Goal: Use online tool/utility: Utilize a website feature to perform a specific function

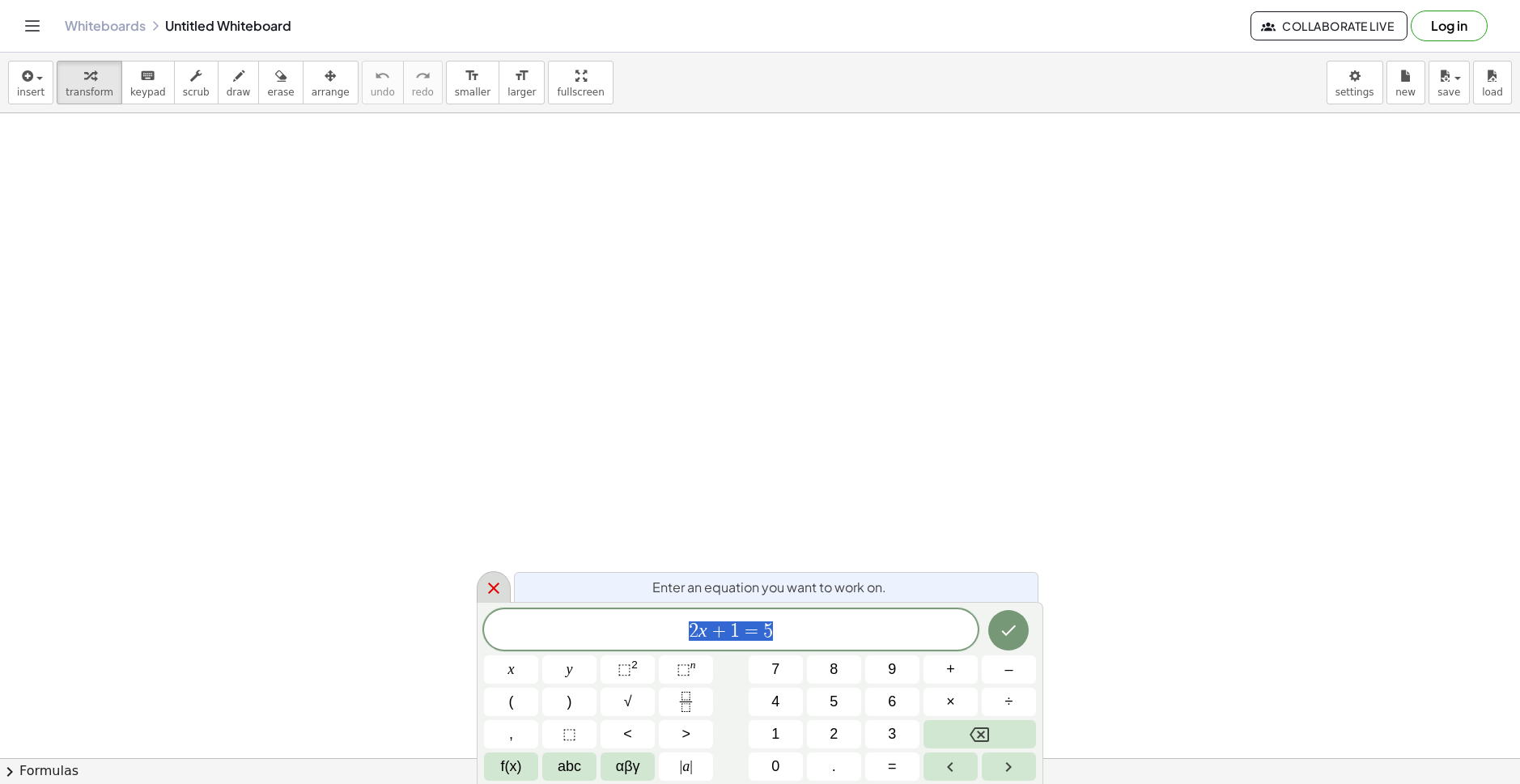
click at [485, 579] on icon at bounding box center [494, 589] width 20 height 20
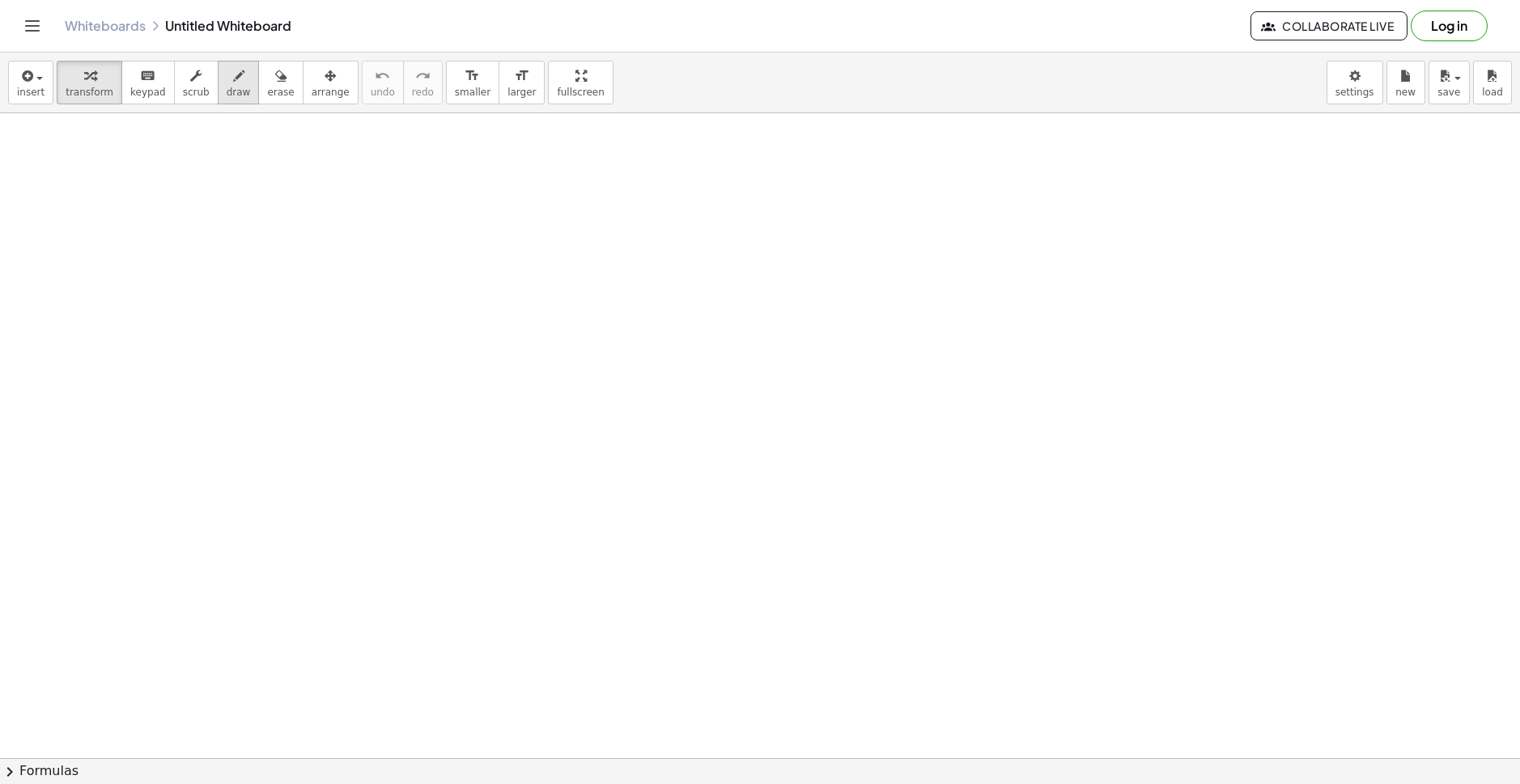
click at [233, 72] on icon "button" at bounding box center [239, 76] width 12 height 20
click at [455, 92] on span "smaller" at bounding box center [473, 93] width 35 height 12
click at [190, 79] on icon "button" at bounding box center [196, 76] width 12 height 20
click at [140, 78] on icon "keyboard" at bounding box center [148, 76] width 16 height 20
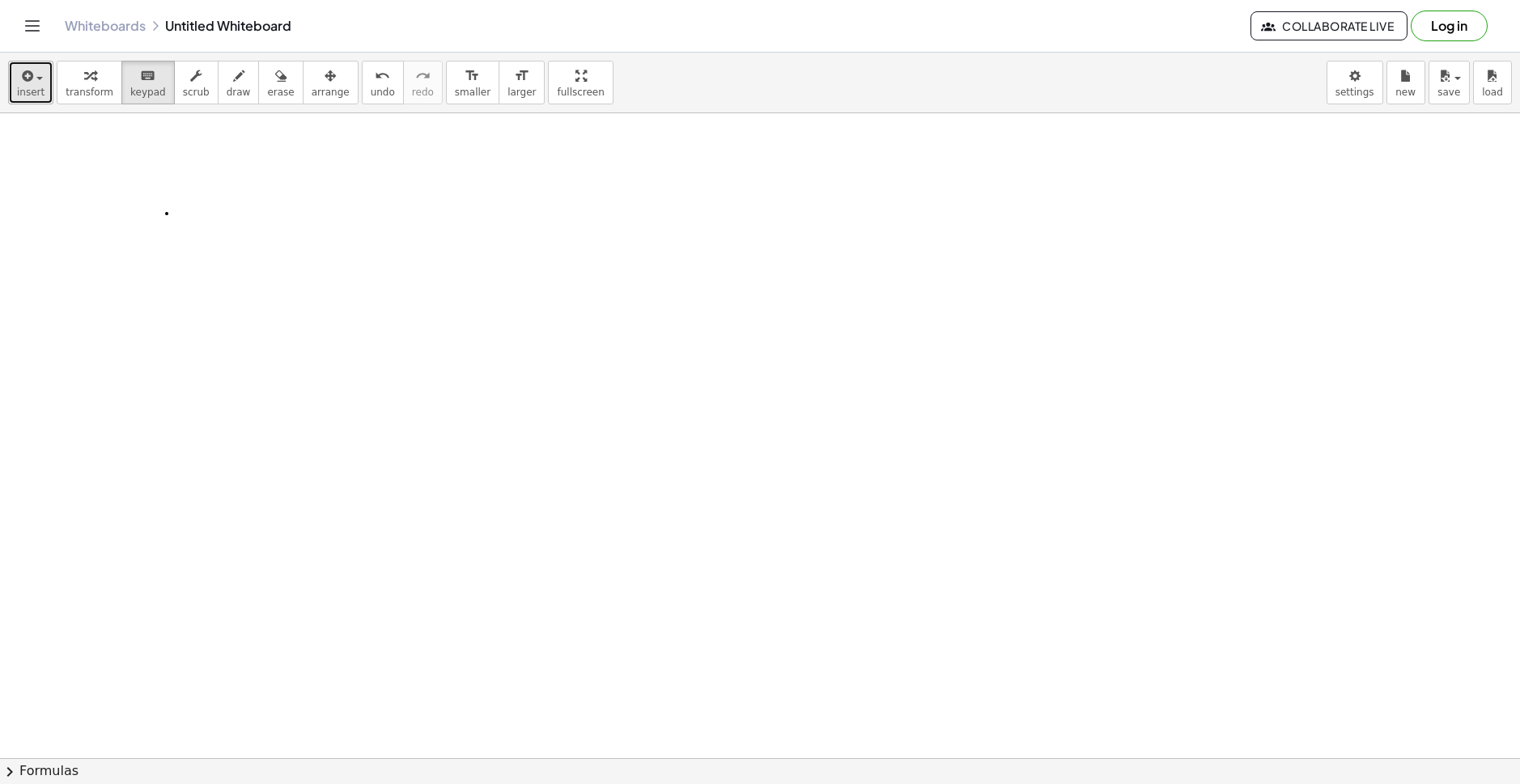
click at [30, 75] on icon "button" at bounding box center [26, 76] width 15 height 20
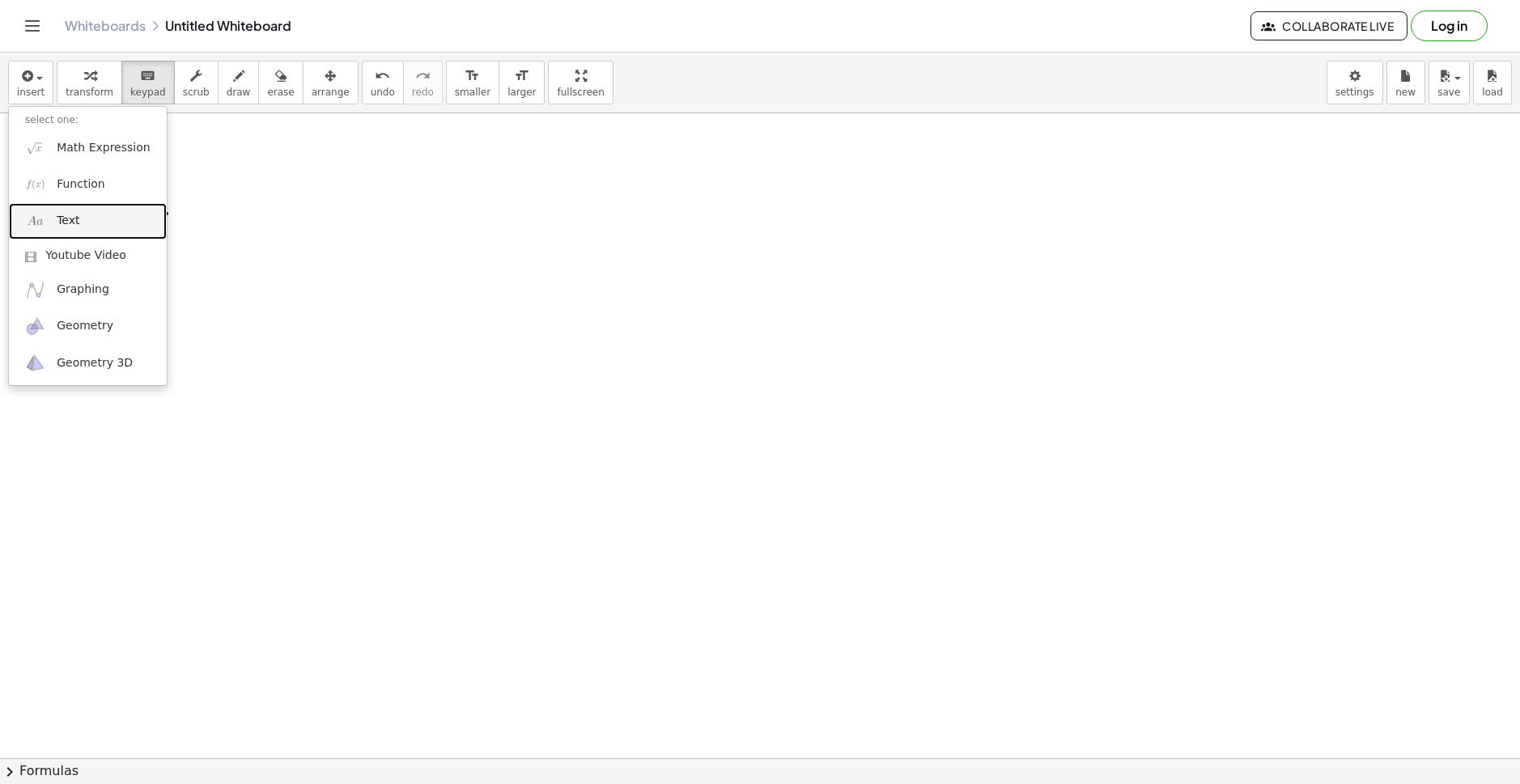
click at [68, 227] on span "Text" at bounding box center [68, 221] width 23 height 16
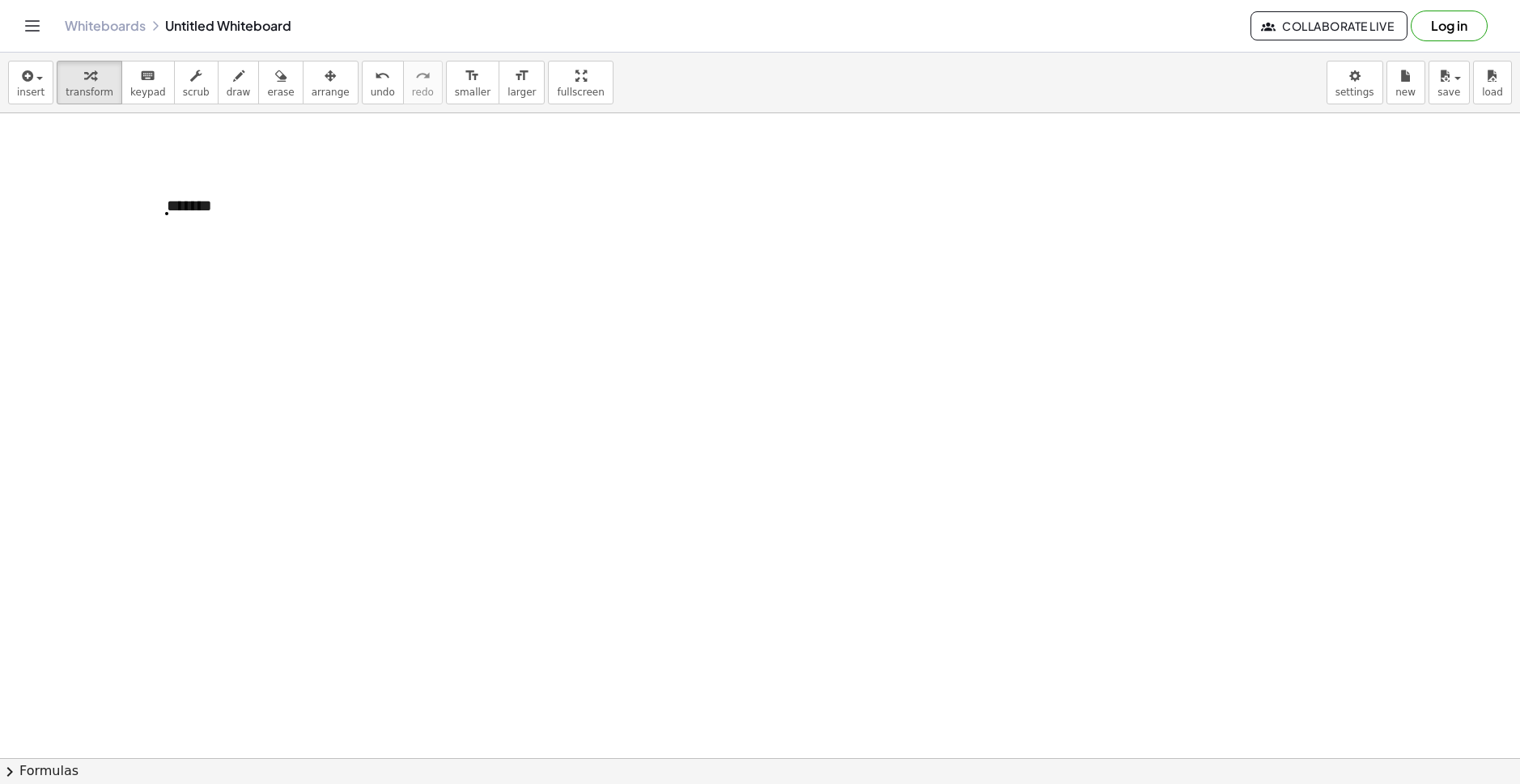
click at [23, 80] on icon "button" at bounding box center [26, 76] width 15 height 20
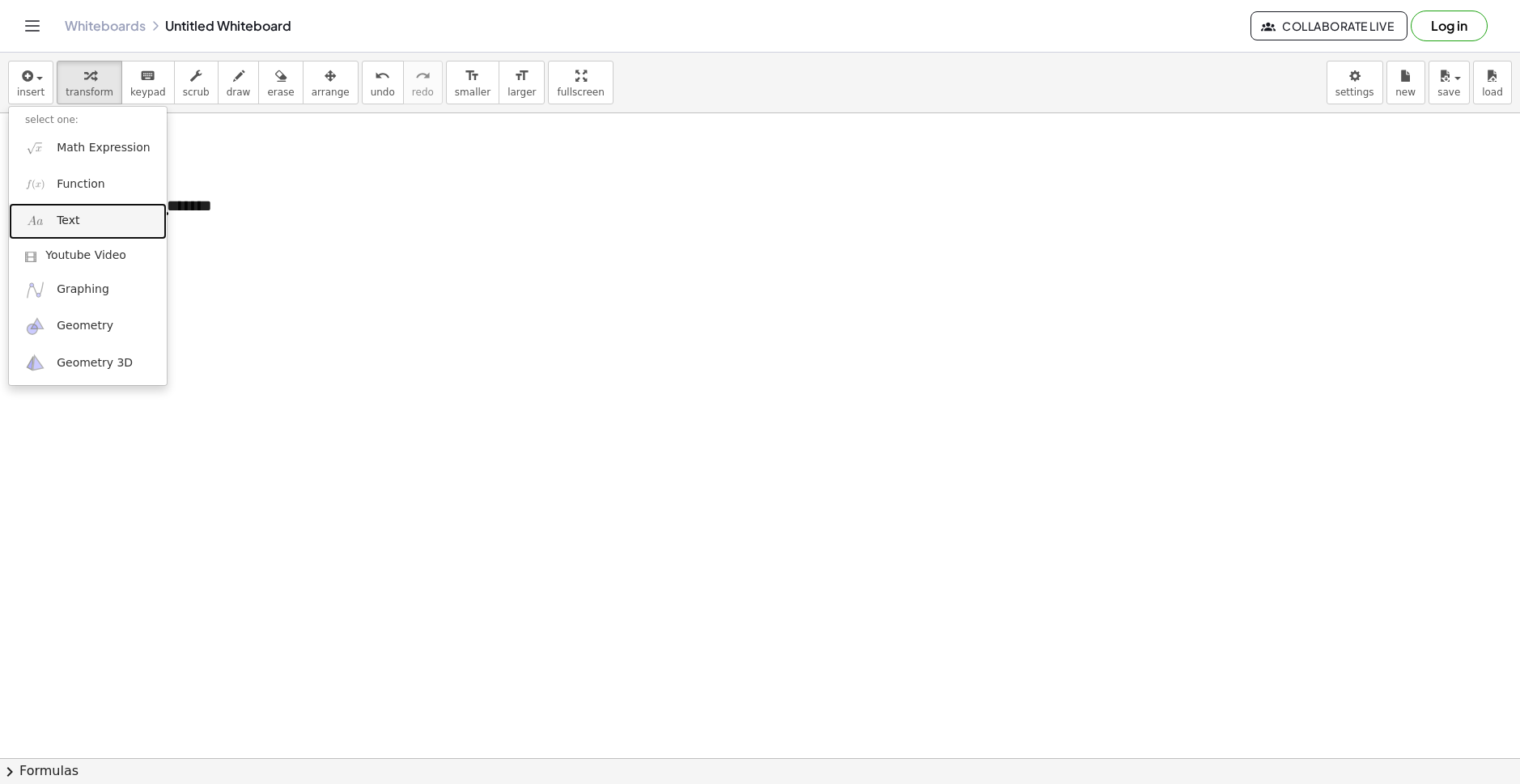
click at [71, 224] on span "Text" at bounding box center [68, 221] width 23 height 16
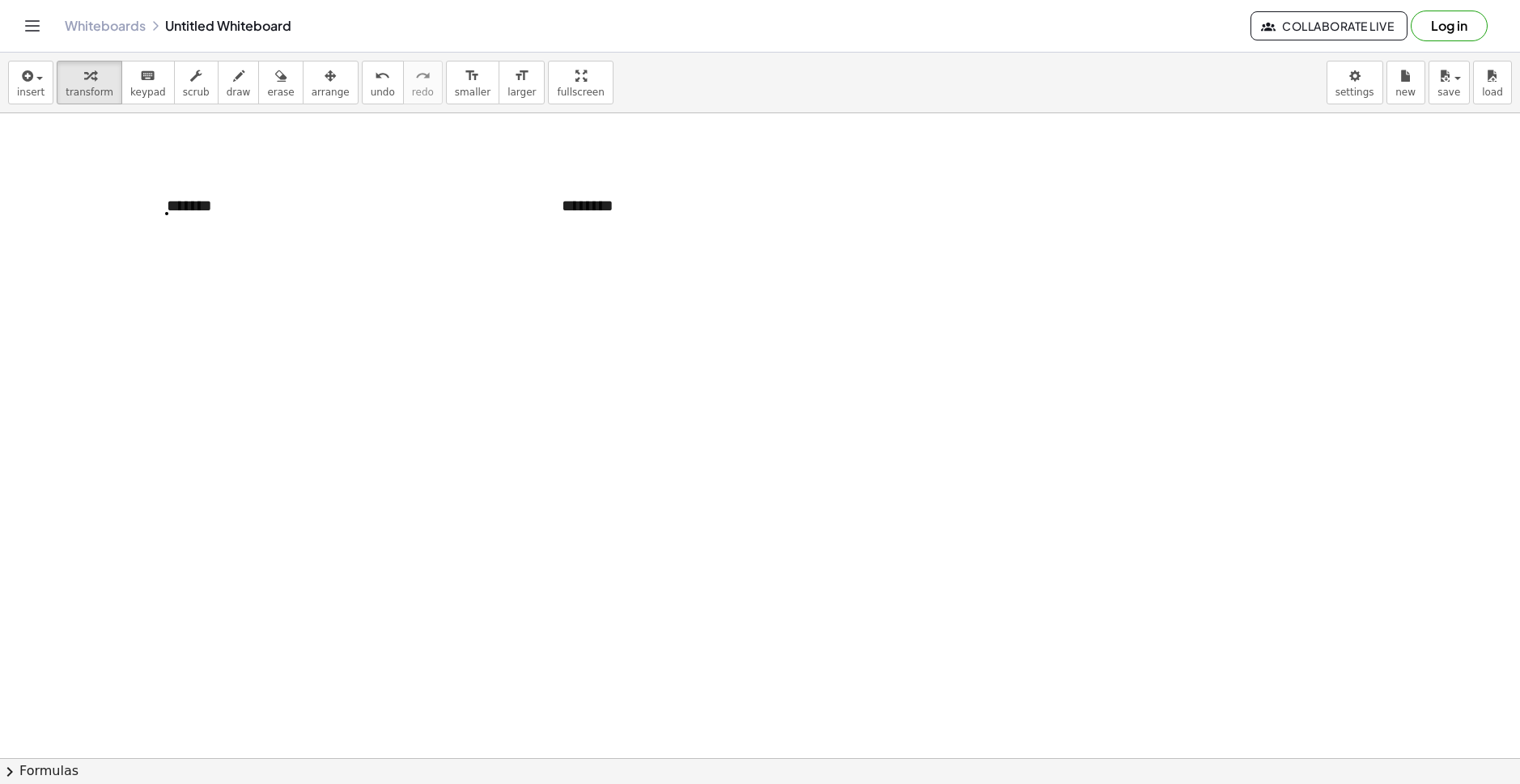
click at [15, 70] on button "insert" at bounding box center [31, 83] width 45 height 43
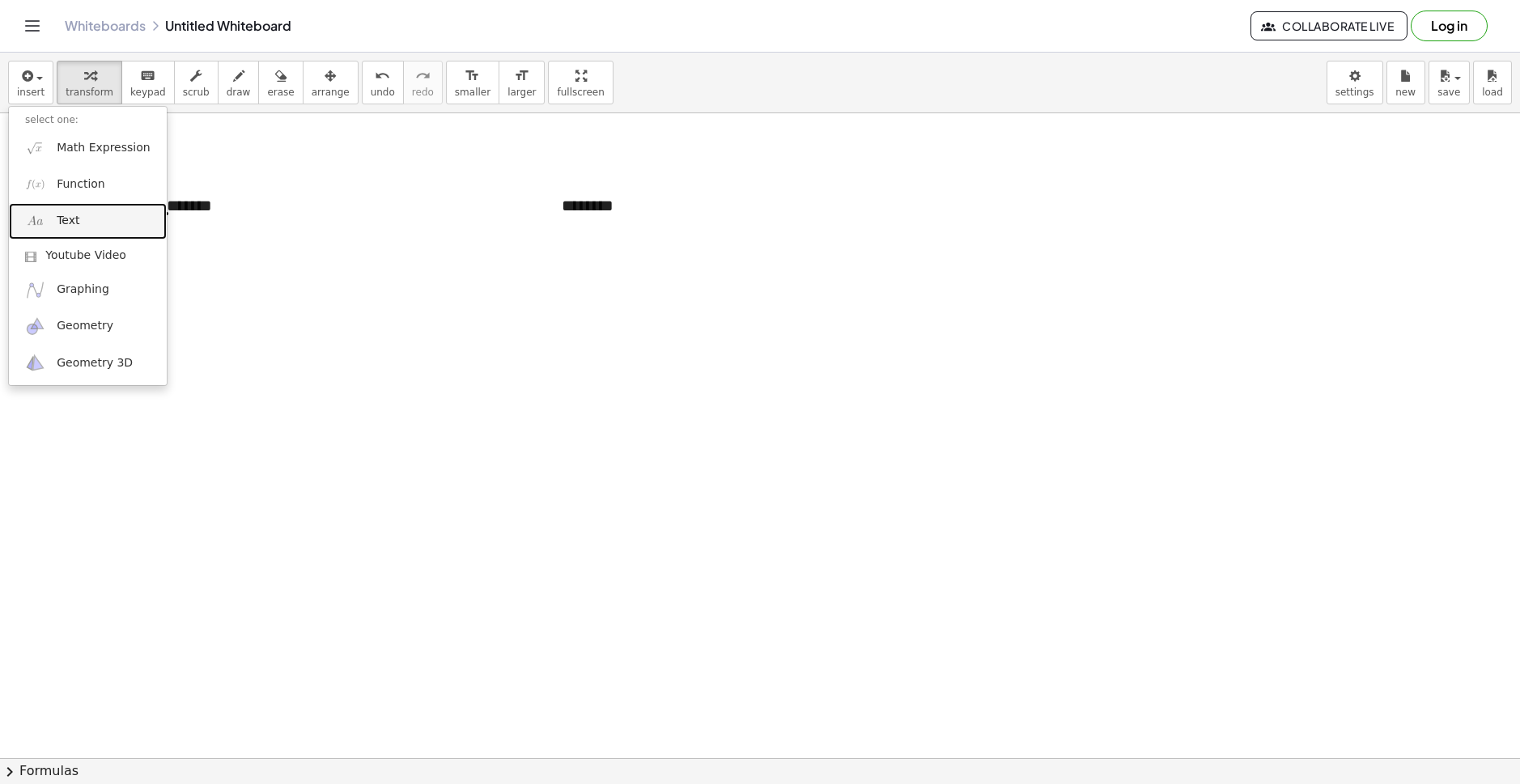
drag, startPoint x: 70, startPoint y: 219, endPoint x: 85, endPoint y: 216, distance: 15.3
click at [70, 219] on span "Text" at bounding box center [68, 221] width 23 height 16
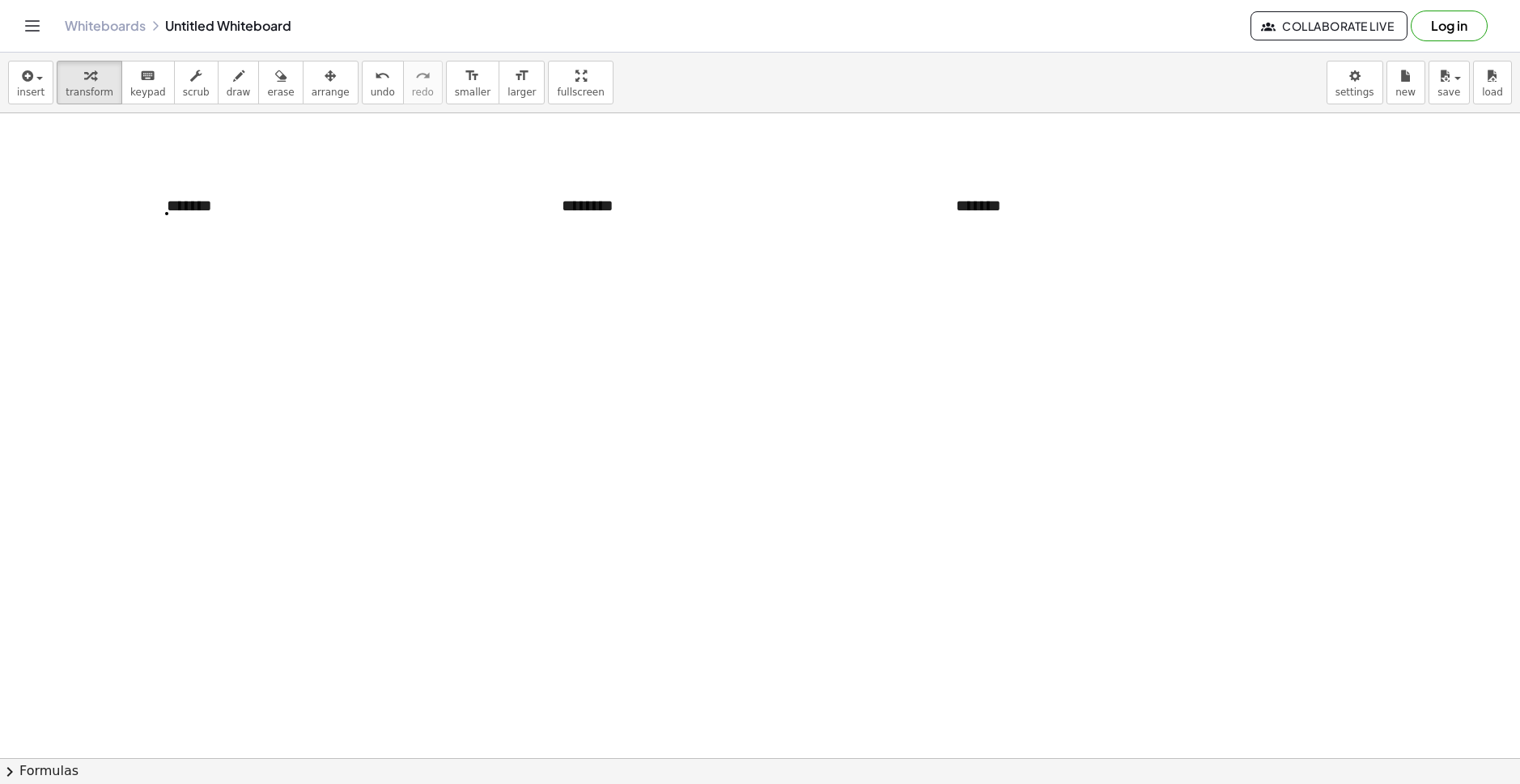
click at [25, 89] on span "insert" at bounding box center [31, 93] width 28 height 12
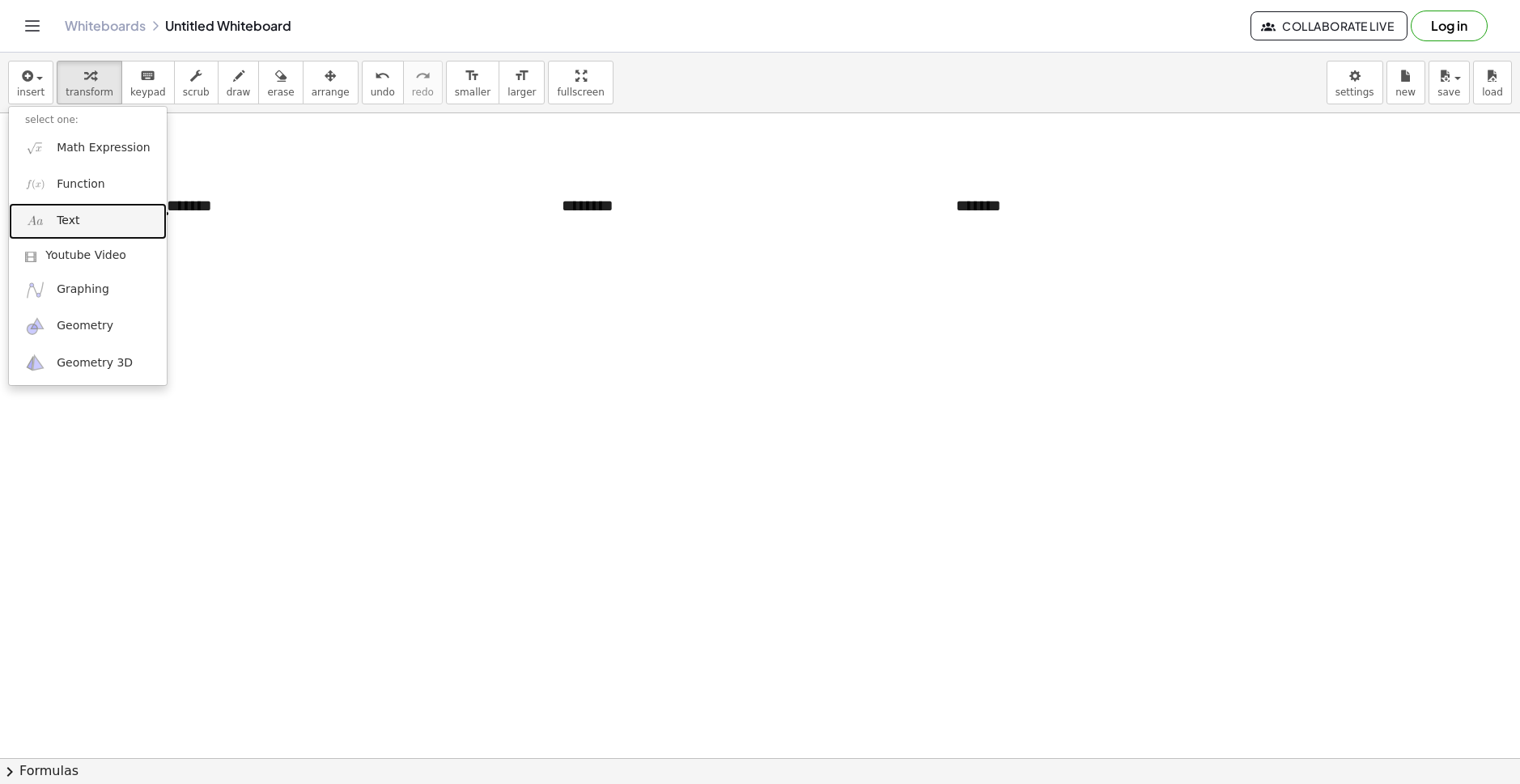
click at [73, 223] on span "Text" at bounding box center [68, 221] width 23 height 16
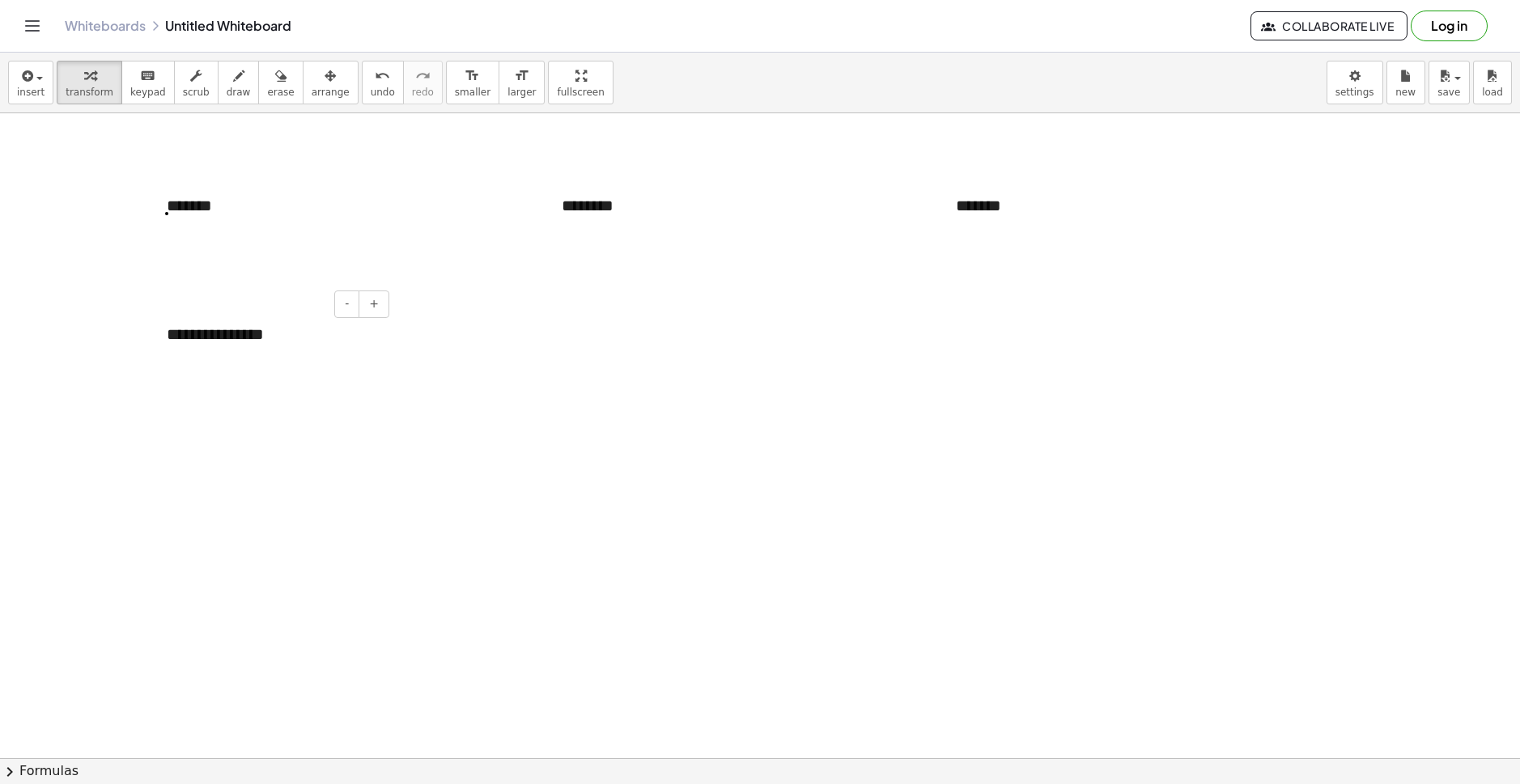
drag, startPoint x: 319, startPoint y: 306, endPoint x: 130, endPoint y: 333, distance: 190.9
click at [272, 323] on div "**********" at bounding box center [272, 334] width 243 height 56
click at [159, 332] on div at bounding box center [159, 334] width 16 height 56
drag, startPoint x: 159, startPoint y: 332, endPoint x: 1347, endPoint y: 207, distance: 1194.6
click at [1243, 207] on div at bounding box center [1242, 210] width 16 height 56
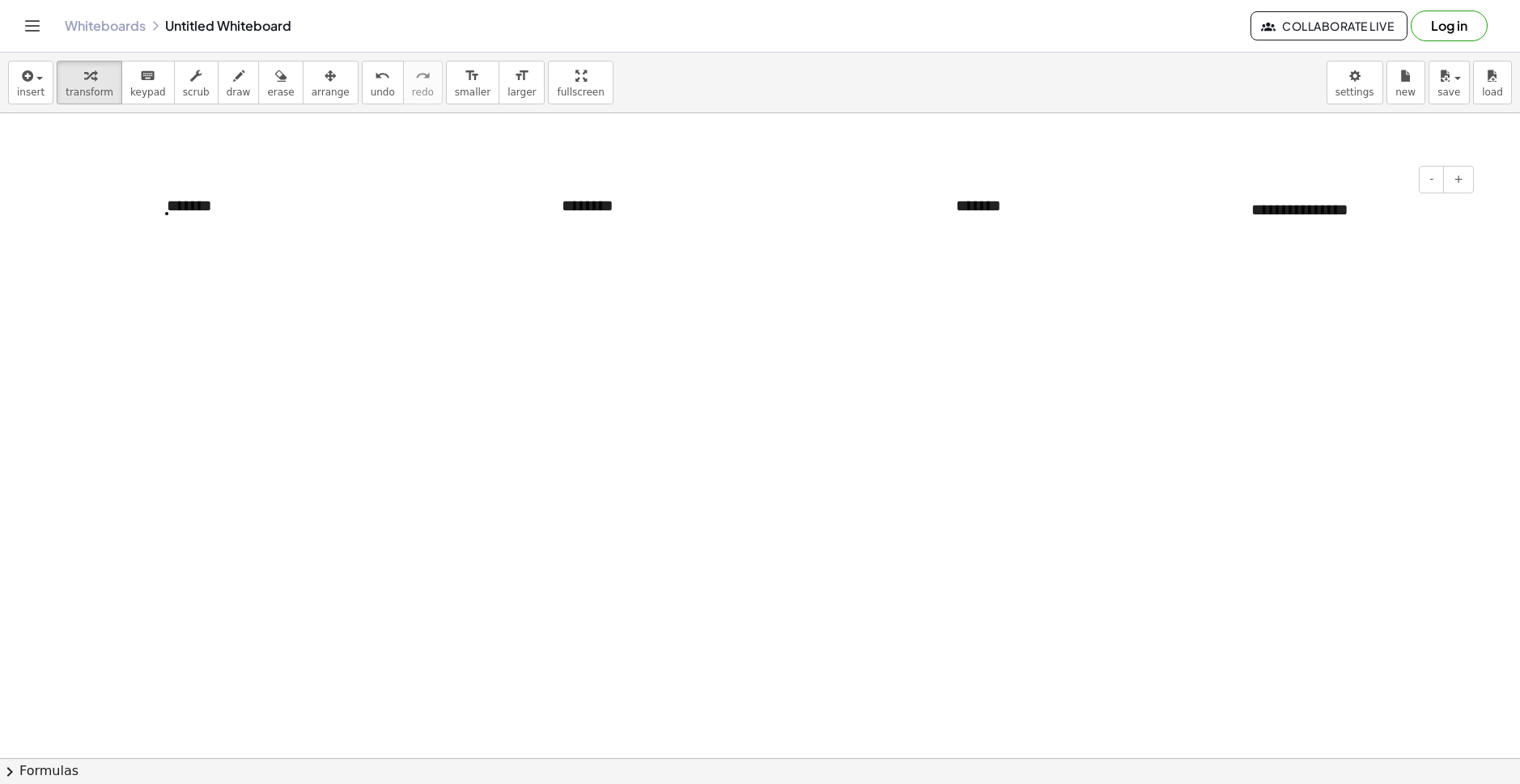
click at [1352, 207] on div "**********" at bounding box center [1356, 210] width 243 height 56
click at [227, 87] on span "draw" at bounding box center [238, 93] width 25 height 12
click at [268, 87] on span "erase" at bounding box center [280, 93] width 27 height 12
drag, startPoint x: 134, startPoint y: 235, endPoint x: 112, endPoint y: 270, distance: 41.3
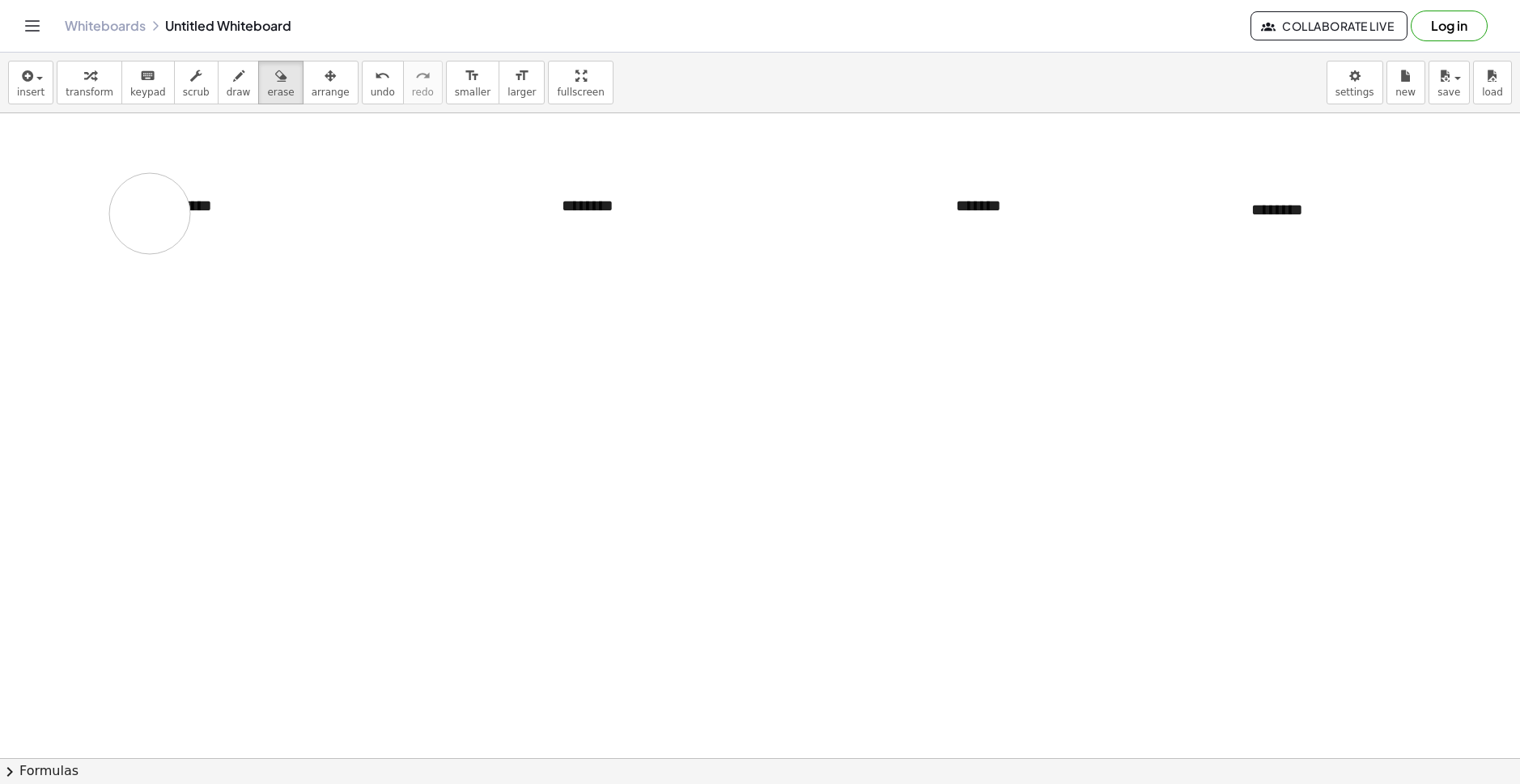
click at [233, 84] on icon "button" at bounding box center [239, 76] width 12 height 20
drag, startPoint x: 129, startPoint y: 304, endPoint x: 151, endPoint y: 290, distance: 26.1
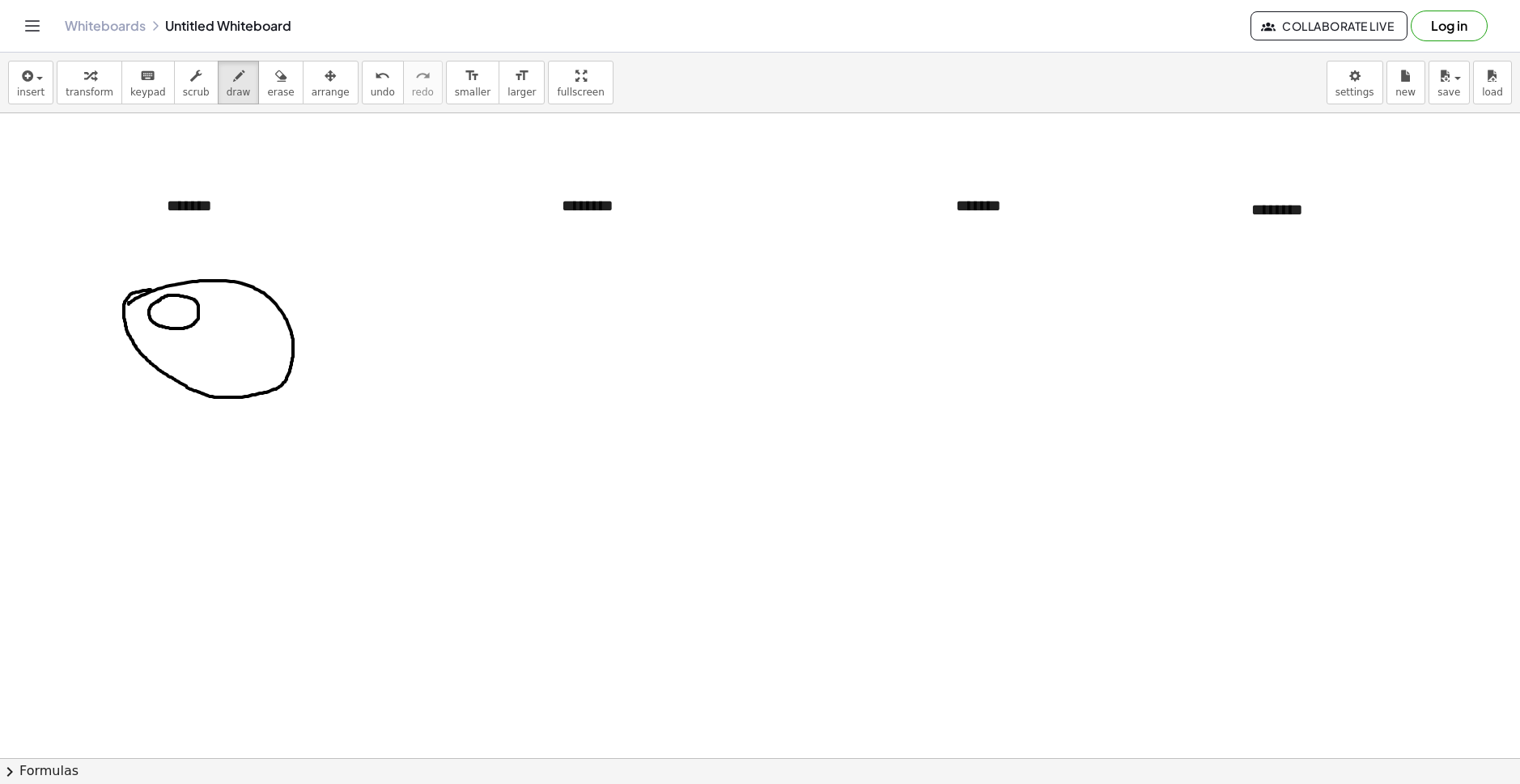
drag, startPoint x: 165, startPoint y: 308, endPoint x: 175, endPoint y: 315, distance: 12.2
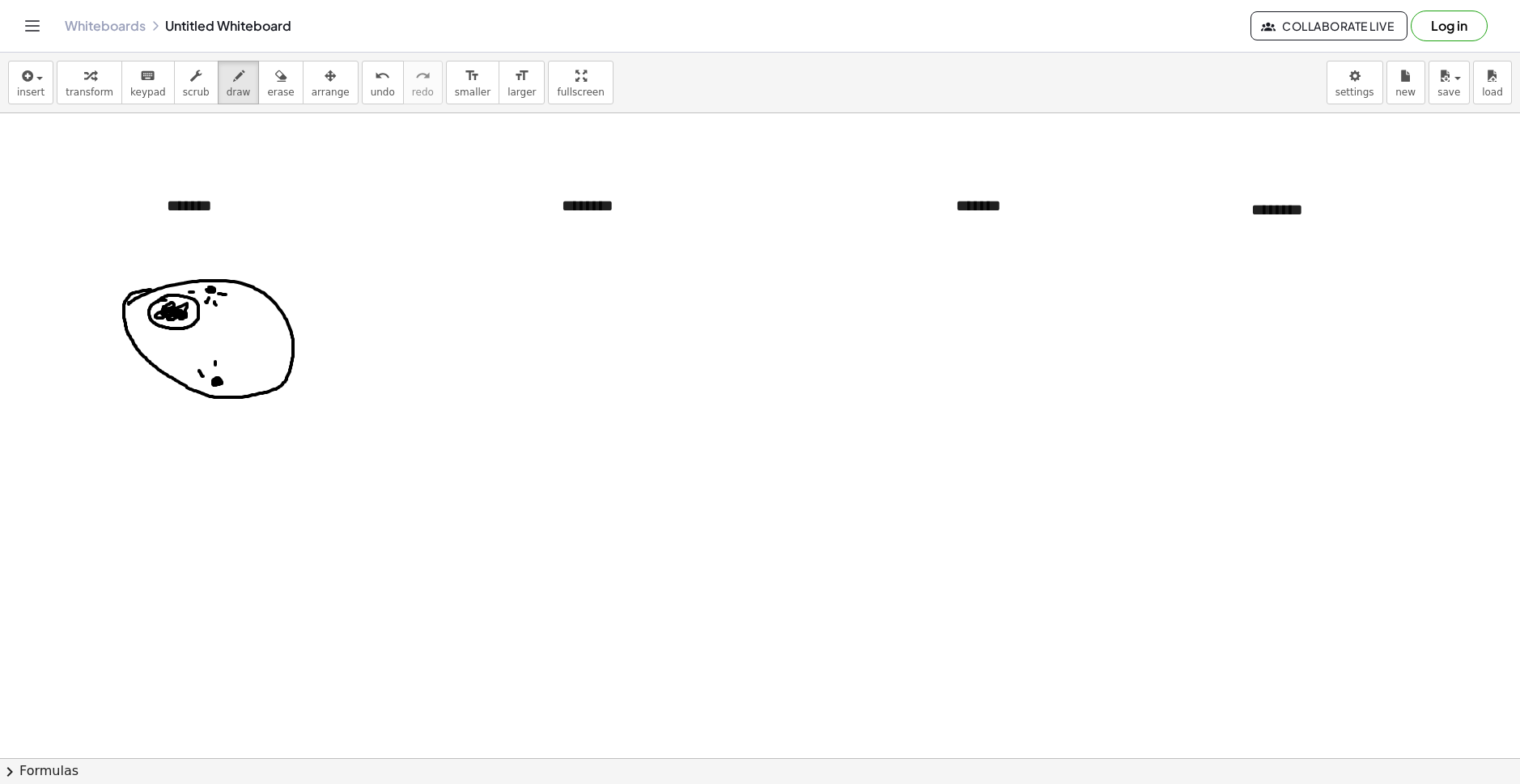
drag, startPoint x: 216, startPoint y: 361, endPoint x: 227, endPoint y: 362, distance: 11.0
drag, startPoint x: 228, startPoint y: 368, endPoint x: 236, endPoint y: 362, distance: 10.0
drag, startPoint x: 231, startPoint y: 375, endPoint x: 243, endPoint y: 375, distance: 12.0
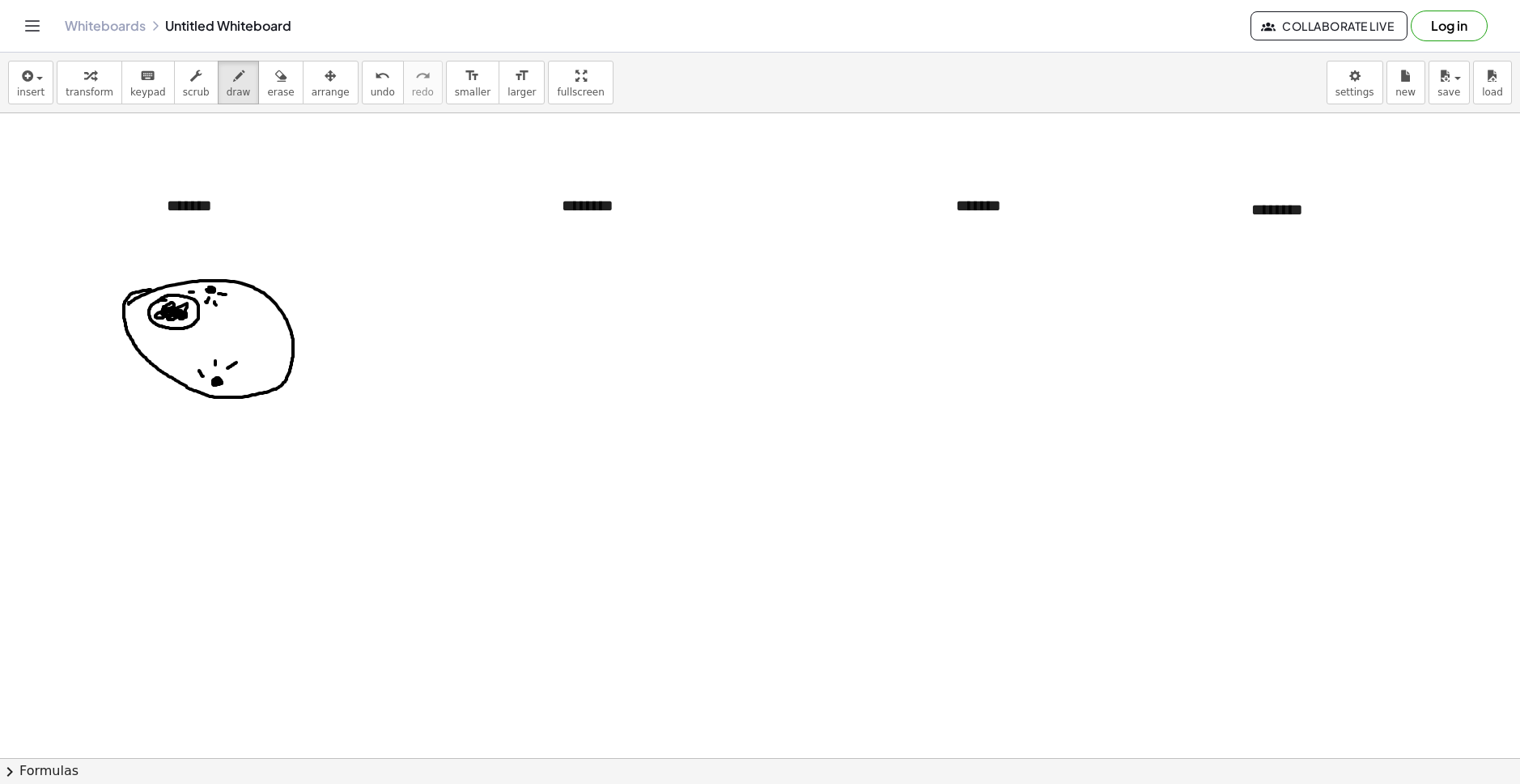
drag, startPoint x: 543, startPoint y: 274, endPoint x: 598, endPoint y: 275, distance: 55.0
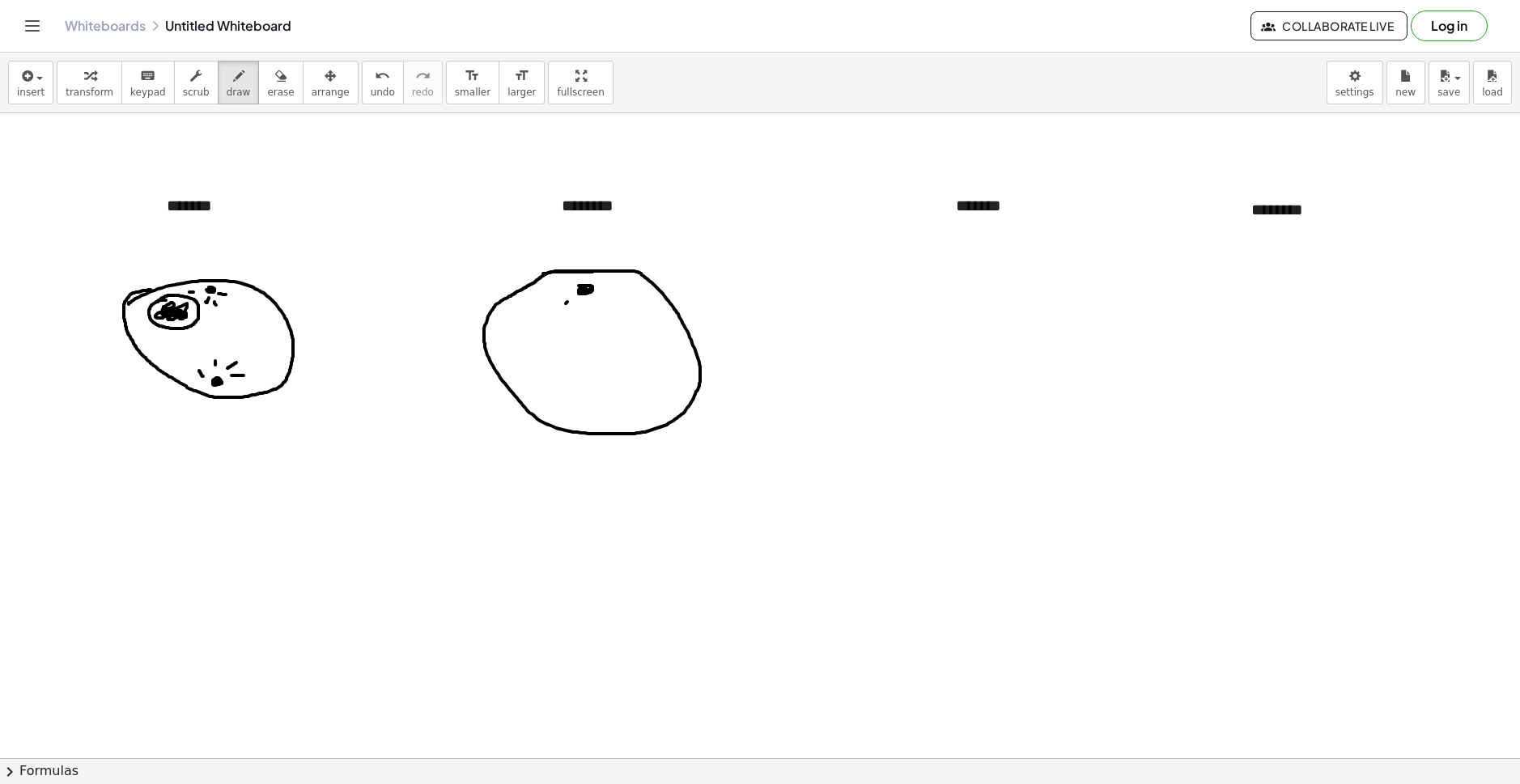
drag, startPoint x: 590, startPoint y: 413, endPoint x: 600, endPoint y: 414, distance: 10.0
drag, startPoint x: 575, startPoint y: 407, endPoint x: 535, endPoint y: 360, distance: 61.7
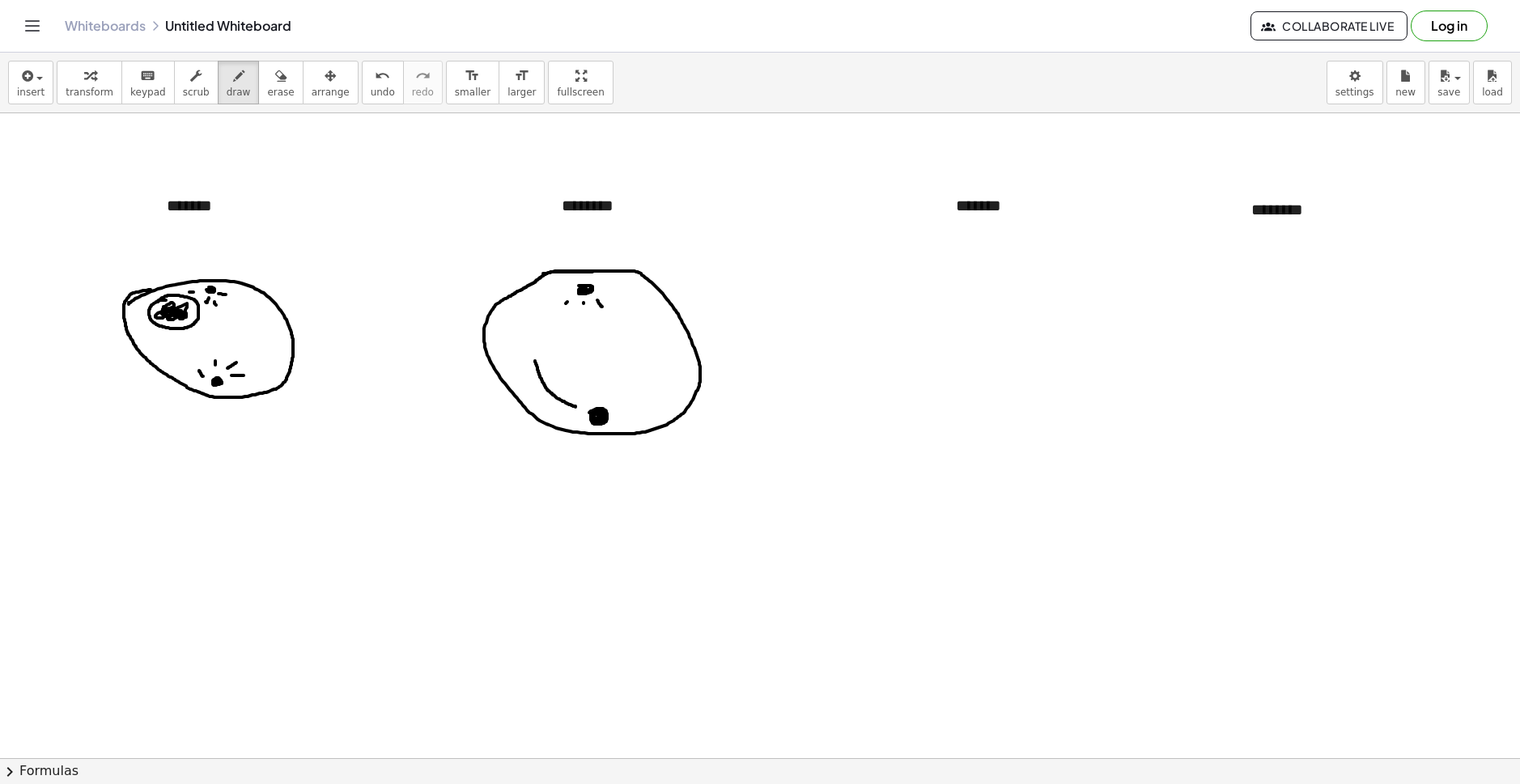
drag, startPoint x: 581, startPoint y: 401, endPoint x: 560, endPoint y: 362, distance: 44.3
drag, startPoint x: 593, startPoint y: 395, endPoint x: 603, endPoint y: 366, distance: 30.7
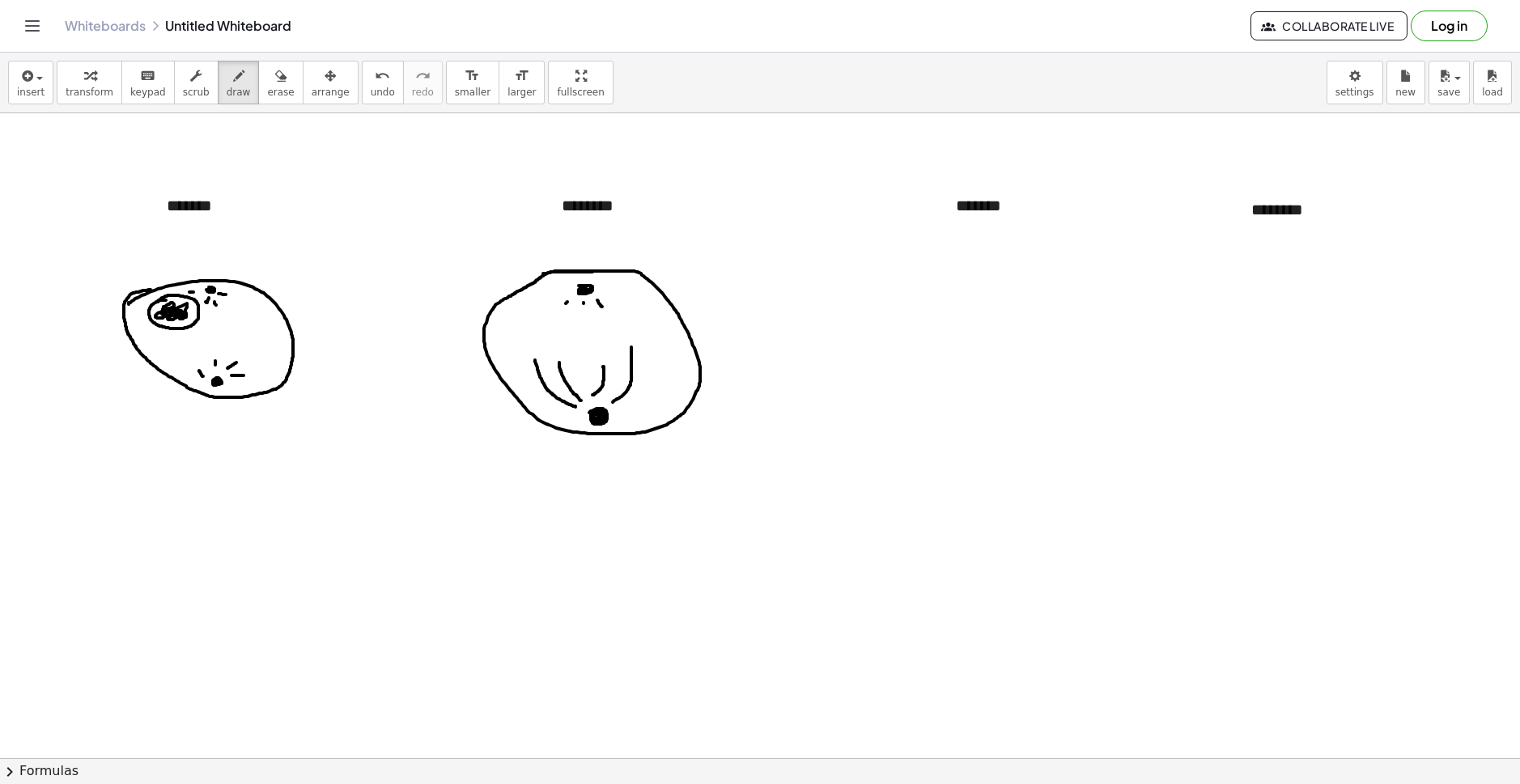
drag, startPoint x: 613, startPoint y: 402, endPoint x: 631, endPoint y: 348, distance: 56.9
drag, startPoint x: 570, startPoint y: 297, endPoint x: 561, endPoint y: 320, distance: 24.7
drag, startPoint x: 576, startPoint y: 302, endPoint x: 564, endPoint y: 326, distance: 26.8
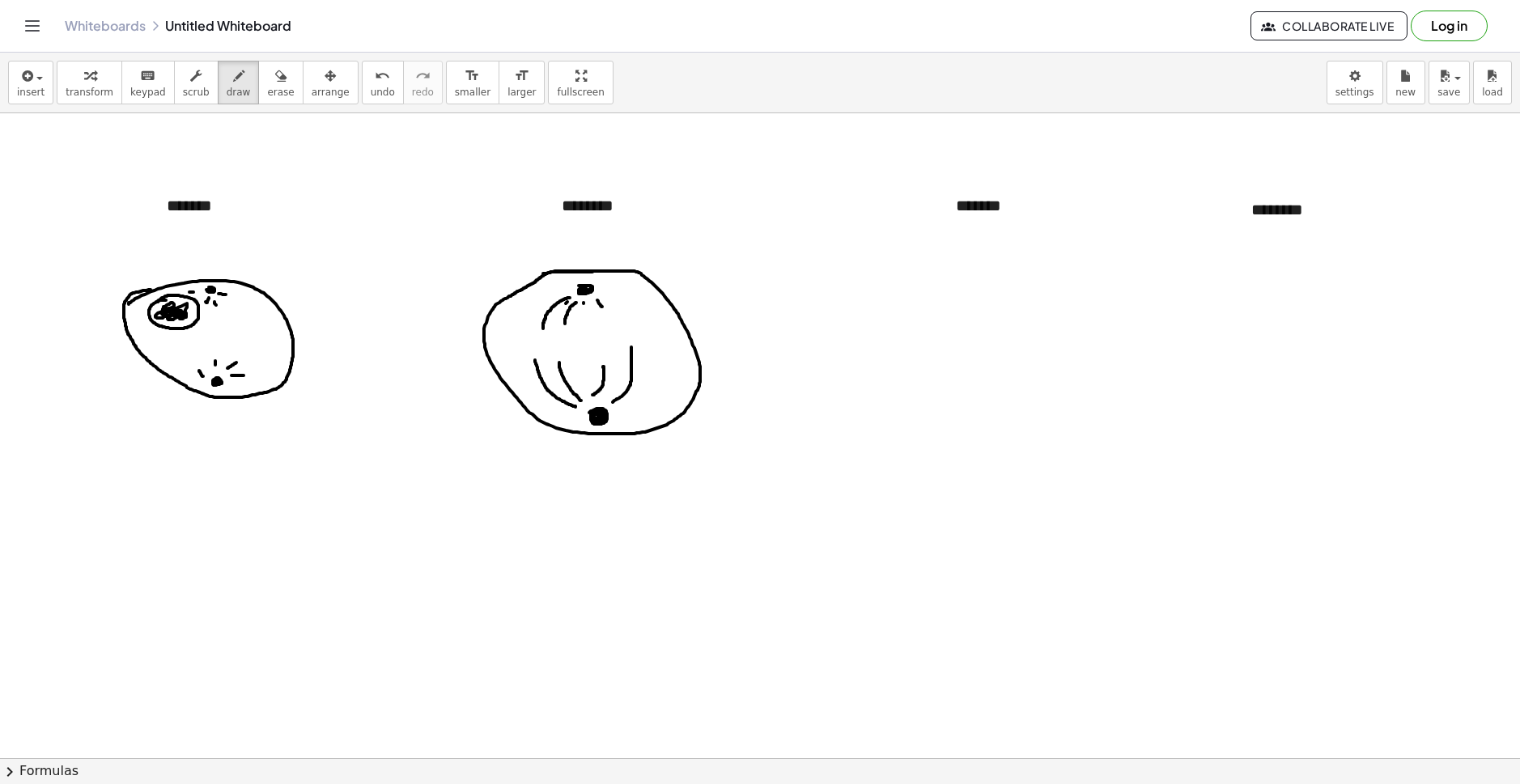
drag, startPoint x: 588, startPoint y: 303, endPoint x: 599, endPoint y: 328, distance: 27.3
drag, startPoint x: 594, startPoint y: 299, endPoint x: 620, endPoint y: 320, distance: 33.4
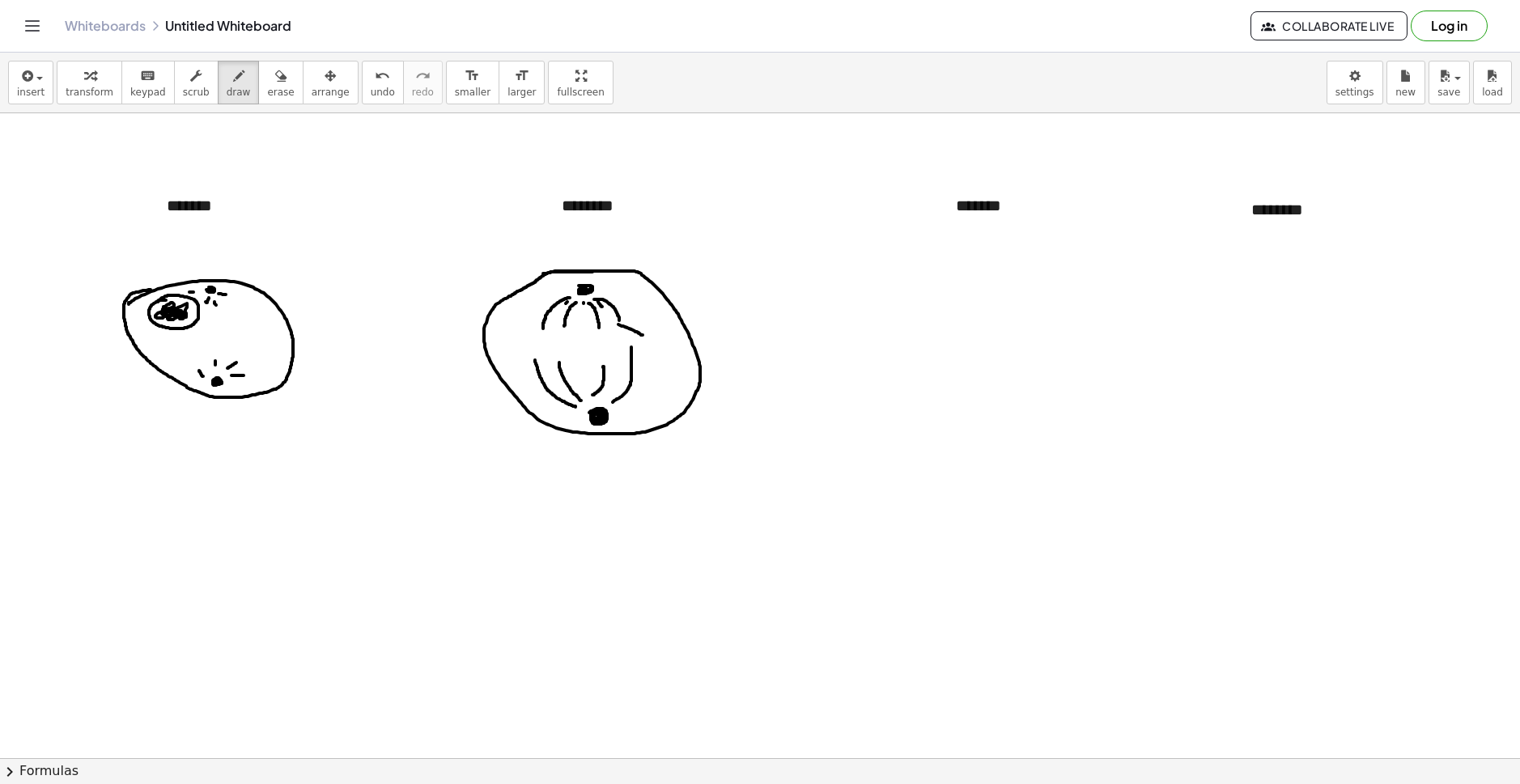
drag, startPoint x: 625, startPoint y: 339, endPoint x: 634, endPoint y: 319, distance: 21.9
drag, startPoint x: 617, startPoint y: 317, endPoint x: 629, endPoint y: 328, distance: 16.3
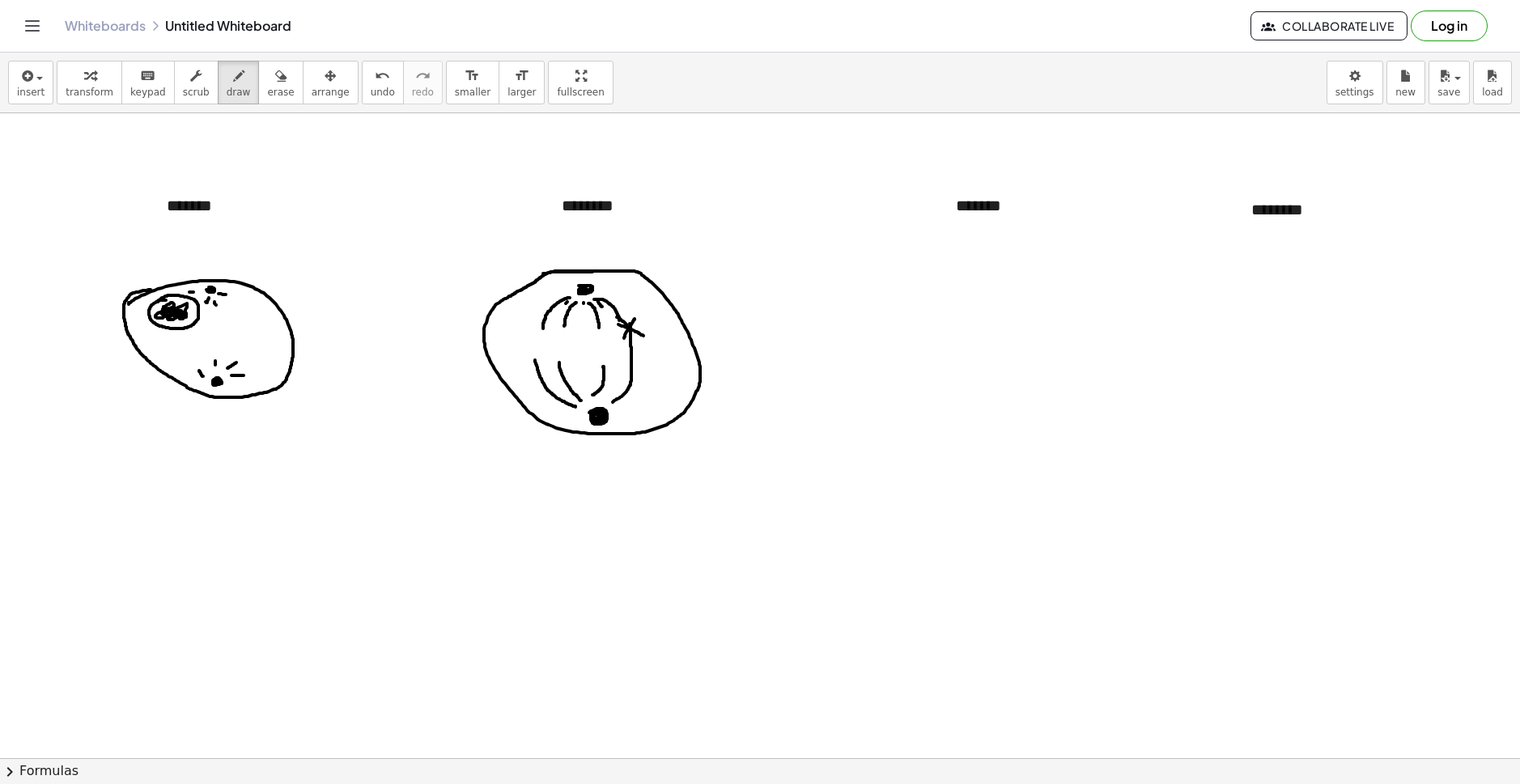
drag, startPoint x: 630, startPoint y: 347, endPoint x: 629, endPoint y: 324, distance: 23.0
drag, startPoint x: 602, startPoint y: 368, endPoint x: 600, endPoint y: 341, distance: 27.1
drag, startPoint x: 589, startPoint y: 325, endPoint x: 610, endPoint y: 348, distance: 31.1
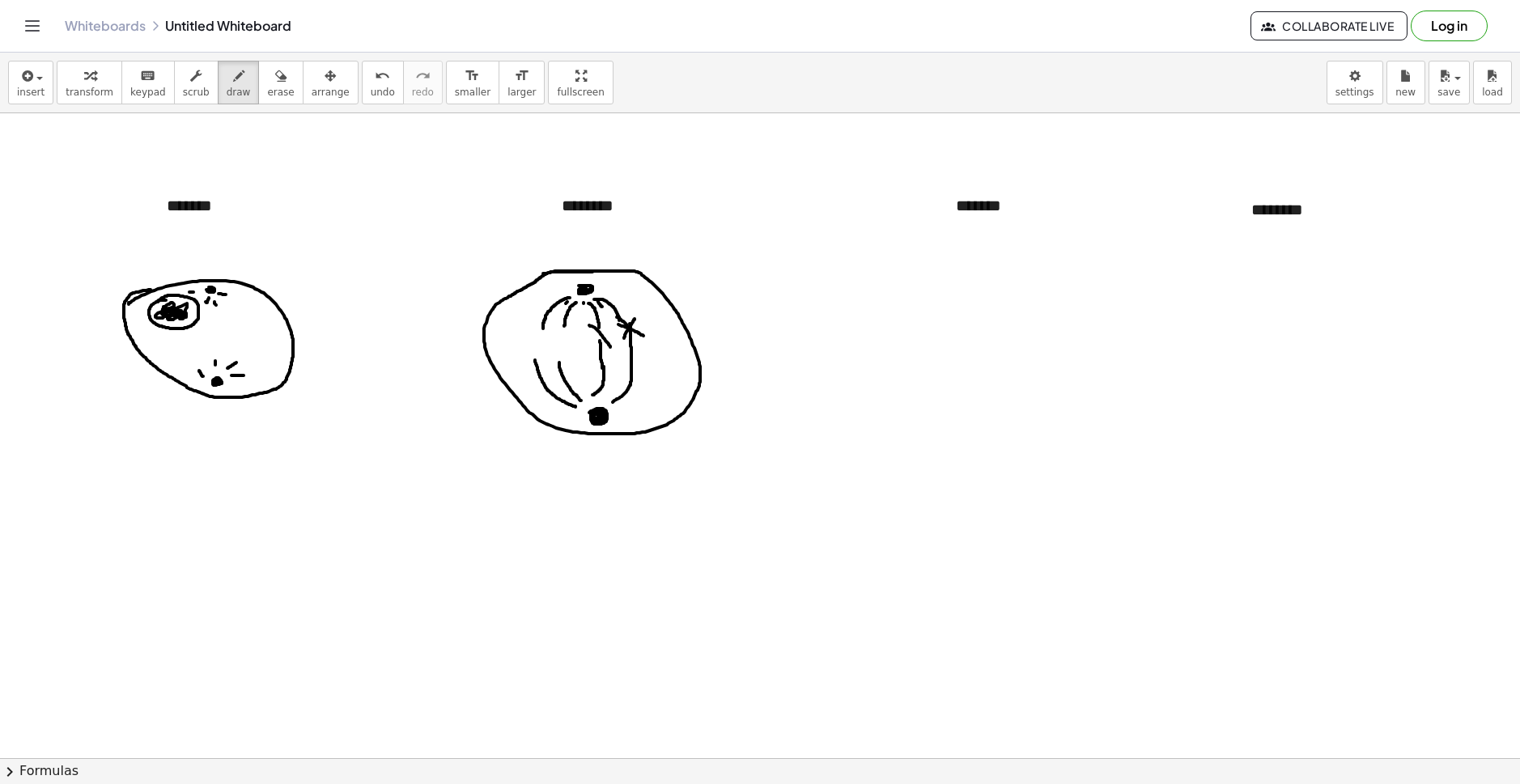
drag, startPoint x: 591, startPoint y: 350, endPoint x: 605, endPoint y: 325, distance: 28.7
drag, startPoint x: 560, startPoint y: 359, endPoint x: 561, endPoint y: 333, distance: 26.0
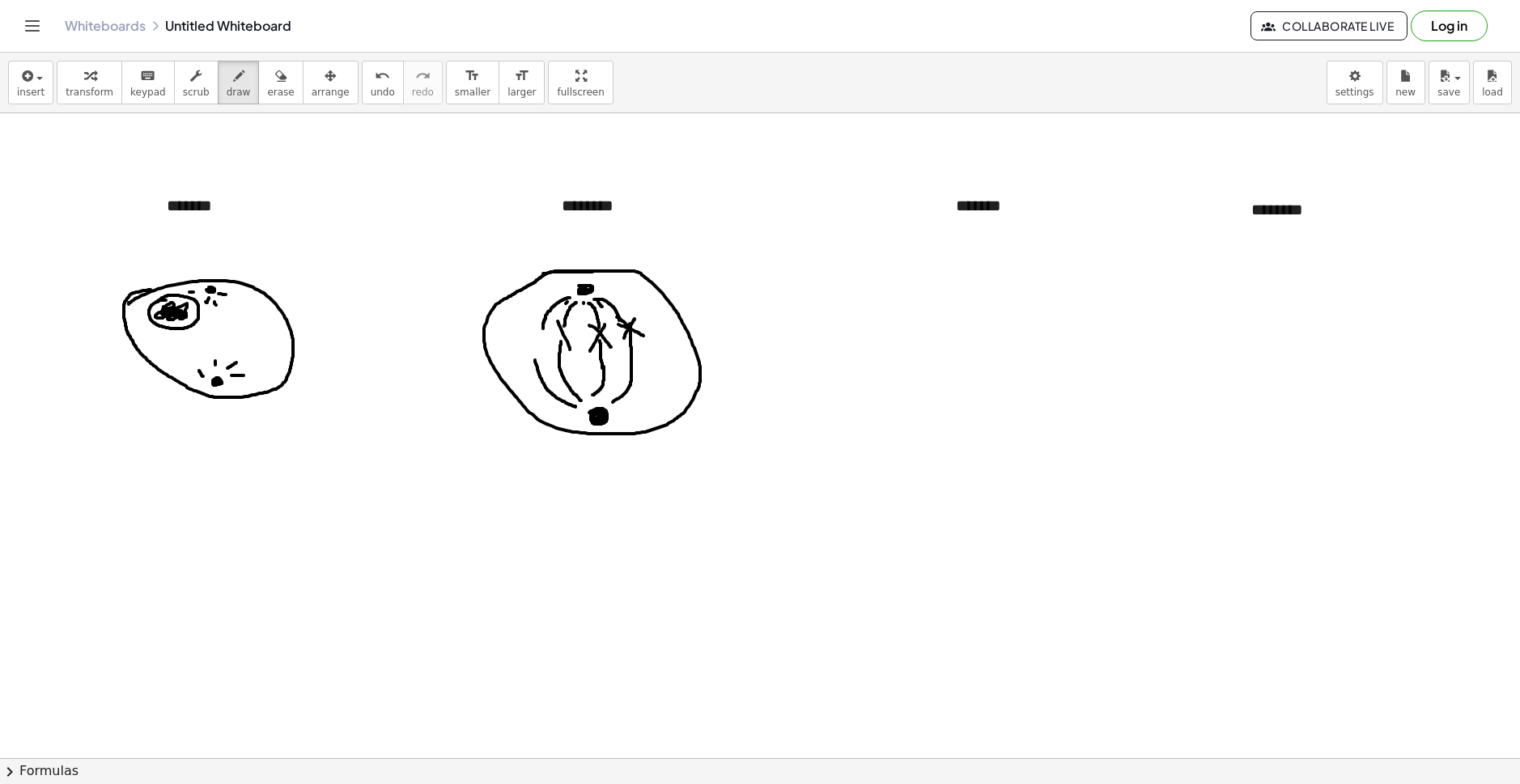
drag, startPoint x: 562, startPoint y: 333, endPoint x: 570, endPoint y: 323, distance: 12.8
drag, startPoint x: 536, startPoint y: 365, endPoint x: 535, endPoint y: 339, distance: 26.0
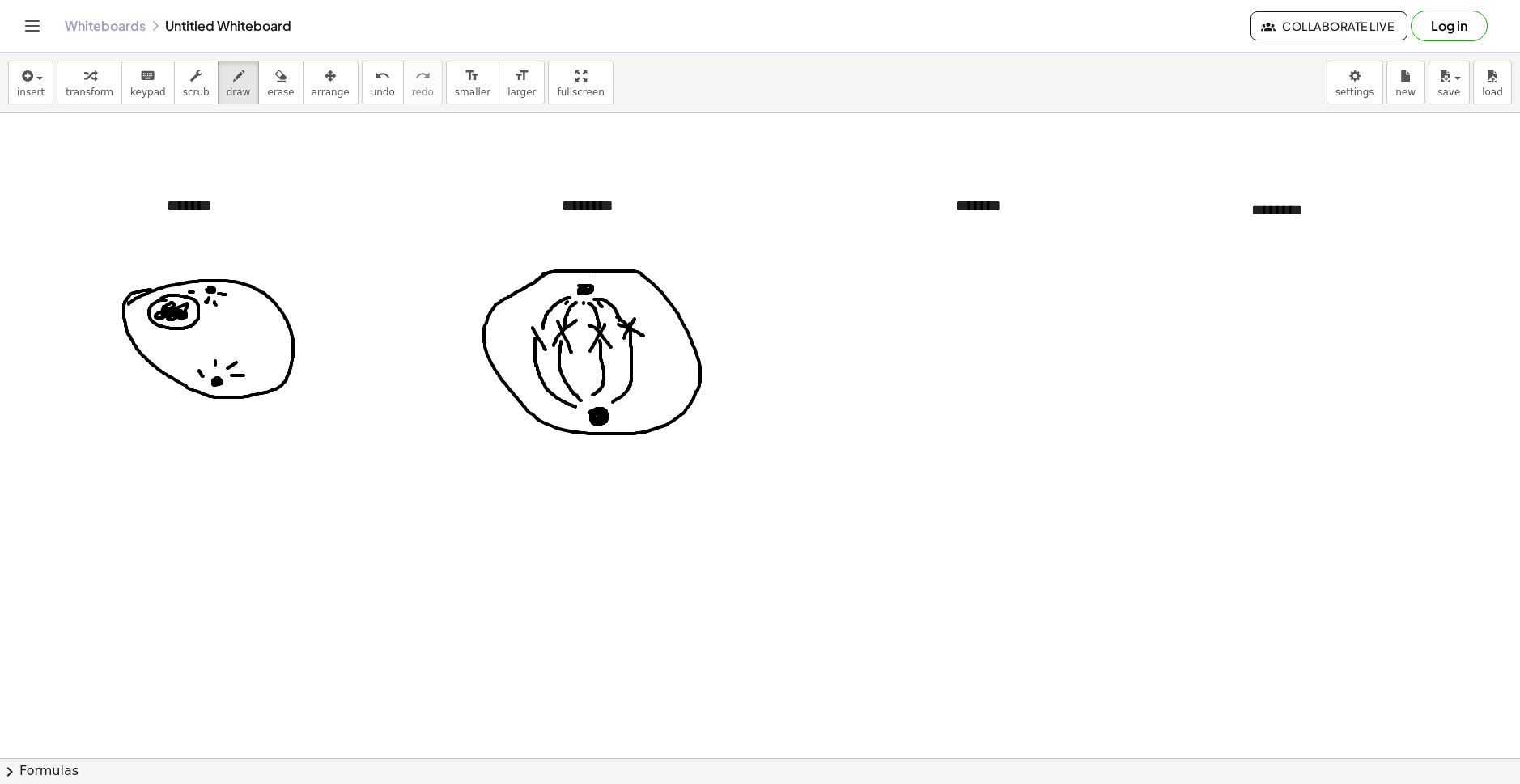
drag, startPoint x: 533, startPoint y: 328, endPoint x: 530, endPoint y: 348, distance: 20.2
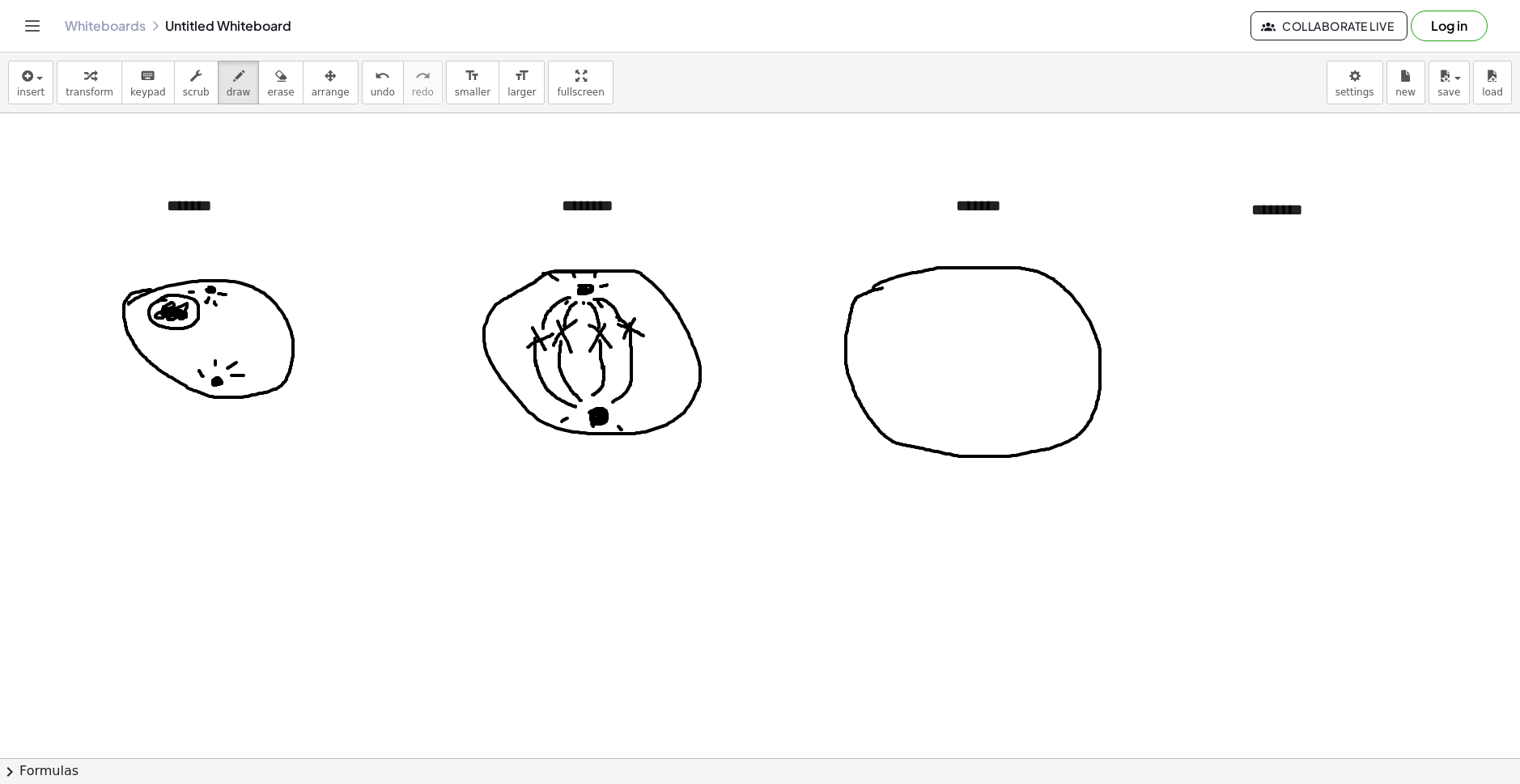
drag, startPoint x: 874, startPoint y: 289, endPoint x: 904, endPoint y: 284, distance: 30.4
drag, startPoint x: 982, startPoint y: 281, endPoint x: 969, endPoint y: 285, distance: 13.6
drag, startPoint x: 970, startPoint y: 284, endPoint x: 979, endPoint y: 287, distance: 9.5
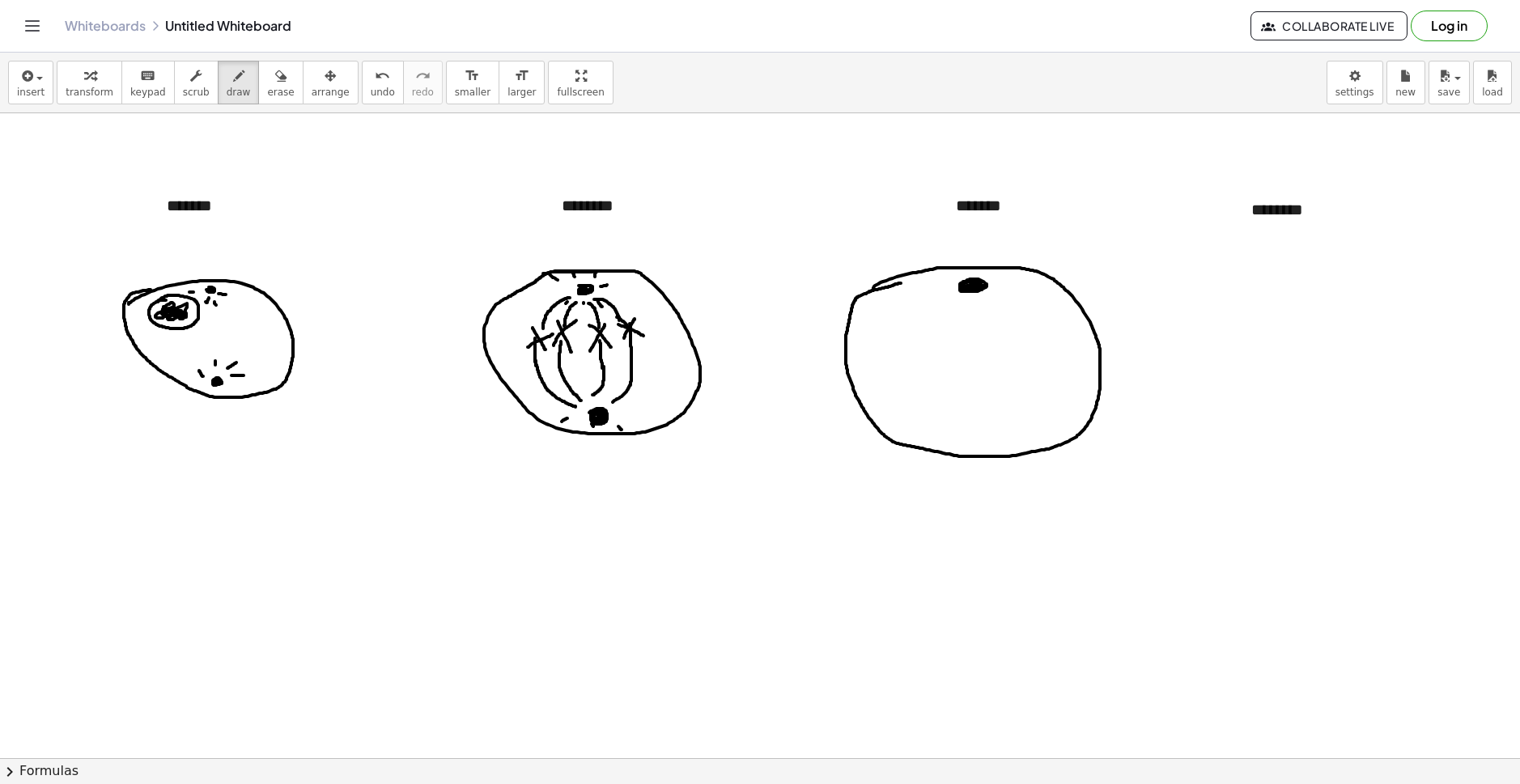
drag, startPoint x: 966, startPoint y: 438, endPoint x: 977, endPoint y: 443, distance: 12.1
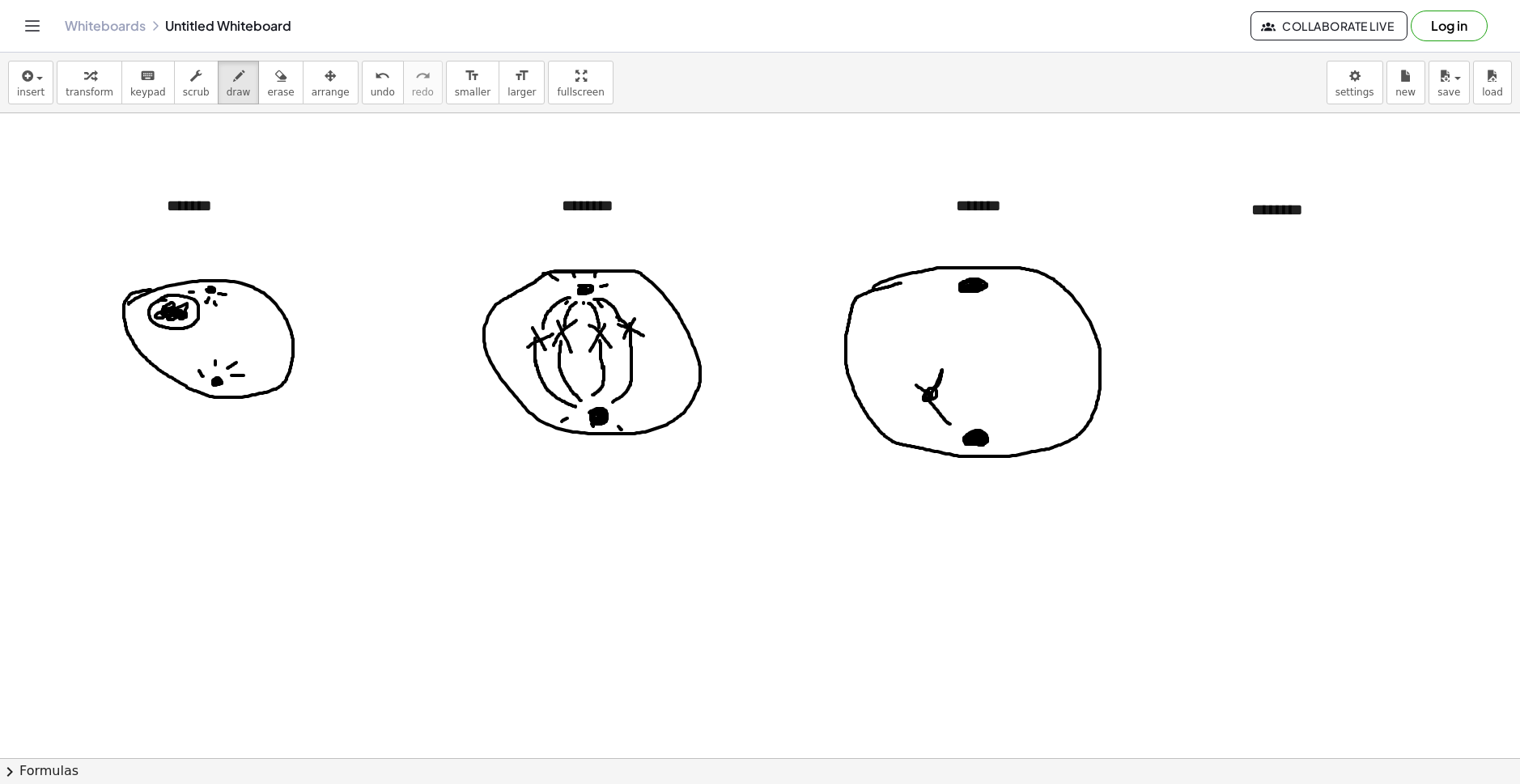
drag, startPoint x: 934, startPoint y: 388, endPoint x: 943, endPoint y: 390, distance: 9.2
drag, startPoint x: 965, startPoint y: 416, endPoint x: 957, endPoint y: 392, distance: 25.3
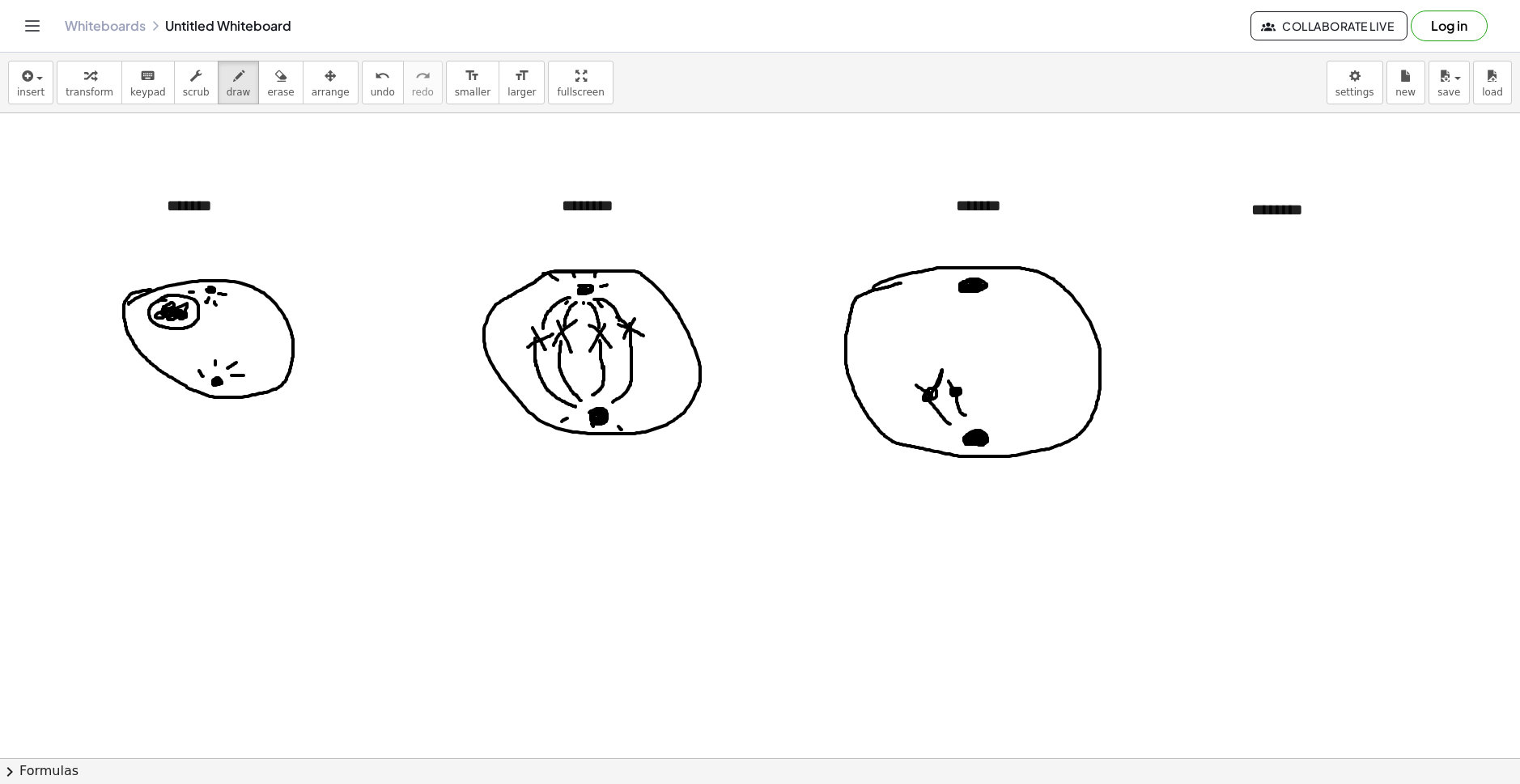
drag, startPoint x: 953, startPoint y: 388, endPoint x: 947, endPoint y: 378, distance: 11.7
drag, startPoint x: 988, startPoint y: 410, endPoint x: 992, endPoint y: 392, distance: 18.4
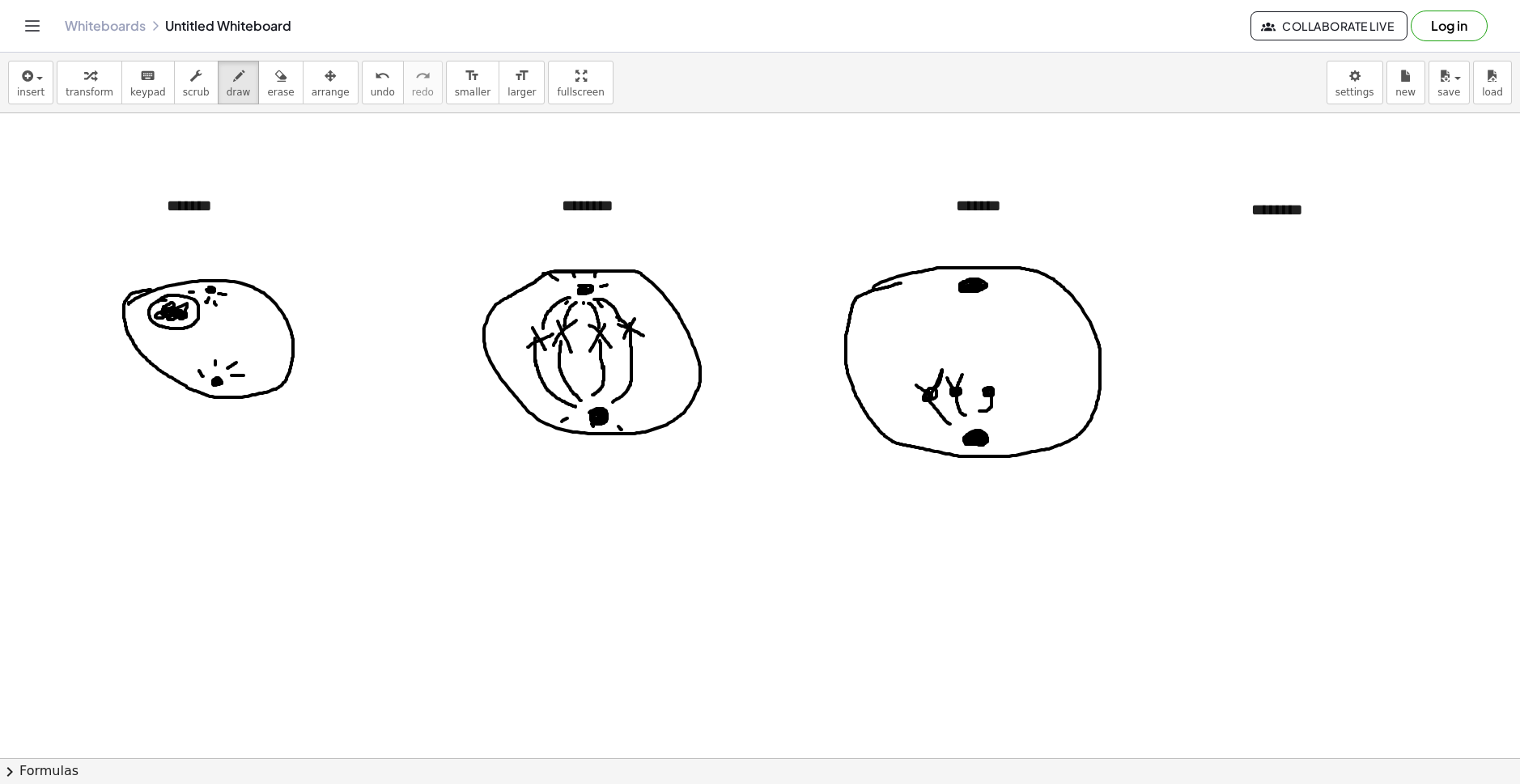
drag, startPoint x: 977, startPoint y: 376, endPoint x: 996, endPoint y: 389, distance: 23.0
drag, startPoint x: 993, startPoint y: 389, endPoint x: 996, endPoint y: 372, distance: 17.3
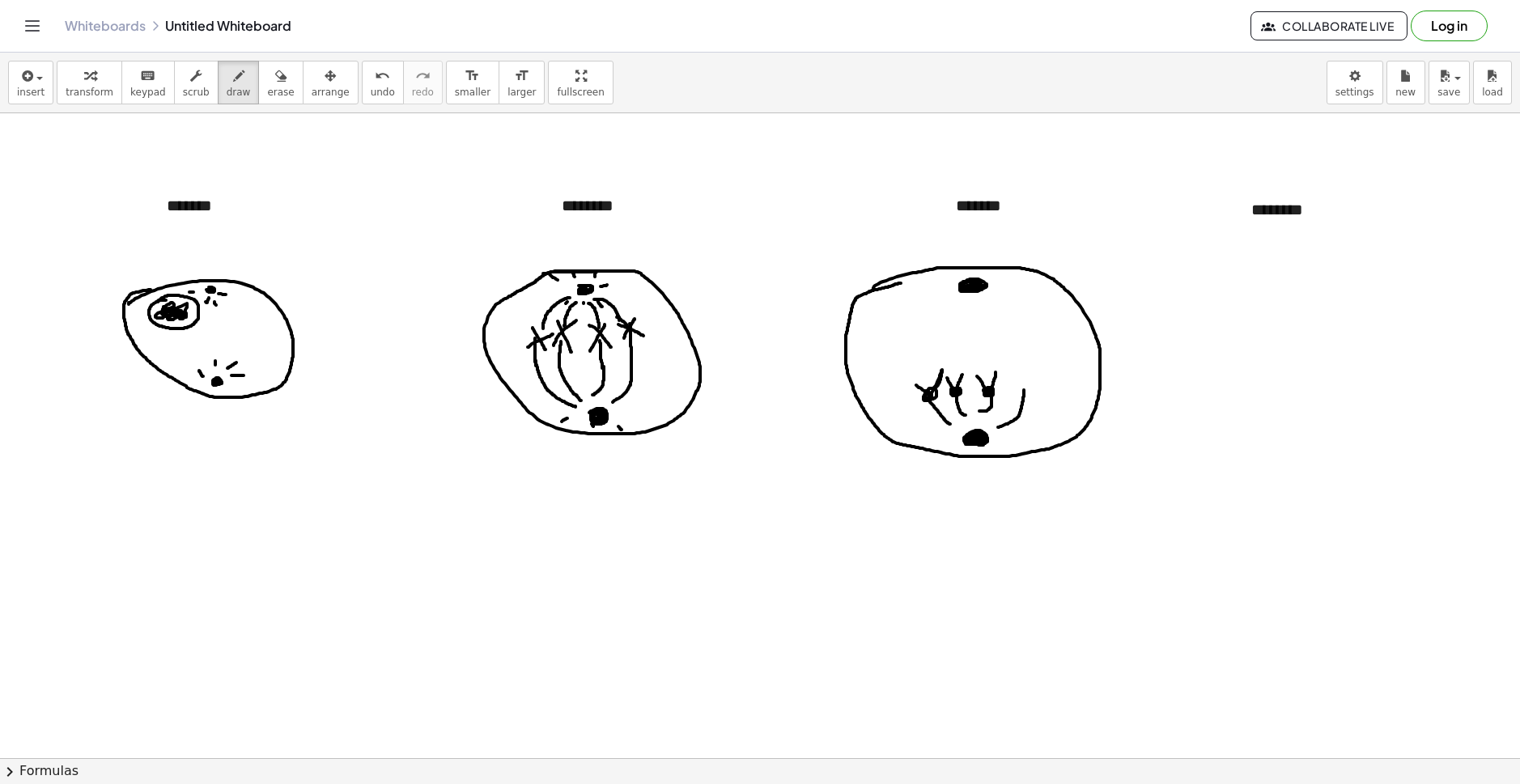
drag, startPoint x: 1016, startPoint y: 420, endPoint x: 1024, endPoint y: 390, distance: 31.0
drag, startPoint x: 1024, startPoint y: 387, endPoint x: 1028, endPoint y: 365, distance: 22.4
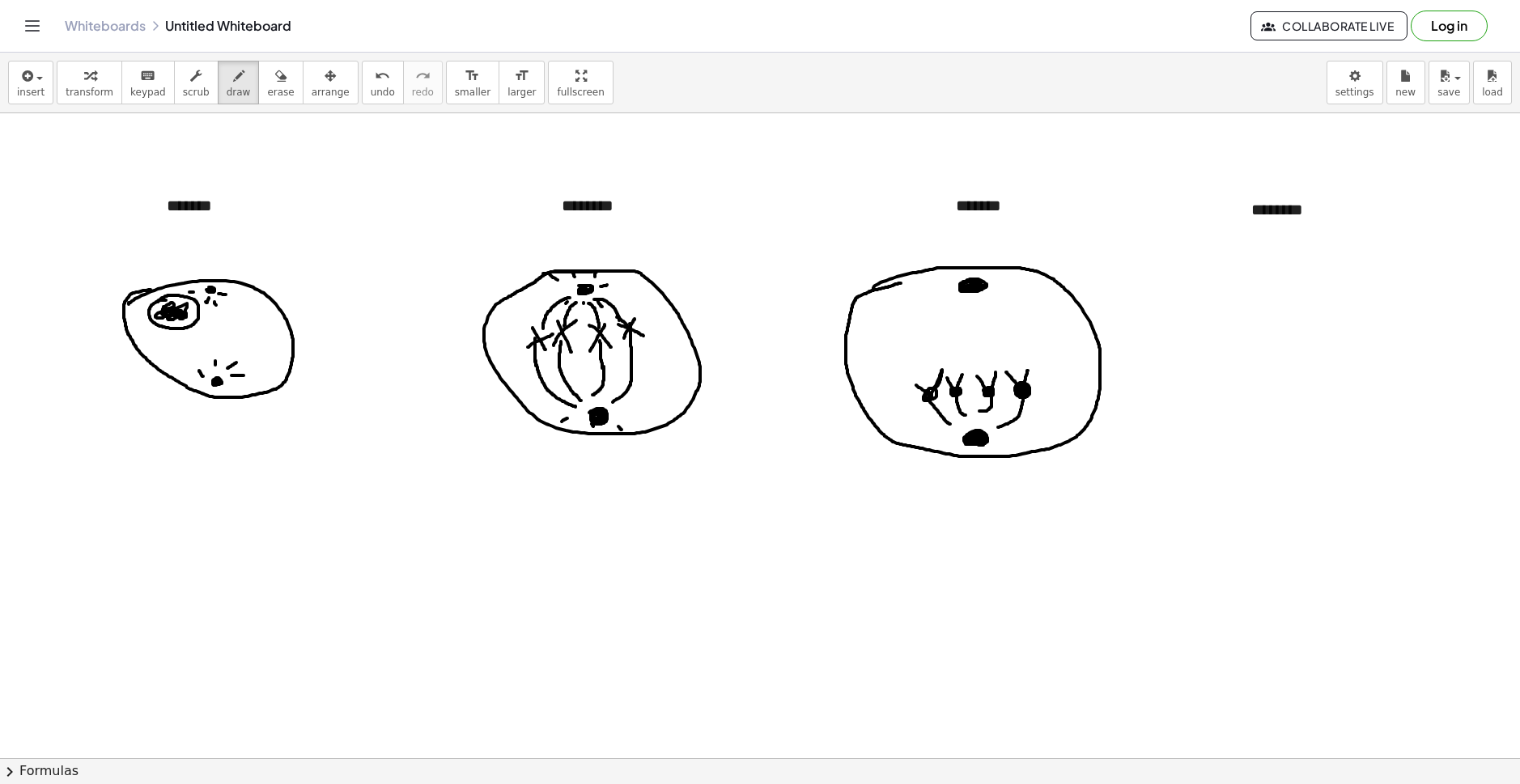
drag, startPoint x: 960, startPoint y: 289, endPoint x: 943, endPoint y: 313, distance: 29.4
drag, startPoint x: 958, startPoint y: 306, endPoint x: 952, endPoint y: 323, distance: 18.0
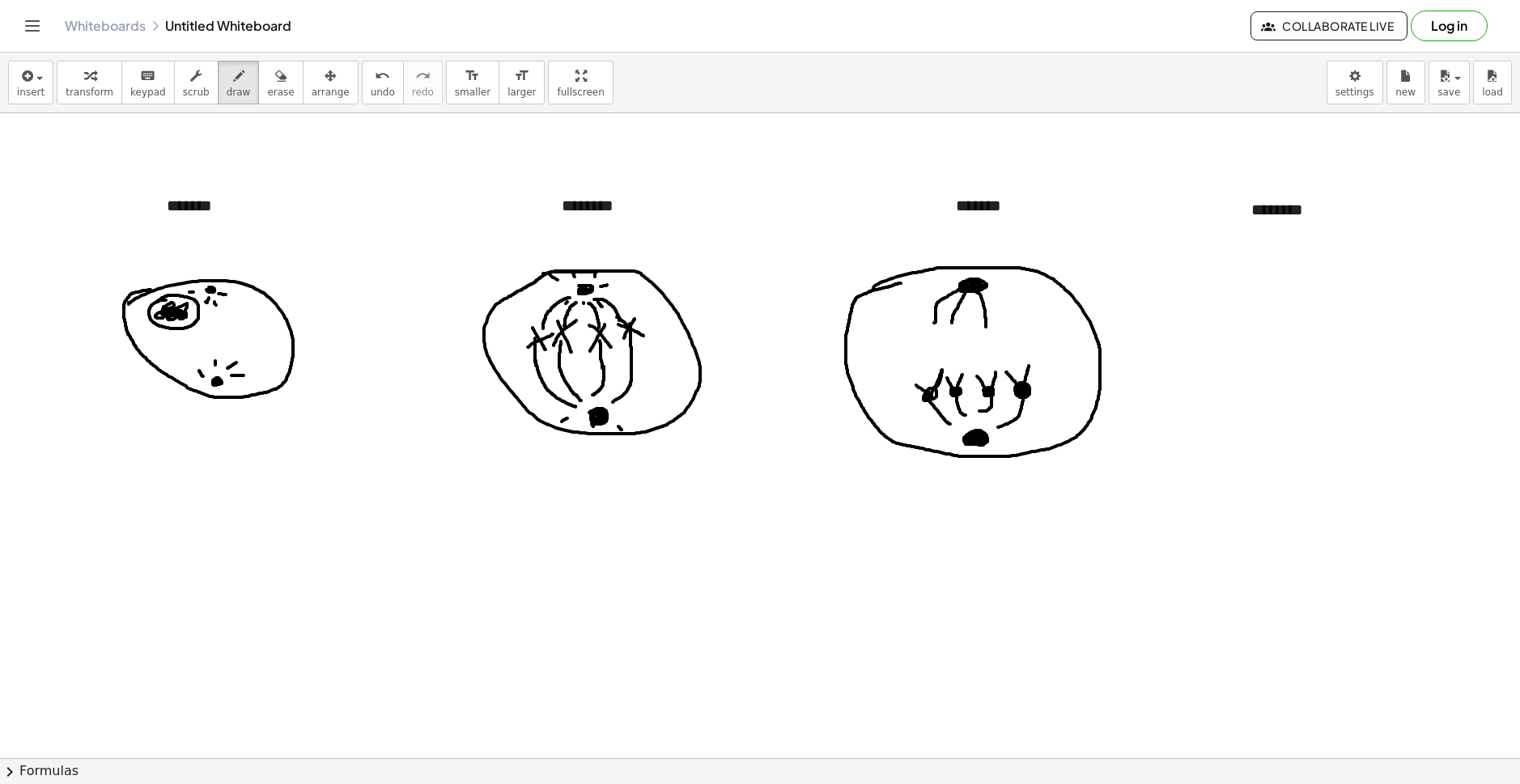
drag, startPoint x: 983, startPoint y: 305, endPoint x: 994, endPoint y: 293, distance: 16.3
drag, startPoint x: 983, startPoint y: 285, endPoint x: 1009, endPoint y: 328, distance: 50.2
drag, startPoint x: 1006, startPoint y: 324, endPoint x: 999, endPoint y: 345, distance: 22.1
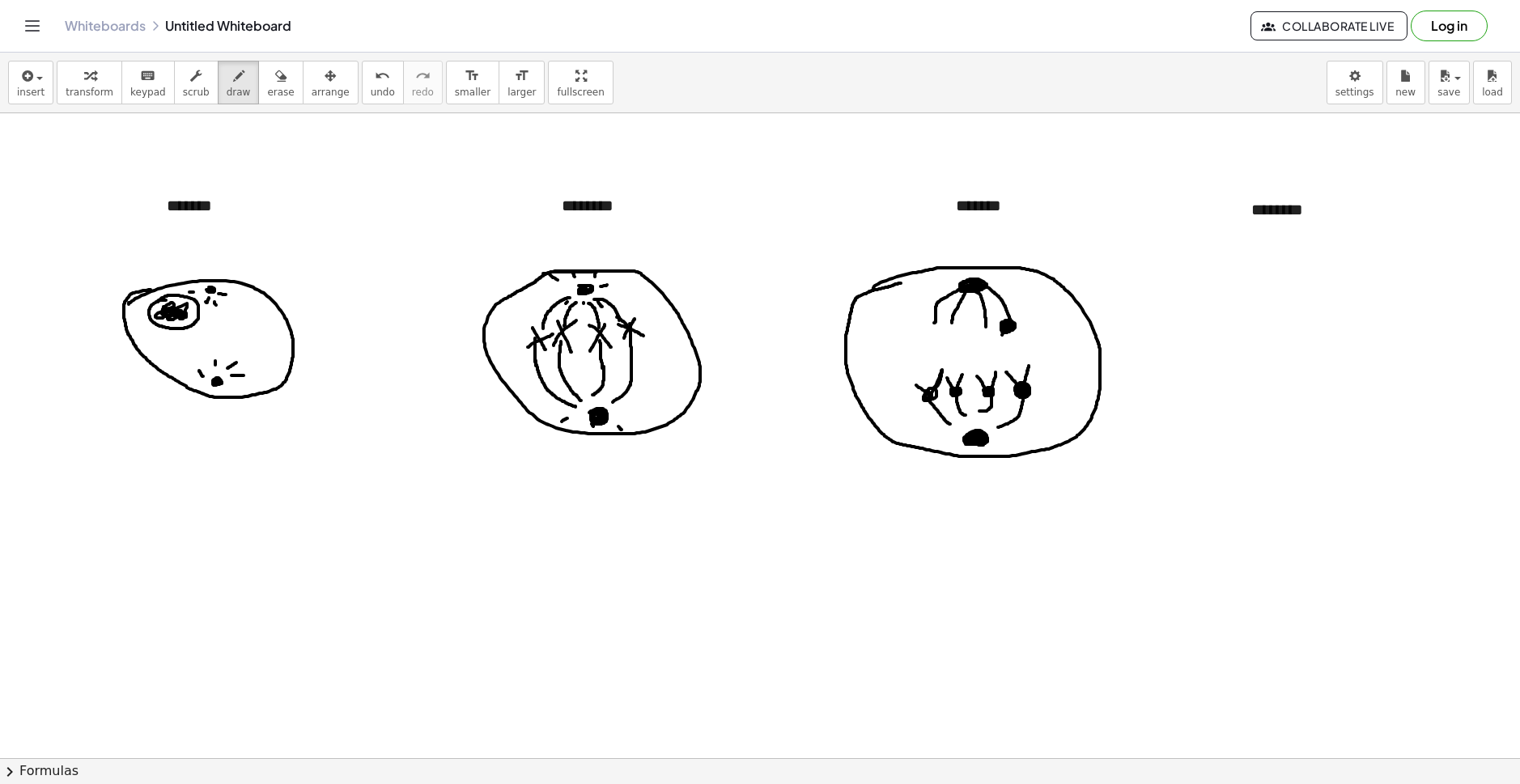
drag, startPoint x: 988, startPoint y: 320, endPoint x: 980, endPoint y: 342, distance: 23.4
drag, startPoint x: 993, startPoint y: 334, endPoint x: 983, endPoint y: 341, distance: 12.2
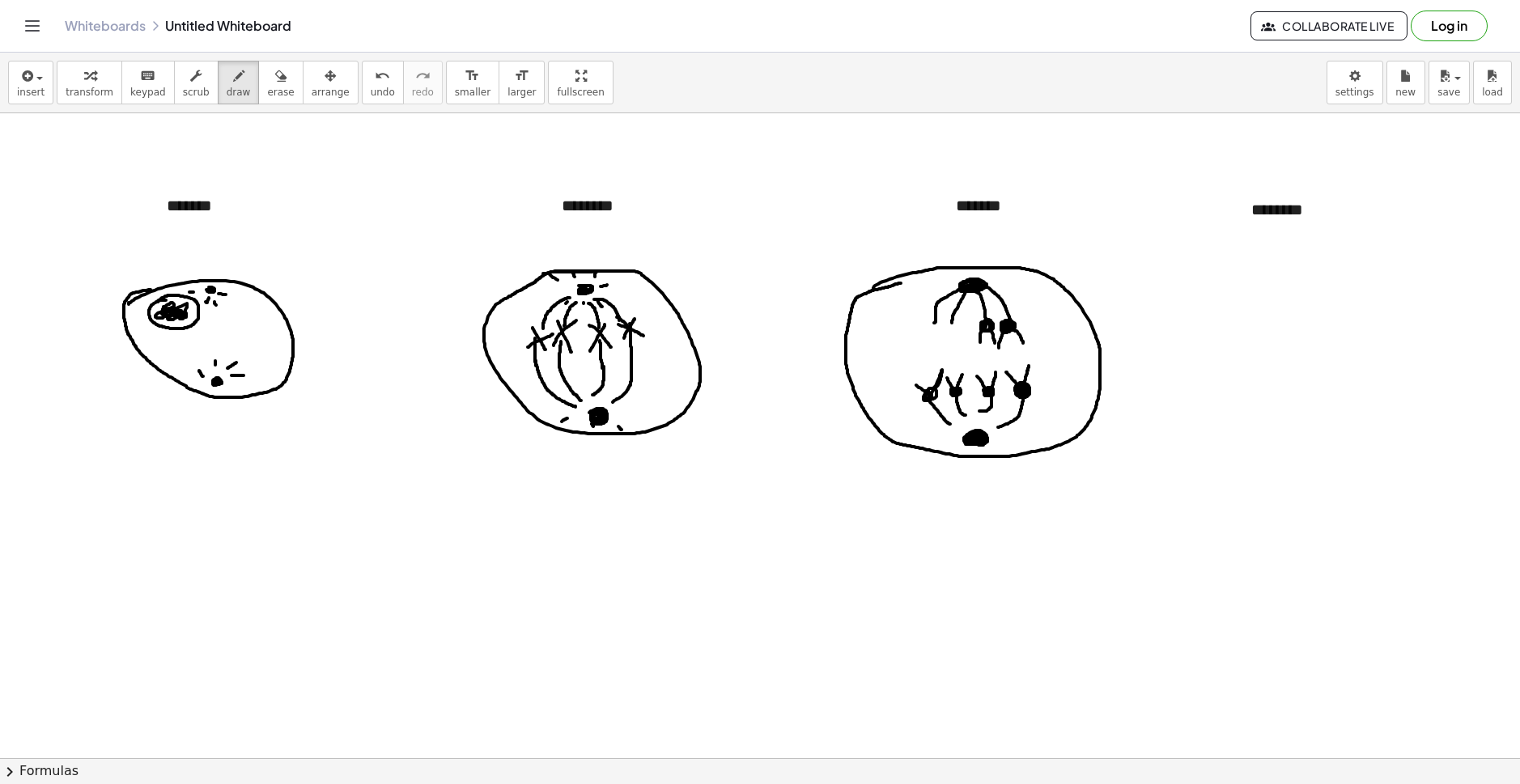
drag, startPoint x: 960, startPoint y: 317, endPoint x: 952, endPoint y: 329, distance: 14.4
drag, startPoint x: 954, startPoint y: 329, endPoint x: 951, endPoint y: 347, distance: 18.2
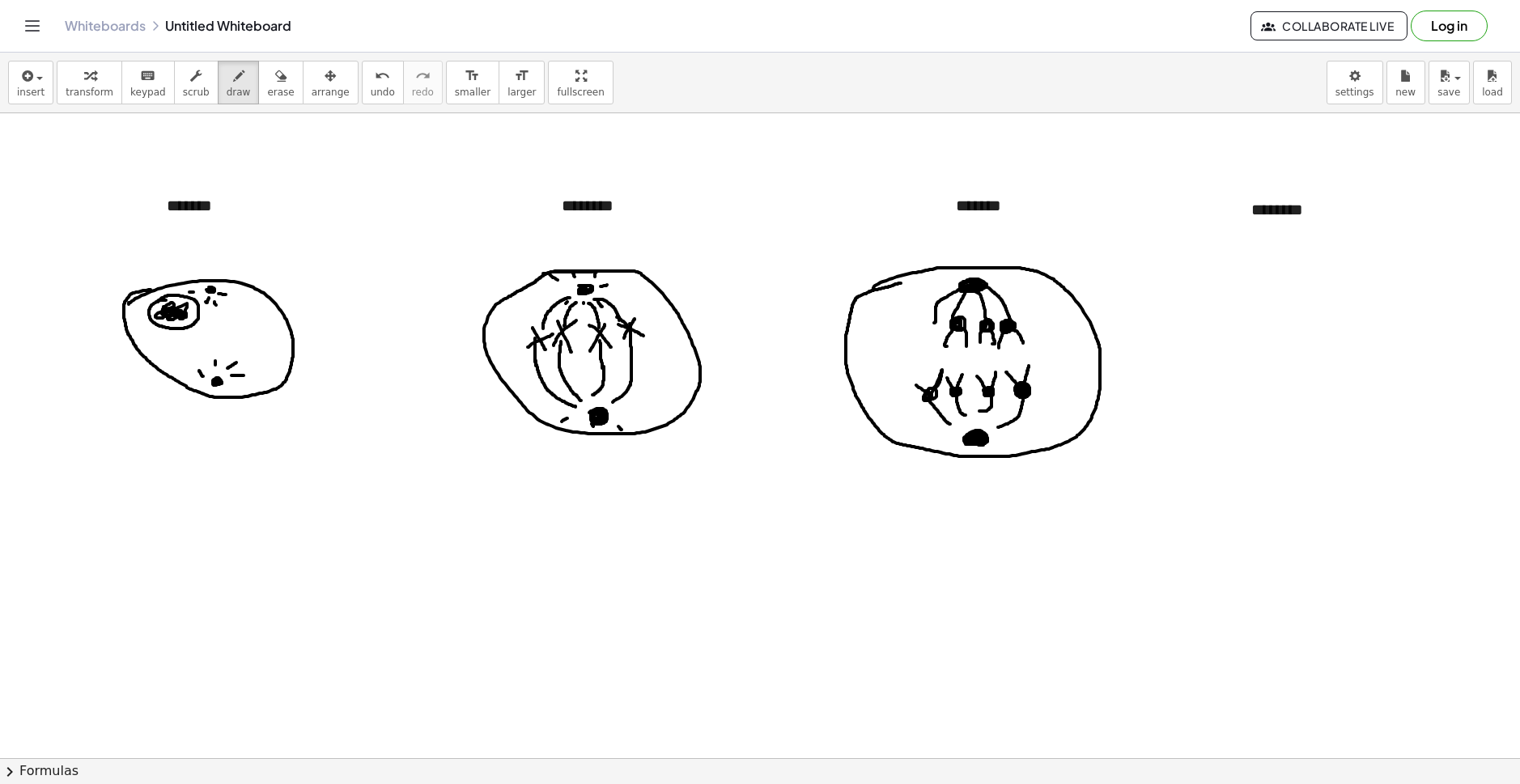
drag, startPoint x: 965, startPoint y: 332, endPoint x: 942, endPoint y: 335, distance: 23.2
drag, startPoint x: 942, startPoint y: 316, endPoint x: 930, endPoint y: 325, distance: 15.0
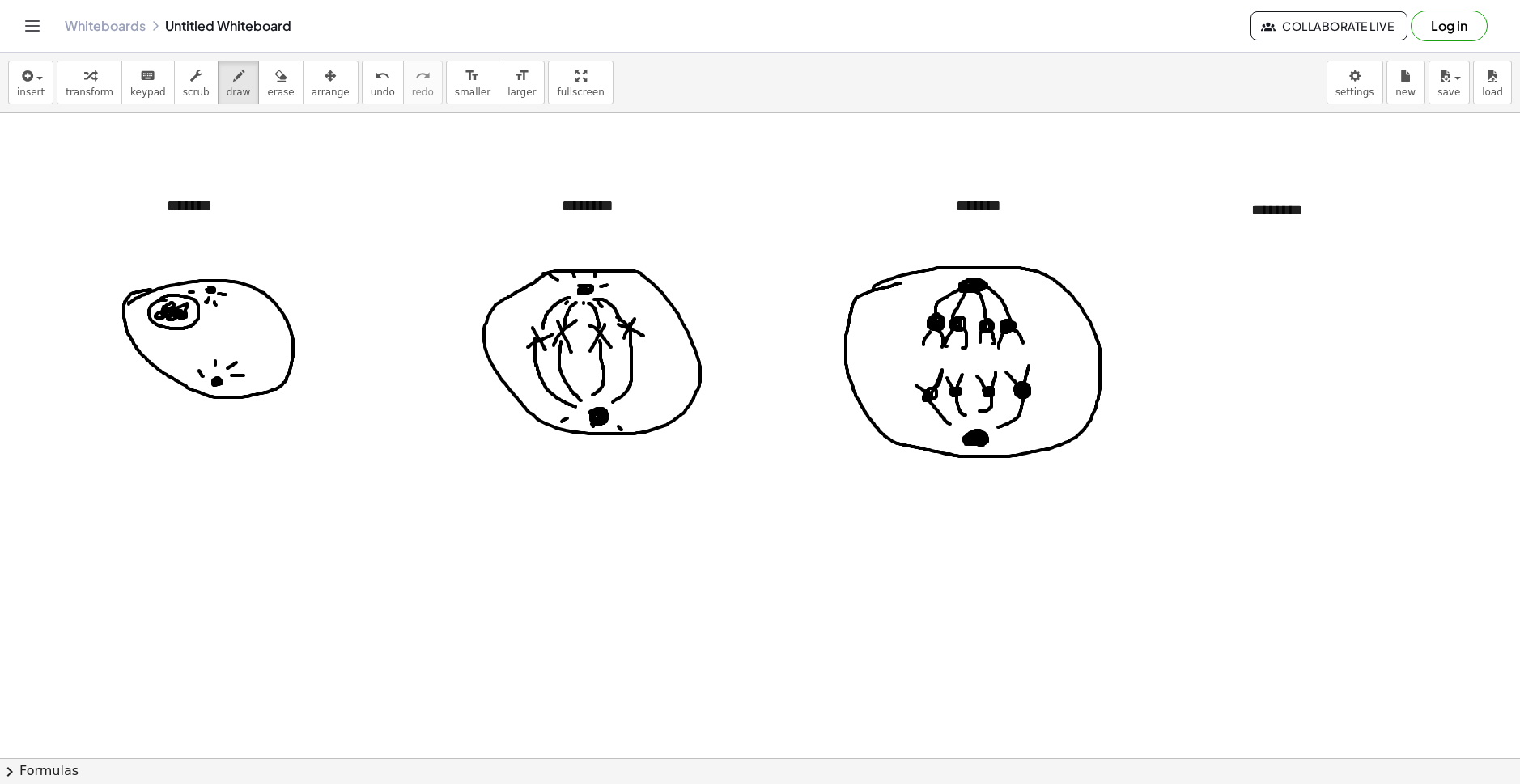
drag, startPoint x: 937, startPoint y: 330, endPoint x: 941, endPoint y: 348, distance: 18.4
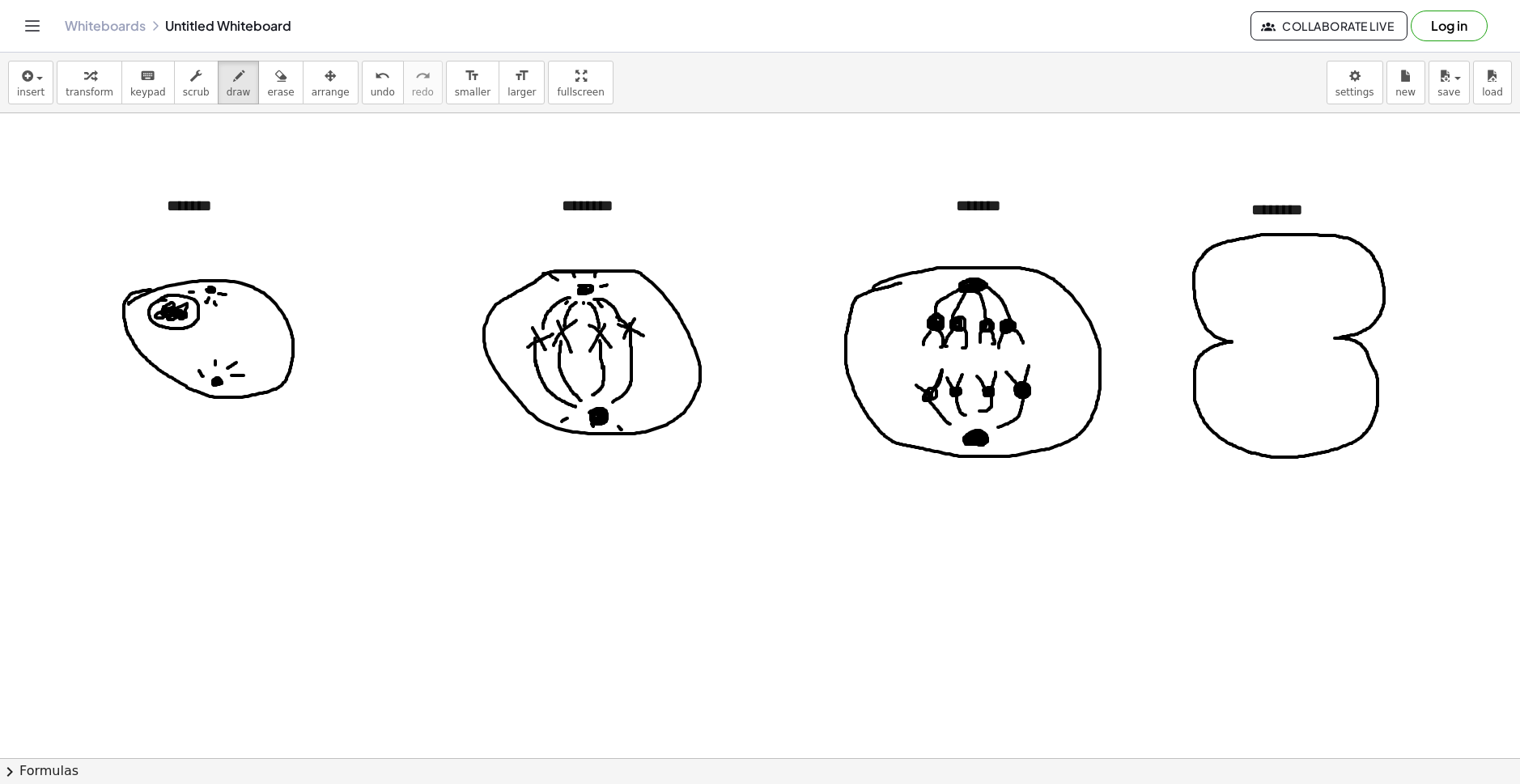
drag, startPoint x: 1250, startPoint y: 381, endPoint x: 1241, endPoint y: 383, distance: 9.2
drag, startPoint x: 1249, startPoint y: 396, endPoint x: 1270, endPoint y: 414, distance: 27.7
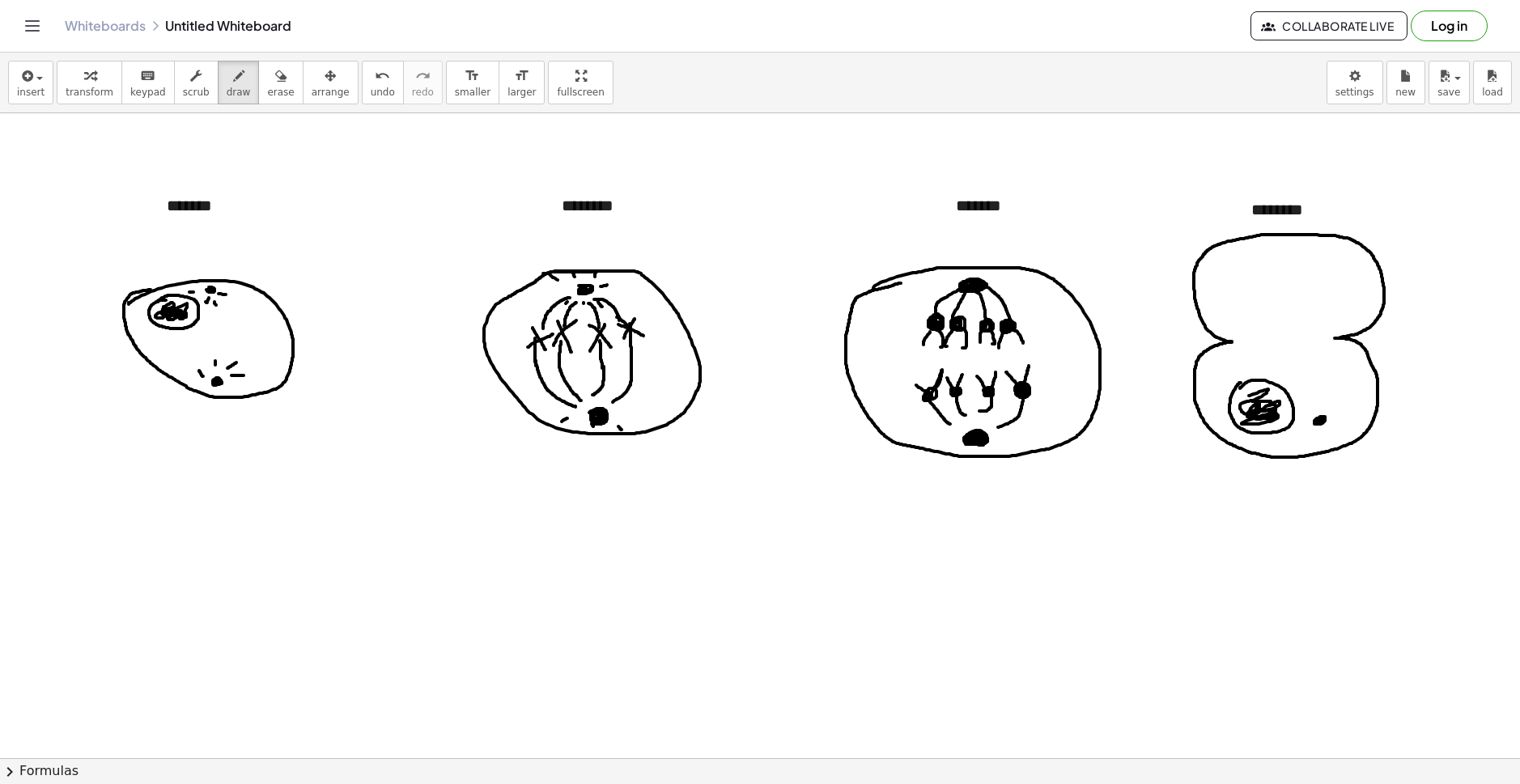
drag, startPoint x: 1321, startPoint y: 403, endPoint x: 1322, endPoint y: 393, distance: 10.0
drag, startPoint x: 1339, startPoint y: 422, endPoint x: 1324, endPoint y: 427, distance: 15.8
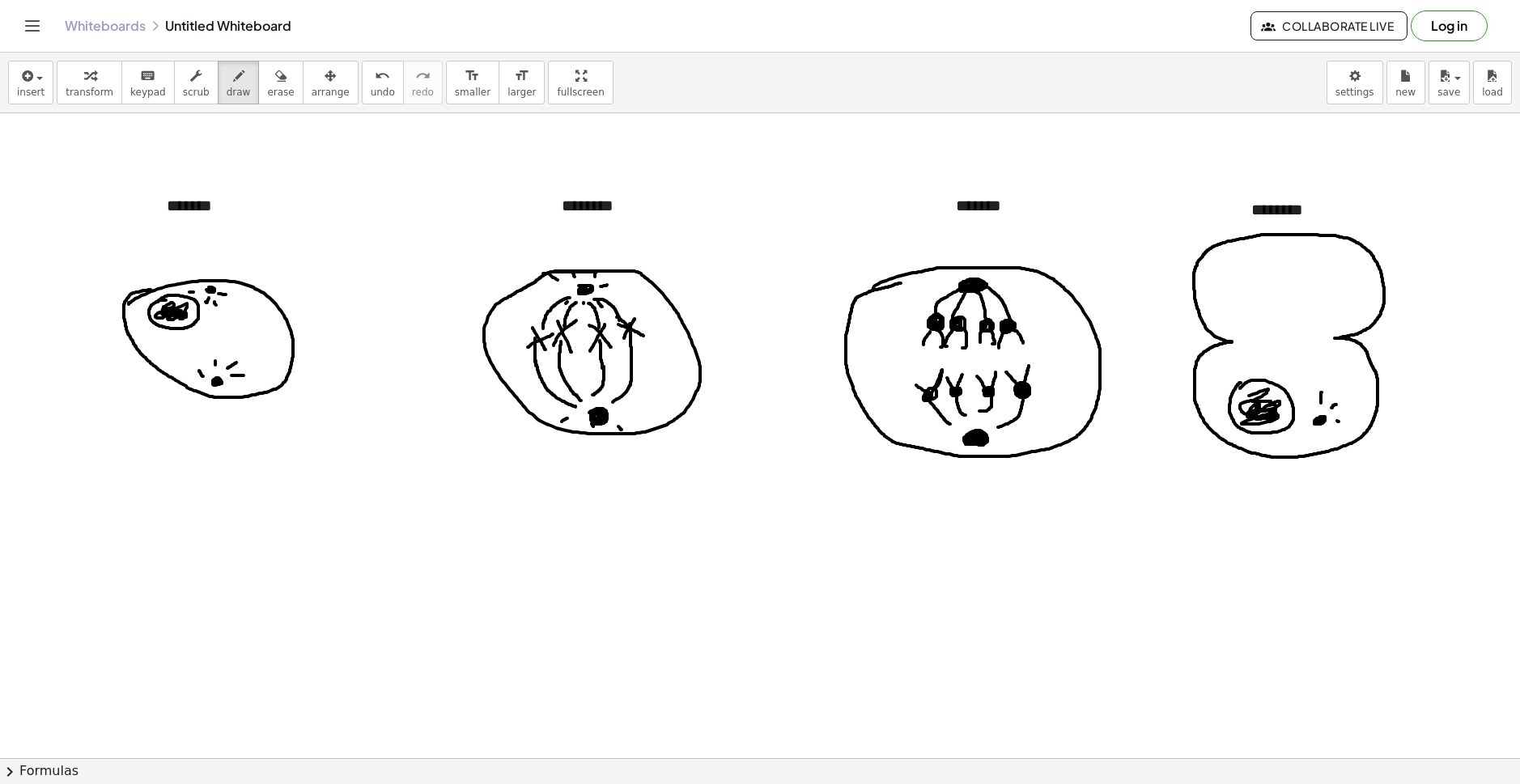
drag, startPoint x: 1313, startPoint y: 432, endPoint x: 1305, endPoint y: 435, distance: 8.5
drag, startPoint x: 1242, startPoint y: 261, endPoint x: 1234, endPoint y: 262, distance: 8.1
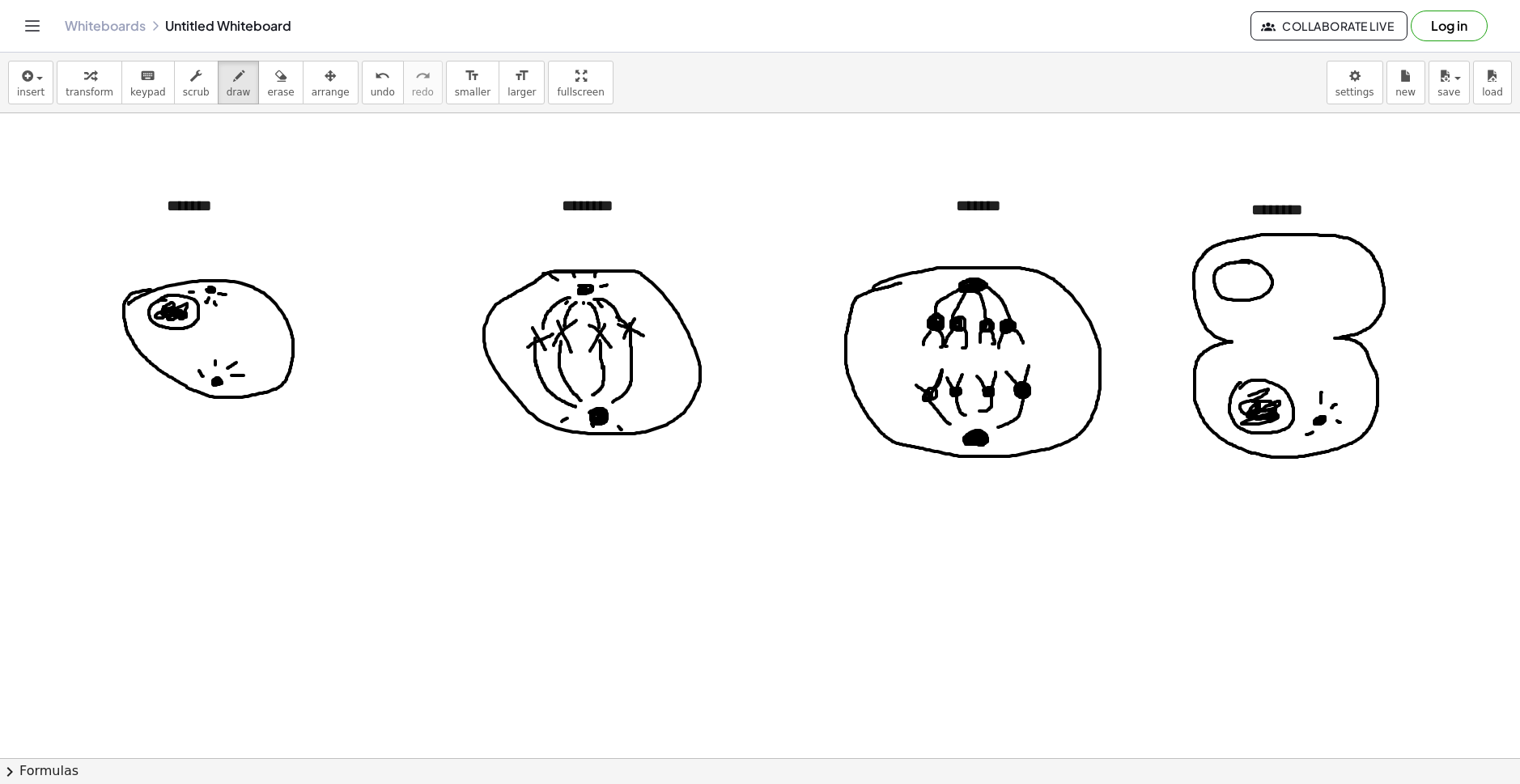
drag, startPoint x: 1228, startPoint y: 264, endPoint x: 1242, endPoint y: 275, distance: 17.8
drag, startPoint x: 1231, startPoint y: 278, endPoint x: 1290, endPoint y: 274, distance: 59.1
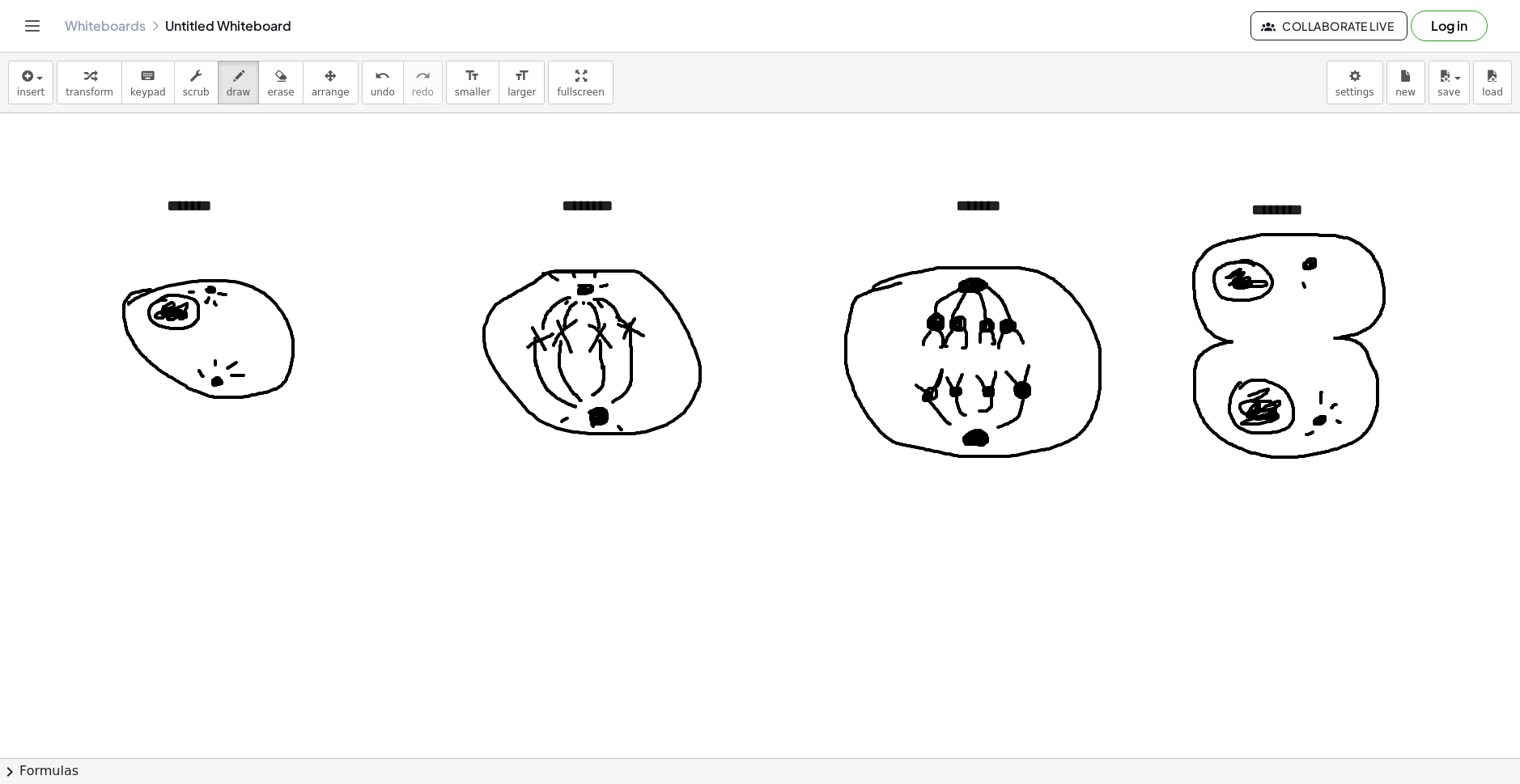
drag, startPoint x: 188, startPoint y: 213, endPoint x: 239, endPoint y: 218, distance: 51.2
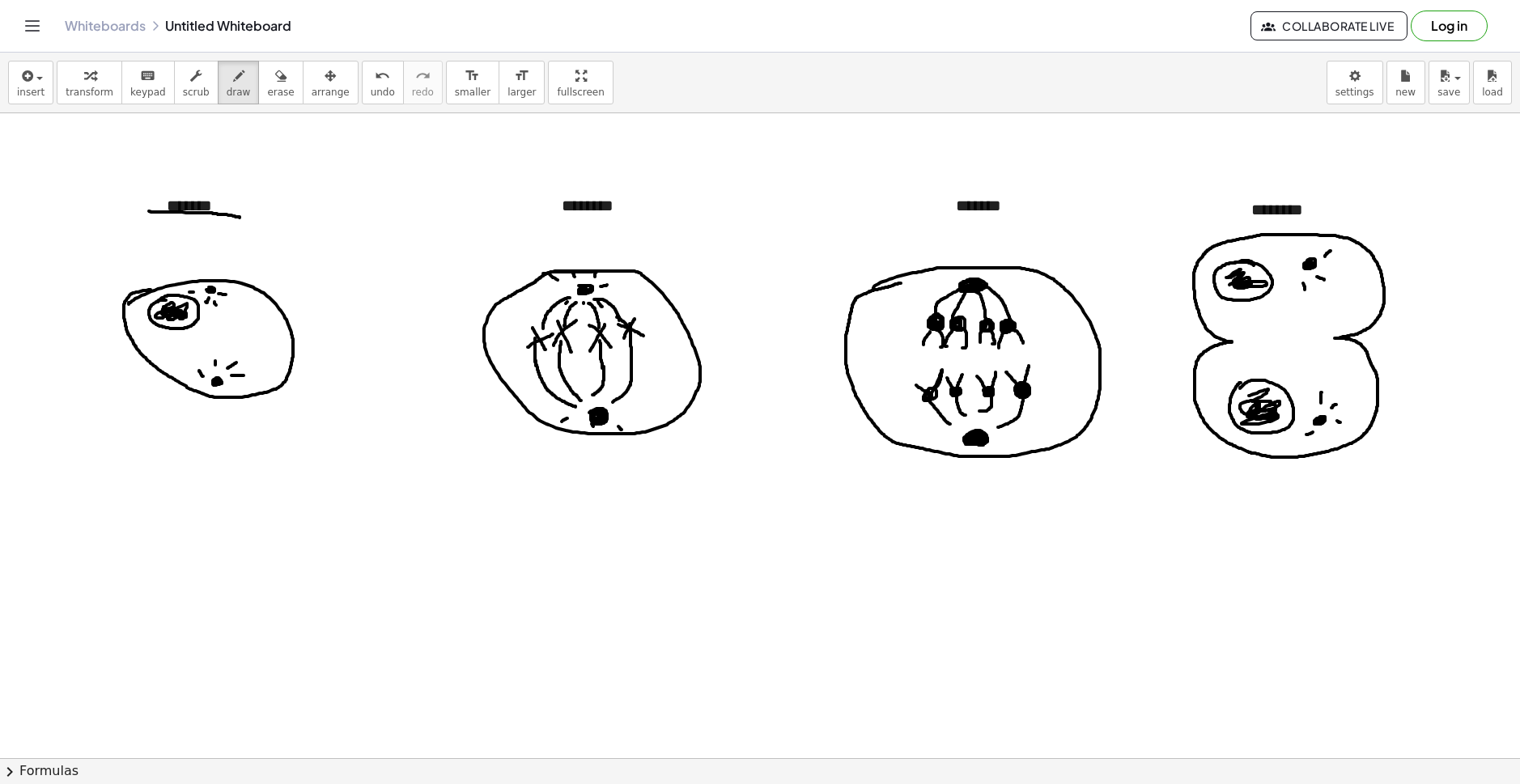
drag, startPoint x: 557, startPoint y: 216, endPoint x: 628, endPoint y: 216, distance: 71.0
drag, startPoint x: 302, startPoint y: 211, endPoint x: 402, endPoint y: 212, distance: 100.0
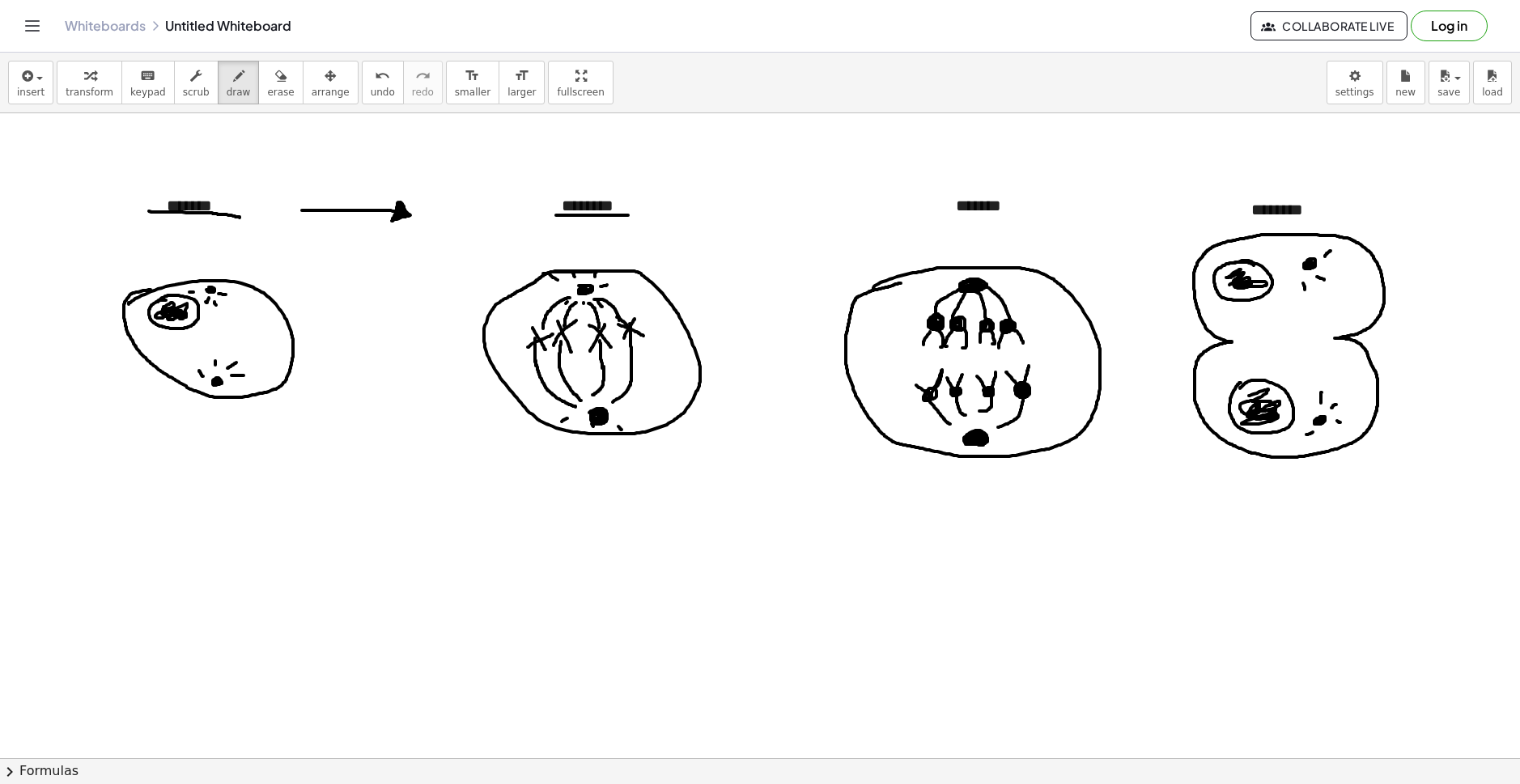
drag, startPoint x: 400, startPoint y: 202, endPoint x: 401, endPoint y: 211, distance: 9.1
drag, startPoint x: 494, startPoint y: 334, endPoint x: 687, endPoint y: 334, distance: 193.0
drag, startPoint x: 715, startPoint y: 214, endPoint x: 807, endPoint y: 216, distance: 92.0
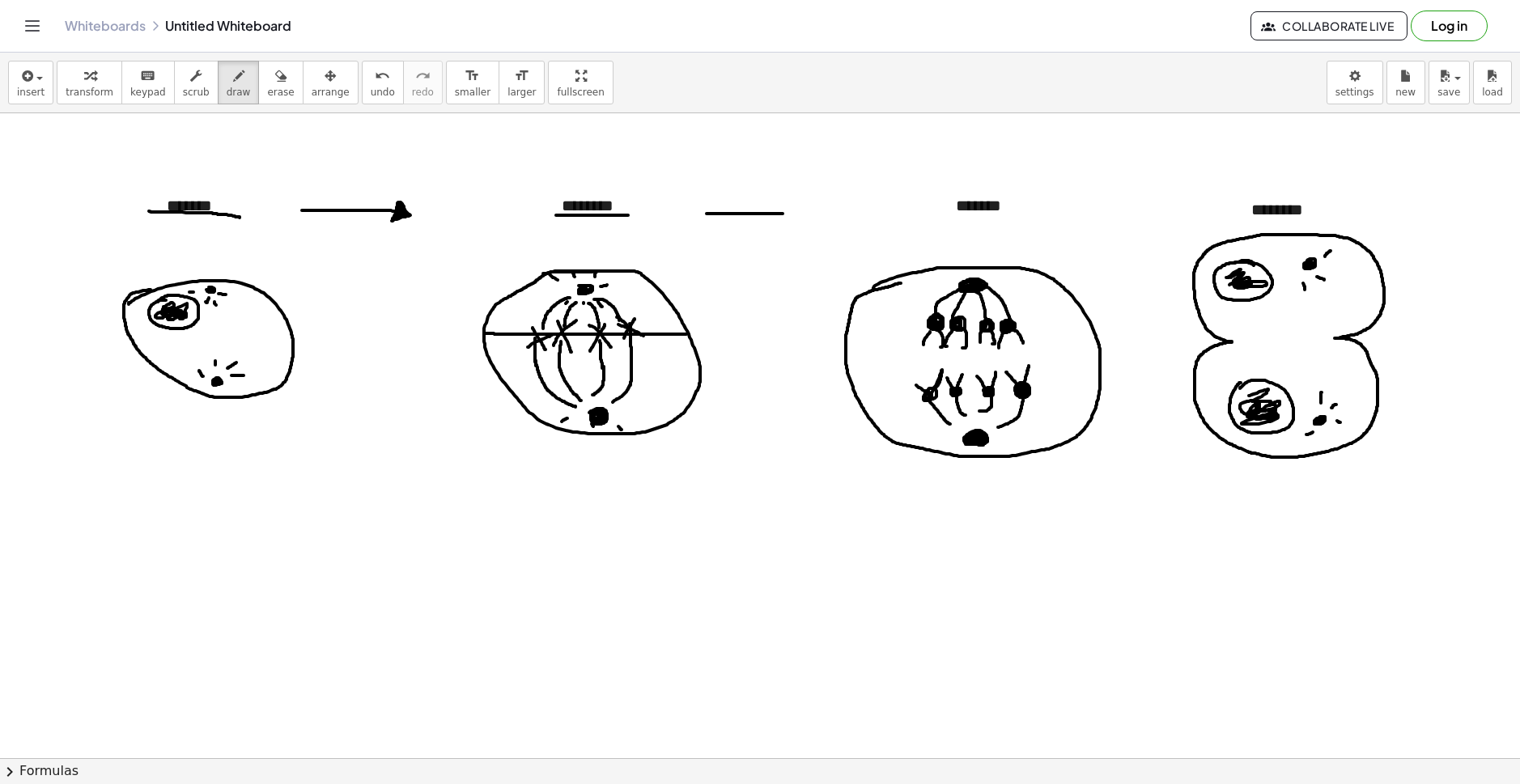
drag, startPoint x: 811, startPoint y: 206, endPoint x: 753, endPoint y: 252, distance: 74.0
drag, startPoint x: 1068, startPoint y: 205, endPoint x: 1124, endPoint y: 207, distance: 56.0
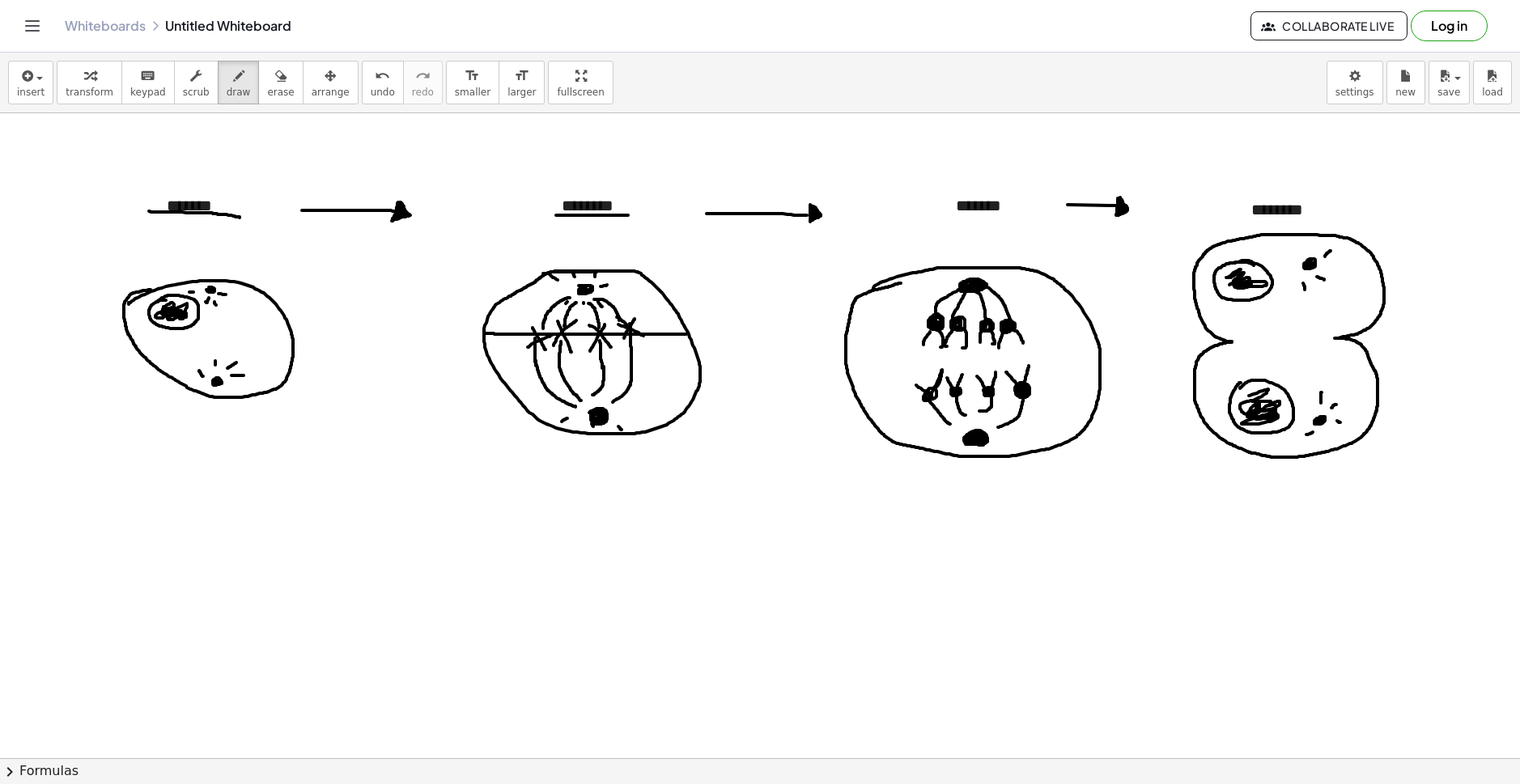
drag, startPoint x: 1242, startPoint y: 221, endPoint x: 1327, endPoint y: 221, distance: 85.0
drag, startPoint x: 253, startPoint y: 209, endPoint x: 292, endPoint y: 179, distance: 49.2
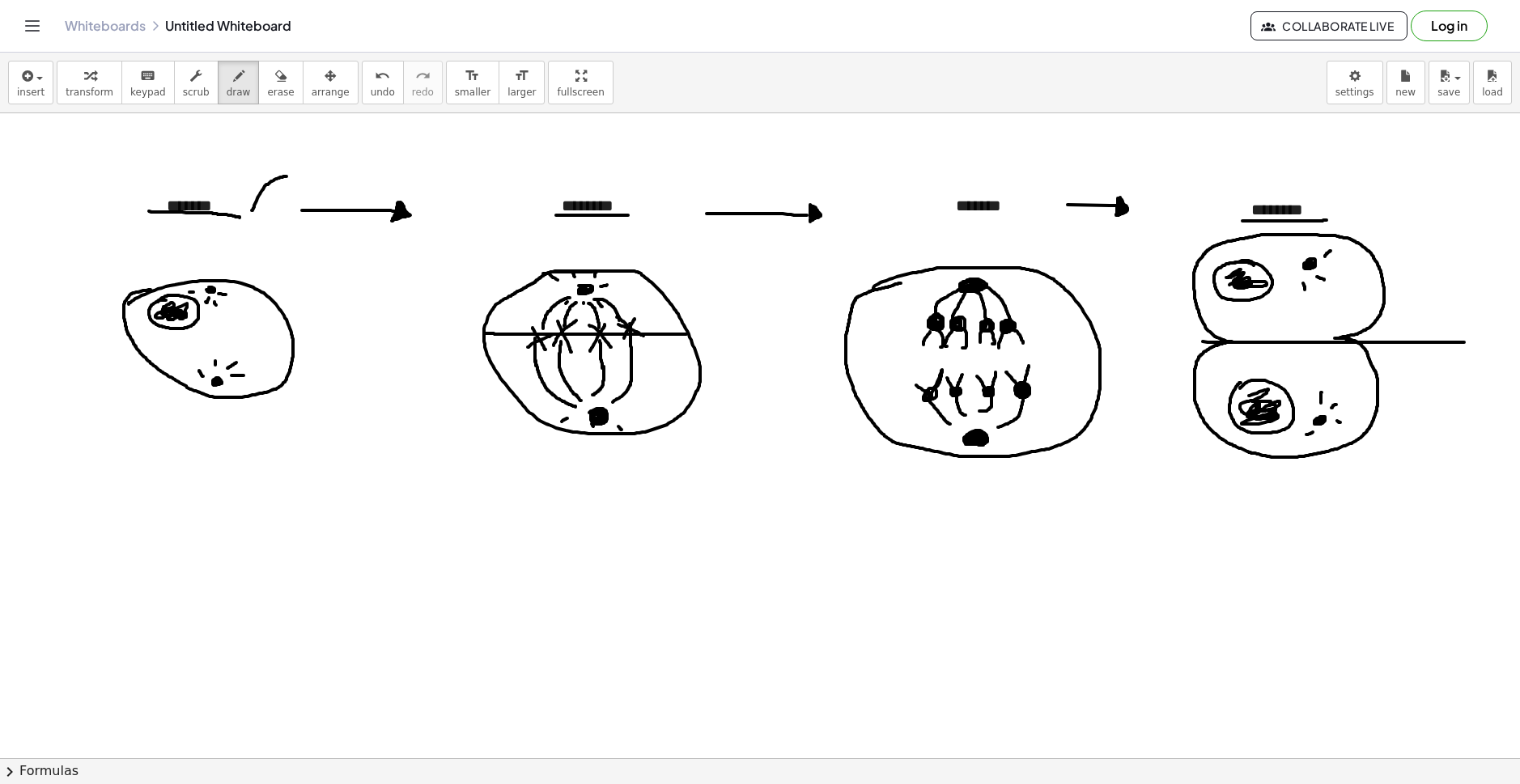
drag, startPoint x: 1410, startPoint y: 343, endPoint x: 1466, endPoint y: 343, distance: 56.0
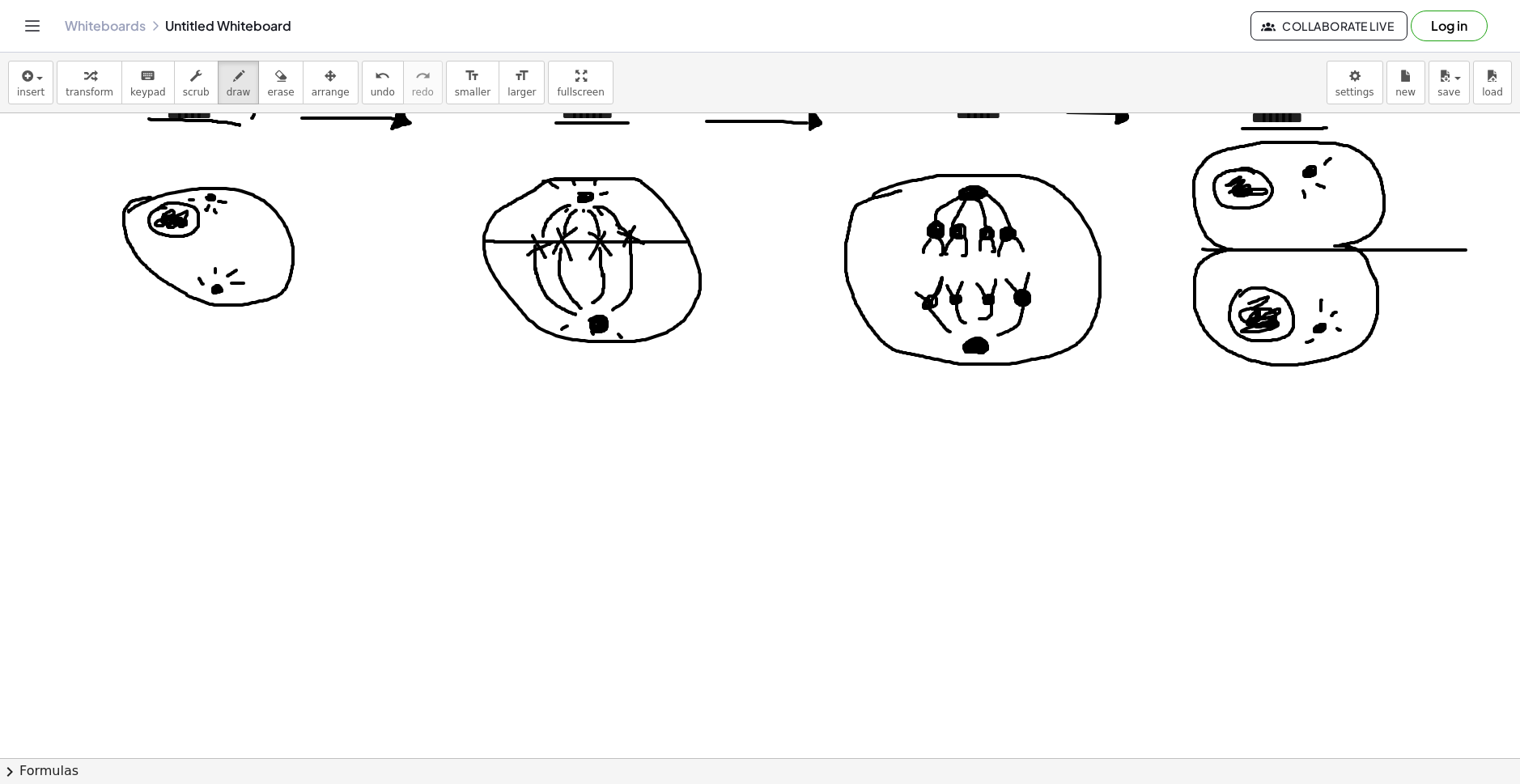
scroll to position [270, 0]
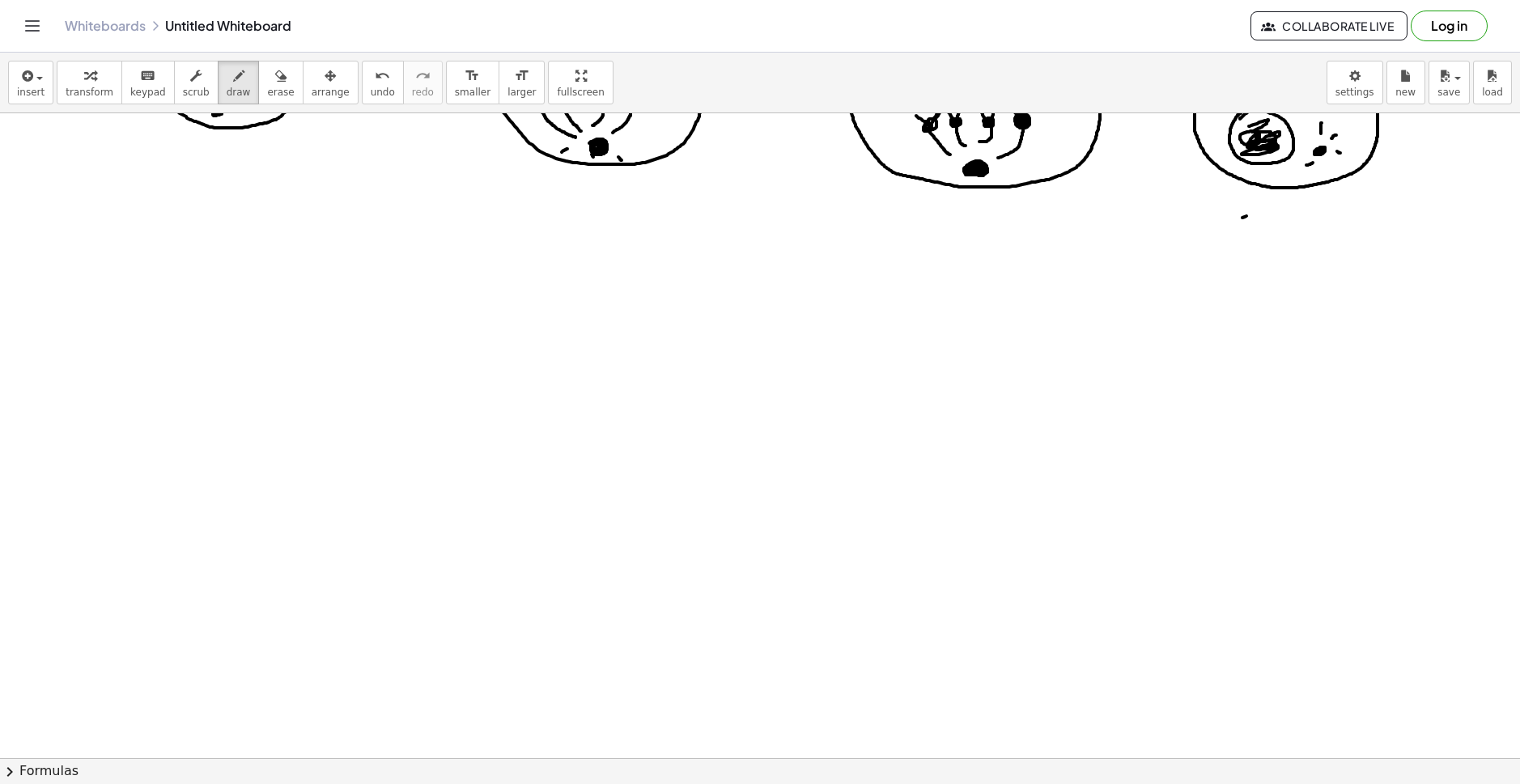
drag, startPoint x: 1242, startPoint y: 218, endPoint x: 1212, endPoint y: 294, distance: 81.7
click at [1178, 311] on div at bounding box center [760, 541] width 1520 height 1396
drag, startPoint x: 1381, startPoint y: 245, endPoint x: 1274, endPoint y: 348, distance: 148.5
click at [1420, 325] on div at bounding box center [760, 541] width 1520 height 1396
drag, startPoint x: 1192, startPoint y: 349, endPoint x: 1184, endPoint y: 359, distance: 12.8
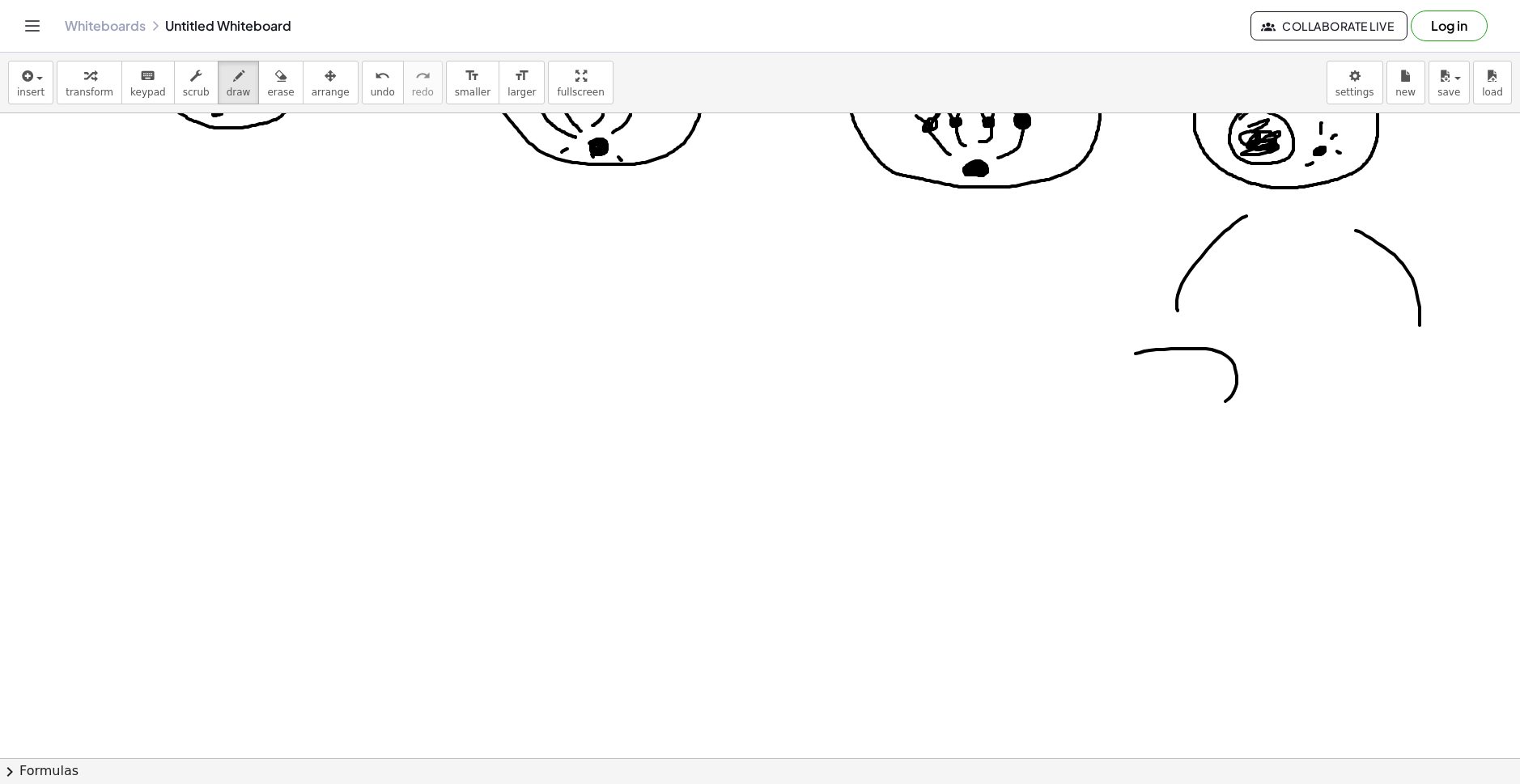
click at [1160, 361] on div at bounding box center [760, 541] width 1520 height 1396
drag, startPoint x: 1365, startPoint y: 376, endPoint x: 1412, endPoint y: 352, distance: 52.8
click at [1378, 349] on div at bounding box center [760, 541] width 1520 height 1396
click at [1403, 358] on div at bounding box center [760, 541] width 1520 height 1396
drag, startPoint x: 1414, startPoint y: 368, endPoint x: 1390, endPoint y: 365, distance: 24.2
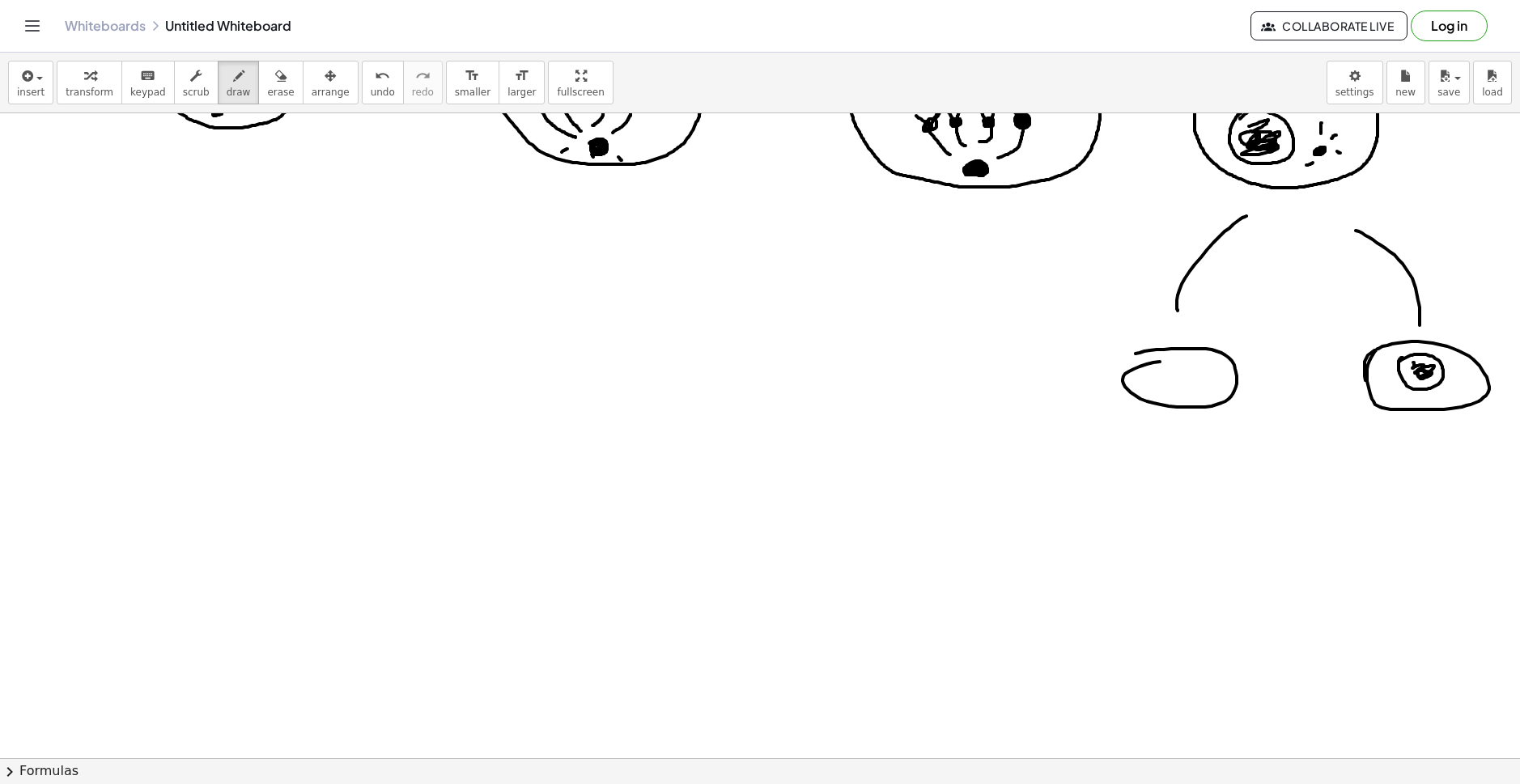
click at [1417, 371] on div at bounding box center [760, 541] width 1520 height 1396
click at [1174, 361] on div at bounding box center [760, 541] width 1520 height 1396
drag, startPoint x: 1179, startPoint y: 361, endPoint x: 1191, endPoint y: 369, distance: 14.4
click at [1191, 369] on div at bounding box center [760, 541] width 1520 height 1396
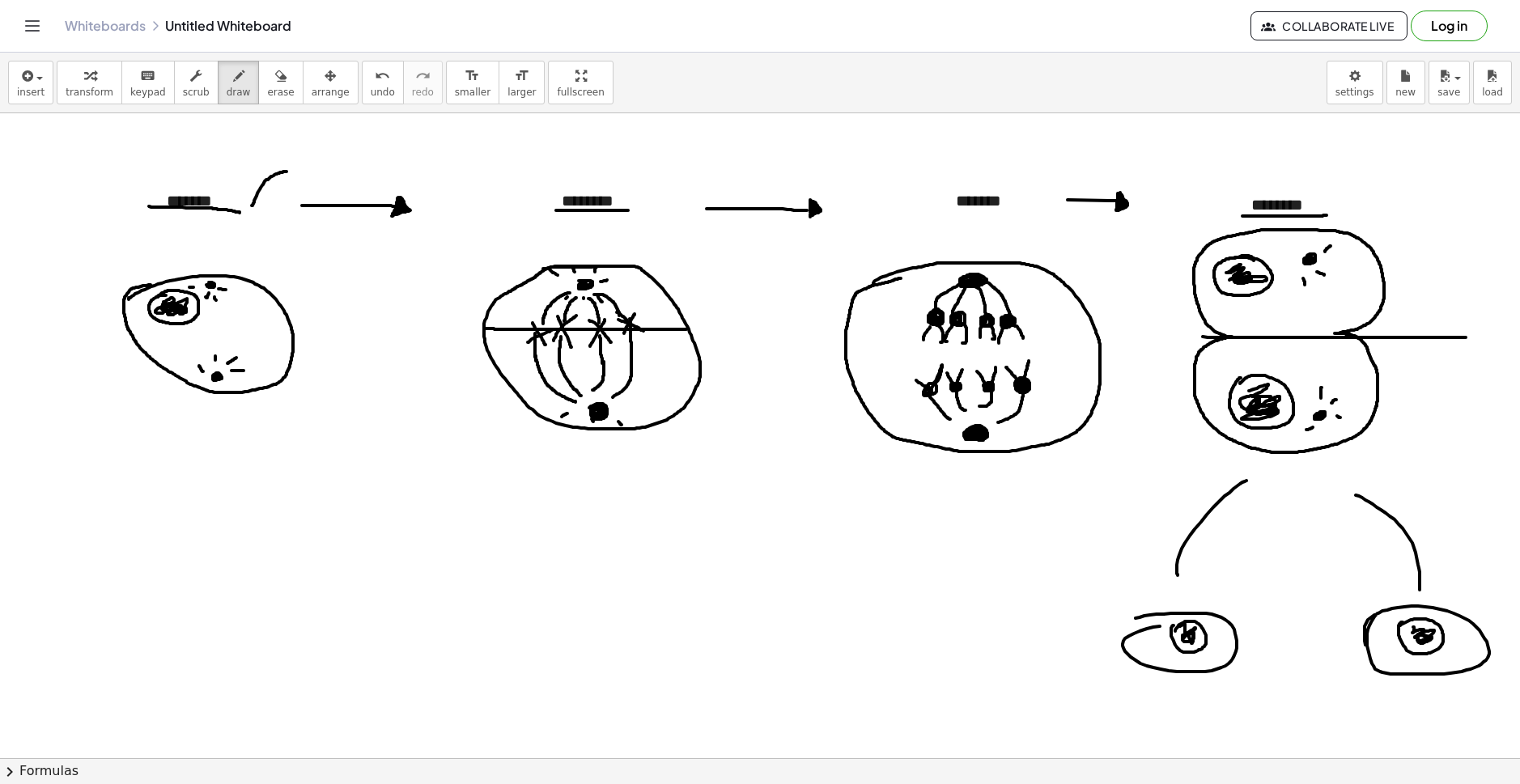
scroll to position [0, 0]
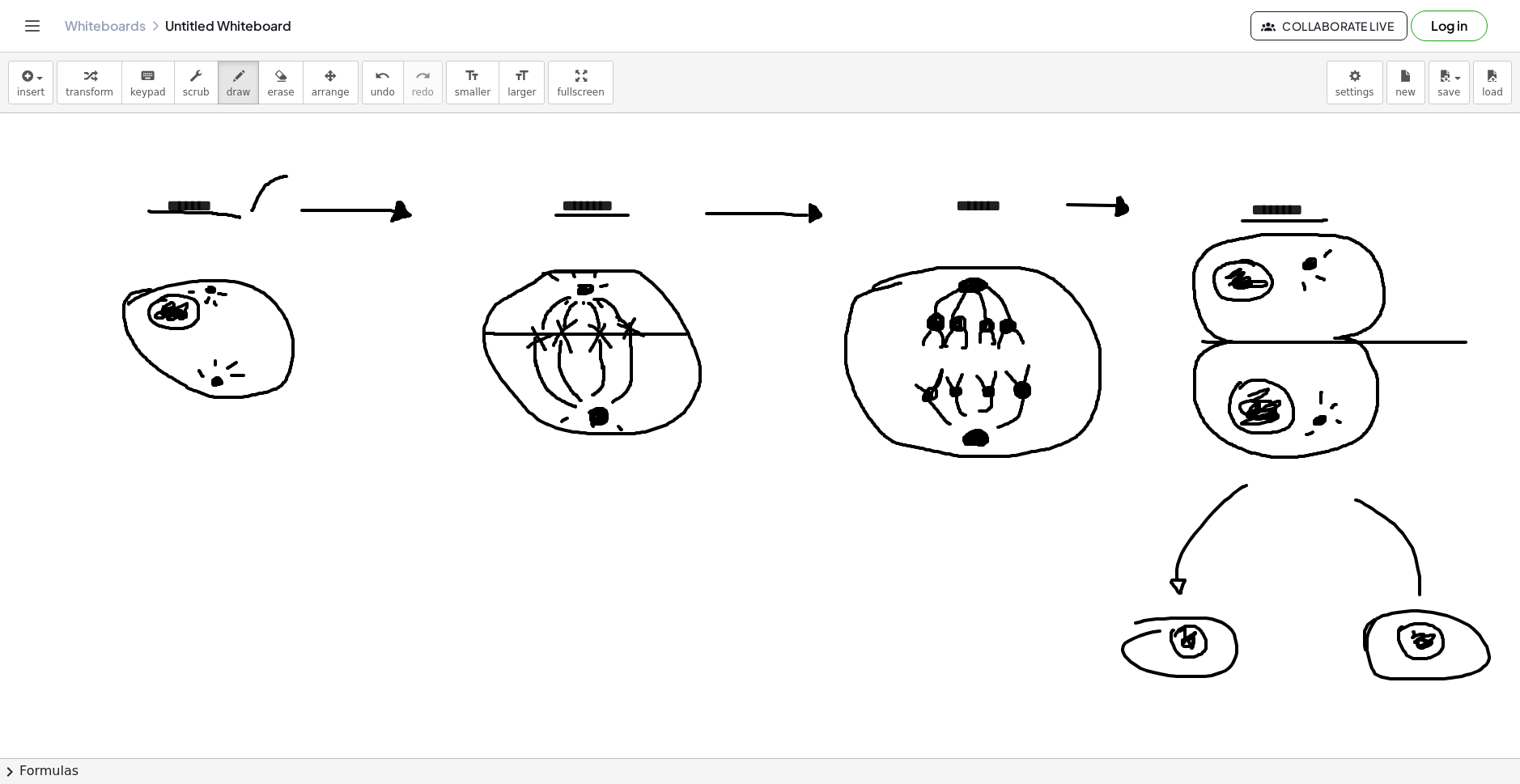
drag, startPoint x: 1408, startPoint y: 586, endPoint x: 1419, endPoint y: 589, distance: 11.4
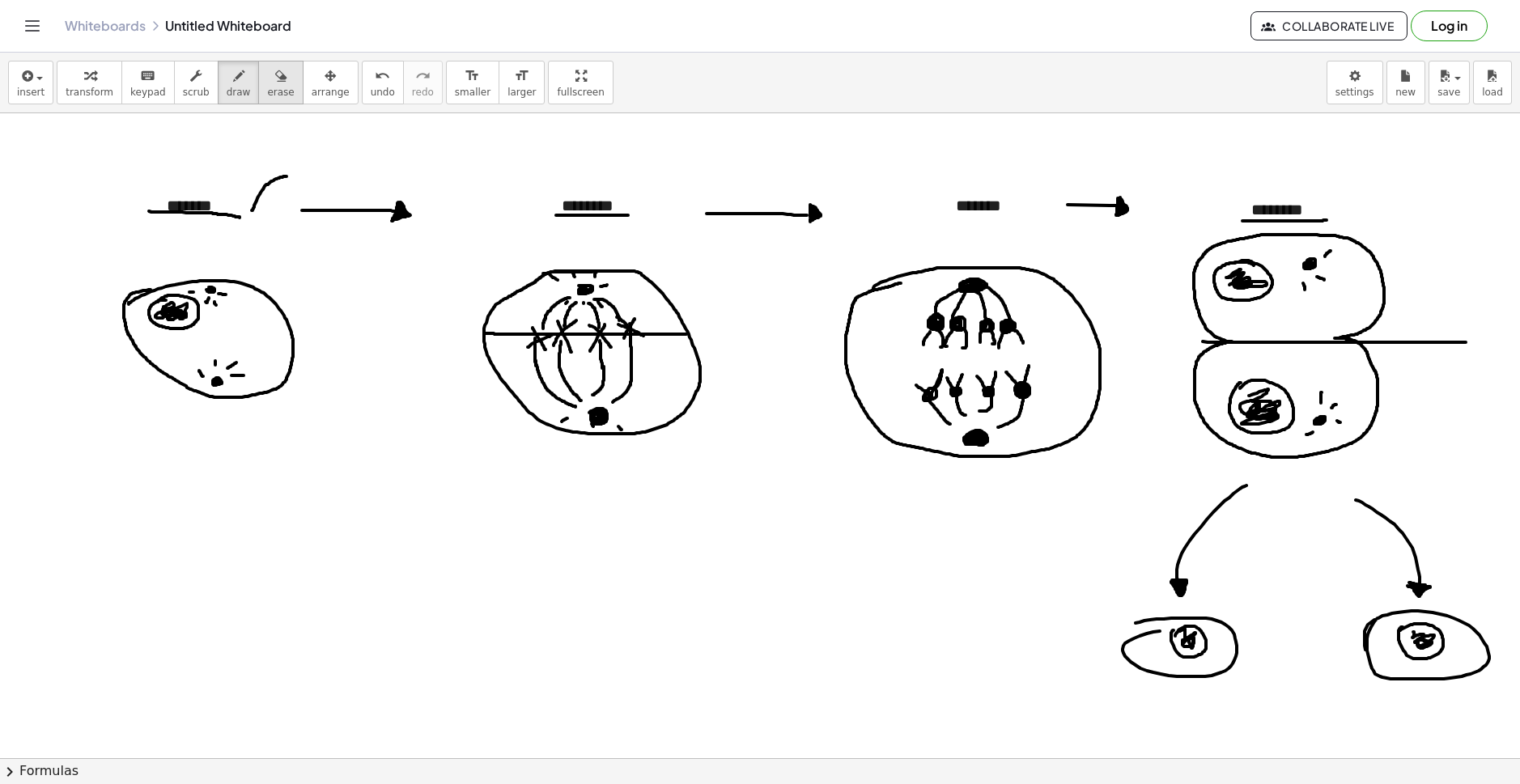
drag, startPoint x: 255, startPoint y: 92, endPoint x: 237, endPoint y: 100, distance: 19.7
click at [267, 92] on span "erase" at bounding box center [280, 93] width 27 height 12
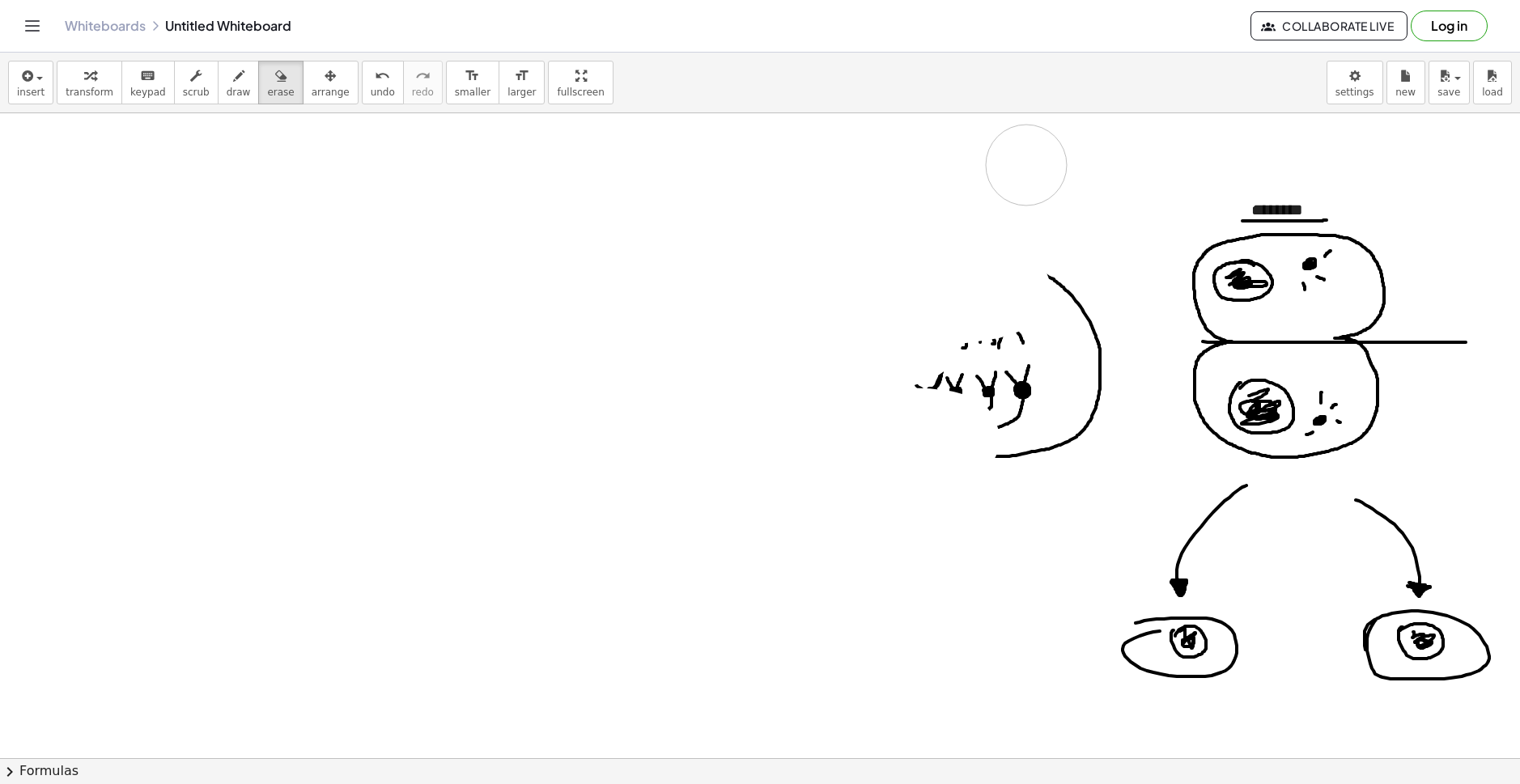
drag, startPoint x: 92, startPoint y: 193, endPoint x: 1013, endPoint y: 305, distance: 927.8
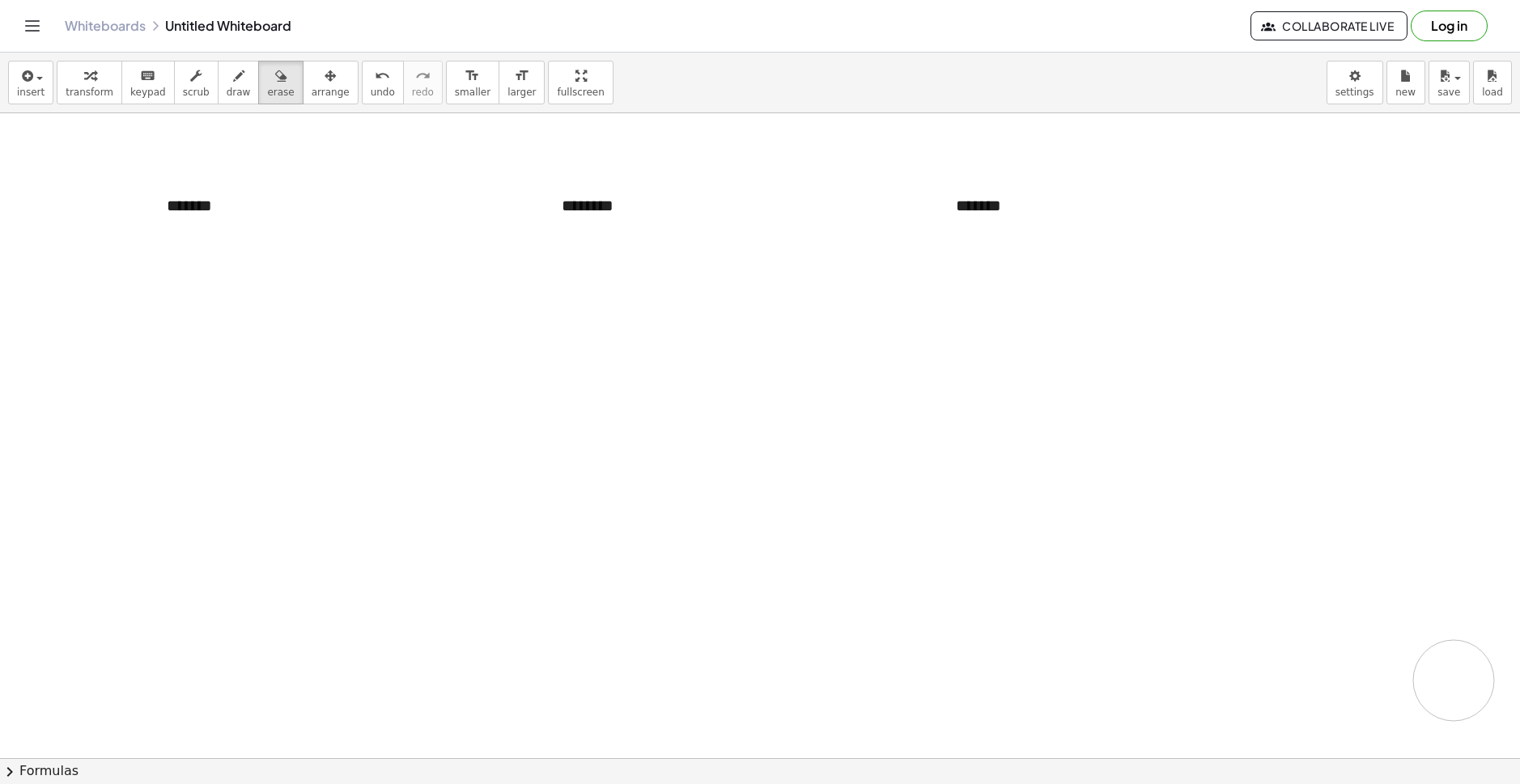
drag, startPoint x: 1138, startPoint y: 246, endPoint x: 332, endPoint y: 341, distance: 811.6
click at [370, 94] on span "undo" at bounding box center [382, 93] width 25 height 12
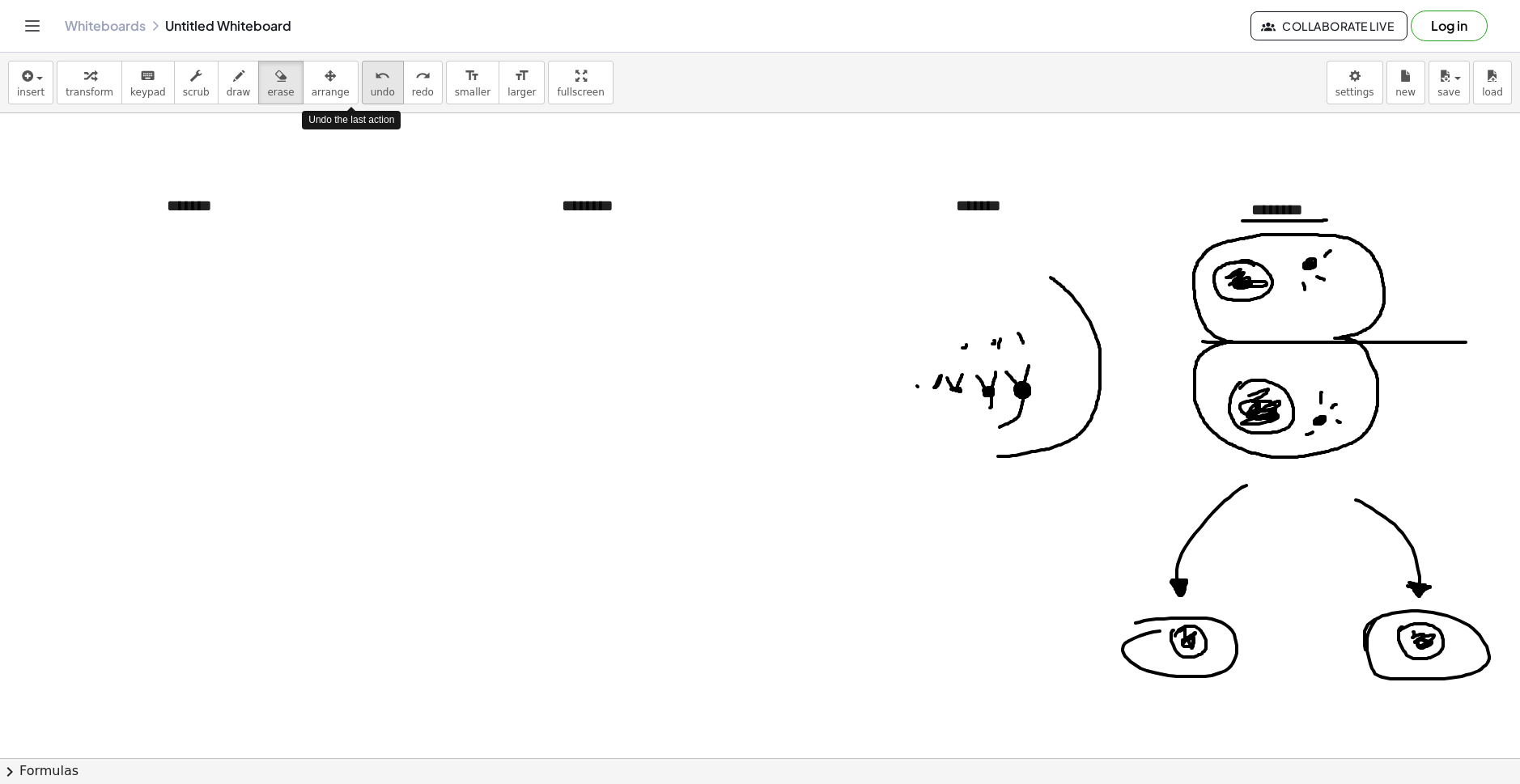
click at [370, 94] on span "undo" at bounding box center [382, 93] width 25 height 12
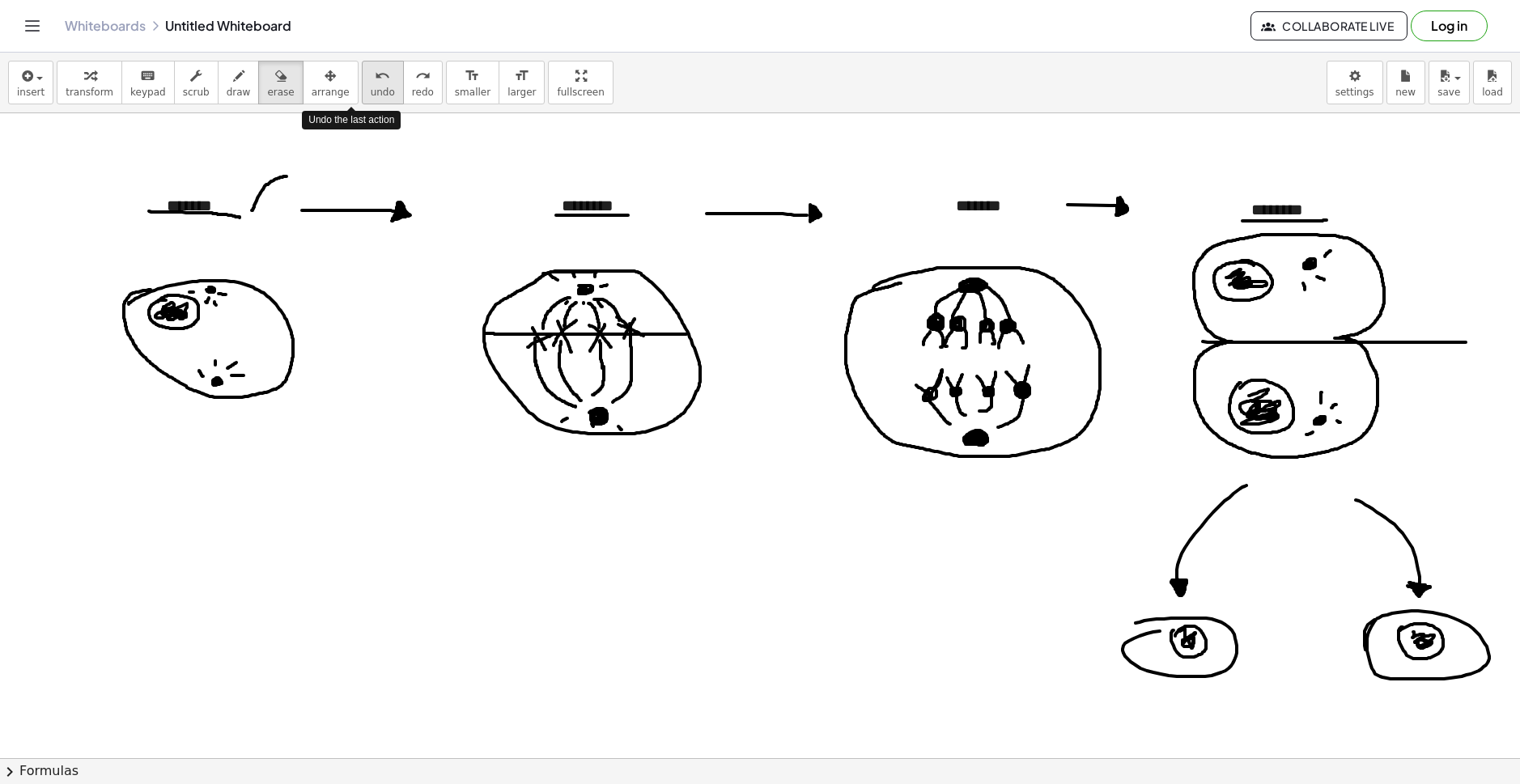
click at [370, 94] on span "undo" at bounding box center [382, 93] width 25 height 12
click at [370, 93] on span "undo" at bounding box center [382, 93] width 25 height 12
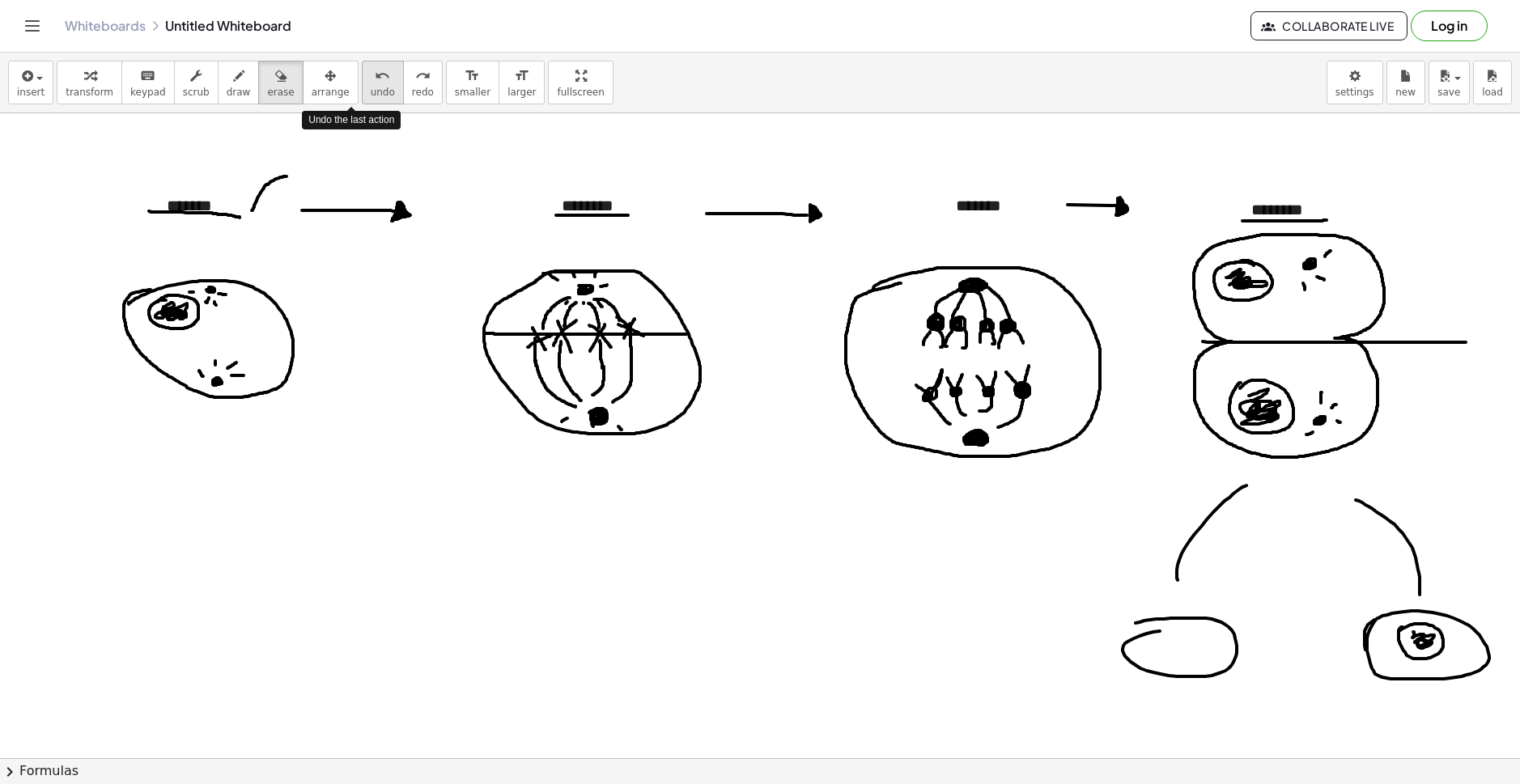
click at [370, 93] on span "undo" at bounding box center [382, 93] width 25 height 12
click at [370, 92] on span "undo" at bounding box center [382, 93] width 25 height 12
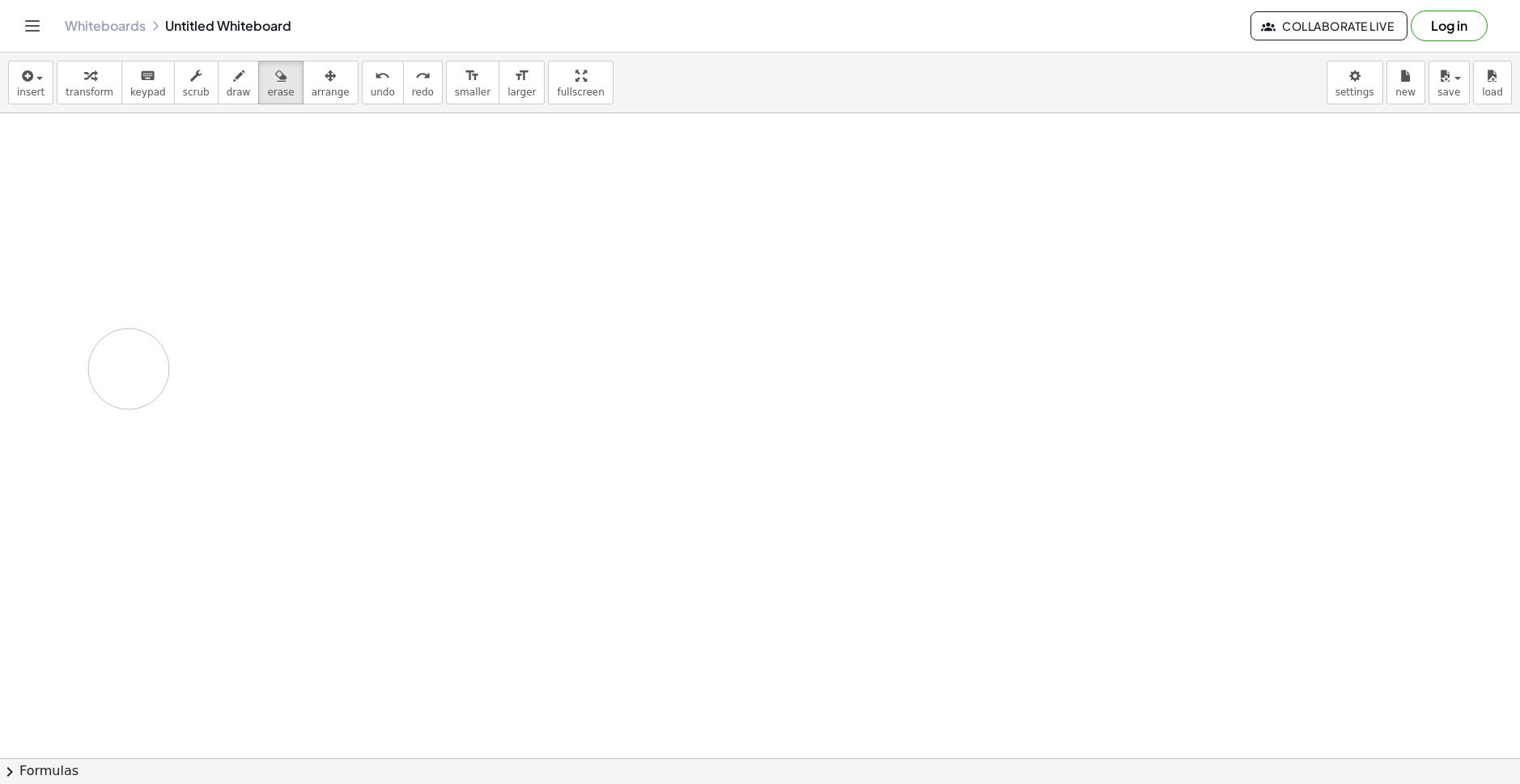
drag, startPoint x: 985, startPoint y: 195, endPoint x: 915, endPoint y: 751, distance: 560.4
click at [374, 84] on icon "undo" at bounding box center [382, 76] width 16 height 20
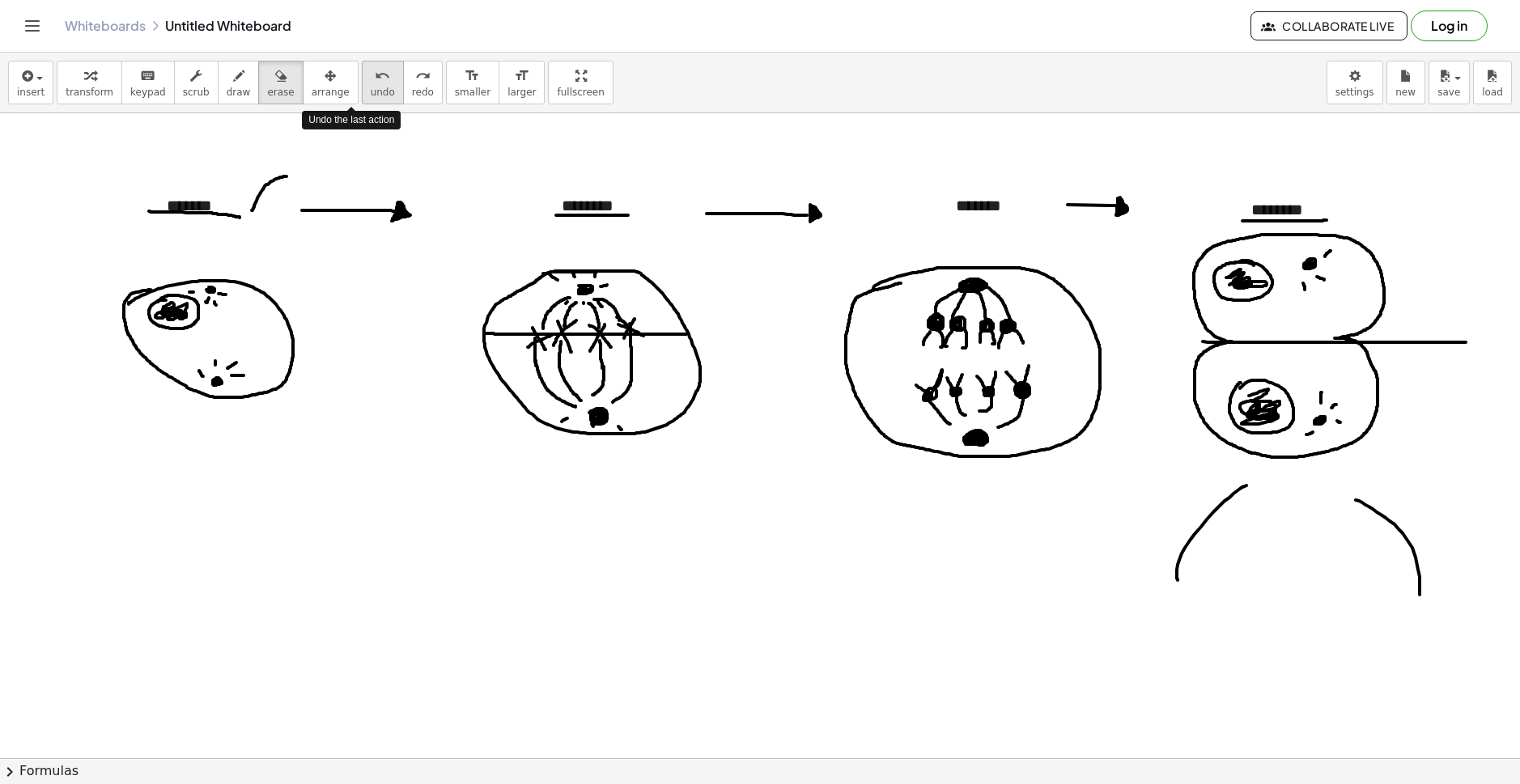
click at [374, 84] on icon "undo" at bounding box center [382, 76] width 16 height 20
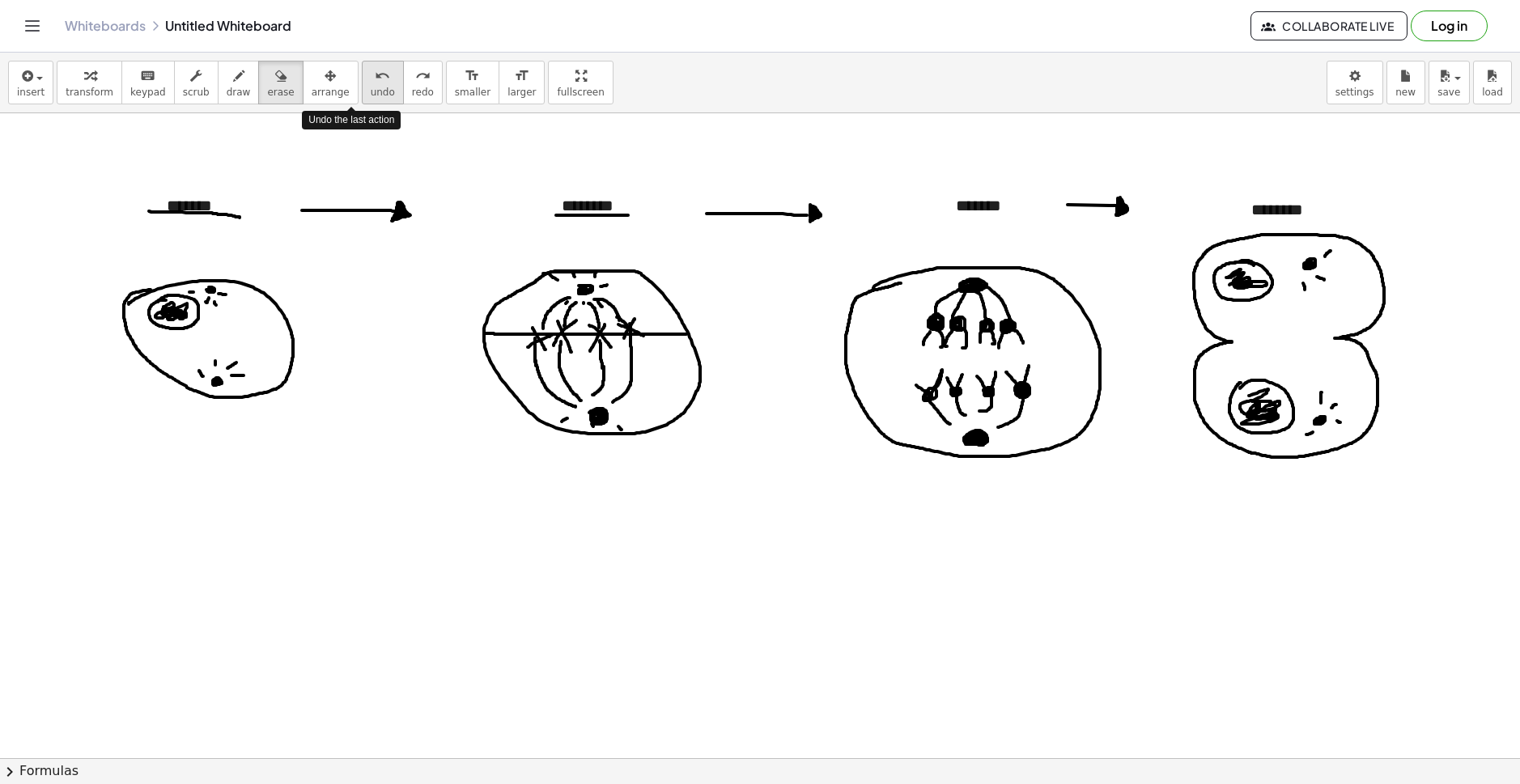
click at [374, 84] on icon "undo" at bounding box center [382, 76] width 16 height 20
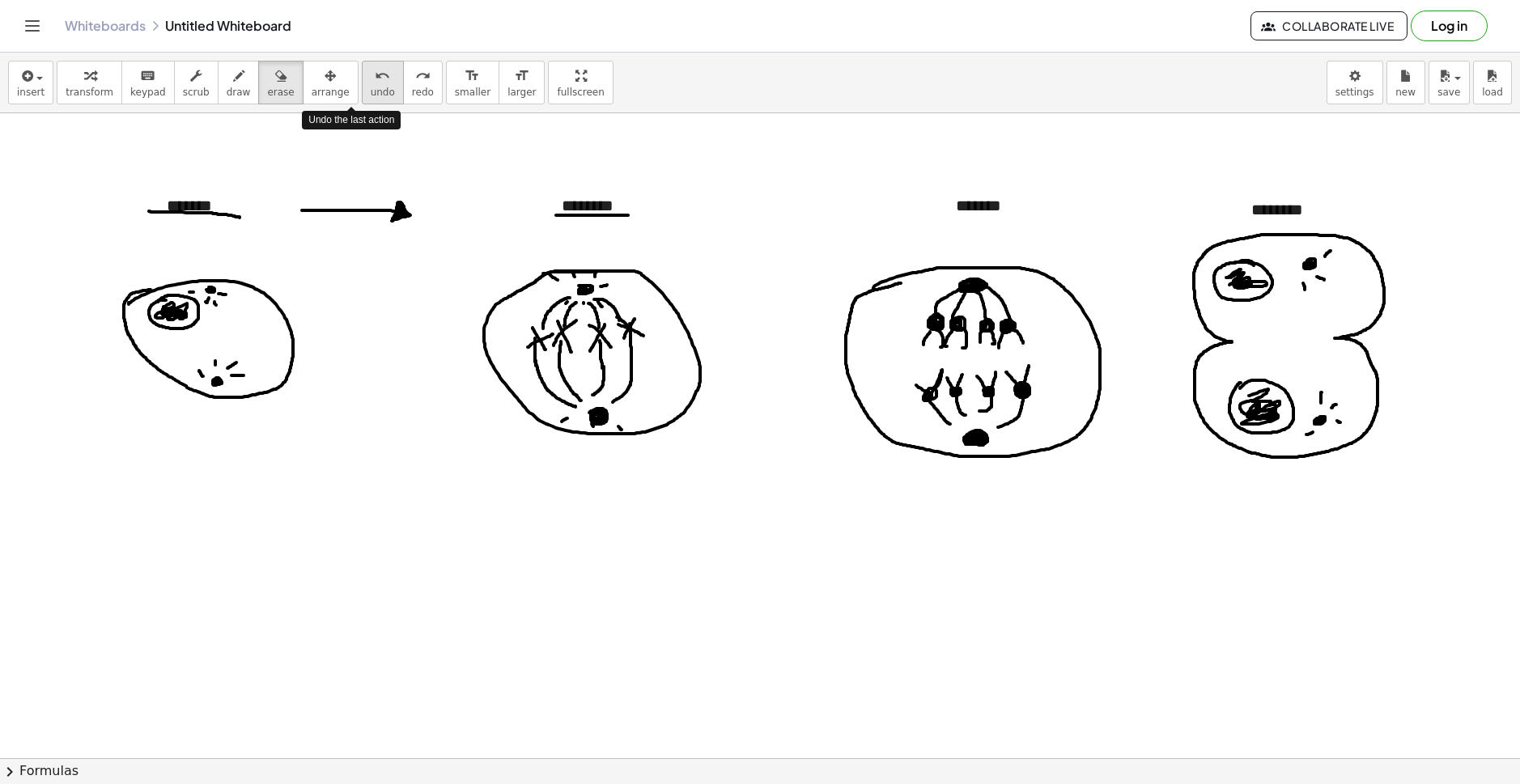
click at [374, 84] on icon "undo" at bounding box center [382, 76] width 16 height 20
click at [416, 84] on icon "redo" at bounding box center [424, 76] width 16 height 20
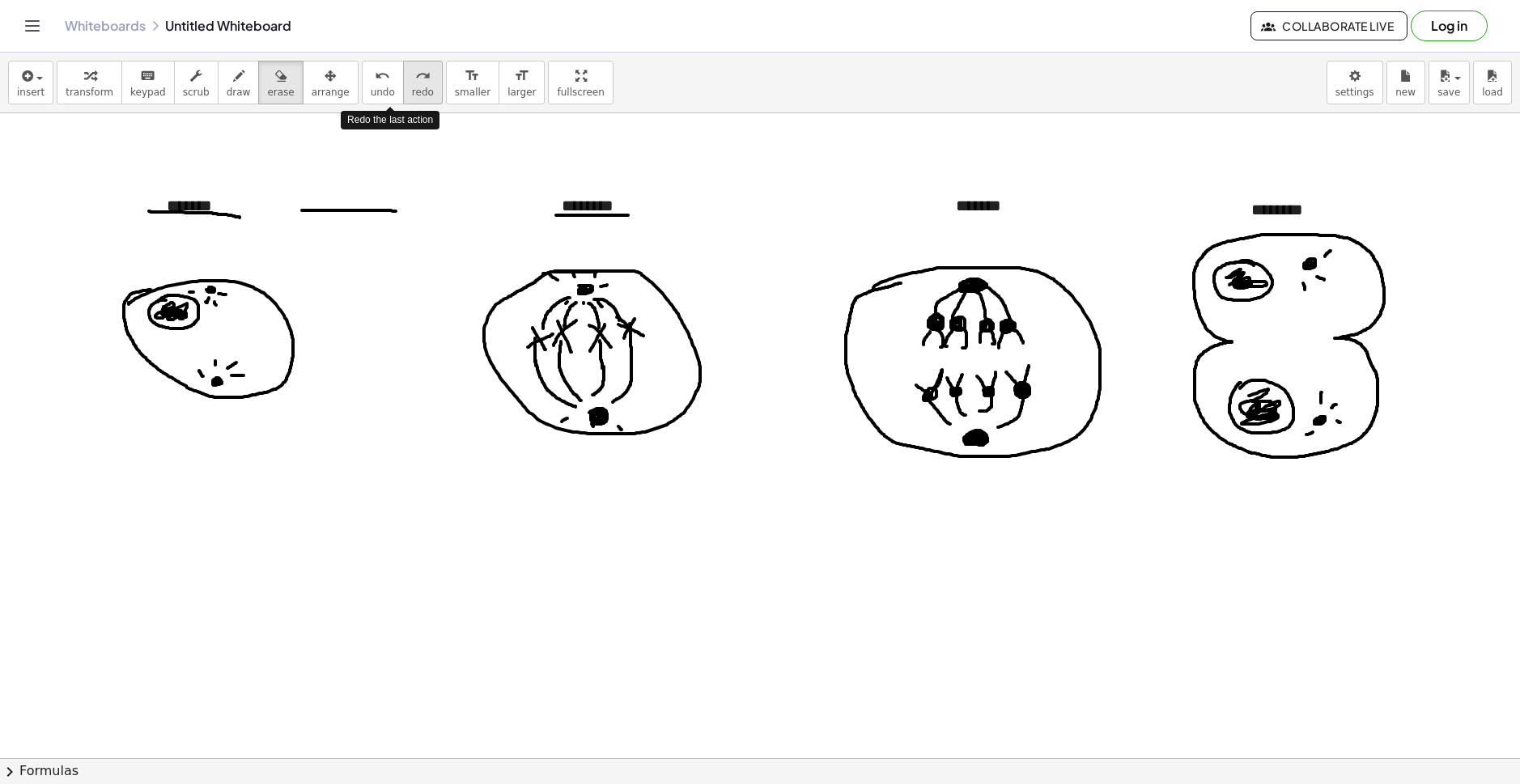
click at [416, 84] on icon "redo" at bounding box center [424, 76] width 16 height 20
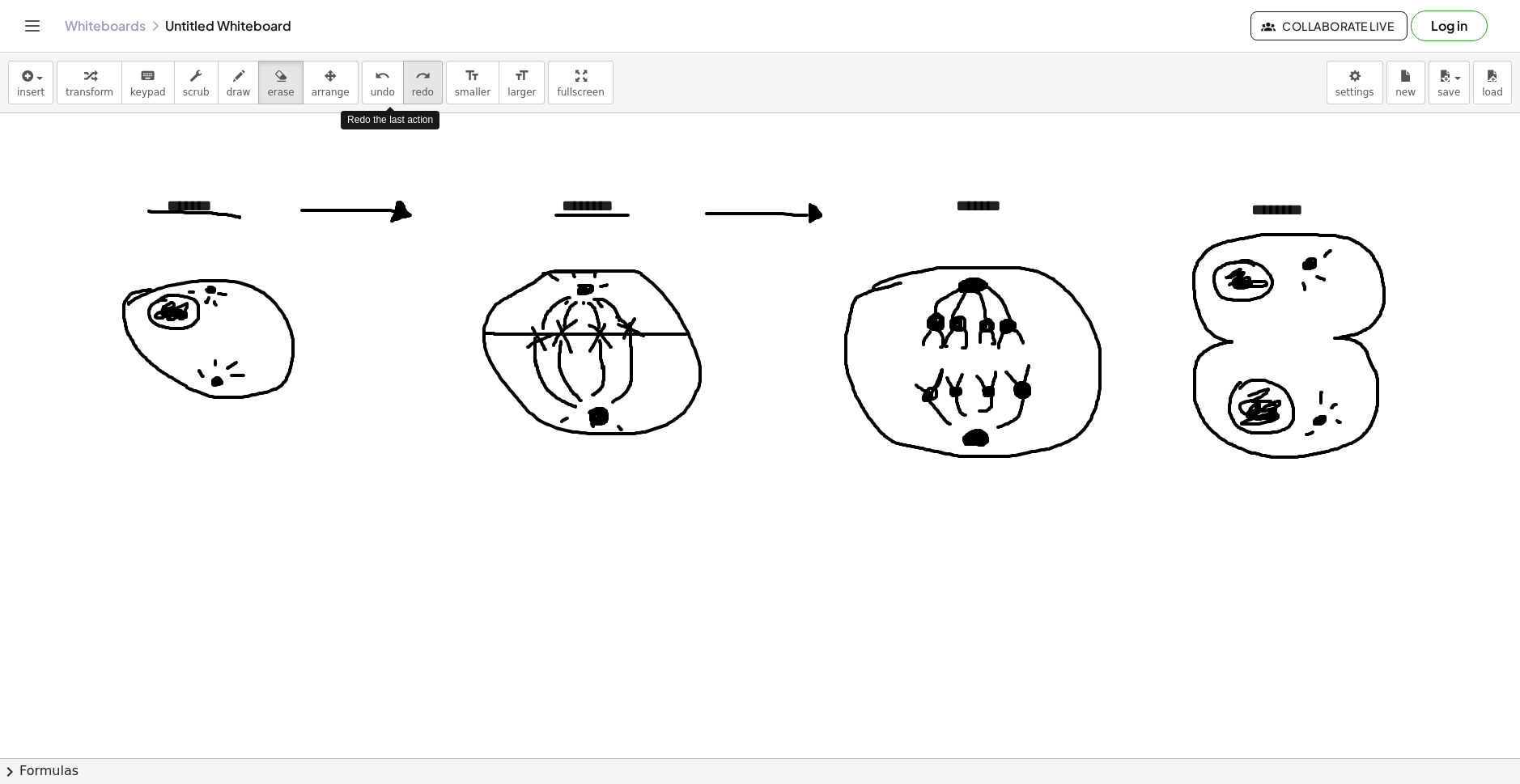
click at [416, 84] on icon "redo" at bounding box center [424, 76] width 16 height 20
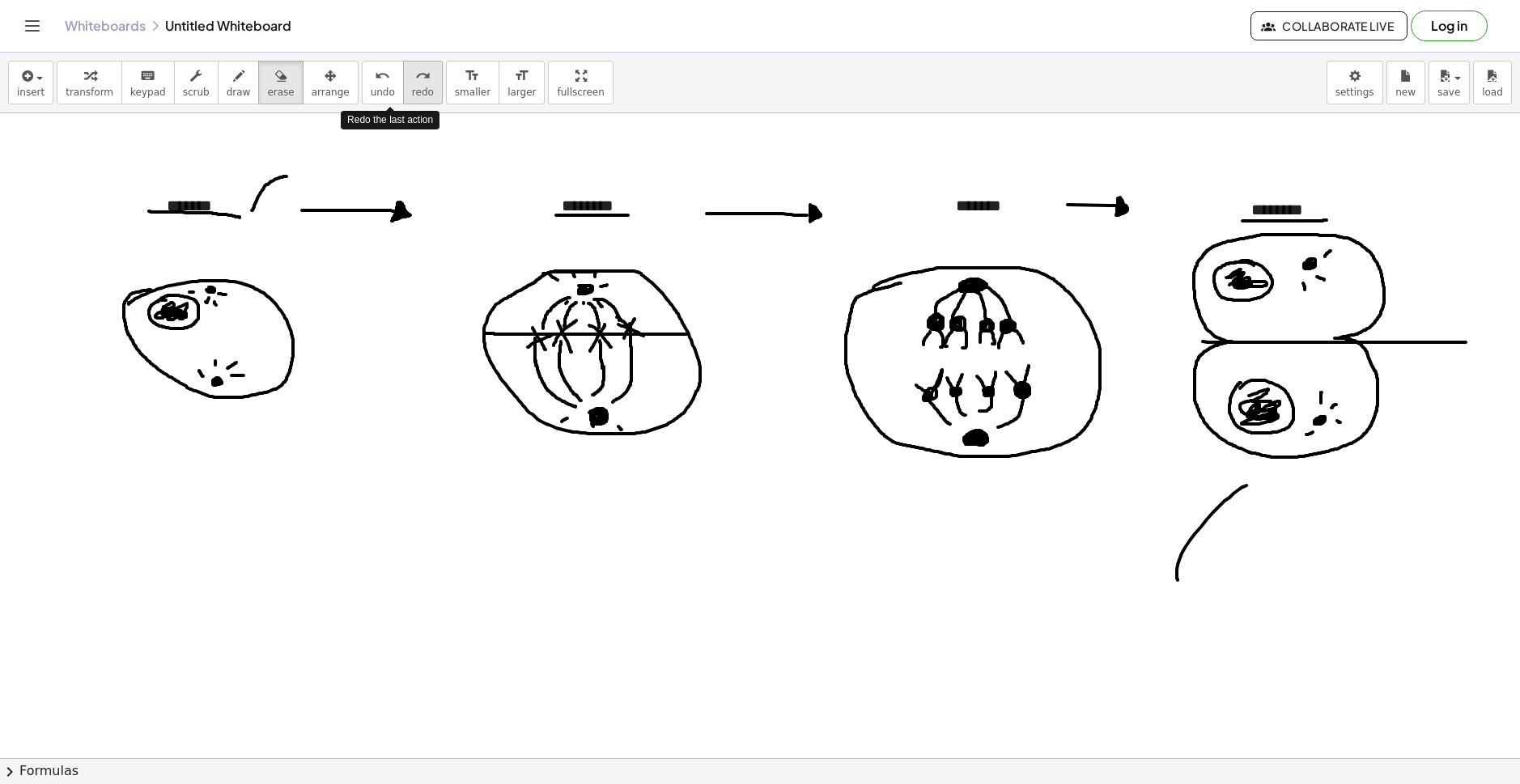
click at [416, 84] on icon "redo" at bounding box center [424, 76] width 16 height 20
click at [227, 89] on span "draw" at bounding box center [238, 93] width 25 height 12
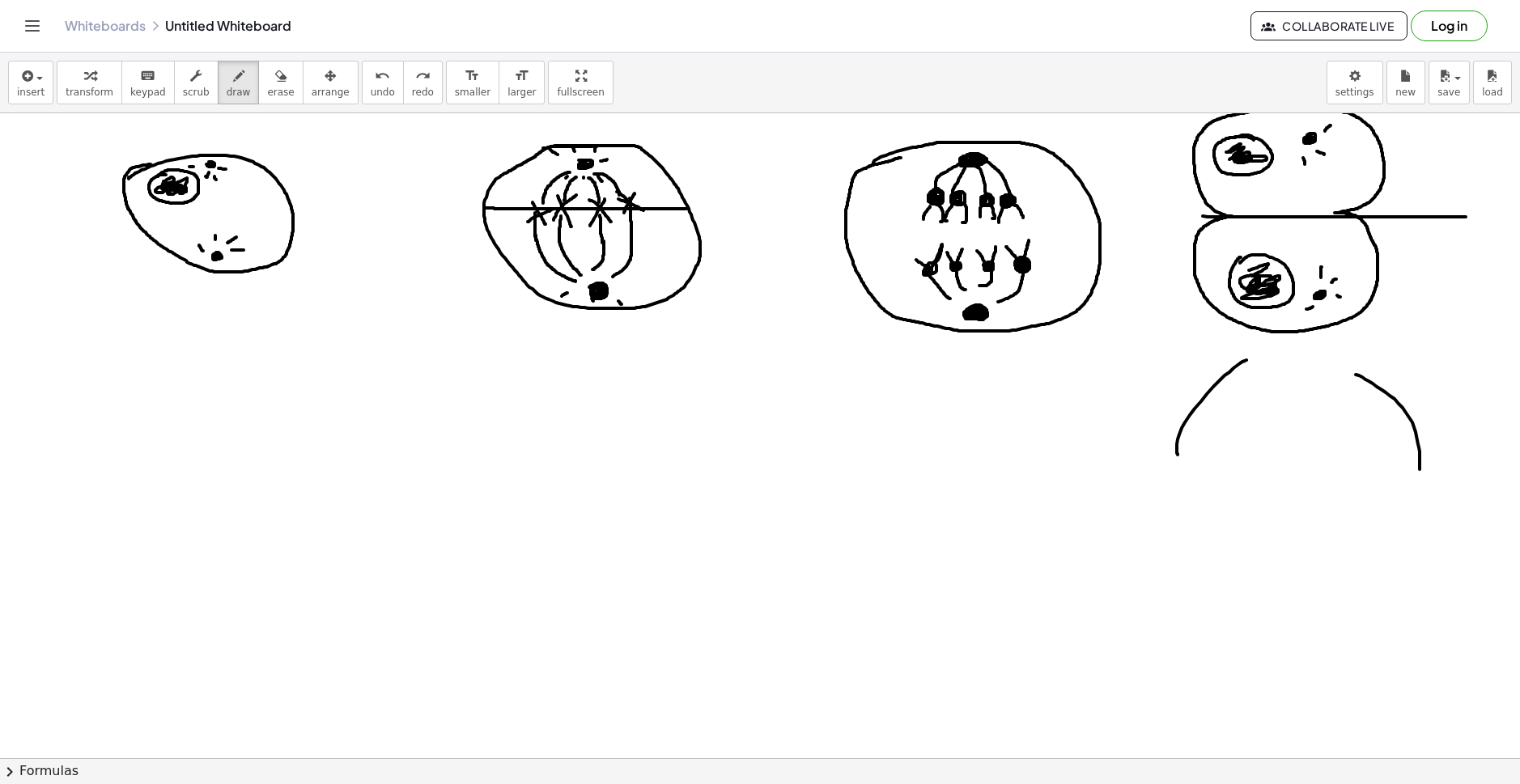
scroll to position [135, 0]
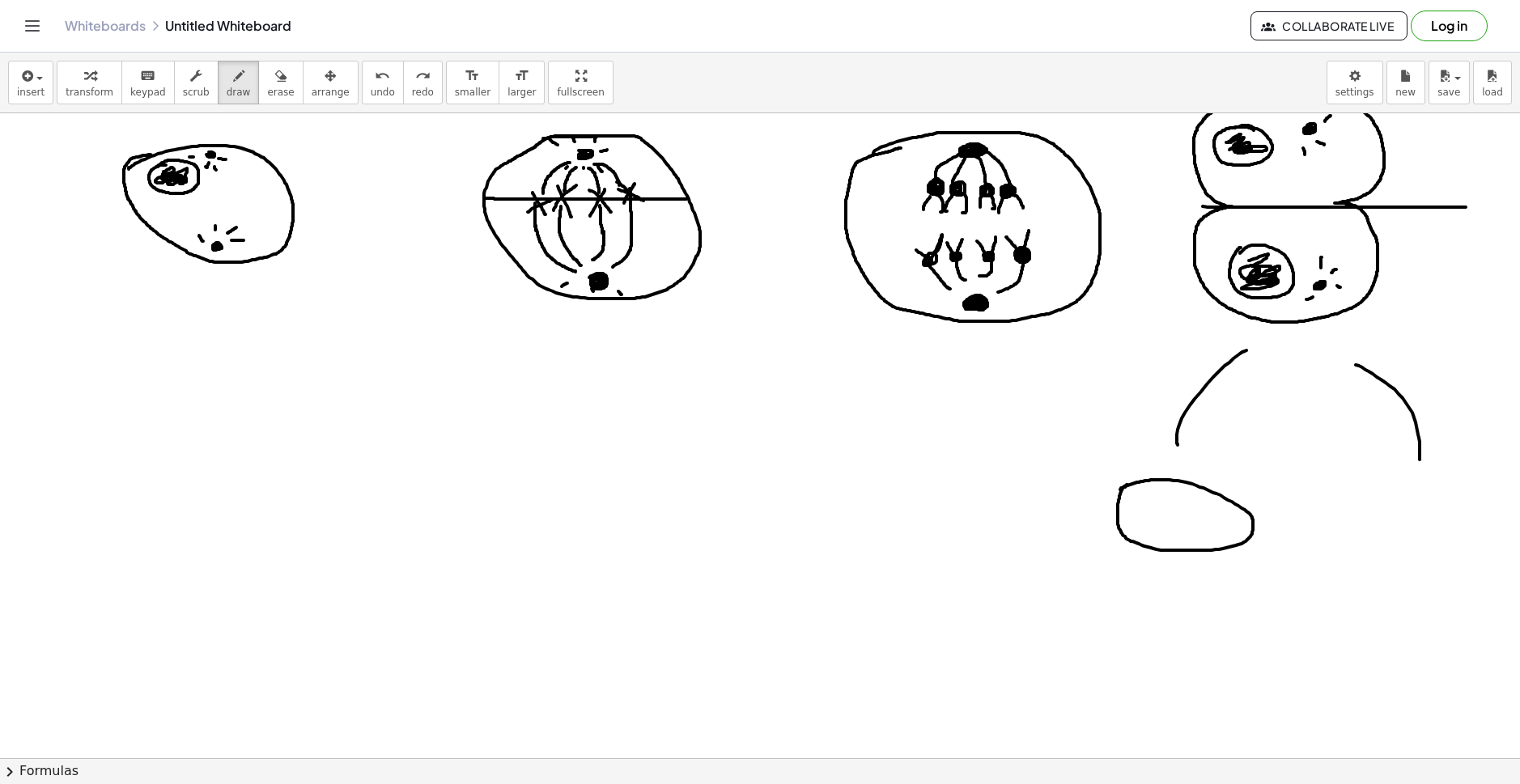
drag, startPoint x: 1121, startPoint y: 489, endPoint x: 1144, endPoint y: 484, distance: 23.5
click at [1132, 484] on div at bounding box center [760, 676] width 1520 height 1396
click at [1152, 513] on div at bounding box center [760, 676] width 1520 height 1396
drag, startPoint x: 1157, startPoint y: 510, endPoint x: 1165, endPoint y: 511, distance: 8.1
click at [1165, 511] on div at bounding box center [760, 676] width 1520 height 1396
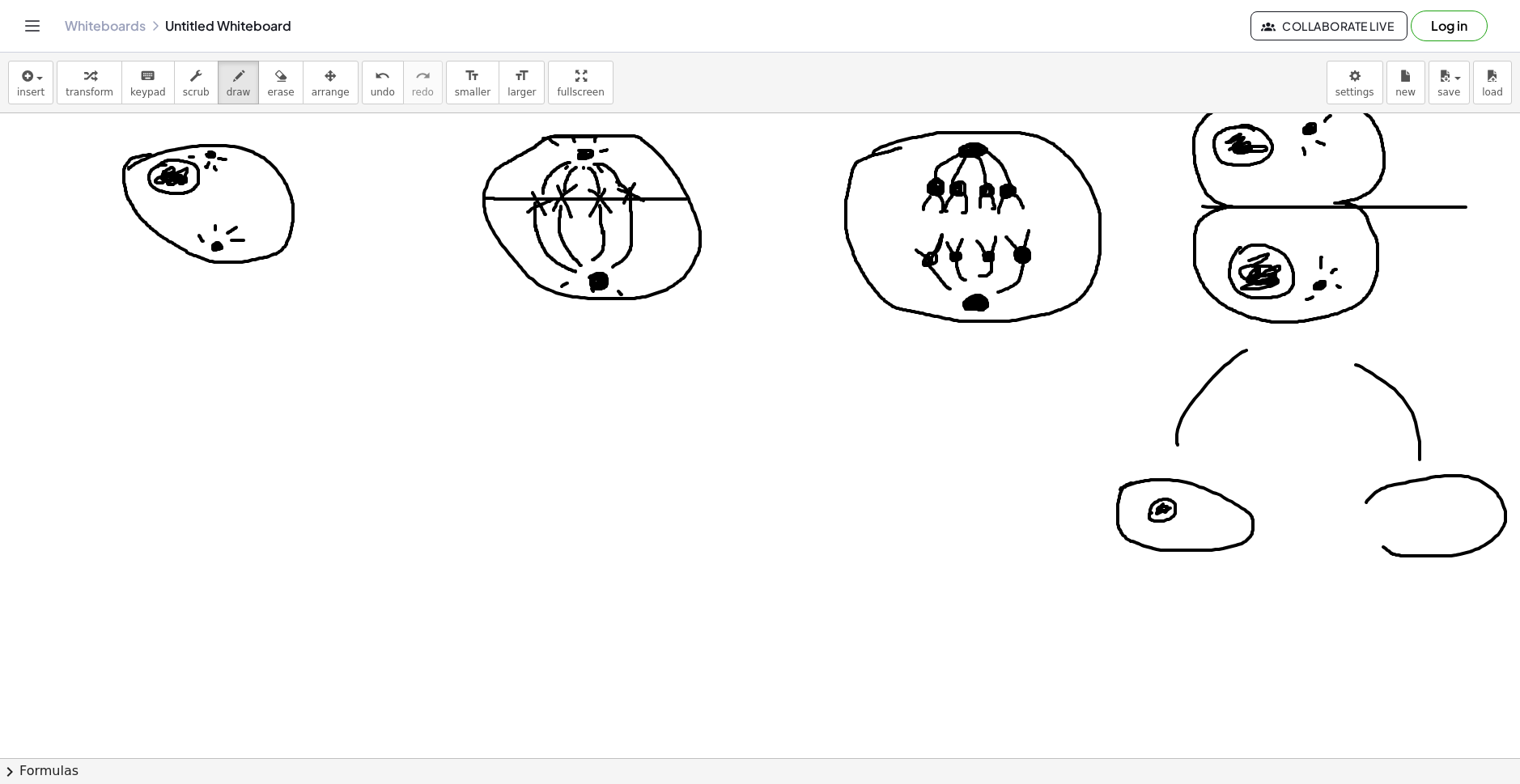
click at [1370, 503] on div at bounding box center [760, 676] width 1520 height 1396
click at [1406, 495] on div at bounding box center [760, 676] width 1520 height 1396
drag, startPoint x: 1424, startPoint y: 492, endPoint x: 1422, endPoint y: 509, distance: 17.1
click at [1447, 511] on div at bounding box center [760, 676] width 1520 height 1396
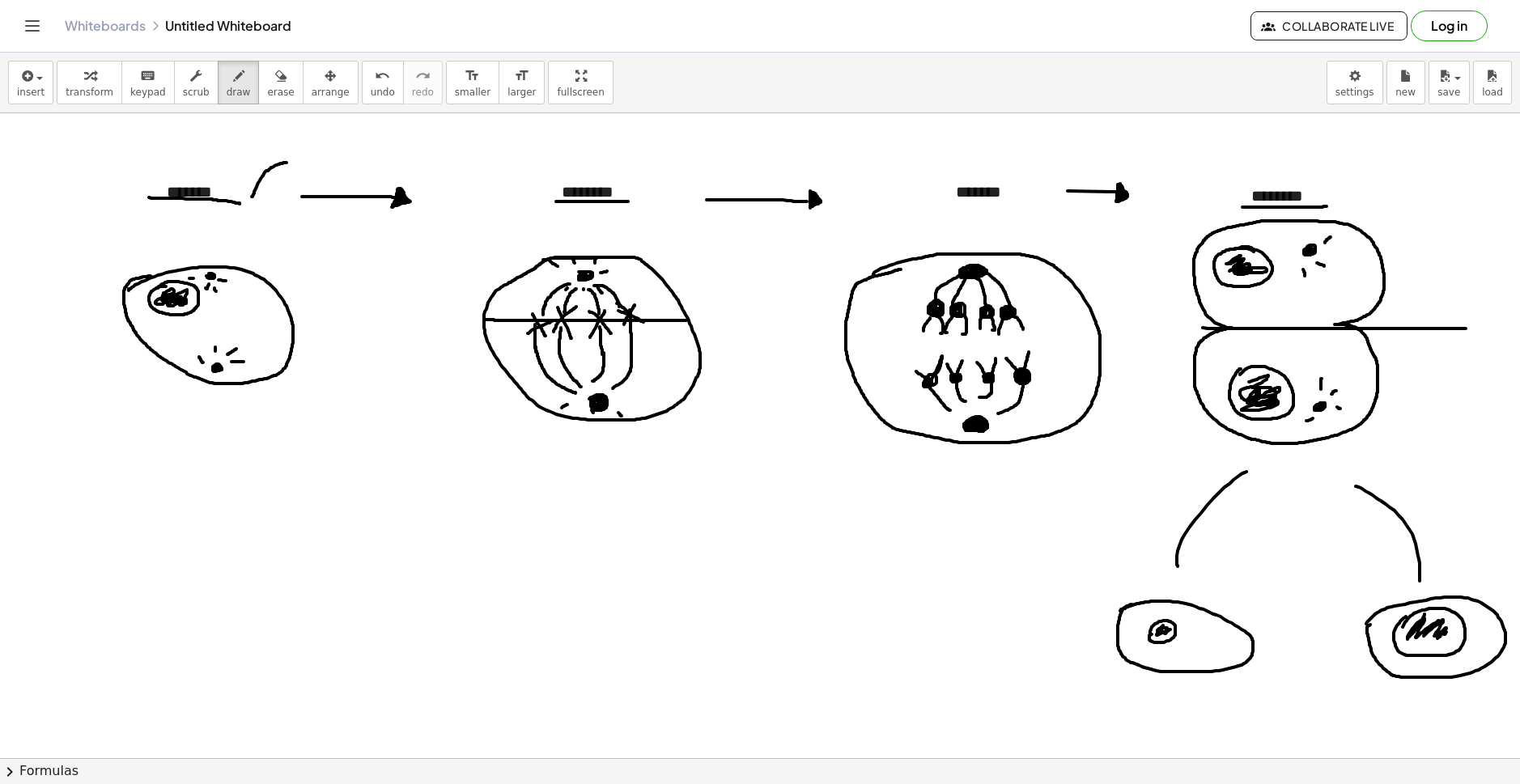
scroll to position [0, 0]
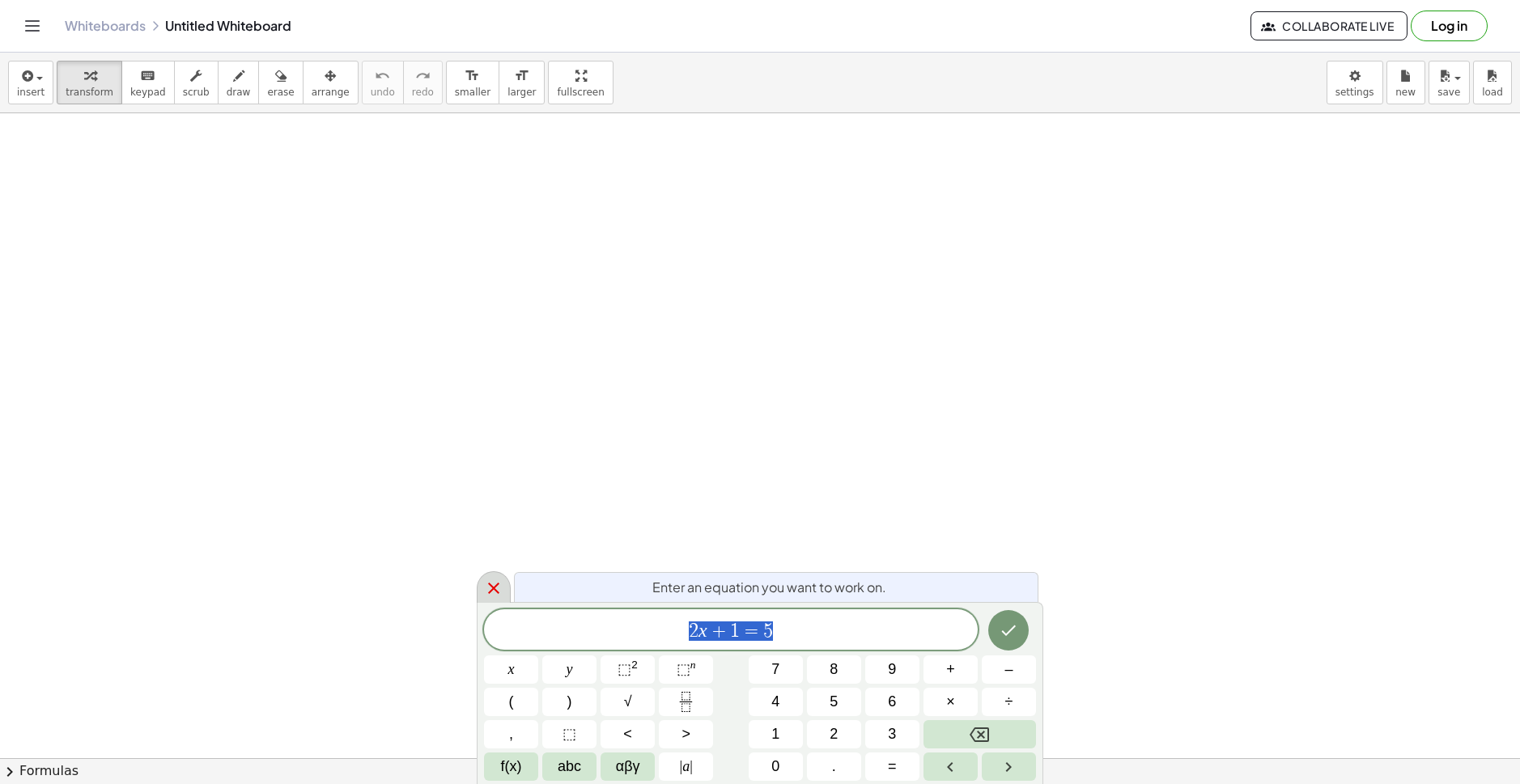
click at [489, 584] on icon at bounding box center [494, 589] width 20 height 20
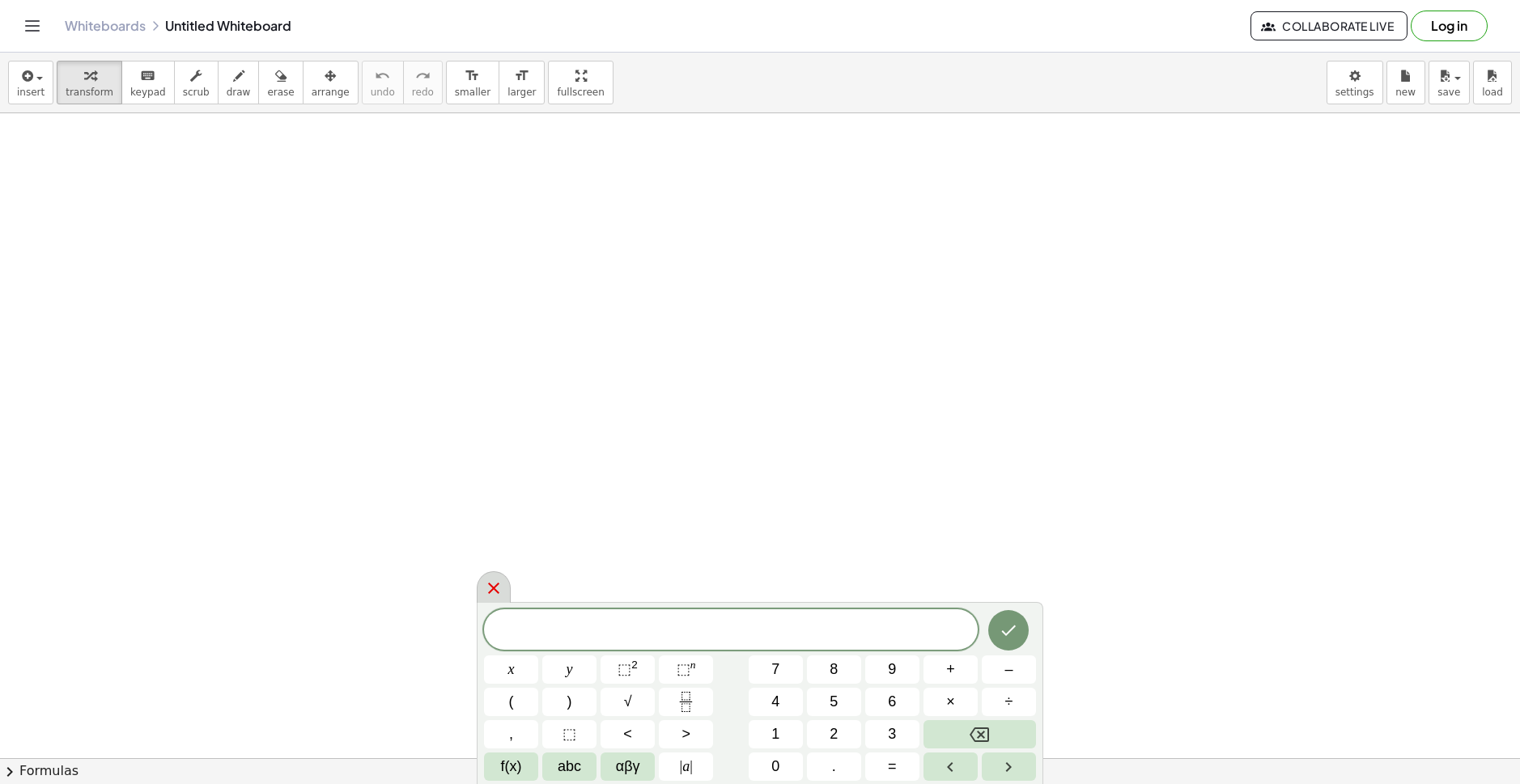
click at [496, 593] on icon at bounding box center [494, 589] width 20 height 20
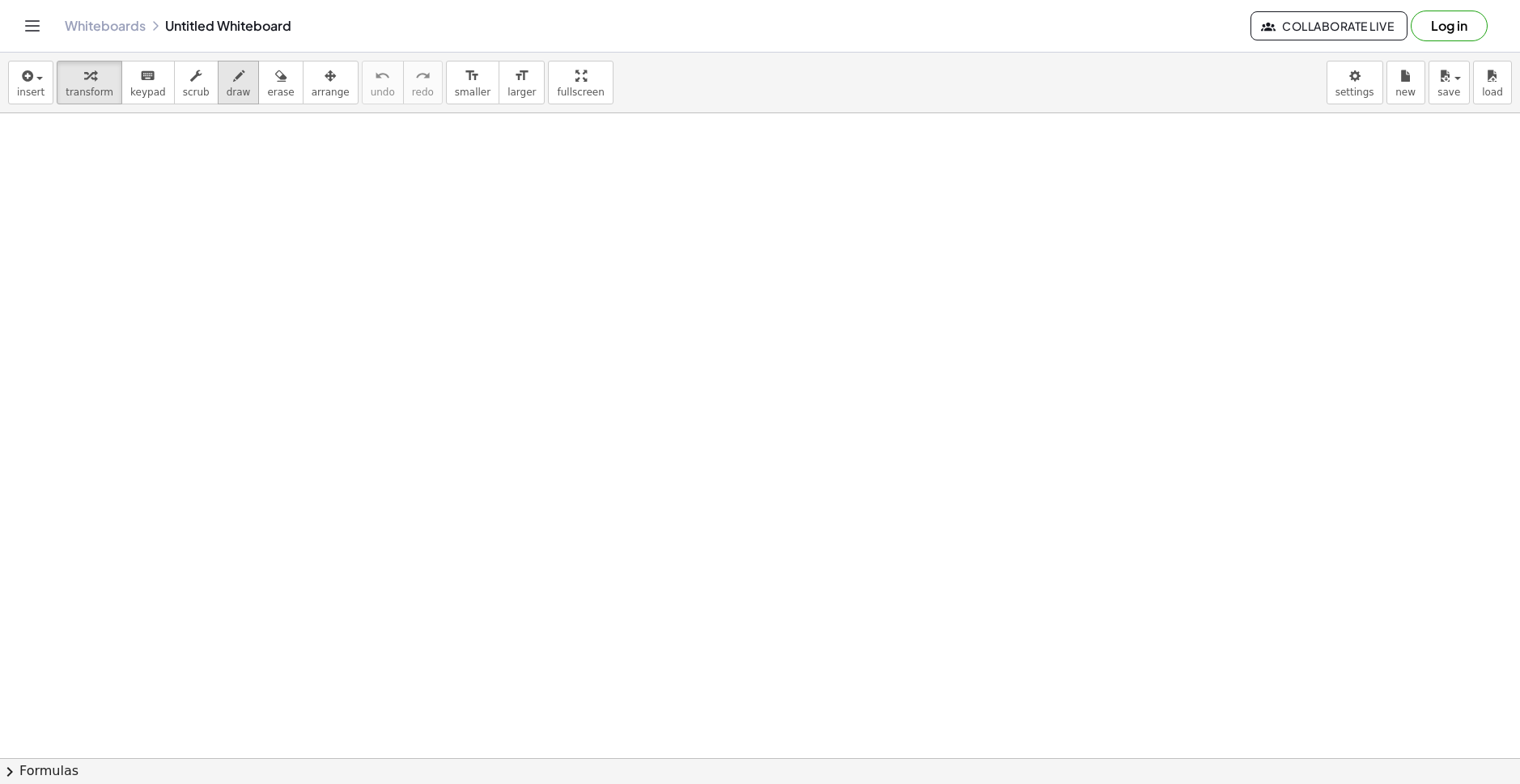
click at [227, 80] on div "button" at bounding box center [238, 76] width 25 height 20
click at [45, 75] on button "insert" at bounding box center [31, 83] width 45 height 43
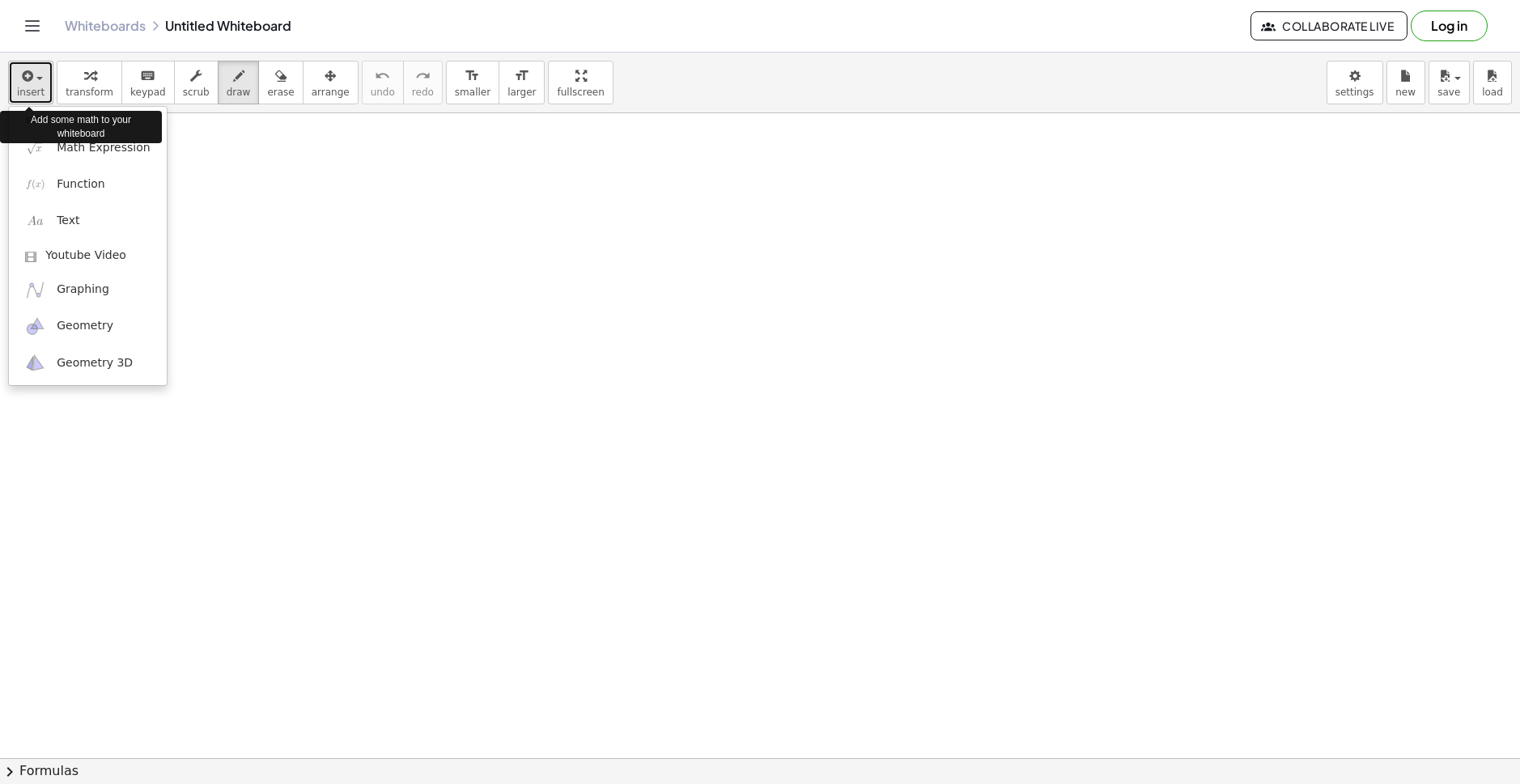
click at [45, 75] on button "insert" at bounding box center [31, 83] width 45 height 43
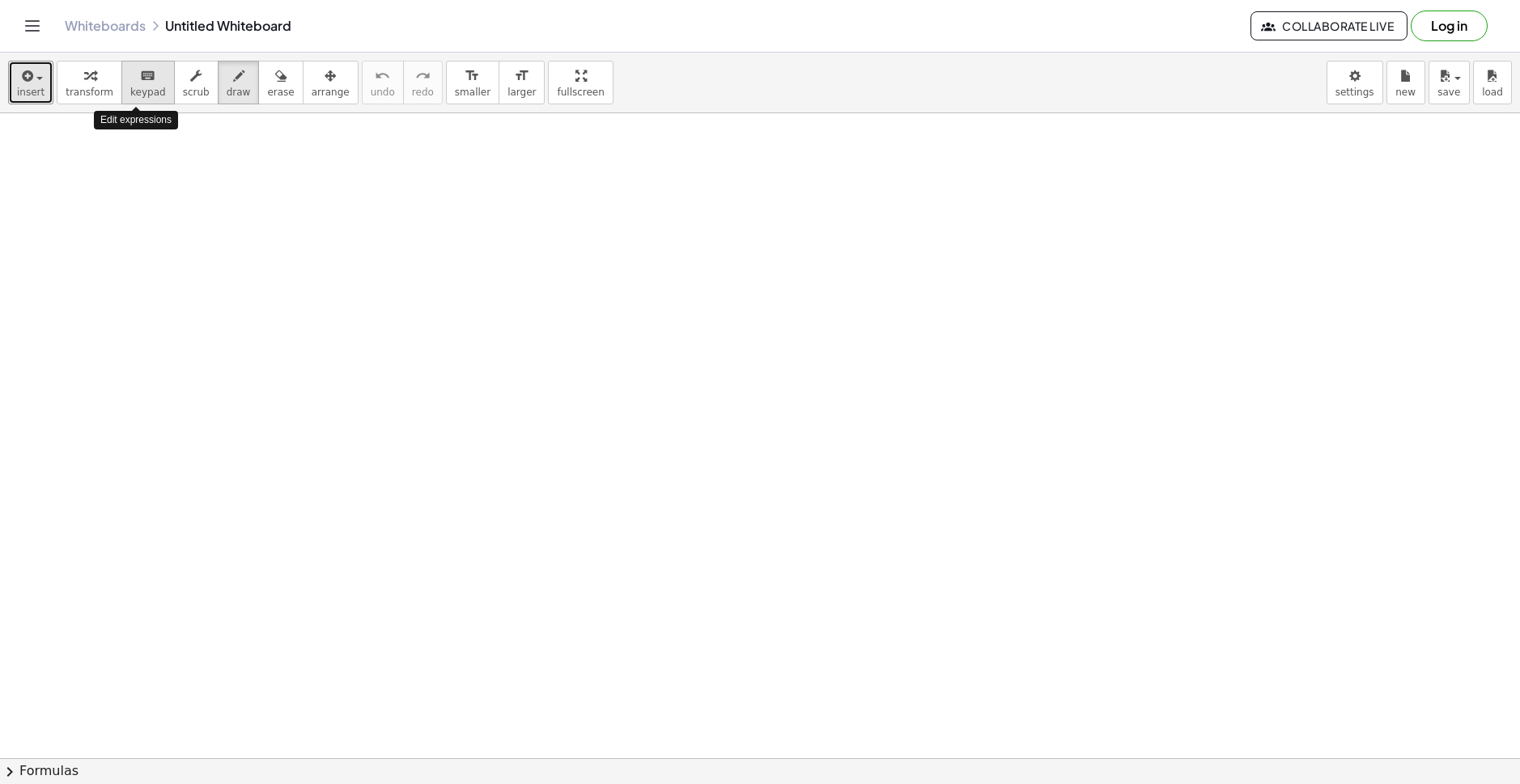
click at [140, 76] on icon "keyboard" at bounding box center [148, 76] width 16 height 20
drag, startPoint x: 221, startPoint y: 80, endPoint x: 63, endPoint y: 75, distance: 158.1
click at [233, 79] on icon "button" at bounding box center [239, 76] width 12 height 20
click at [33, 66] on div "button" at bounding box center [31, 76] width 28 height 20
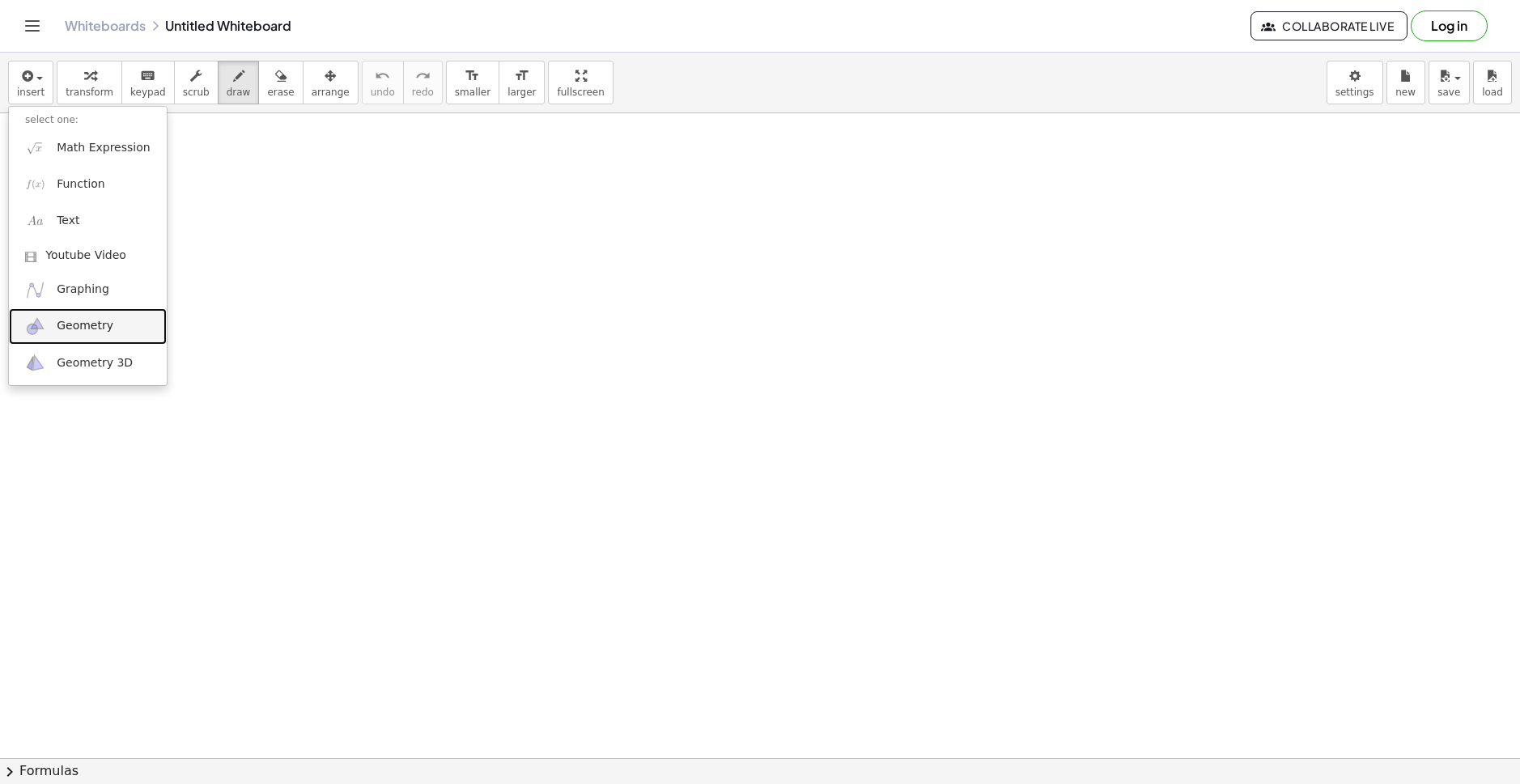
click at [89, 326] on span "Geometry" at bounding box center [86, 326] width 57 height 16
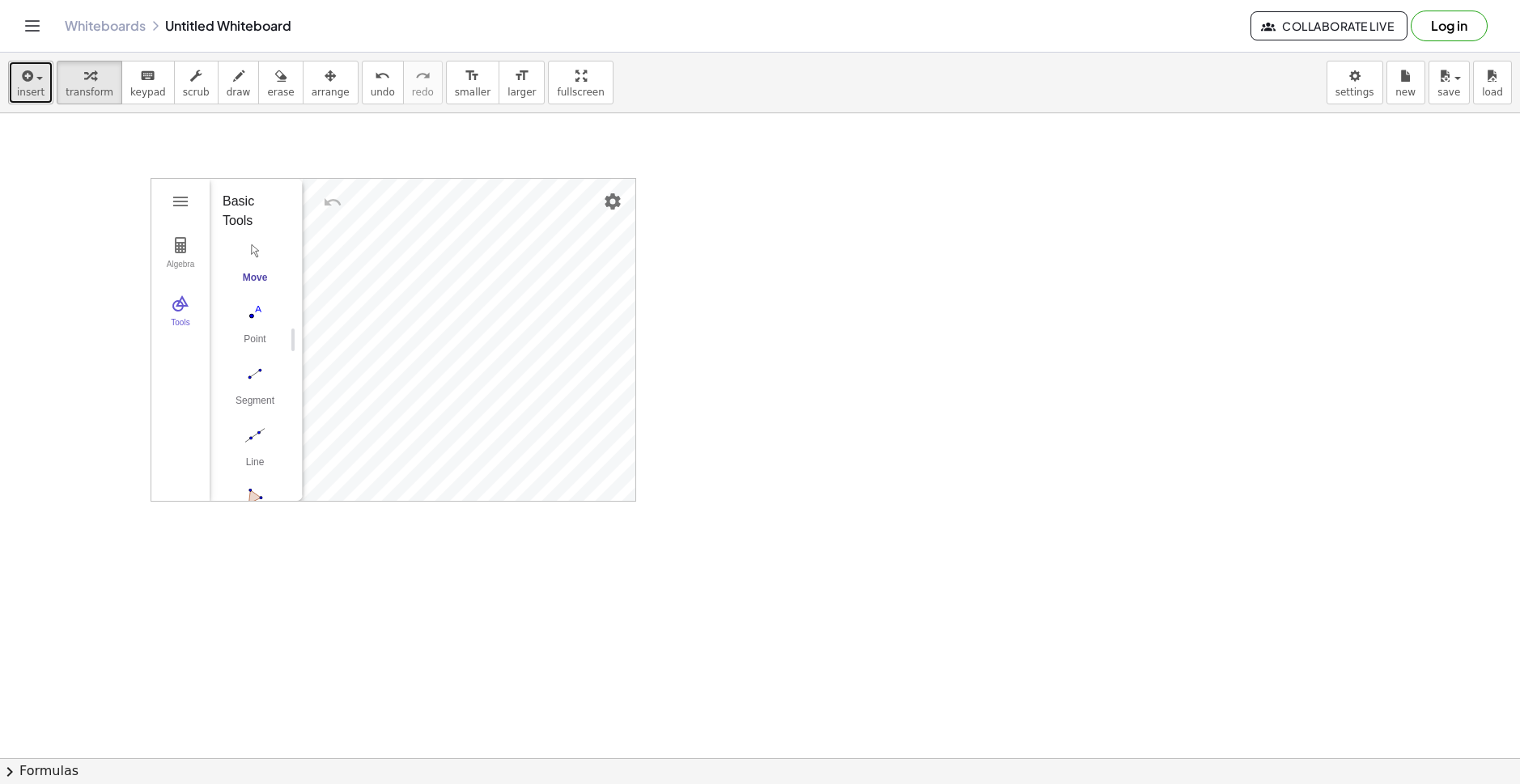
click at [37, 87] on span "insert" at bounding box center [31, 93] width 28 height 12
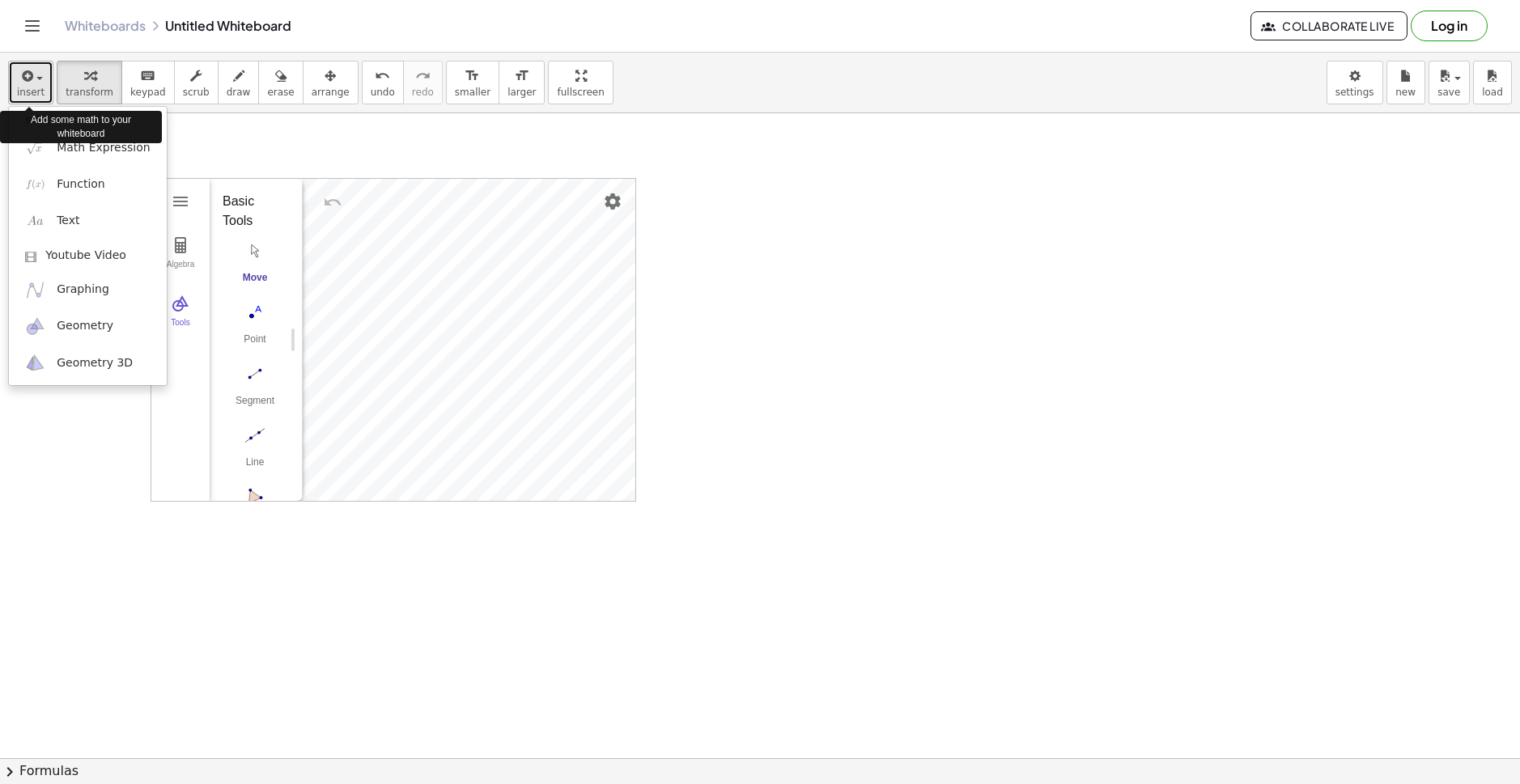
click at [37, 87] on span "insert" at bounding box center [31, 93] width 28 height 12
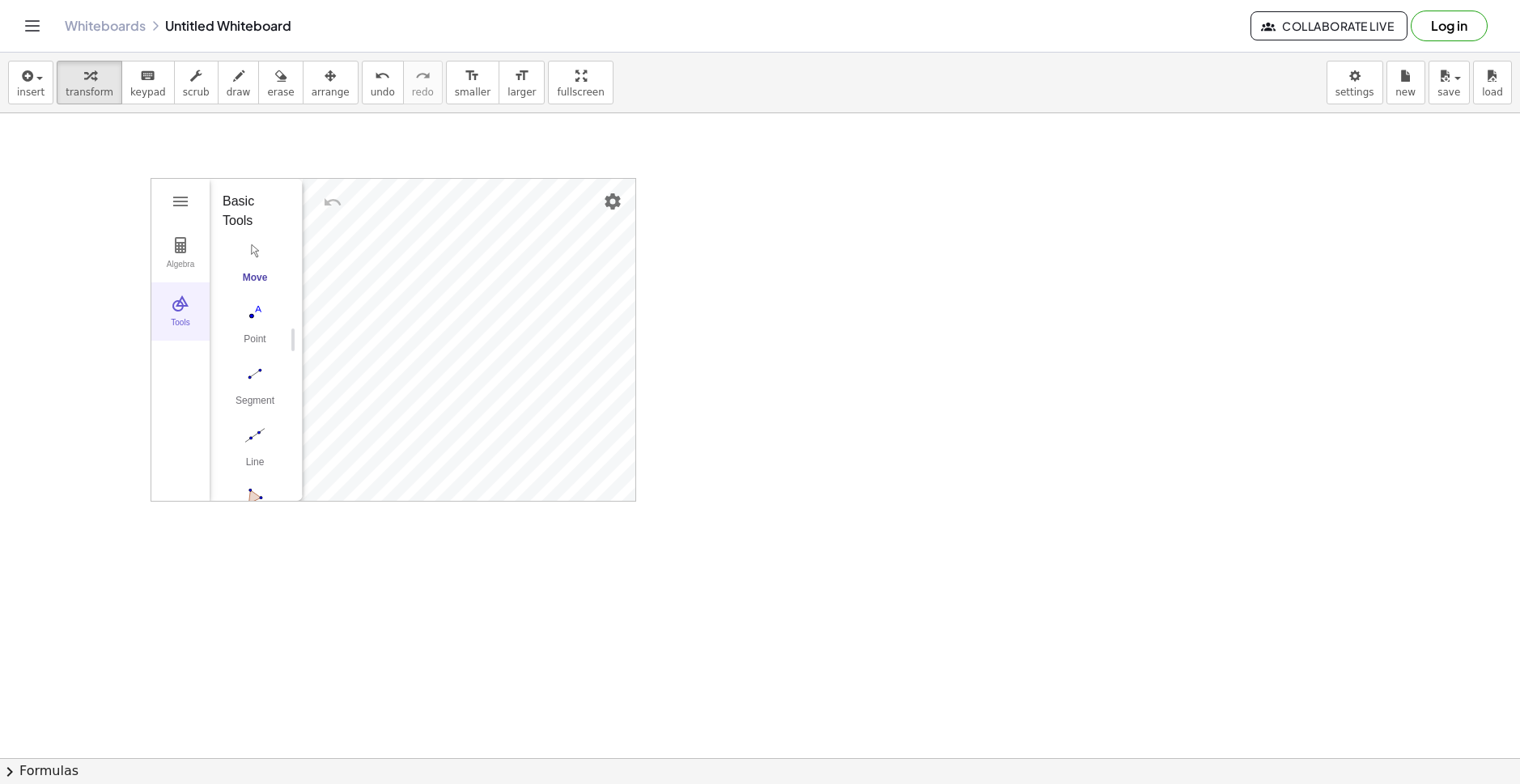
click at [174, 308] on img "Geometry" at bounding box center [180, 303] width 20 height 20
click at [175, 308] on img "Geometry" at bounding box center [180, 303] width 20 height 20
click at [250, 379] on img "Segment. Select two points or positions" at bounding box center [255, 374] width 65 height 26
click at [256, 255] on img "Circle with Center through Point. Select center point, then point on circle" at bounding box center [255, 265] width 65 height 26
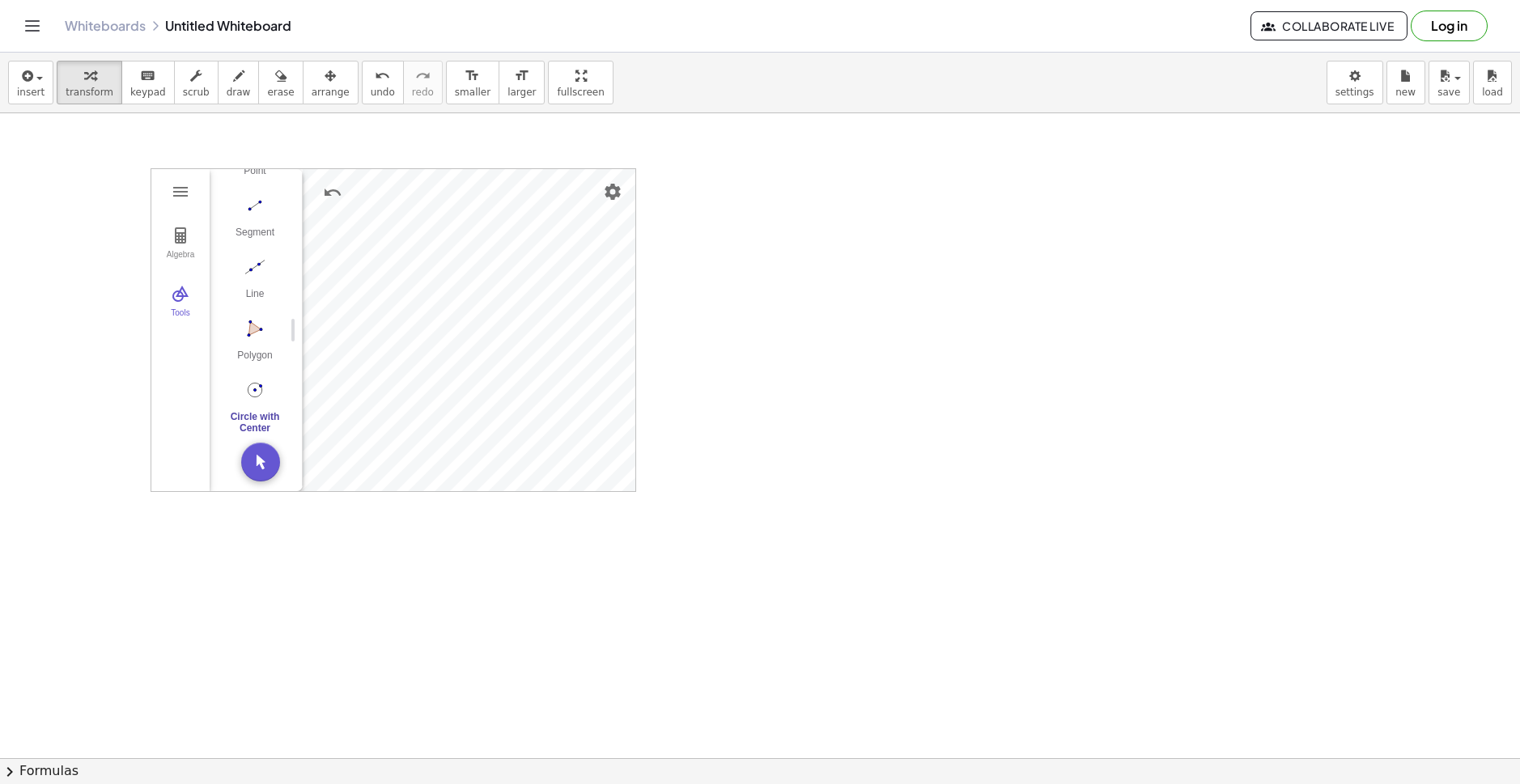
scroll to position [0, 0]
click at [332, 195] on img "Undo" at bounding box center [333, 203] width 20 height 20
click at [327, 200] on img "Undo" at bounding box center [333, 203] width 20 height 20
click at [325, 200] on img "Undo" at bounding box center [333, 203] width 20 height 20
click at [261, 280] on img "Line. Select two points or positions" at bounding box center [255, 277] width 65 height 26
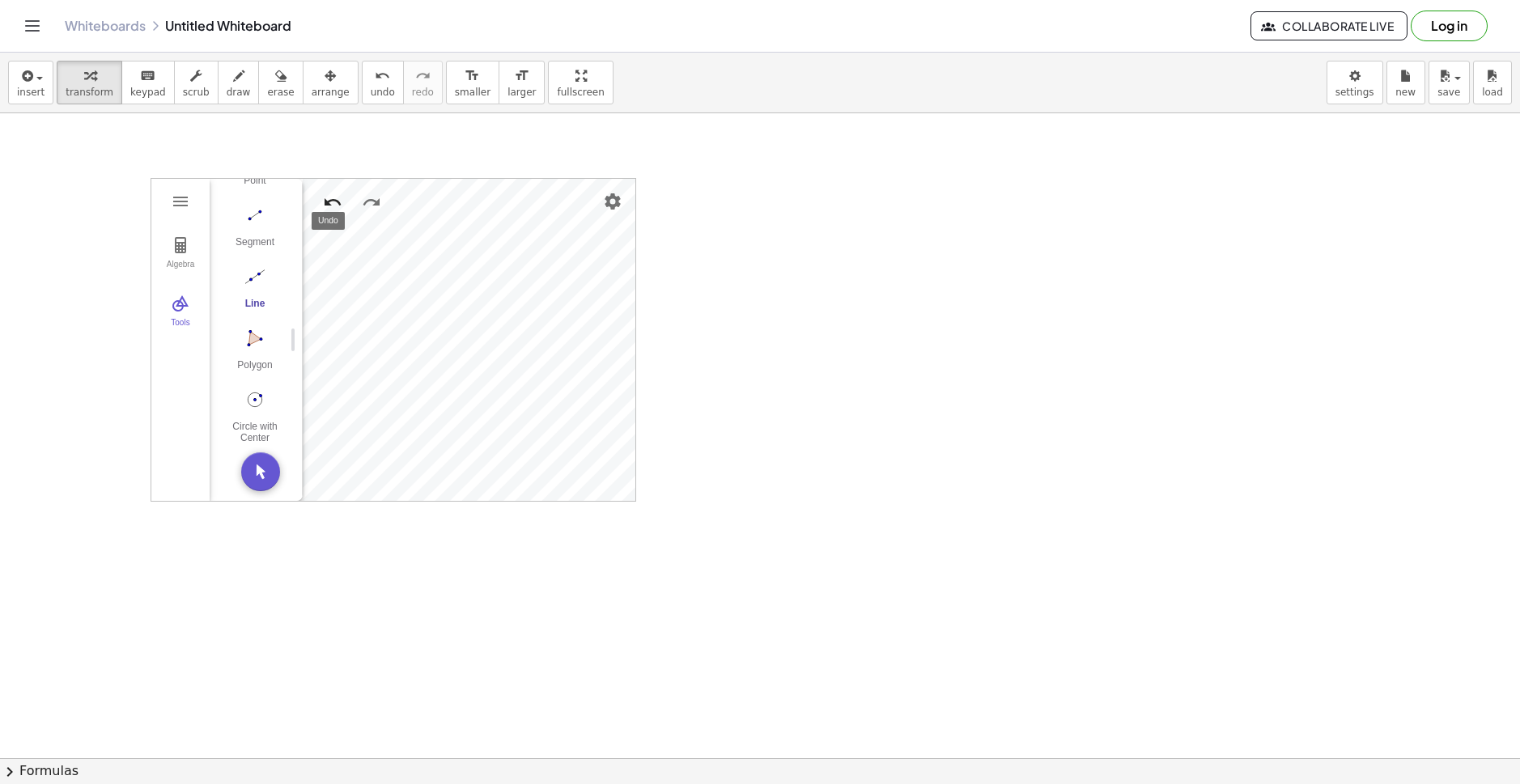
click at [325, 204] on img "Undo" at bounding box center [333, 203] width 20 height 20
click at [252, 261] on img "Move. Drag or select object" at bounding box center [255, 251] width 65 height 26
click at [256, 362] on img "Segment. Select two points or positions" at bounding box center [255, 374] width 65 height 26
drag, startPoint x: 252, startPoint y: 259, endPoint x: 290, endPoint y: 245, distance: 40.5
click at [251, 258] on img "Move. Drag or select object" at bounding box center [255, 251] width 65 height 26
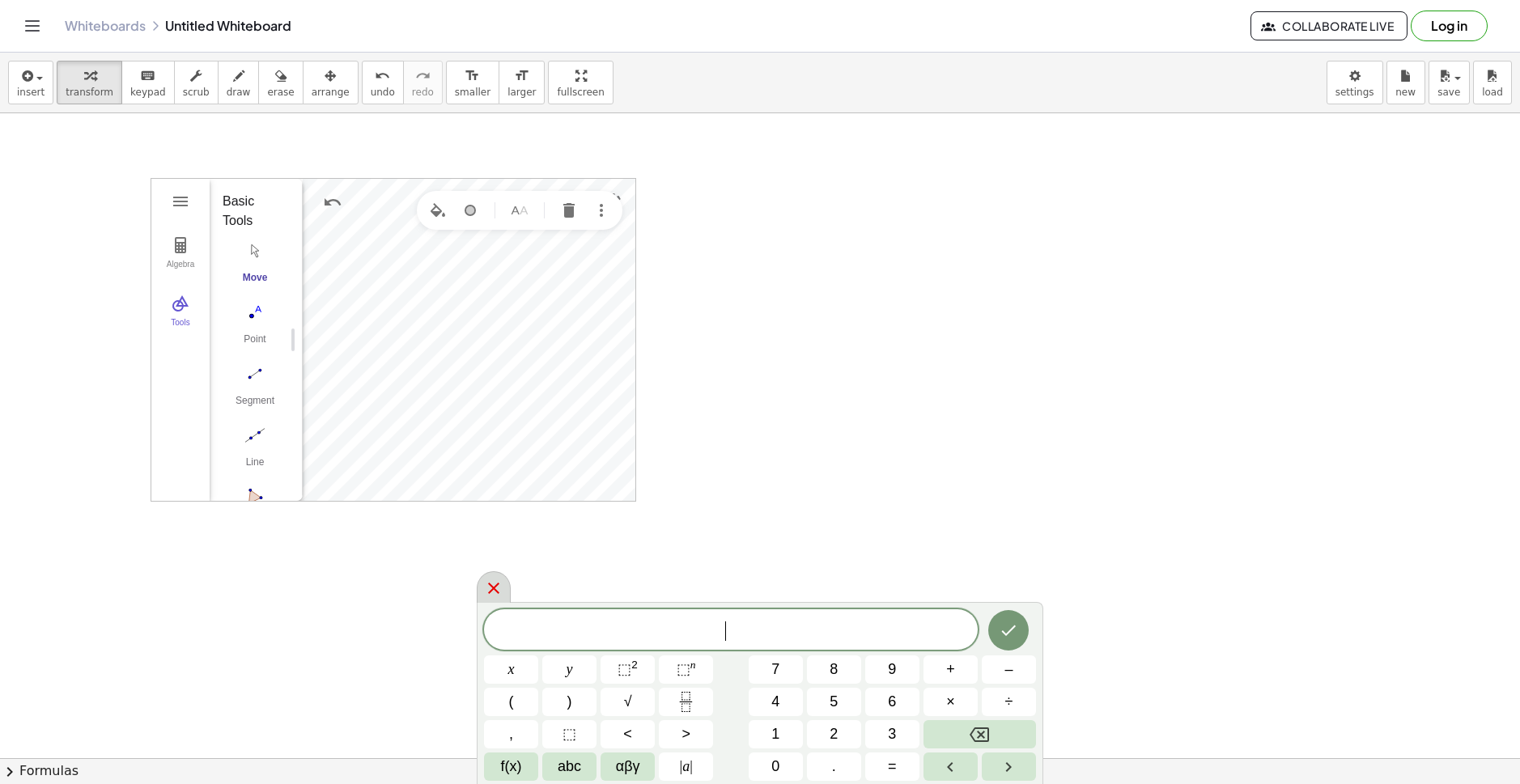
click at [487, 592] on icon at bounding box center [494, 589] width 20 height 20
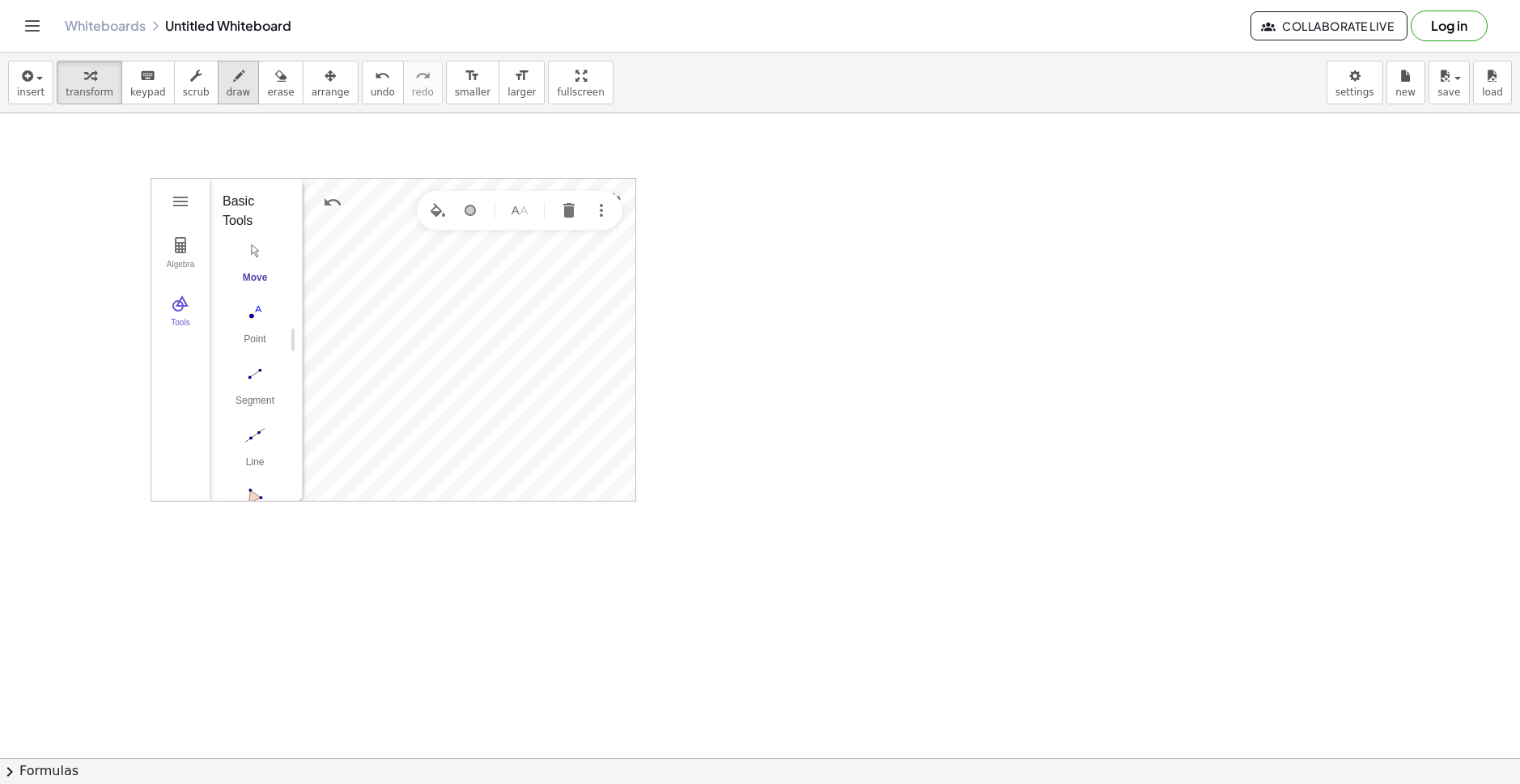
click at [233, 80] on icon "button" at bounding box center [239, 76] width 12 height 20
click at [151, 88] on span "keypad" at bounding box center [148, 93] width 35 height 12
click at [629, 207] on div "Geometry" at bounding box center [469, 340] width 333 height 322
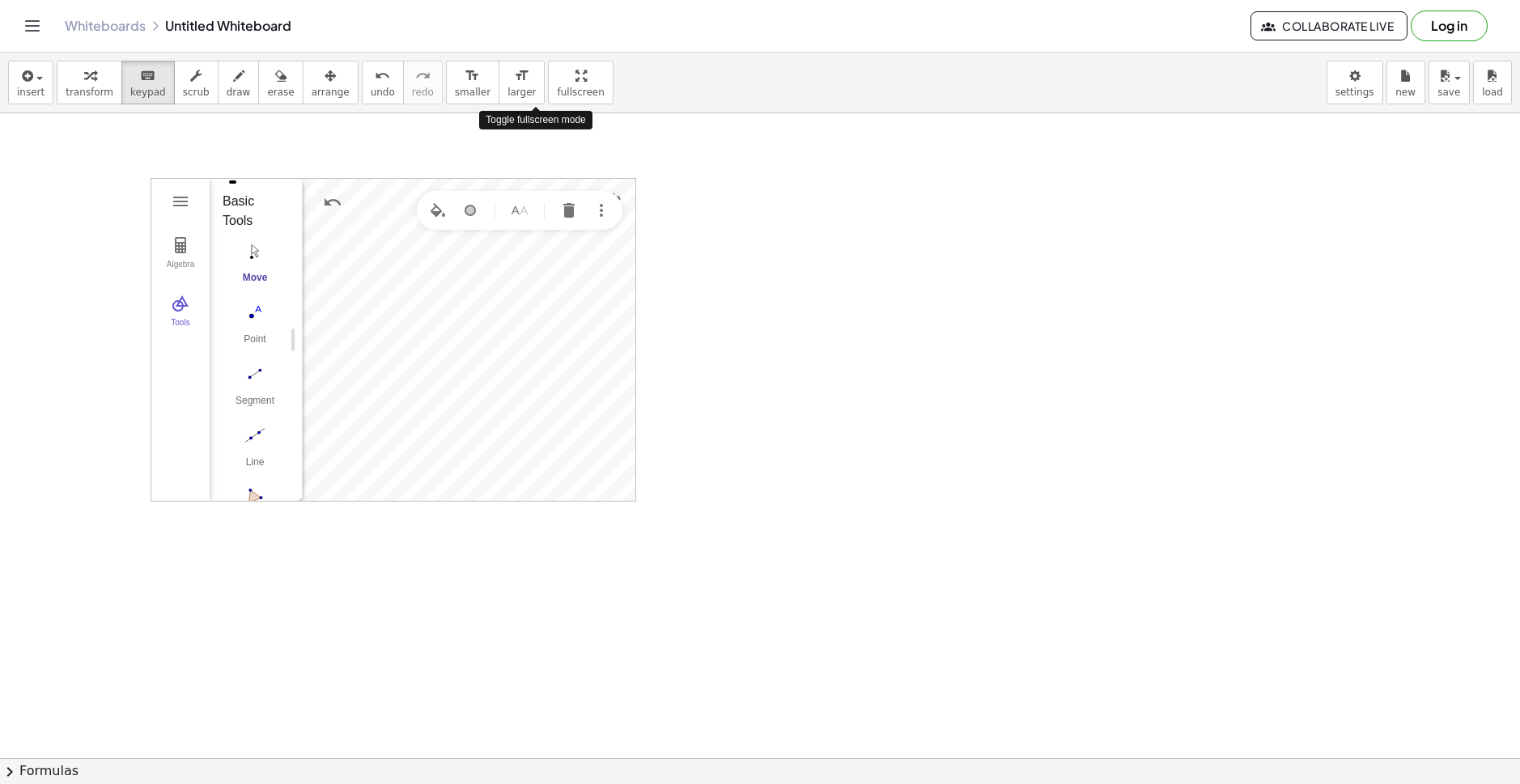
drag, startPoint x: 543, startPoint y: 84, endPoint x: 577, endPoint y: 172, distance: 94.3
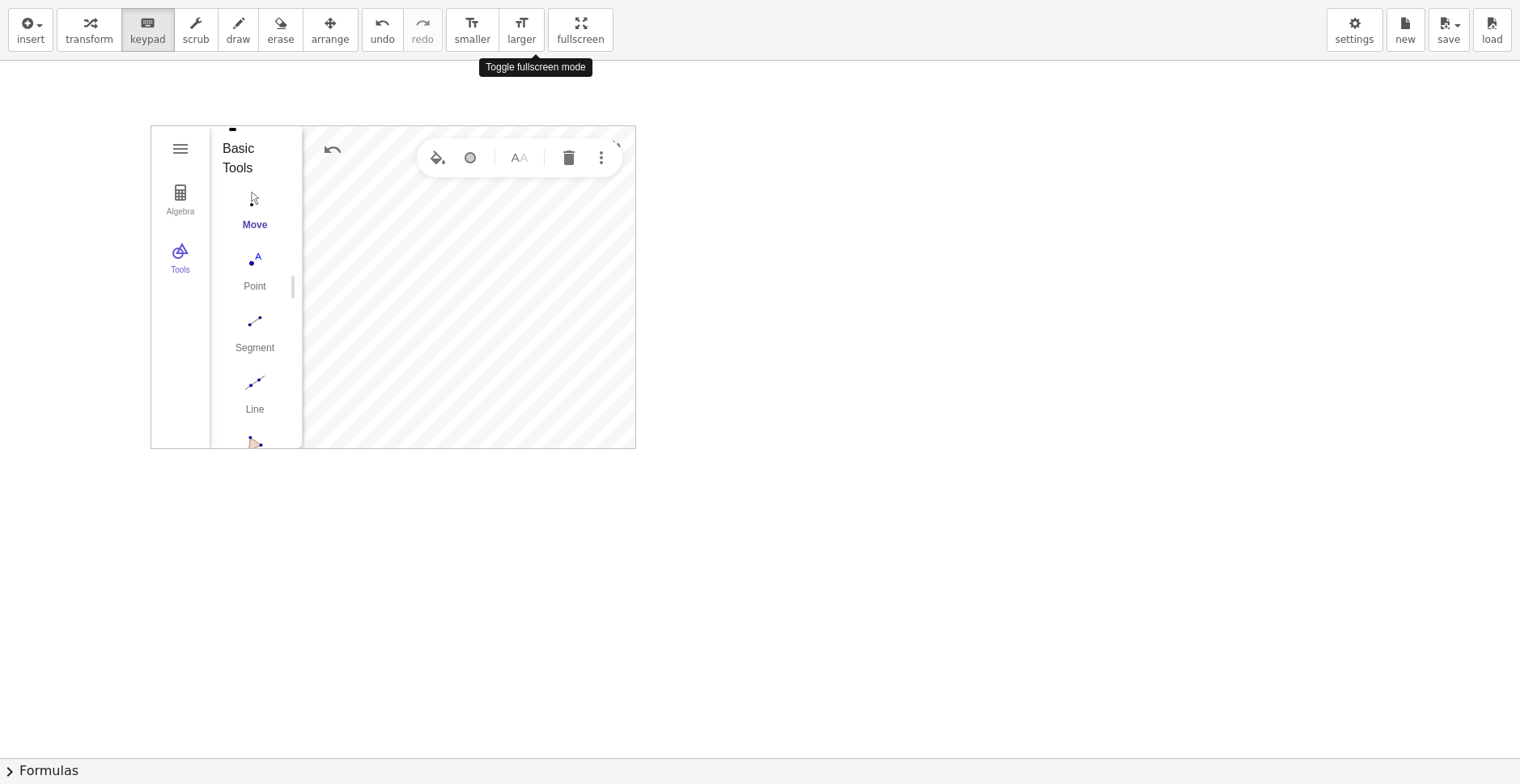
click at [577, 172] on div "insert select one: Math Expression Function Text Youtube Video Graphing Geometr…" at bounding box center [760, 392] width 1520 height 784
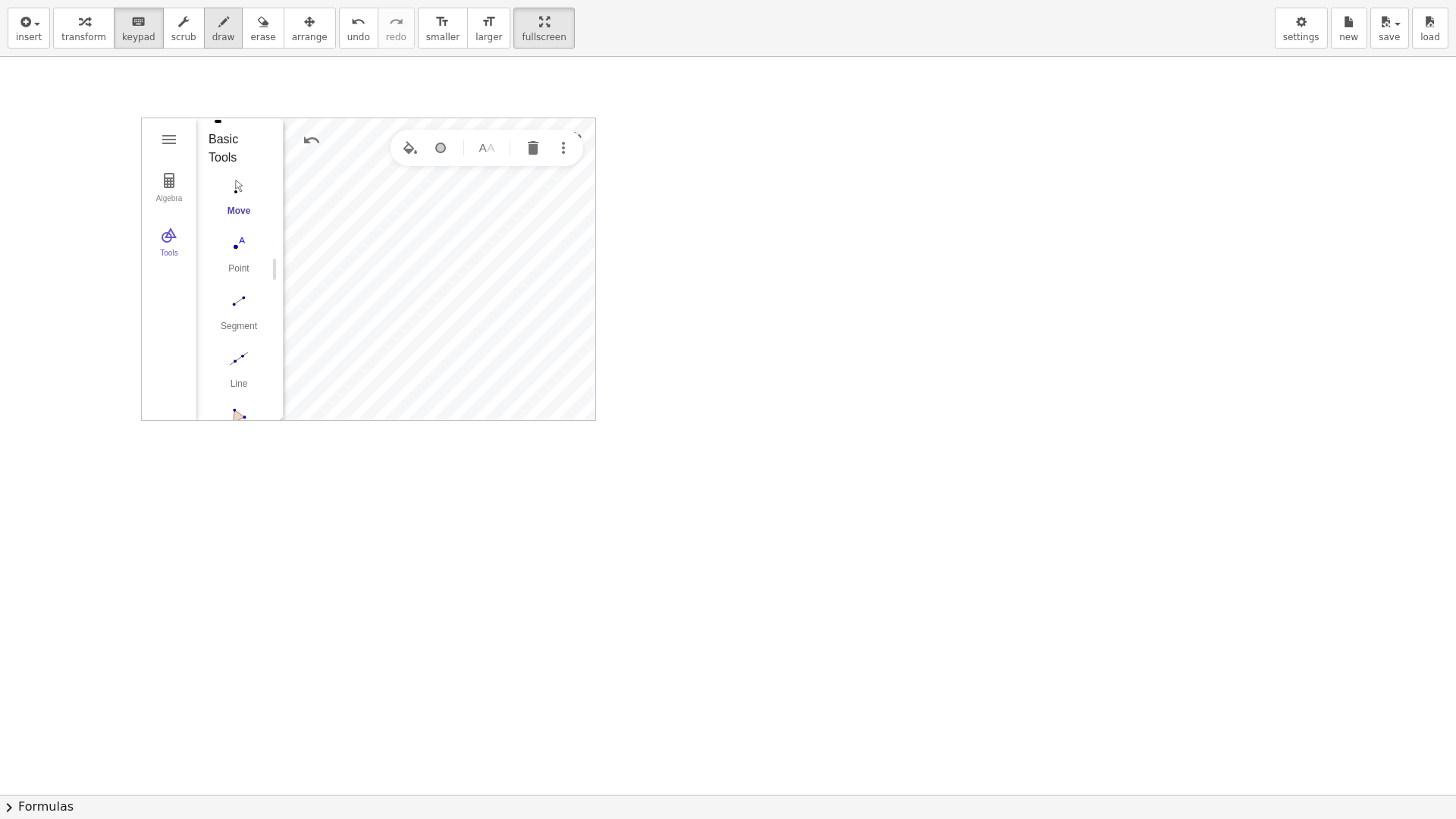
click at [212, 29] on div "button" at bounding box center [223, 21] width 23 height 18
drag, startPoint x: 406, startPoint y: 389, endPoint x: 259, endPoint y: 342, distance: 154.3
click at [409, 394] on div at bounding box center [728, 794] width 1456 height 1475
click at [250, 33] on span "erase" at bounding box center [262, 38] width 25 height 11
drag, startPoint x: 394, startPoint y: 415, endPoint x: 442, endPoint y: 438, distance: 53.2
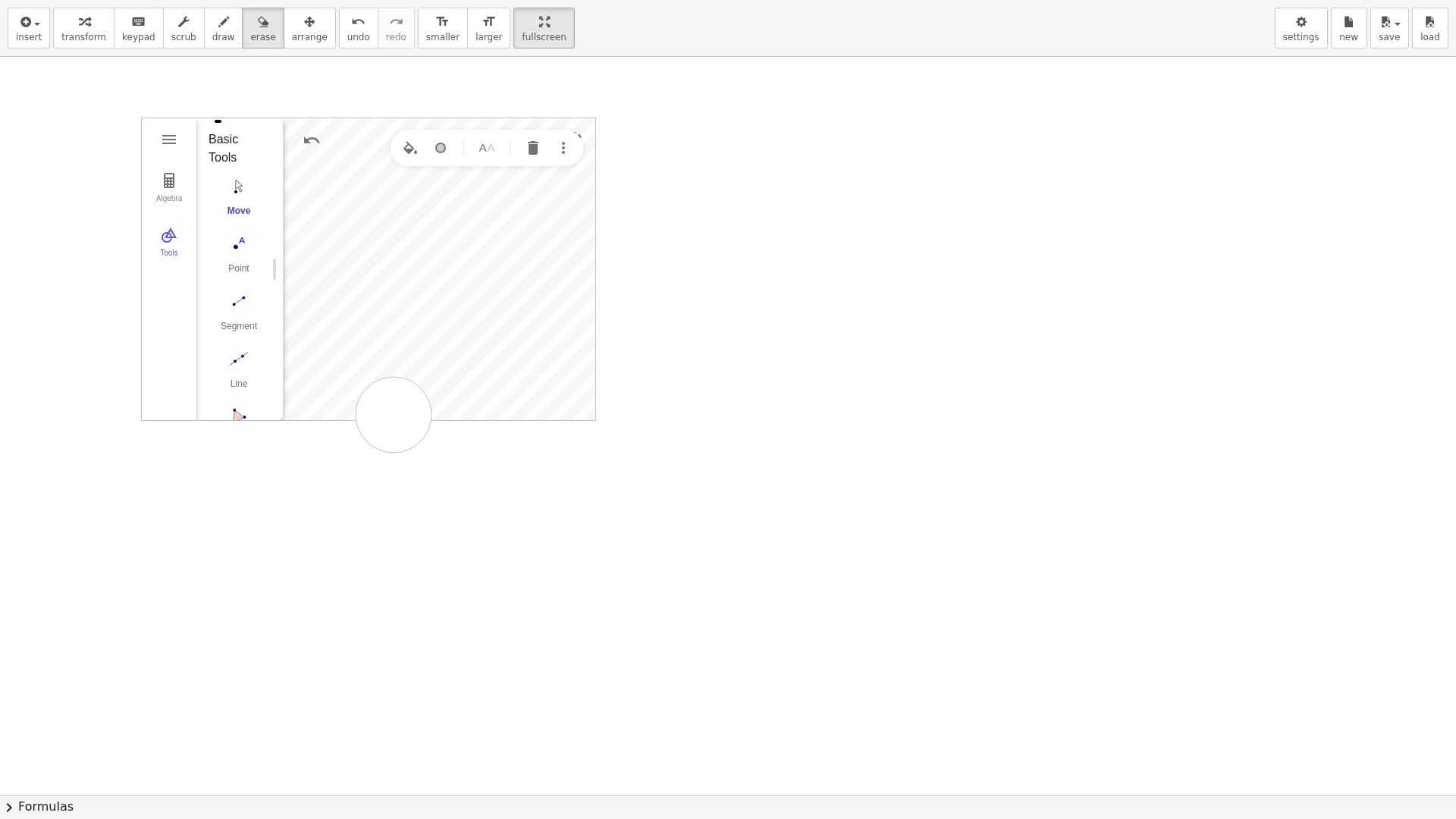
click at [394, 415] on div at bounding box center [728, 794] width 1456 height 1475
click at [212, 23] on div "button" at bounding box center [223, 21] width 23 height 18
drag, startPoint x: 410, startPoint y: 391, endPoint x: 423, endPoint y: 406, distance: 19.8
click at [423, 406] on div at bounding box center [728, 794] width 1456 height 1475
drag, startPoint x: 654, startPoint y: 220, endPoint x: 654, endPoint y: 241, distance: 21.0
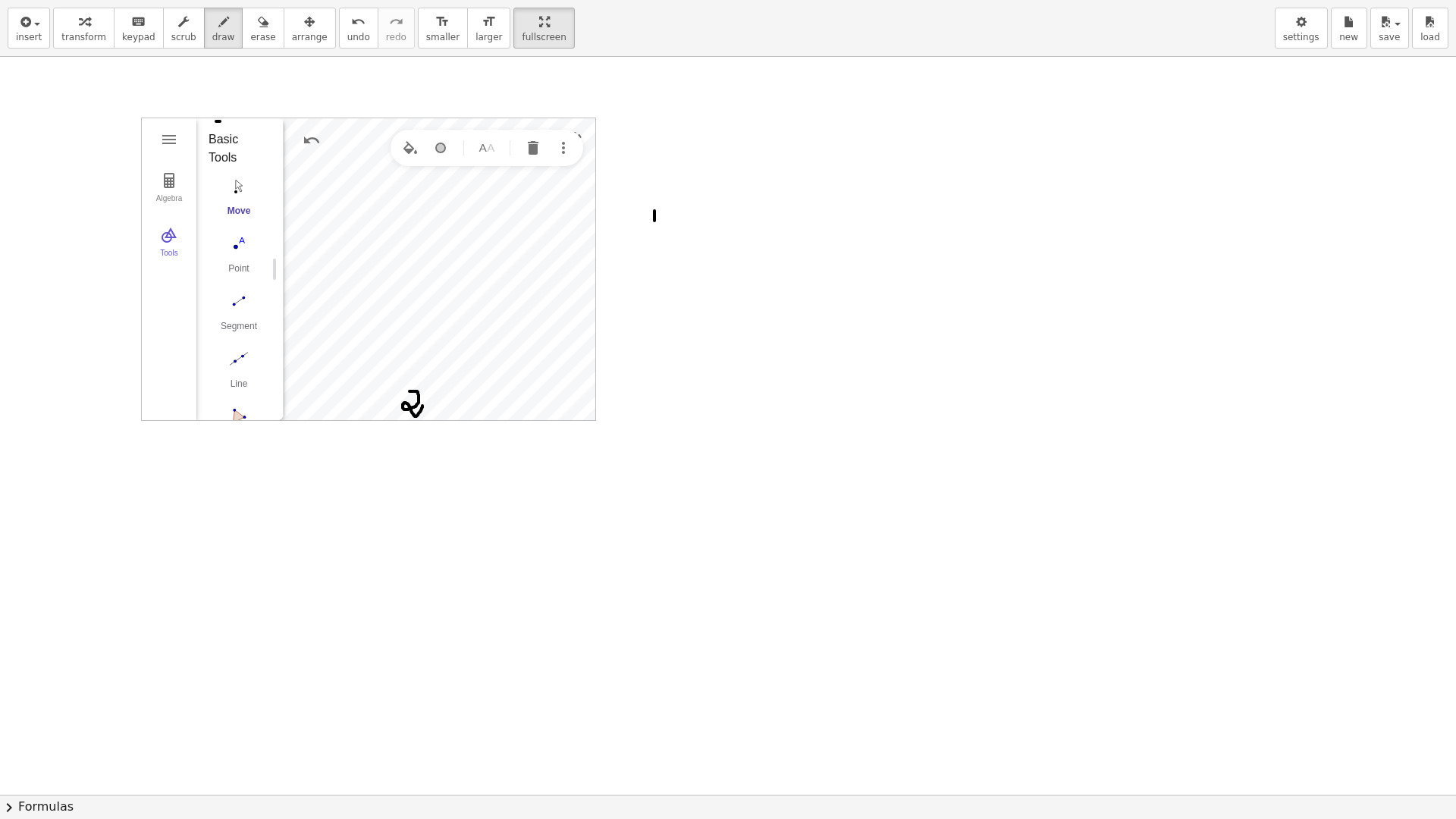
click at [654, 241] on div at bounding box center [728, 794] width 1456 height 1475
drag, startPoint x: 651, startPoint y: 208, endPoint x: 677, endPoint y: 204, distance: 26.3
click at [677, 204] on div at bounding box center [728, 794] width 1456 height 1475
drag, startPoint x: 649, startPoint y: 205, endPoint x: 691, endPoint y: 204, distance: 42.0
click at [691, 204] on div at bounding box center [728, 794] width 1456 height 1475
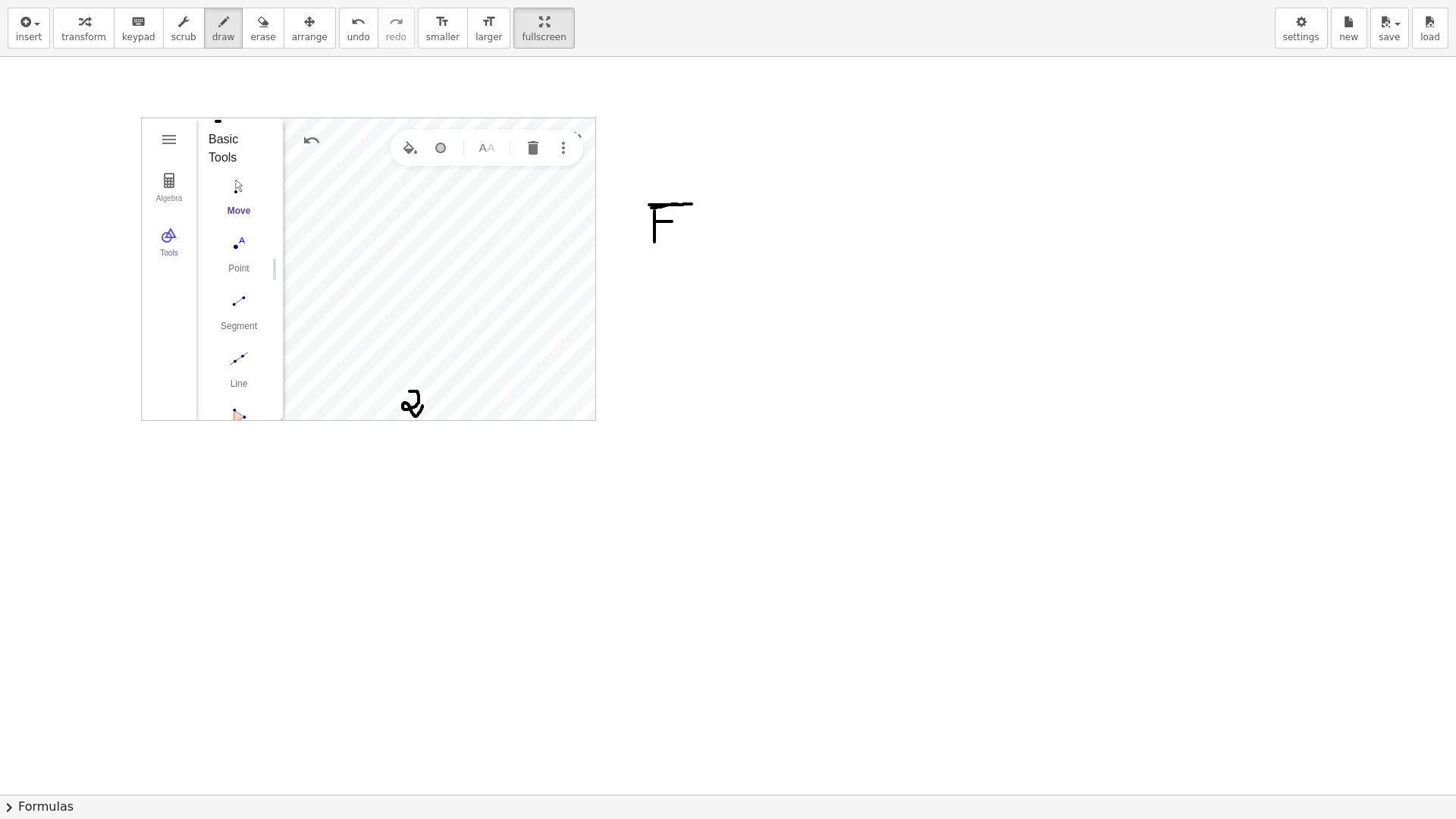
drag, startPoint x: 654, startPoint y: 221, endPoint x: 672, endPoint y: 221, distance: 18.0
click at [672, 221] on div at bounding box center [728, 794] width 1456 height 1475
drag, startPoint x: 715, startPoint y: 202, endPoint x: 712, endPoint y: 228, distance: 26.2
click at [714, 231] on div at bounding box center [728, 794] width 1456 height 1475
click at [717, 216] on div at bounding box center [728, 794] width 1456 height 1475
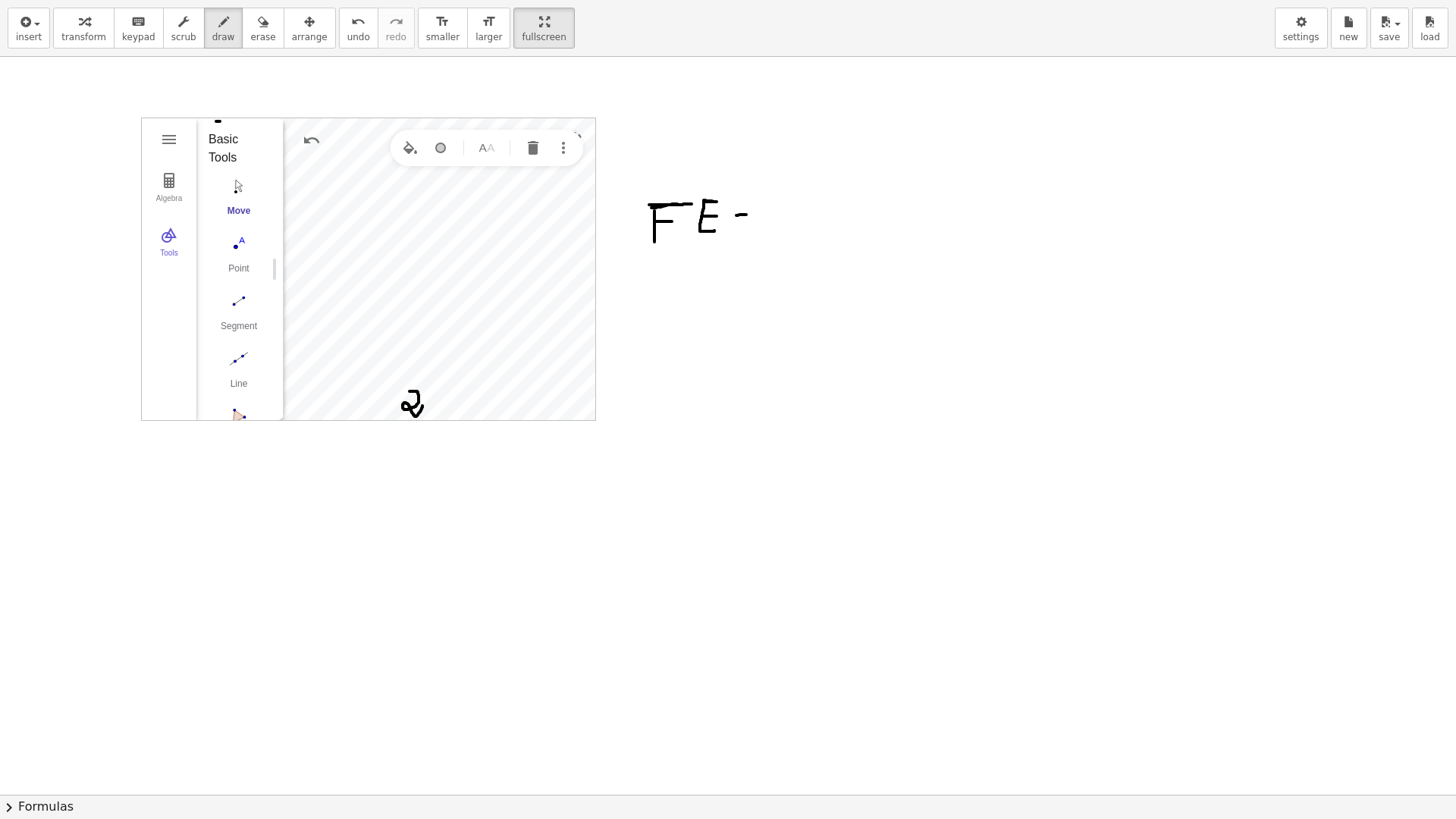
drag, startPoint x: 736, startPoint y: 215, endPoint x: 746, endPoint y: 215, distance: 10.0
click at [746, 215] on div at bounding box center [728, 794] width 1456 height 1475
drag, startPoint x: 734, startPoint y: 220, endPoint x: 747, endPoint y: 220, distance: 13.0
click at [747, 220] on div at bounding box center [728, 794] width 1456 height 1475
drag, startPoint x: 757, startPoint y: 223, endPoint x: 759, endPoint y: 209, distance: 14.1
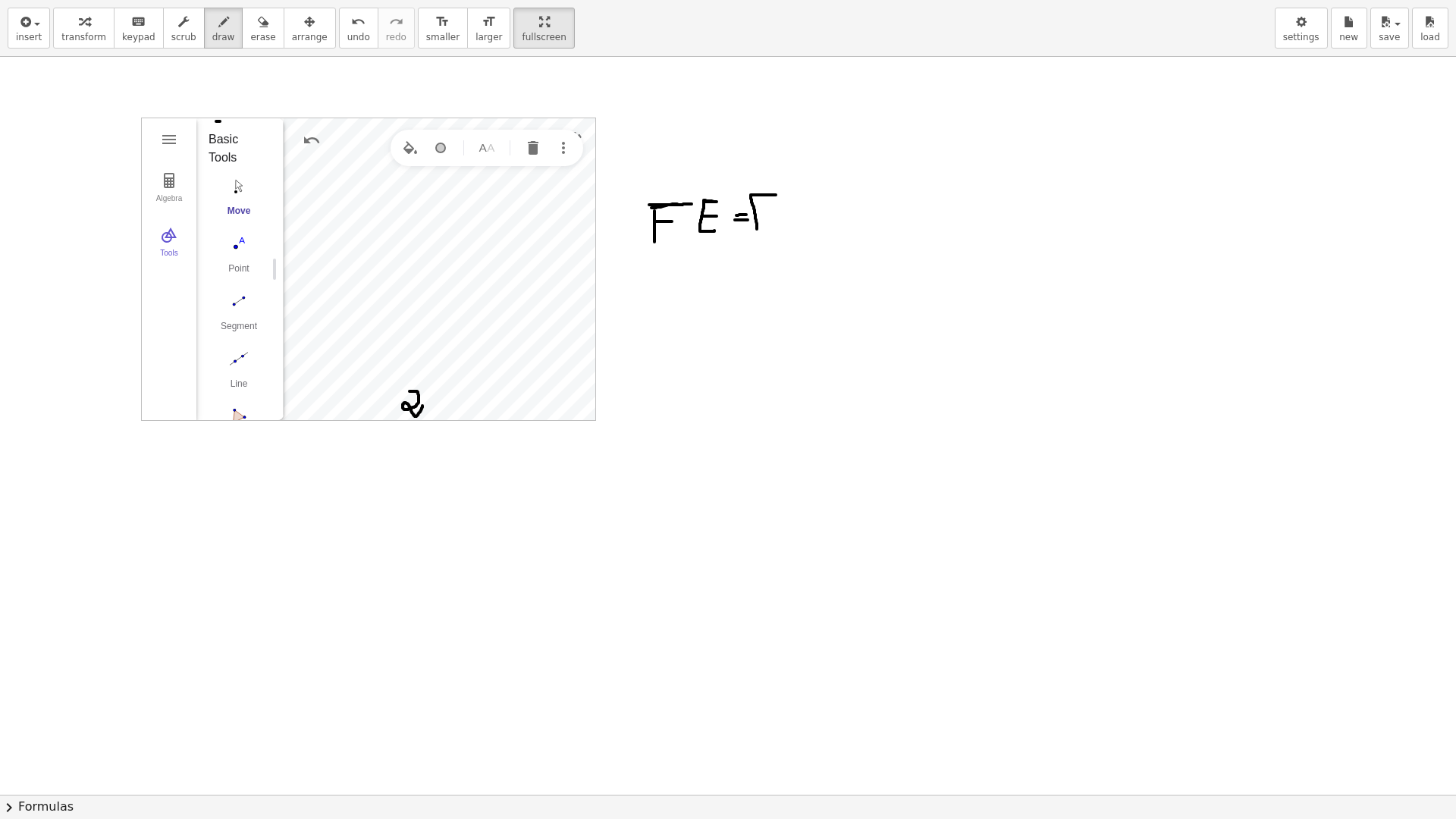
click at [776, 196] on div at bounding box center [728, 794] width 1456 height 1475
drag, startPoint x: 756, startPoint y: 216, endPoint x: 777, endPoint y: 215, distance: 21.0
click at [777, 215] on div at bounding box center [728, 794] width 1456 height 1475
drag, startPoint x: 806, startPoint y: 194, endPoint x: 810, endPoint y: 221, distance: 27.3
click at [810, 221] on div at bounding box center [728, 794] width 1456 height 1475
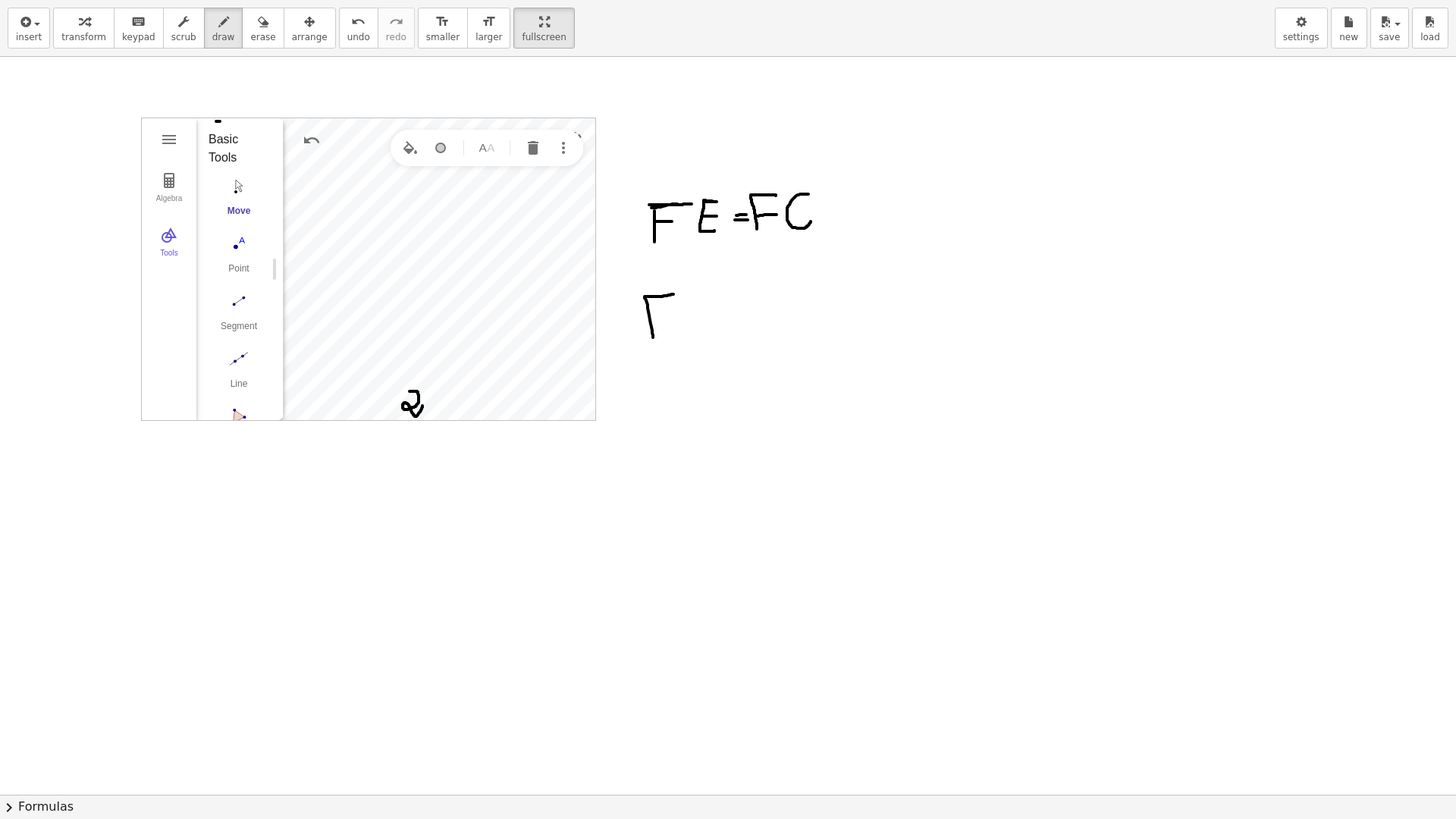
drag, startPoint x: 645, startPoint y: 297, endPoint x: 659, endPoint y: 304, distance: 15.7
click at [672, 295] on div at bounding box center [728, 794] width 1456 height 1475
drag, startPoint x: 655, startPoint y: 317, endPoint x: 678, endPoint y: 317, distance: 23.0
click at [678, 317] on div at bounding box center [728, 794] width 1456 height 1475
drag, startPoint x: 694, startPoint y: 296, endPoint x: 724, endPoint y: 329, distance: 44.6
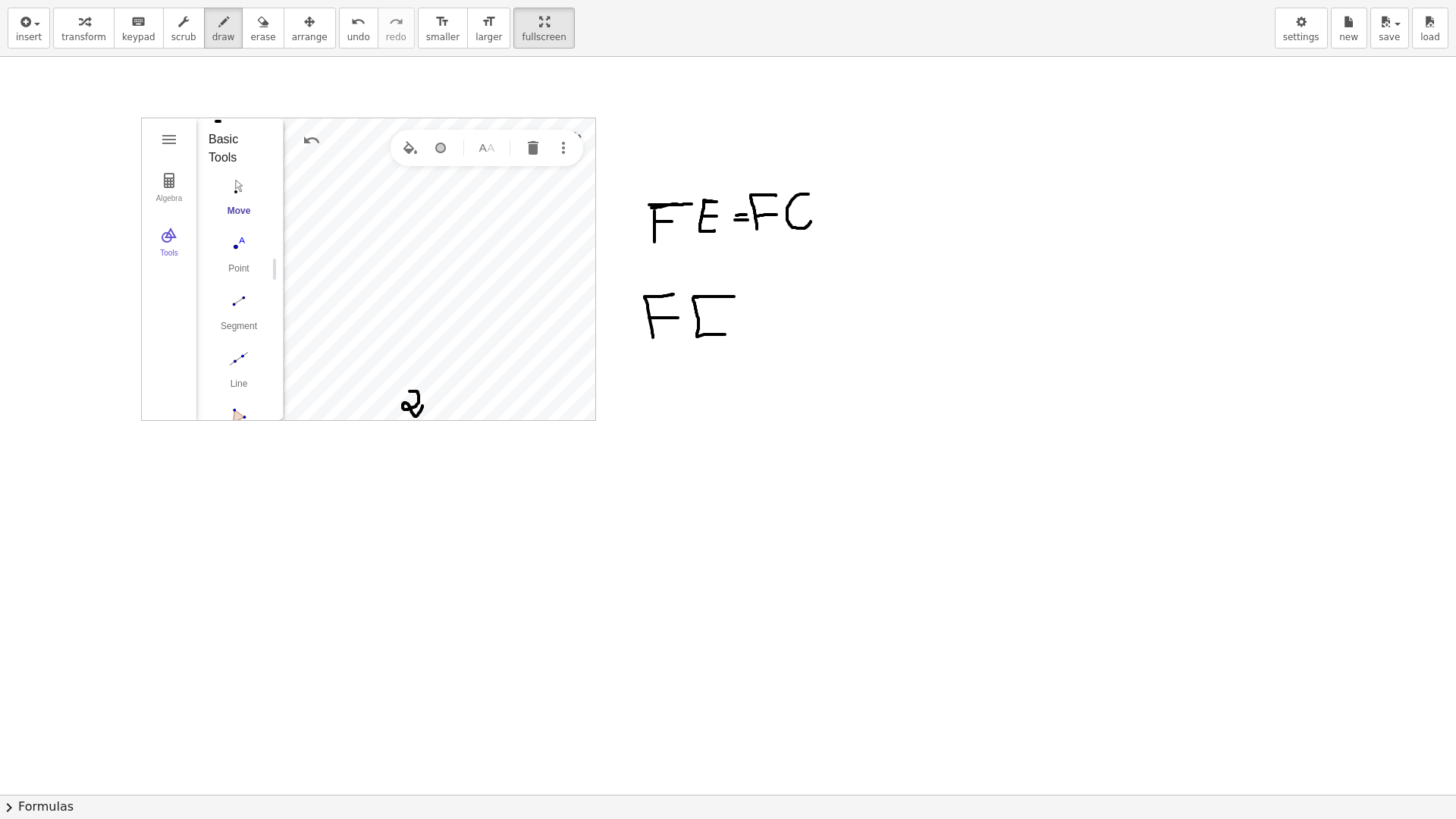
click at [725, 331] on div at bounding box center [728, 794] width 1456 height 1475
drag, startPoint x: 698, startPoint y: 315, endPoint x: 729, endPoint y: 315, distance: 31.0
click at [729, 315] on div at bounding box center [728, 794] width 1456 height 1475
drag, startPoint x: 639, startPoint y: 352, endPoint x: 745, endPoint y: 352, distance: 106.0
click at [745, 352] on div at bounding box center [728, 794] width 1456 height 1475
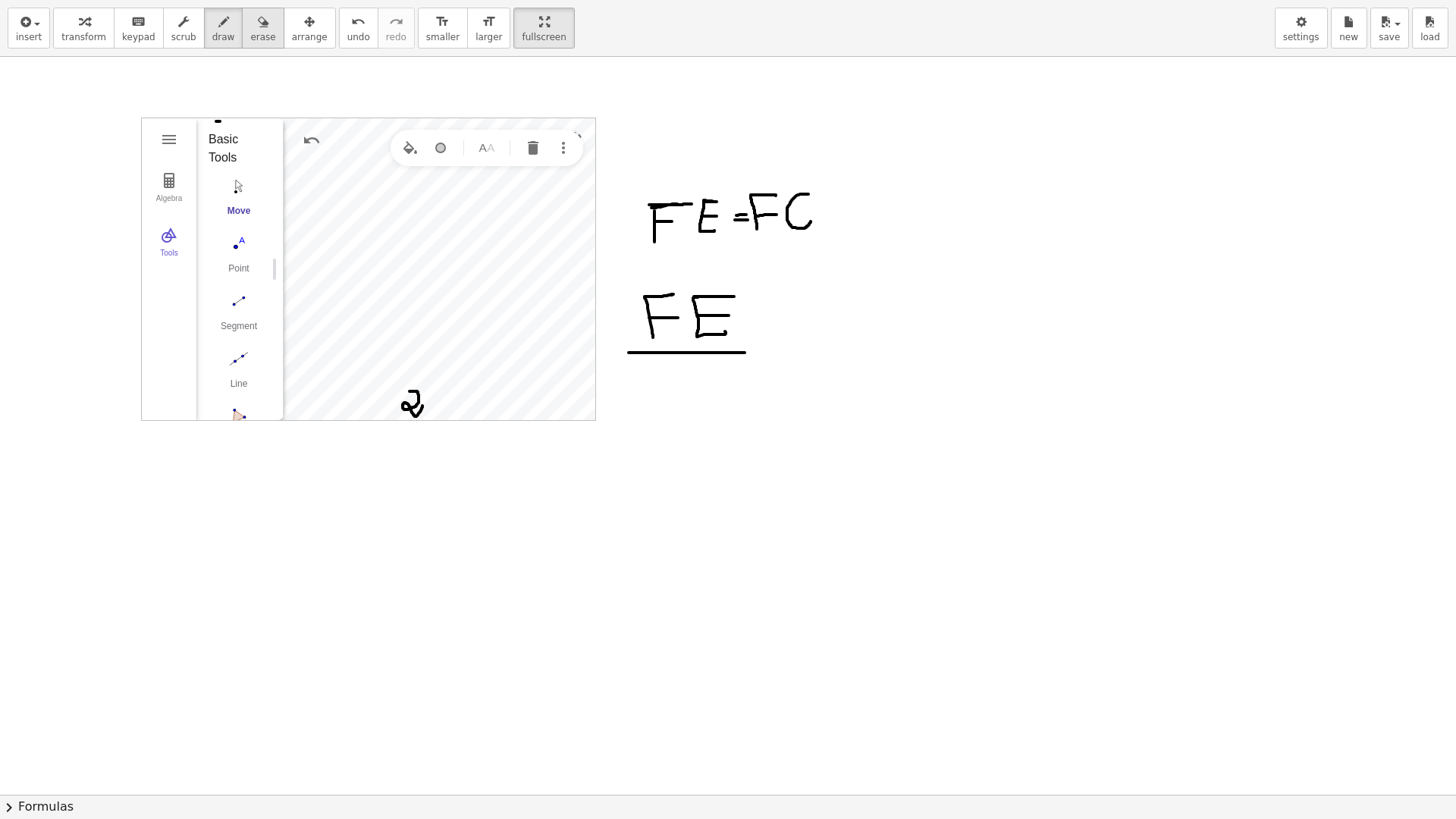
click at [257, 26] on icon "button" at bounding box center [263, 22] width 11 height 18
click at [219, 20] on icon "button" at bounding box center [224, 22] width 11 height 18
click at [658, 404] on div at bounding box center [728, 794] width 1456 height 1475
drag, startPoint x: 645, startPoint y: 391, endPoint x: 661, endPoint y: 391, distance: 16.0
click at [661, 391] on div at bounding box center [728, 794] width 1456 height 1475
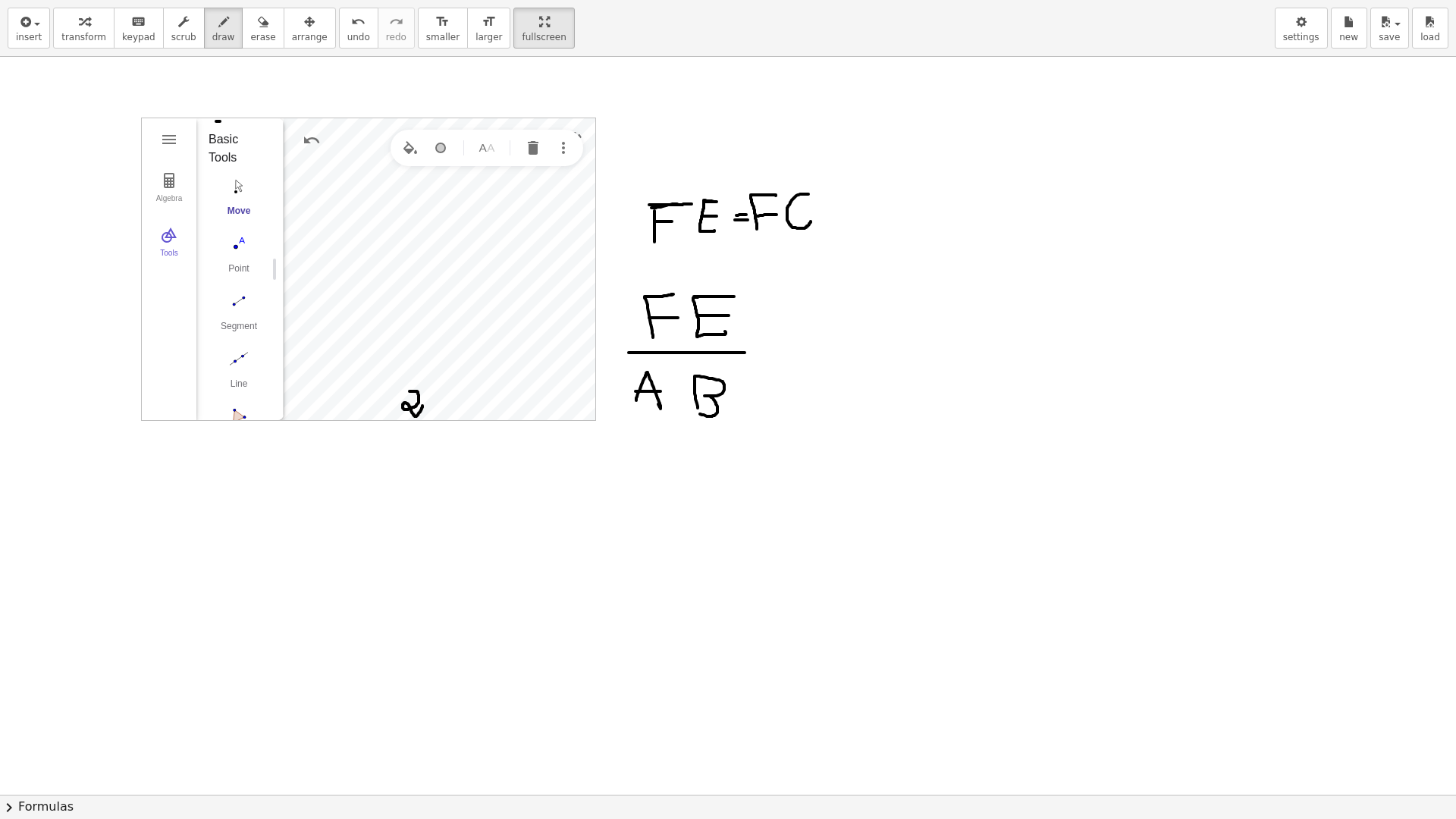
click at [695, 412] on div at bounding box center [728, 794] width 1456 height 1475
drag, startPoint x: 761, startPoint y: 343, endPoint x: 775, endPoint y: 343, distance: 14.0
click at [775, 343] on div at bounding box center [728, 794] width 1456 height 1475
click at [773, 354] on div at bounding box center [728, 794] width 1456 height 1475
click at [449, 401] on div at bounding box center [728, 794] width 1456 height 1475
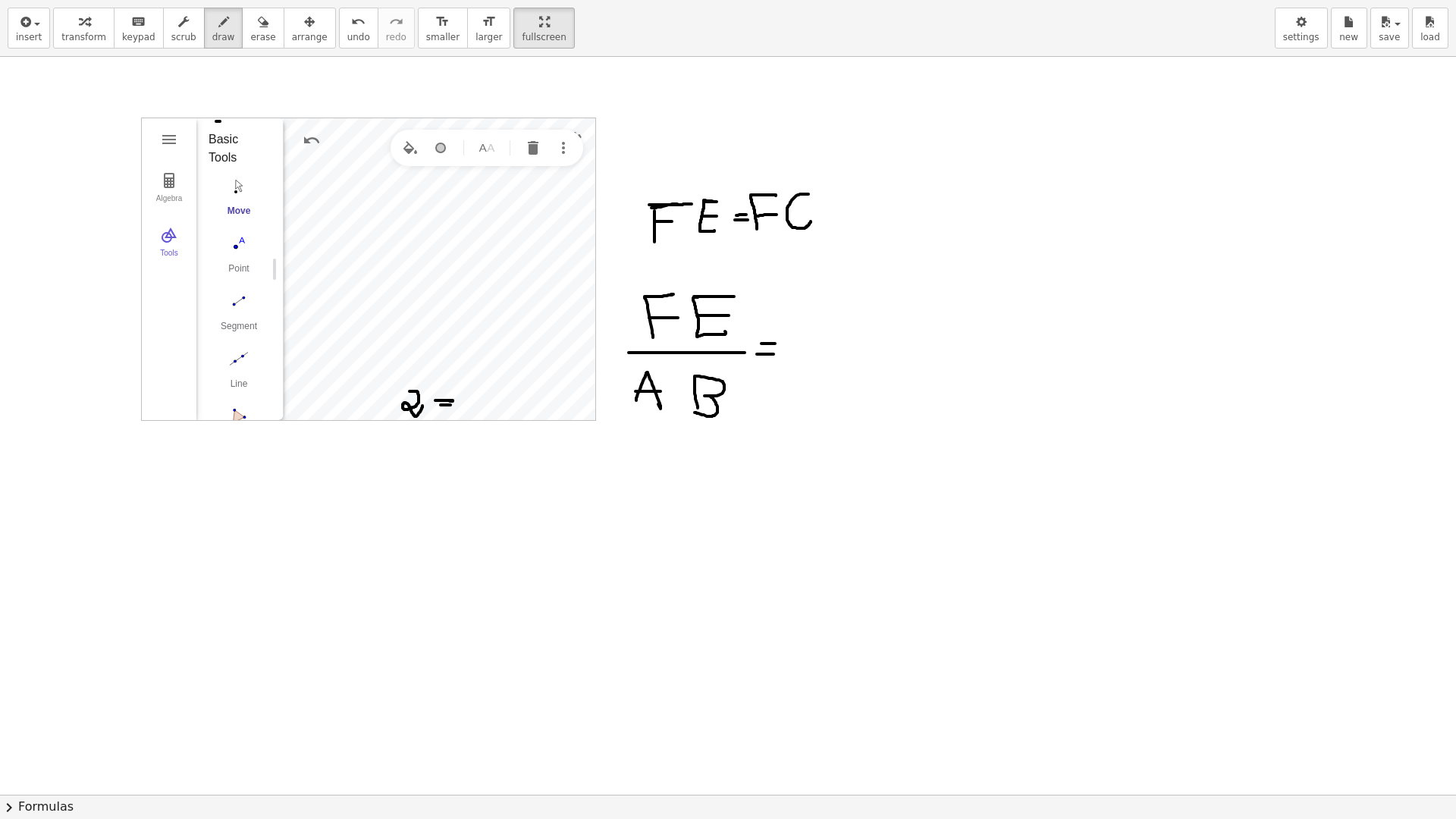
click at [451, 405] on div at bounding box center [728, 794] width 1456 height 1475
drag, startPoint x: 466, startPoint y: 414, endPoint x: 477, endPoint y: 415, distance: 11.0
click at [477, 415] on div at bounding box center [728, 794] width 1456 height 1475
drag, startPoint x: 821, startPoint y: 323, endPoint x: 818, endPoint y: 305, distance: 18.2
click at [819, 303] on div at bounding box center [728, 794] width 1456 height 1475
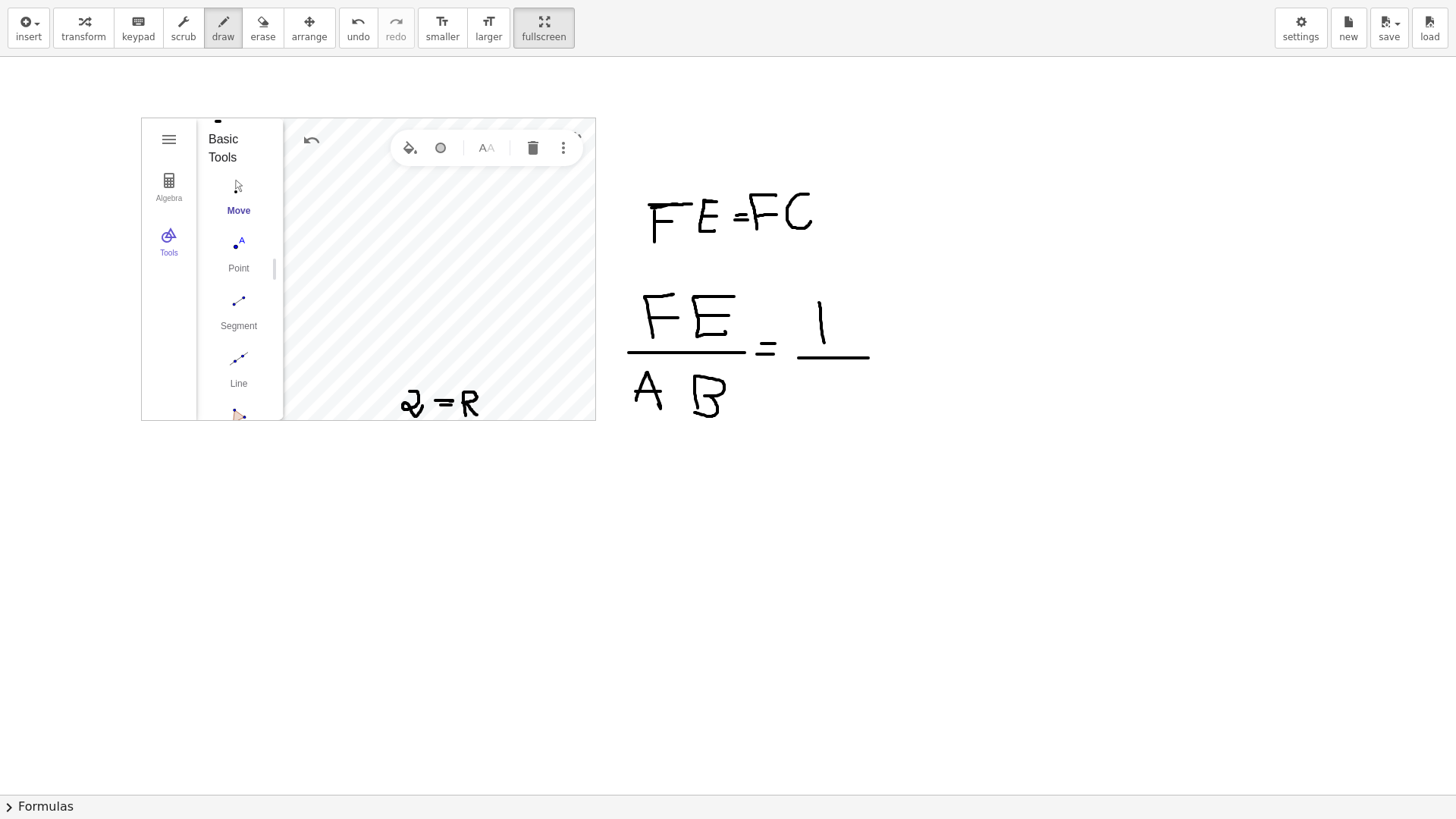
drag, startPoint x: 849, startPoint y: 358, endPoint x: 868, endPoint y: 358, distance: 19.0
click at [868, 358] on div at bounding box center [728, 794] width 1456 height 1475
drag, startPoint x: 824, startPoint y: 373, endPoint x: 822, endPoint y: 405, distance: 32.1
click at [822, 405] on div at bounding box center [728, 794] width 1456 height 1475
drag, startPoint x: 466, startPoint y: 215, endPoint x: 473, endPoint y: 220, distance: 8.6
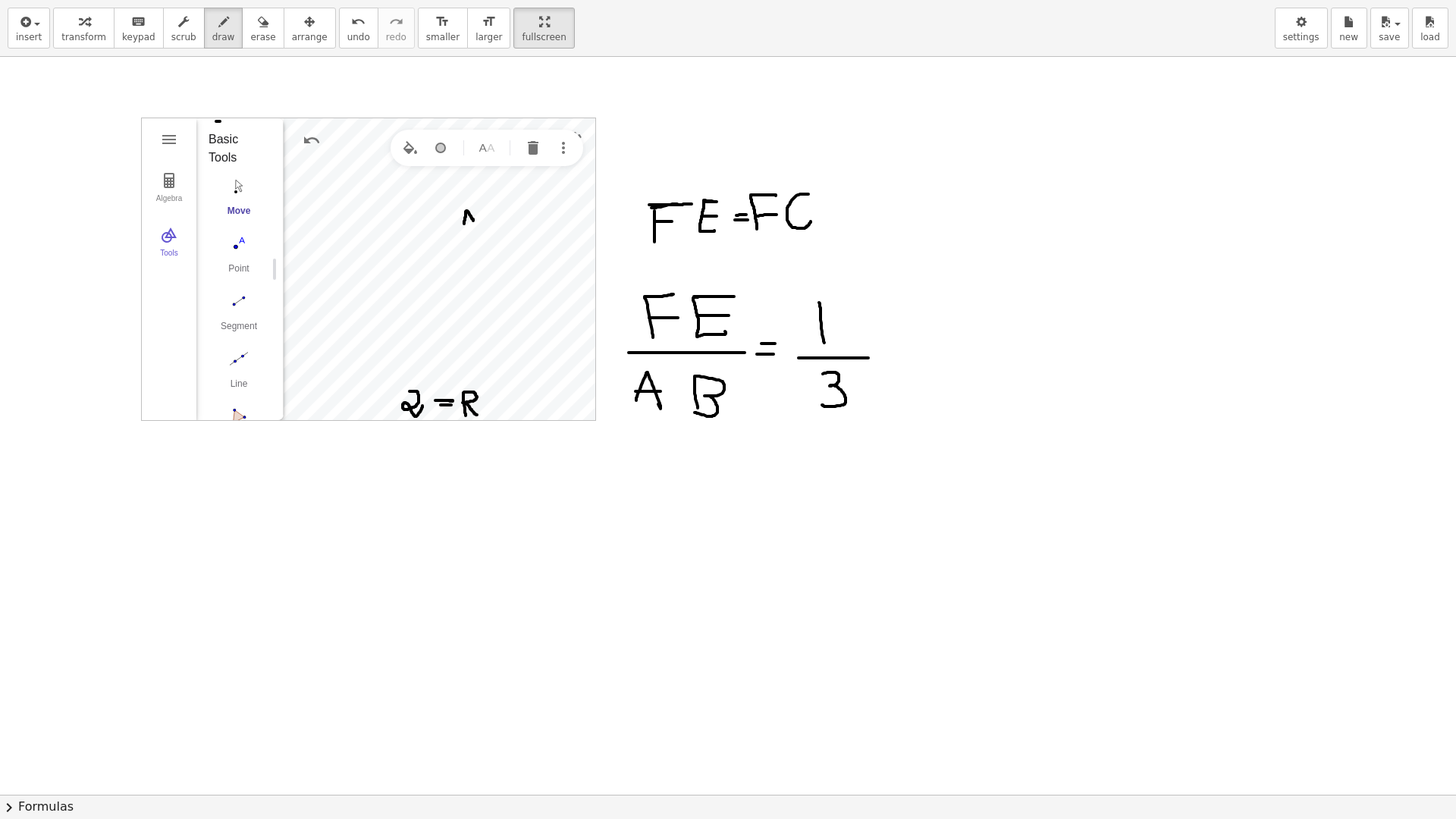
click at [473, 220] on div at bounding box center [728, 794] width 1456 height 1475
click at [471, 219] on div at bounding box center [728, 794] width 1456 height 1475
drag, startPoint x: 480, startPoint y: 225, endPoint x: 478, endPoint y: 218, distance: 7.3
click at [478, 217] on div at bounding box center [728, 794] width 1456 height 1475
drag, startPoint x: 522, startPoint y: 468, endPoint x: 536, endPoint y: 523, distance: 56.8
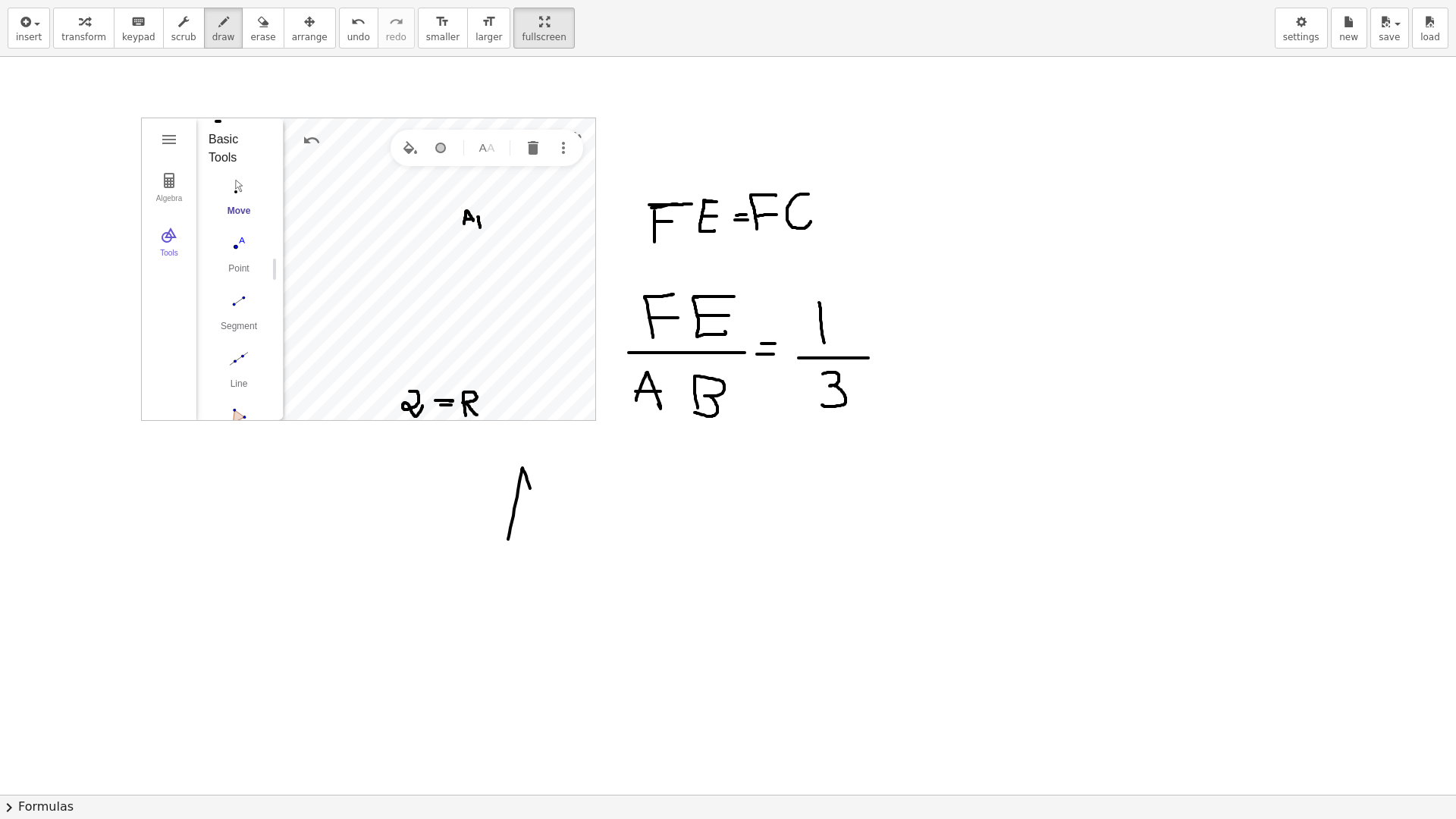
click at [543, 523] on div at bounding box center [728, 794] width 1456 height 1475
drag, startPoint x: 515, startPoint y: 516, endPoint x: 543, endPoint y: 516, distance: 28.0
click at [543, 516] on div at bounding box center [728, 794] width 1456 height 1475
drag, startPoint x: 573, startPoint y: 546, endPoint x: 569, endPoint y: 529, distance: 17.5
click at [569, 529] on div at bounding box center [728, 794] width 1456 height 1475
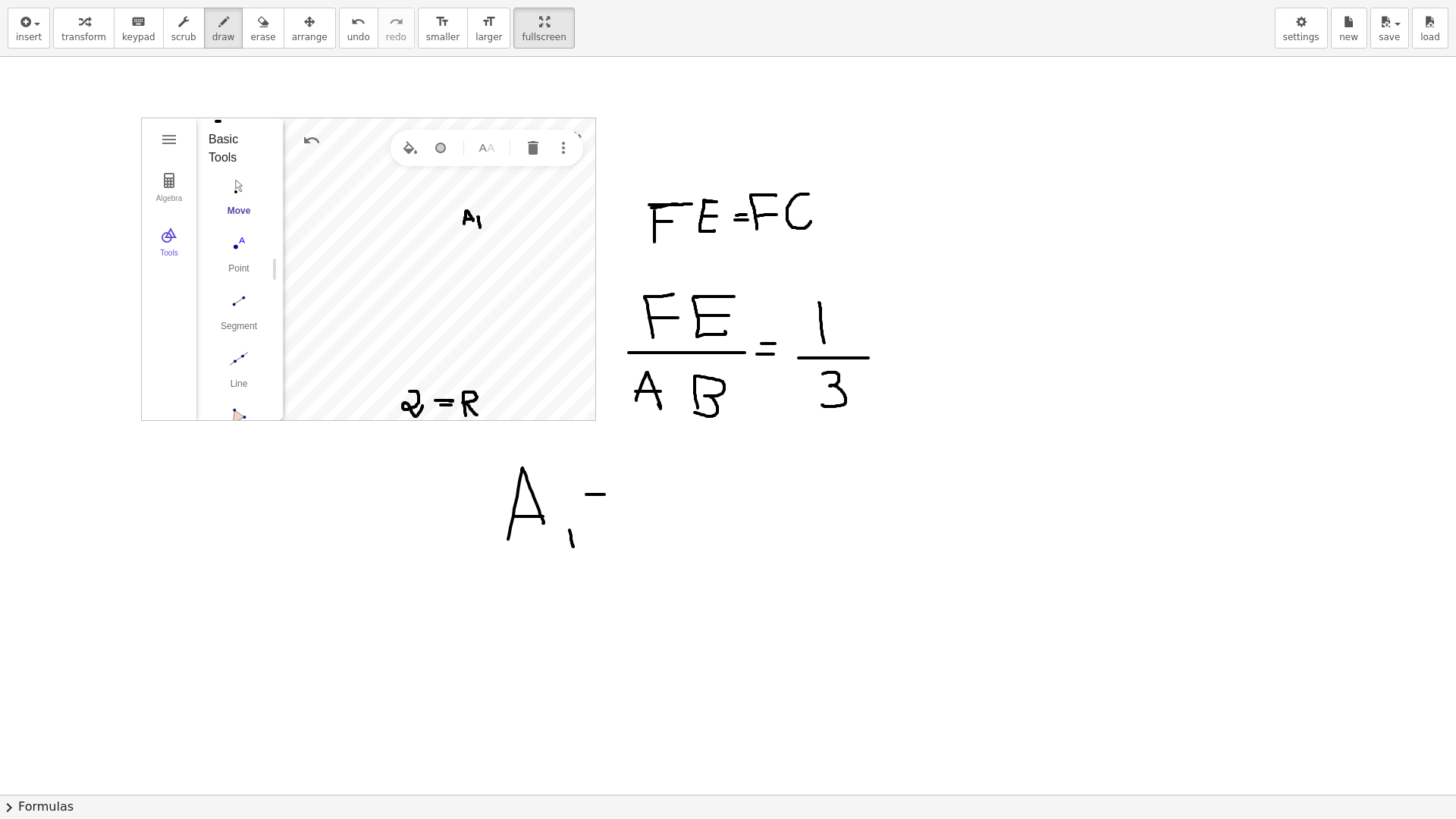
drag, startPoint x: 590, startPoint y: 494, endPoint x: 604, endPoint y: 494, distance: 14.0
click at [604, 494] on div at bounding box center [728, 794] width 1456 height 1475
drag, startPoint x: 590, startPoint y: 506, endPoint x: 602, endPoint y: 507, distance: 12.0
click at [602, 507] on div at bounding box center [728, 794] width 1456 height 1475
drag, startPoint x: 640, startPoint y: 479, endPoint x: 637, endPoint y: 511, distance: 32.1
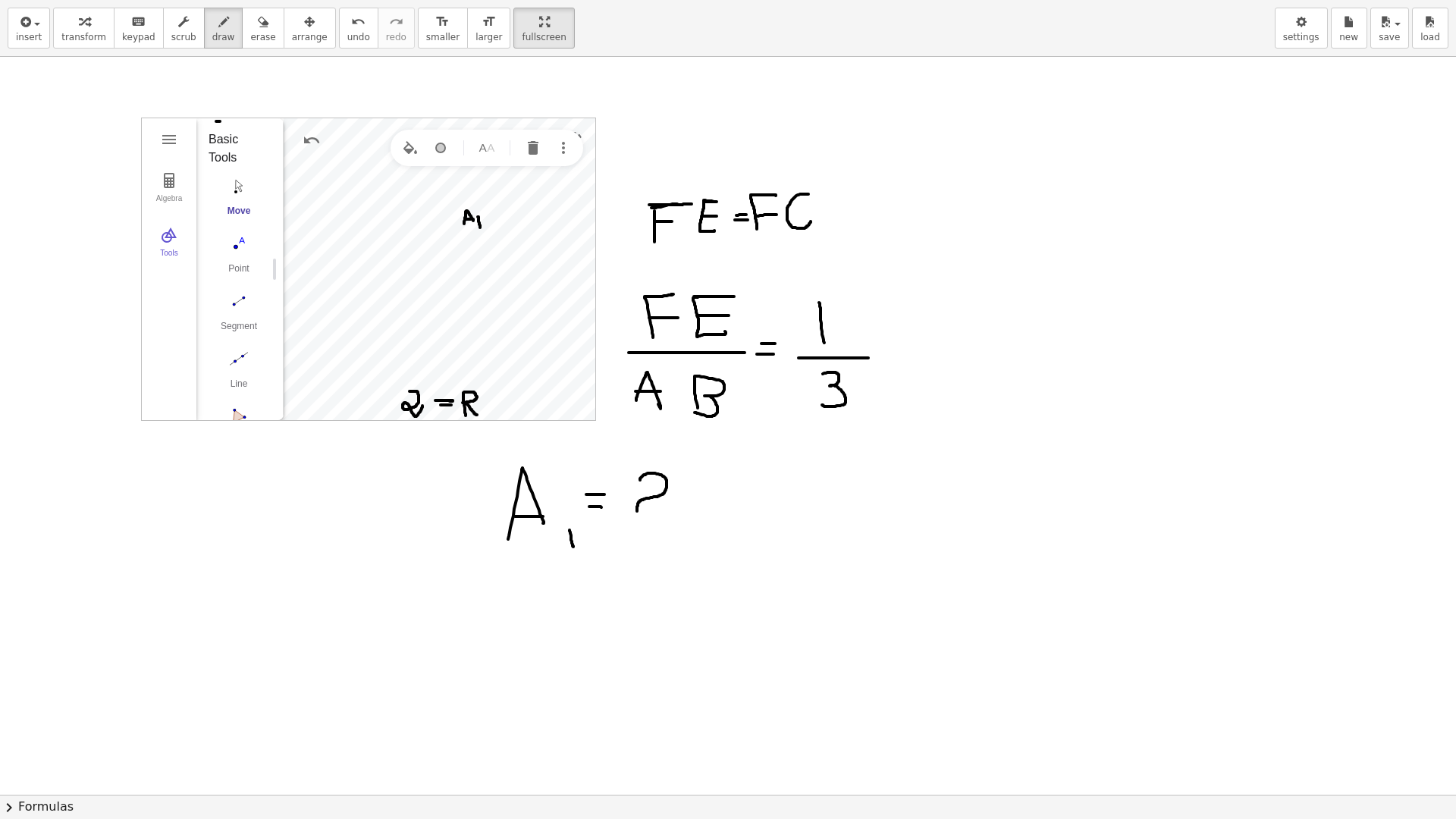
click at [637, 511] on div at bounding box center [728, 794] width 1456 height 1475
click at [635, 528] on div at bounding box center [728, 794] width 1456 height 1475
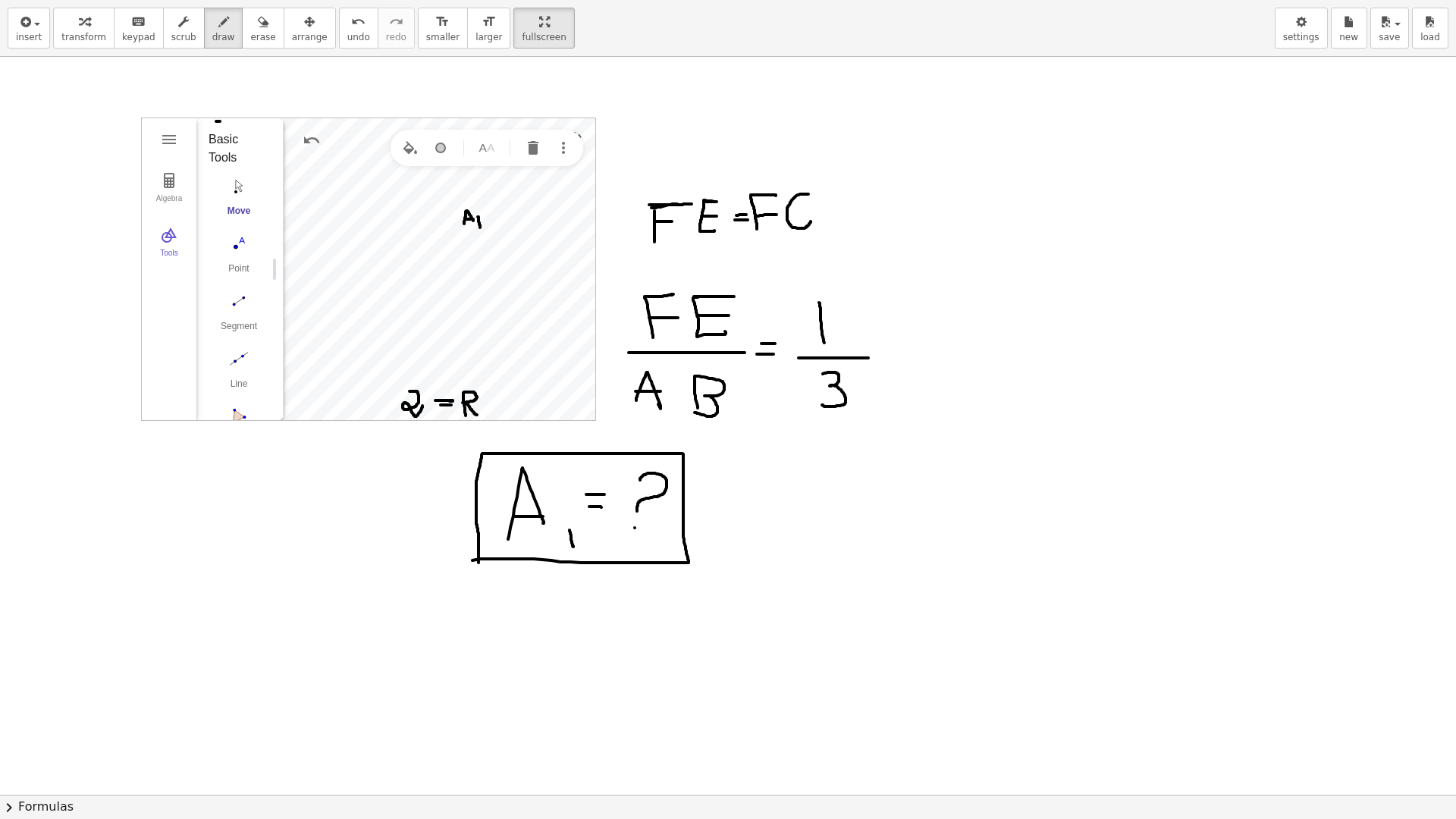
drag, startPoint x: 560, startPoint y: 562, endPoint x: 479, endPoint y: 563, distance: 81.0
click at [479, 563] on div at bounding box center [728, 794] width 1456 height 1475
drag, startPoint x: 456, startPoint y: 212, endPoint x: 466, endPoint y: 204, distance: 12.8
click at [466, 204] on div at bounding box center [728, 794] width 1456 height 1475
click at [459, 207] on div at bounding box center [728, 794] width 1456 height 1475
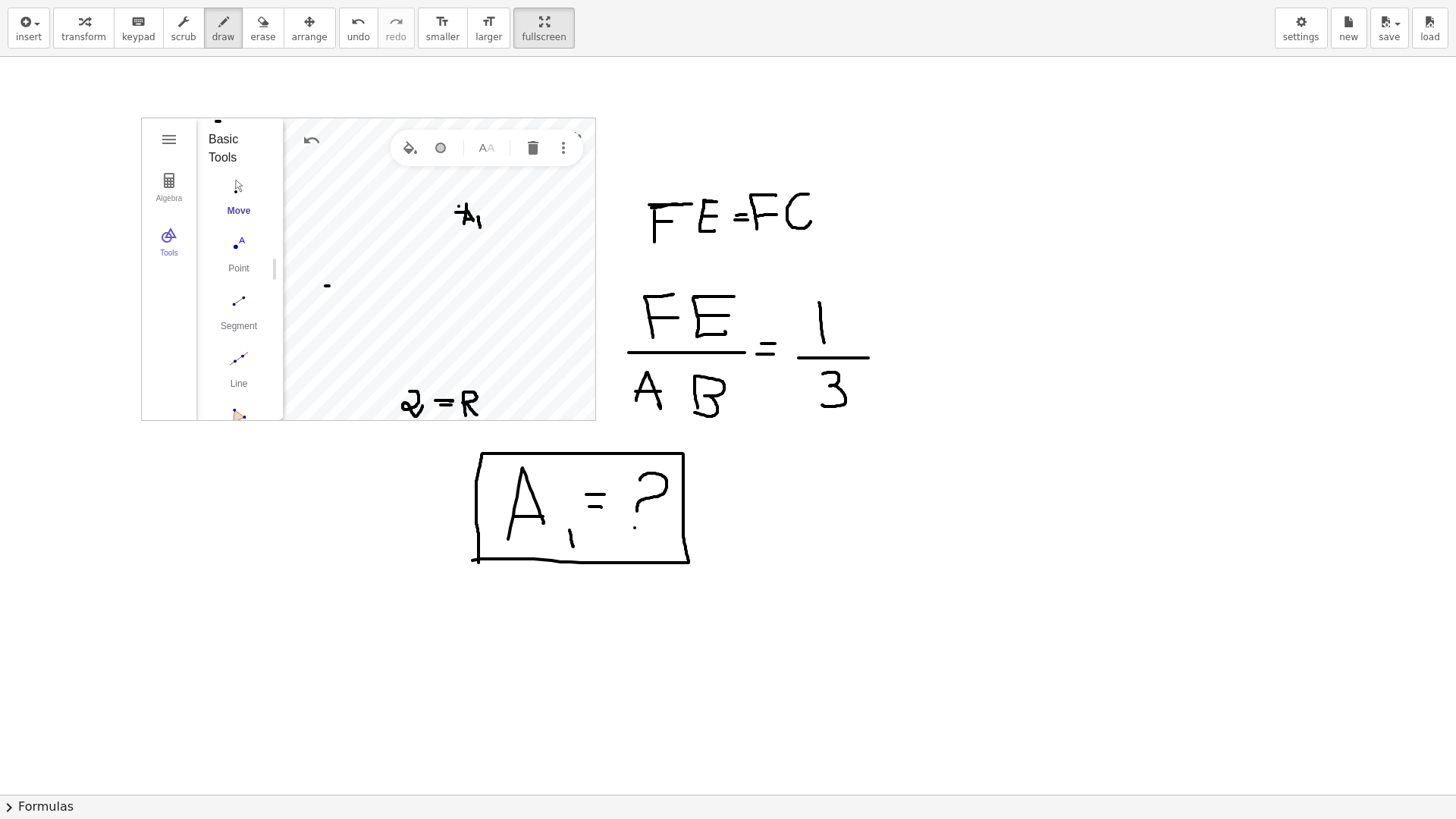
click at [329, 286] on div at bounding box center [728, 794] width 1456 height 1475
click at [330, 291] on div at bounding box center [728, 794] width 1456 height 1475
click at [415, 380] on div at bounding box center [728, 794] width 1456 height 1475
click at [422, 378] on div at bounding box center [728, 794] width 1456 height 1475
drag, startPoint x: 889, startPoint y: 355, endPoint x: 909, endPoint y: 343, distance: 23.3
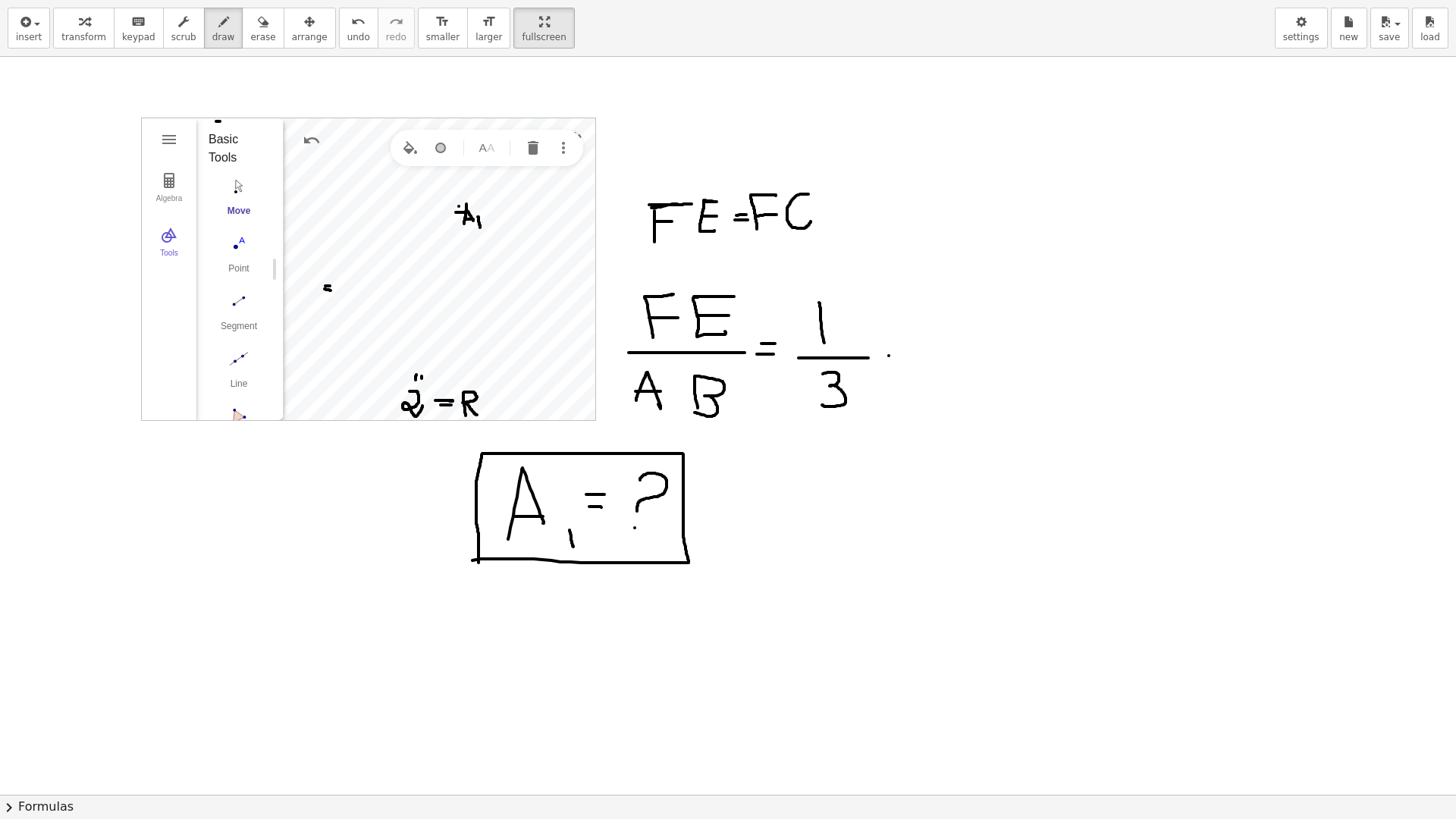
click at [889, 355] on div at bounding box center [728, 794] width 1456 height 1475
click at [910, 342] on div at bounding box center [728, 794] width 1456 height 1475
click at [915, 355] on div at bounding box center [728, 794] width 1456 height 1475
click at [1004, 330] on div at bounding box center [728, 794] width 1456 height 1475
drag, startPoint x: 983, startPoint y: 337, endPoint x: 1020, endPoint y: 320, distance: 40.7
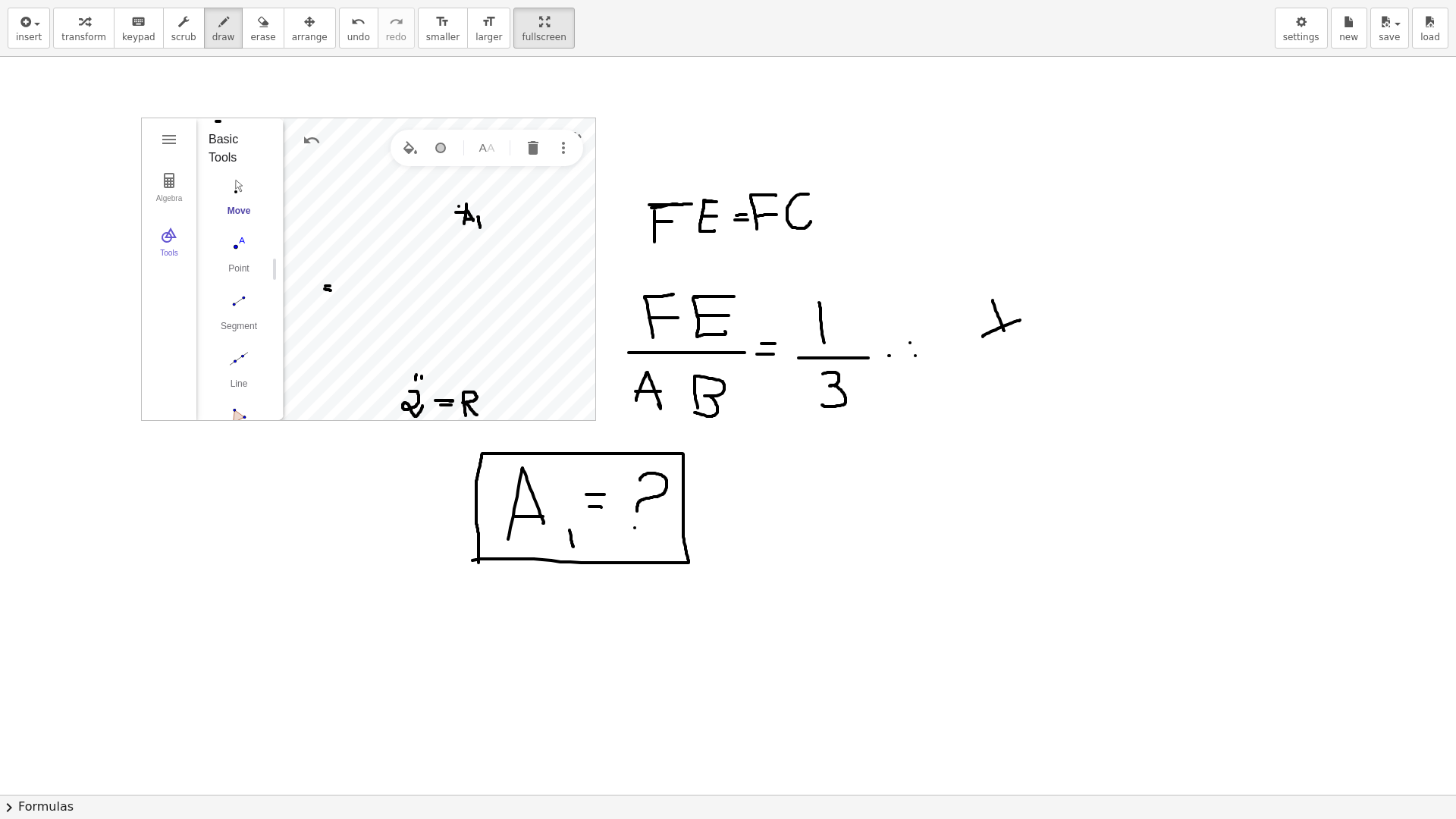
click at [1020, 320] on div at bounding box center [728, 794] width 1456 height 1475
drag, startPoint x: 961, startPoint y: 350, endPoint x: 1054, endPoint y: 350, distance: 93.0
click at [1054, 350] on div at bounding box center [728, 794] width 1456 height 1475
drag, startPoint x: 996, startPoint y: 371, endPoint x: 1023, endPoint y: 397, distance: 37.5
click at [1023, 397] on div at bounding box center [728, 794] width 1456 height 1475
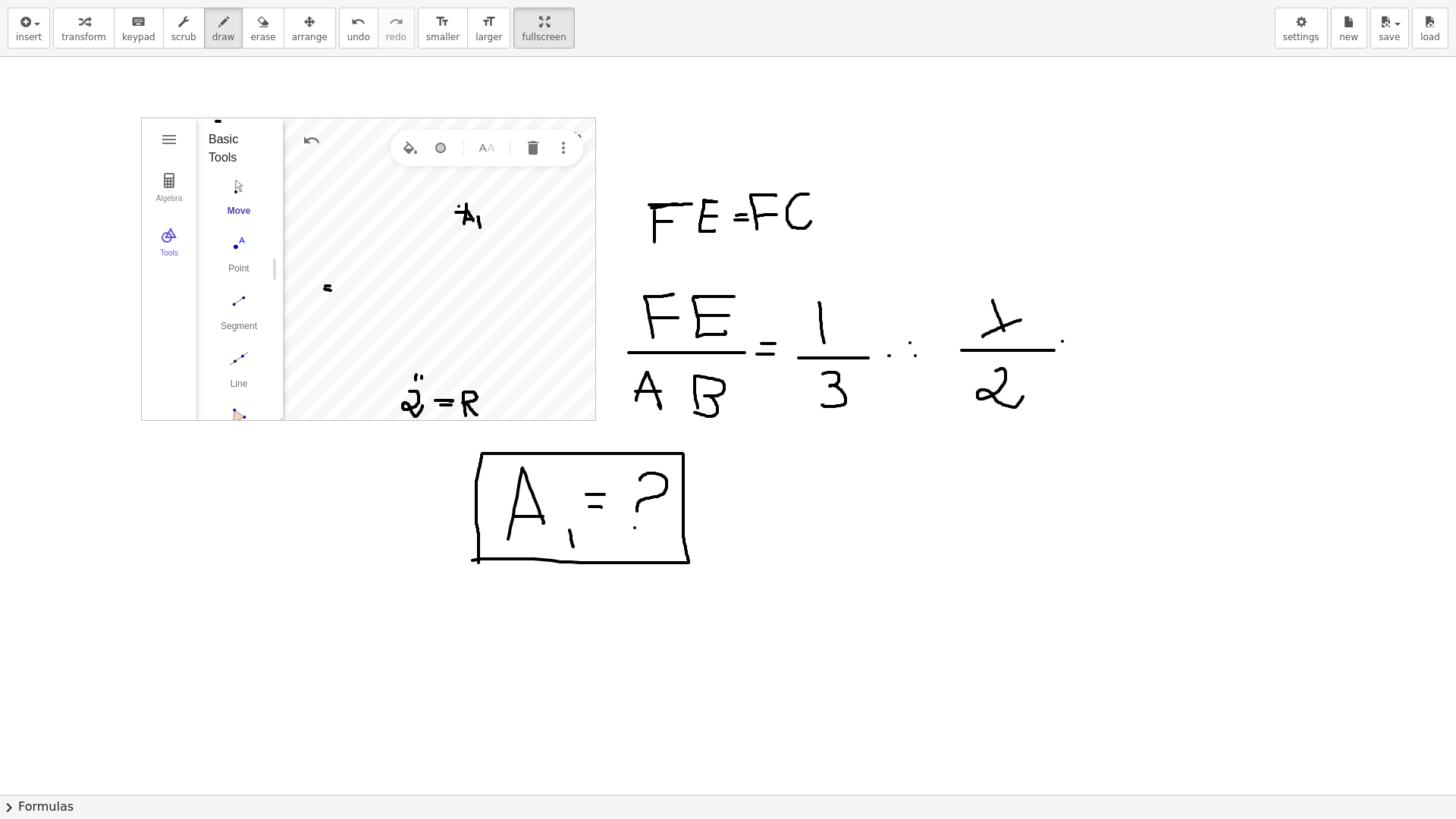
drag, startPoint x: 1062, startPoint y: 341, endPoint x: 1079, endPoint y: 341, distance: 17.0
click at [1079, 341] on div at bounding box center [728, 794] width 1456 height 1475
drag, startPoint x: 1061, startPoint y: 349, endPoint x: 1076, endPoint y: 349, distance: 15.0
click at [1076, 349] on div at bounding box center [728, 794] width 1456 height 1475
click at [1126, 312] on div at bounding box center [728, 794] width 1456 height 1475
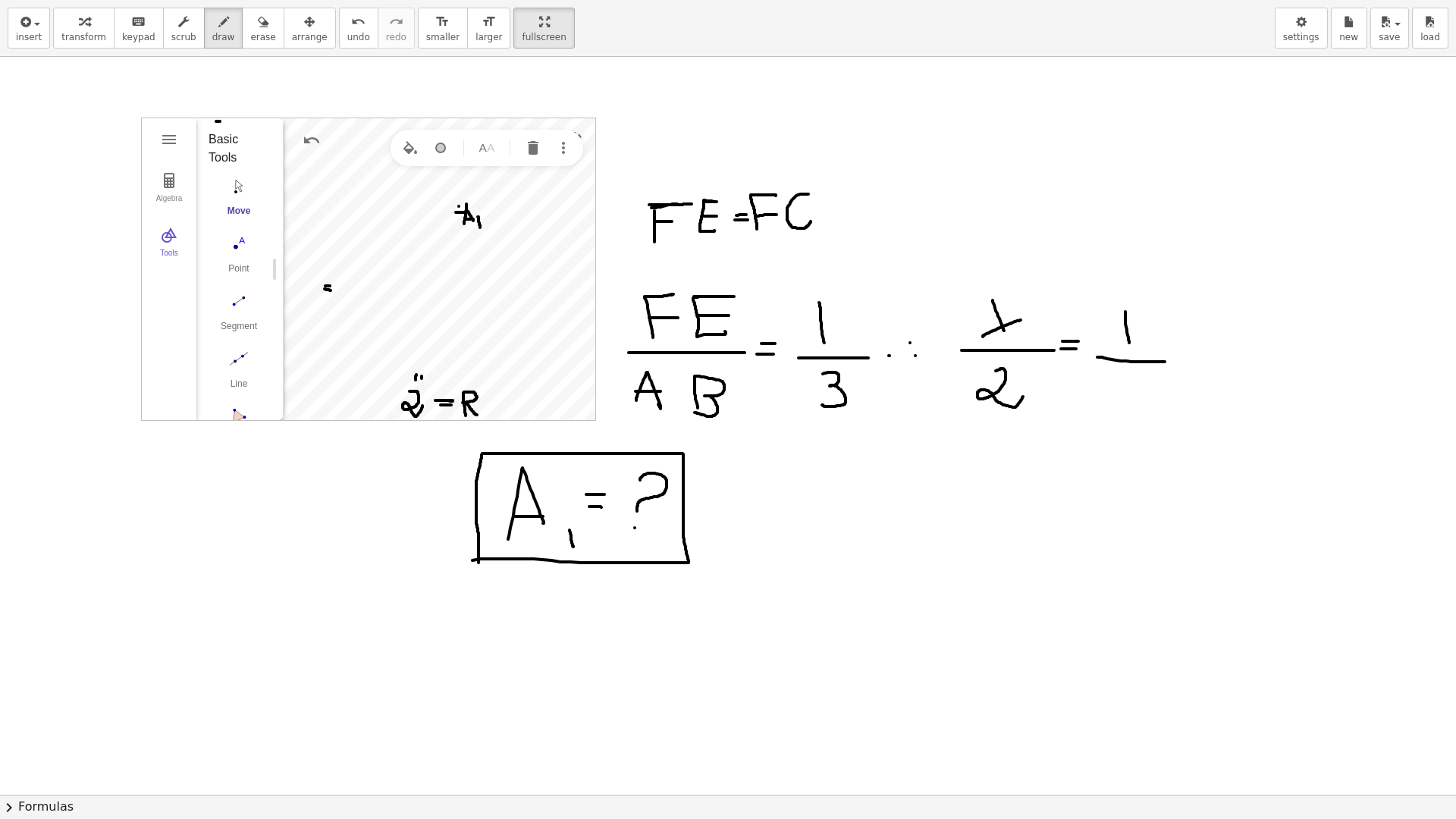
drag, startPoint x: 1156, startPoint y: 362, endPoint x: 1164, endPoint y: 362, distance: 8.0
click at [1164, 362] on div at bounding box center [728, 794] width 1456 height 1475
drag, startPoint x: 1129, startPoint y: 380, endPoint x: 1120, endPoint y: 416, distance: 37.1
click at [1120, 416] on div at bounding box center [728, 794] width 1456 height 1475
drag, startPoint x: 916, startPoint y: 484, endPoint x: 918, endPoint y: 513, distance: 29.1
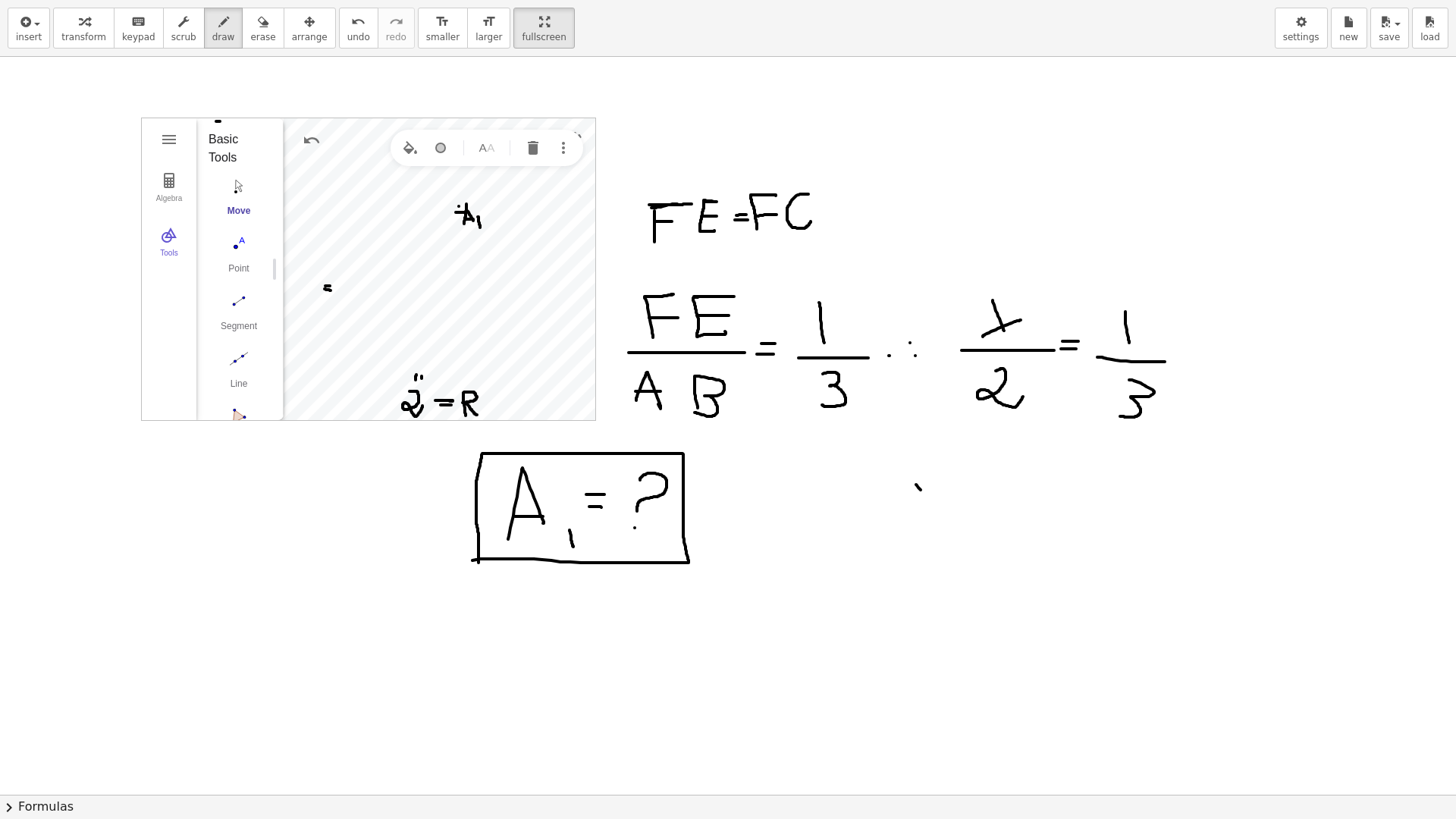
click at [931, 508] on div at bounding box center [728, 794] width 1456 height 1475
click at [963, 480] on div at bounding box center [728, 794] width 1456 height 1475
drag, startPoint x: 980, startPoint y: 488, endPoint x: 1001, endPoint y: 493, distance: 21.6
click at [1001, 493] on div at bounding box center [728, 794] width 1456 height 1475
drag, startPoint x: 985, startPoint y: 500, endPoint x: 1002, endPoint y: 502, distance: 17.1
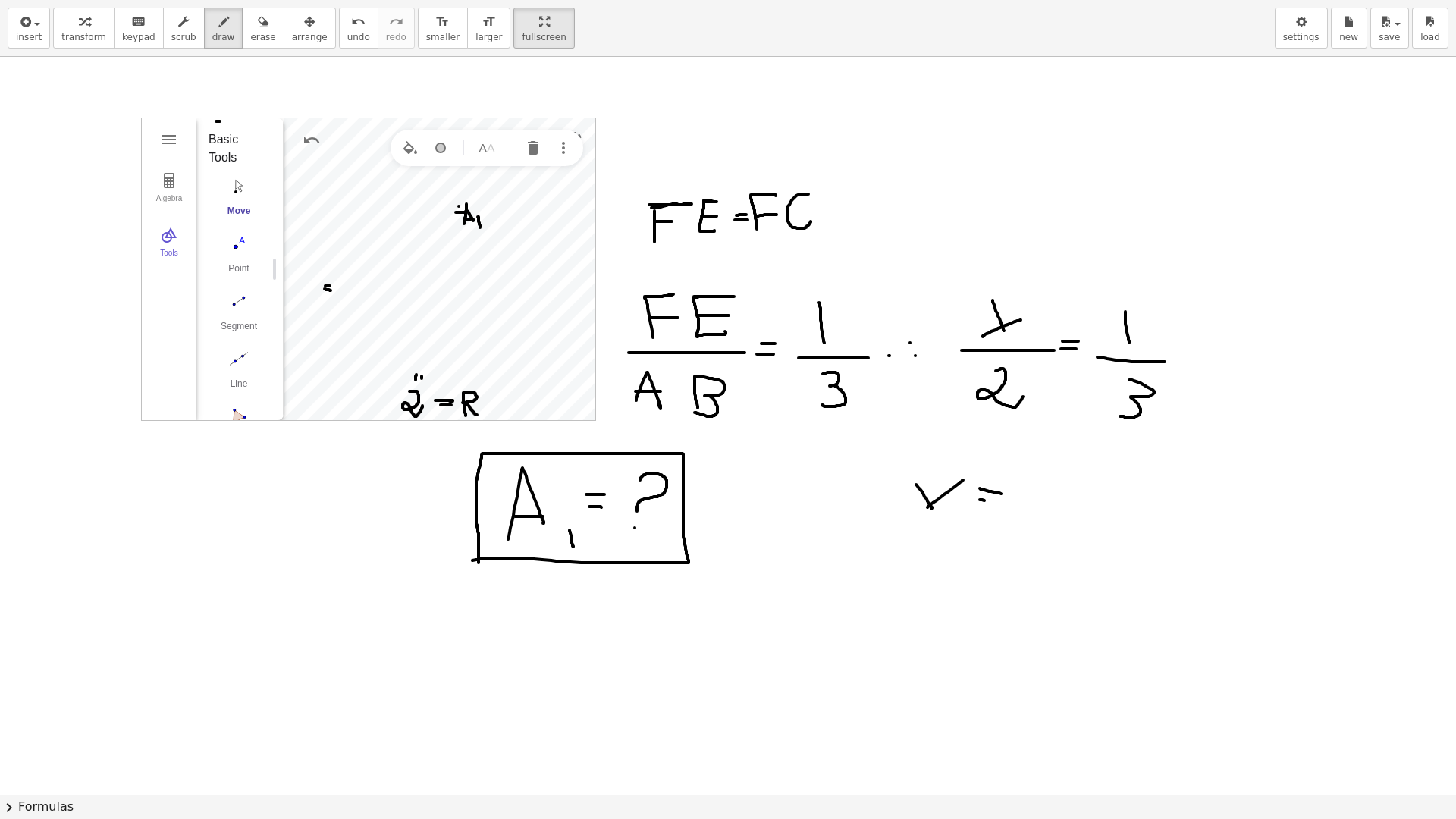
click at [1002, 502] on div at bounding box center [728, 794] width 1456 height 1475
drag, startPoint x: 1064, startPoint y: 481, endPoint x: 1058, endPoint y: 513, distance: 32.6
click at [1088, 506] on div at bounding box center [728, 794] width 1456 height 1475
click at [1094, 522] on div at bounding box center [728, 794] width 1456 height 1475
drag, startPoint x: 1076, startPoint y: 537, endPoint x: 1059, endPoint y: 558, distance: 27.0
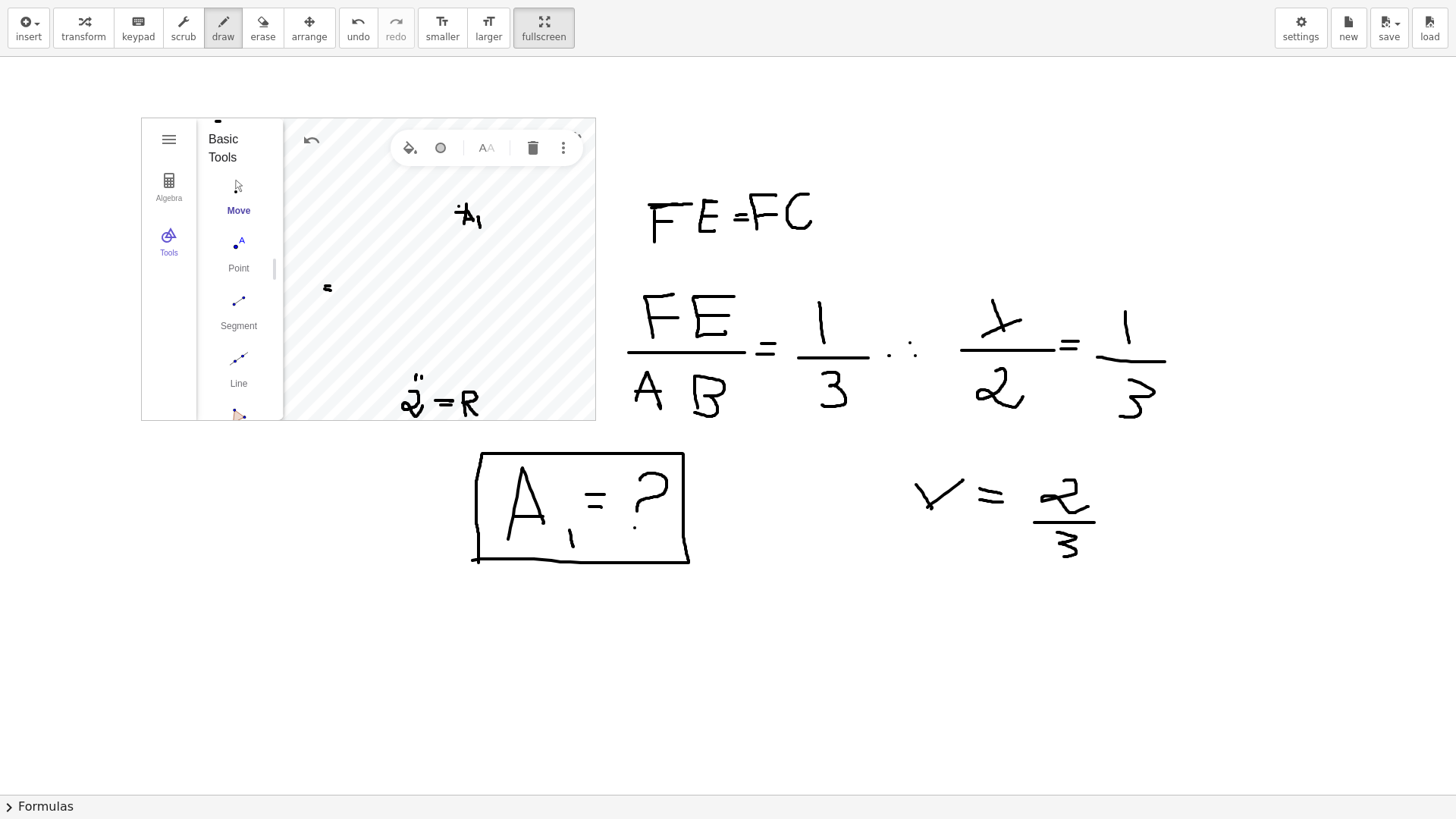
click at [1059, 558] on div at bounding box center [728, 794] width 1456 height 1475
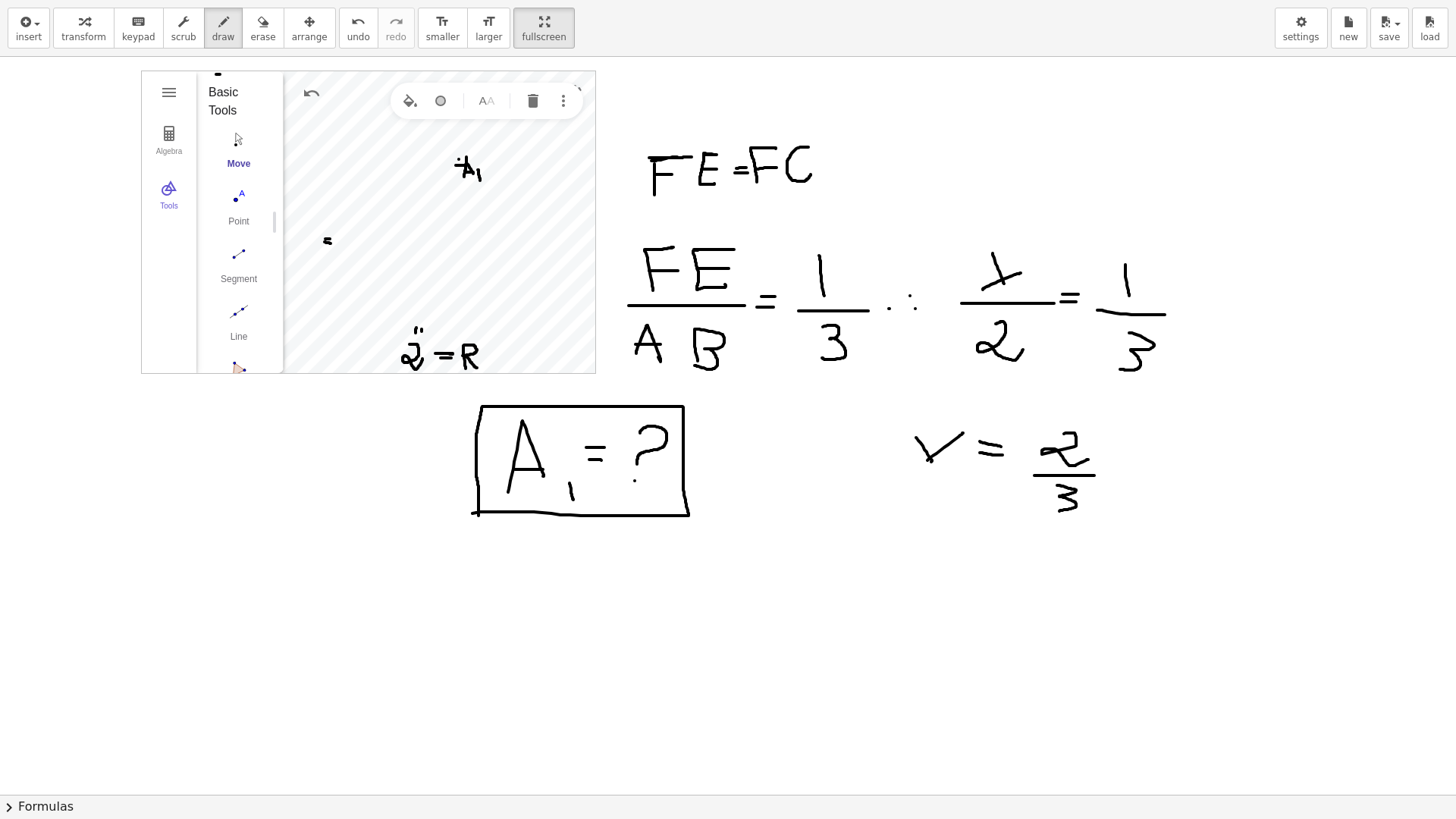
scroll to position [126, 0]
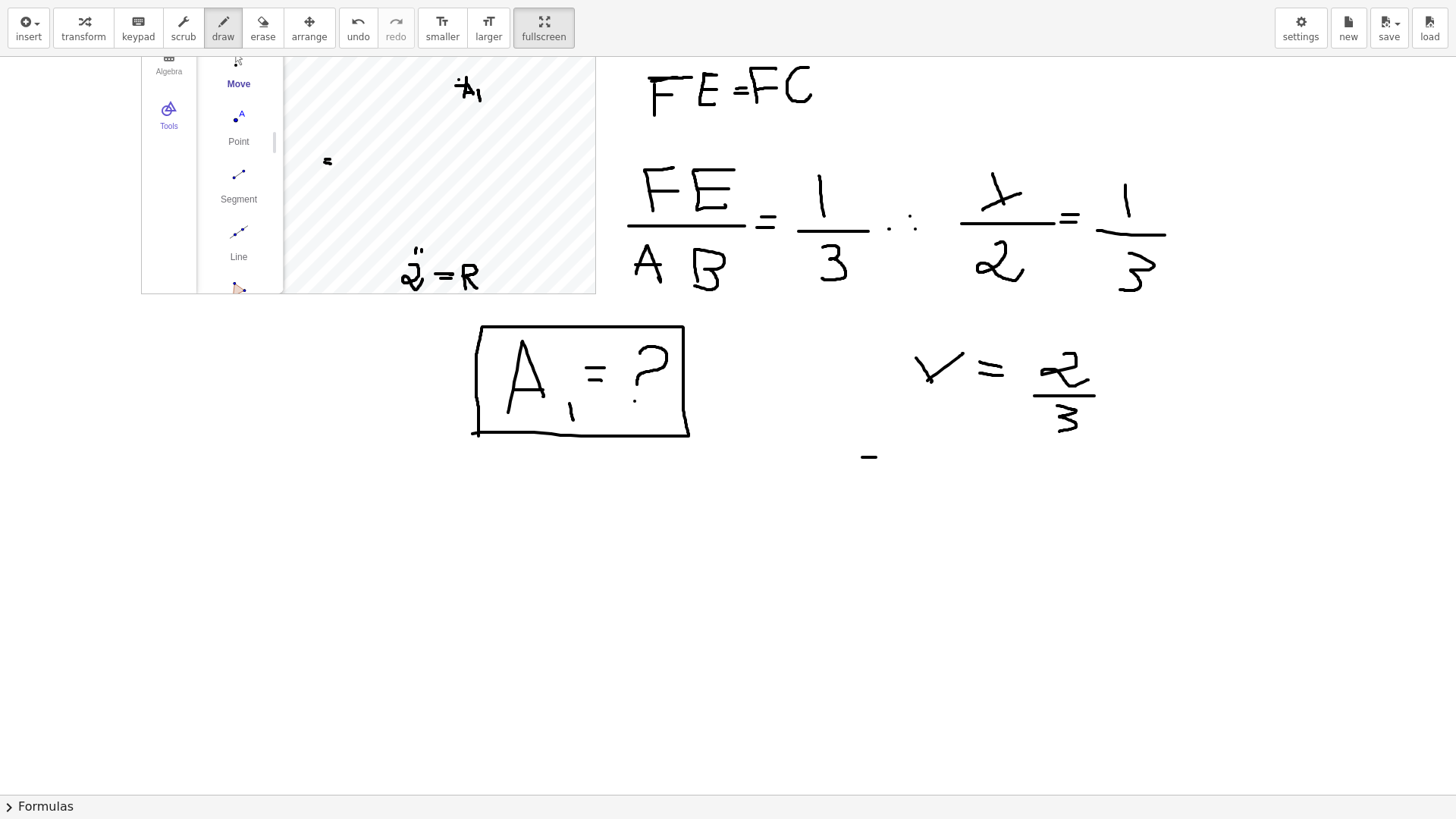
drag, startPoint x: 862, startPoint y: 457, endPoint x: 876, endPoint y: 457, distance: 14.0
click at [876, 457] on div at bounding box center [728, 667] width 1456 height 1475
drag, startPoint x: 872, startPoint y: 453, endPoint x: 875, endPoint y: 467, distance: 14.3
click at [875, 467] on div at bounding box center [728, 667] width 1456 height 1475
drag, startPoint x: 866, startPoint y: 498, endPoint x: 896, endPoint y: 502, distance: 30.3
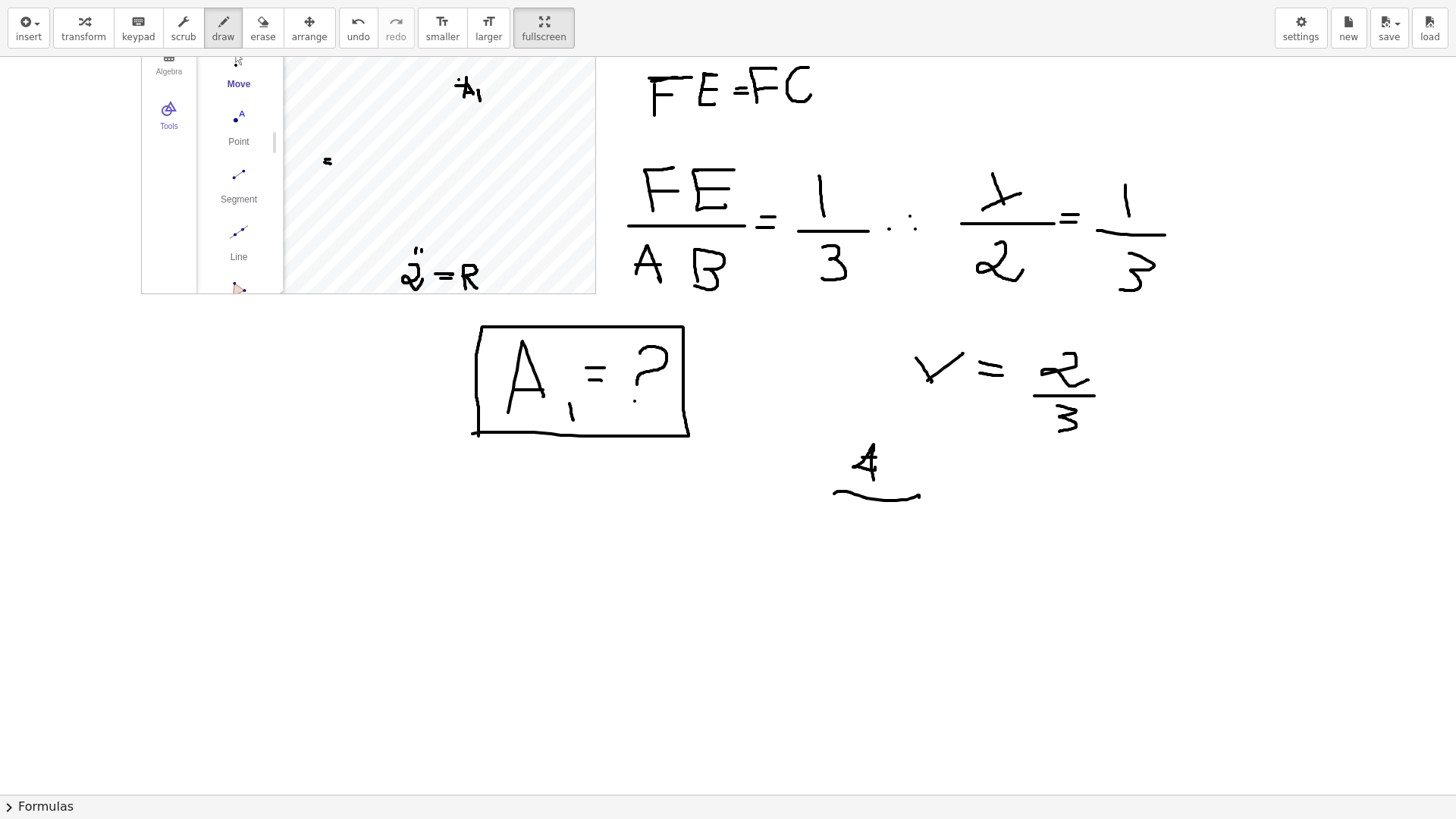
click at [917, 497] on div at bounding box center [728, 667] width 1456 height 1475
drag, startPoint x: 871, startPoint y: 551, endPoint x: 890, endPoint y: 529, distance: 29.1
click at [890, 529] on div at bounding box center [728, 667] width 1456 height 1475
drag, startPoint x: 836, startPoint y: 568, endPoint x: 957, endPoint y: 568, distance: 121.0
click at [957, 568] on div at bounding box center [728, 667] width 1456 height 1475
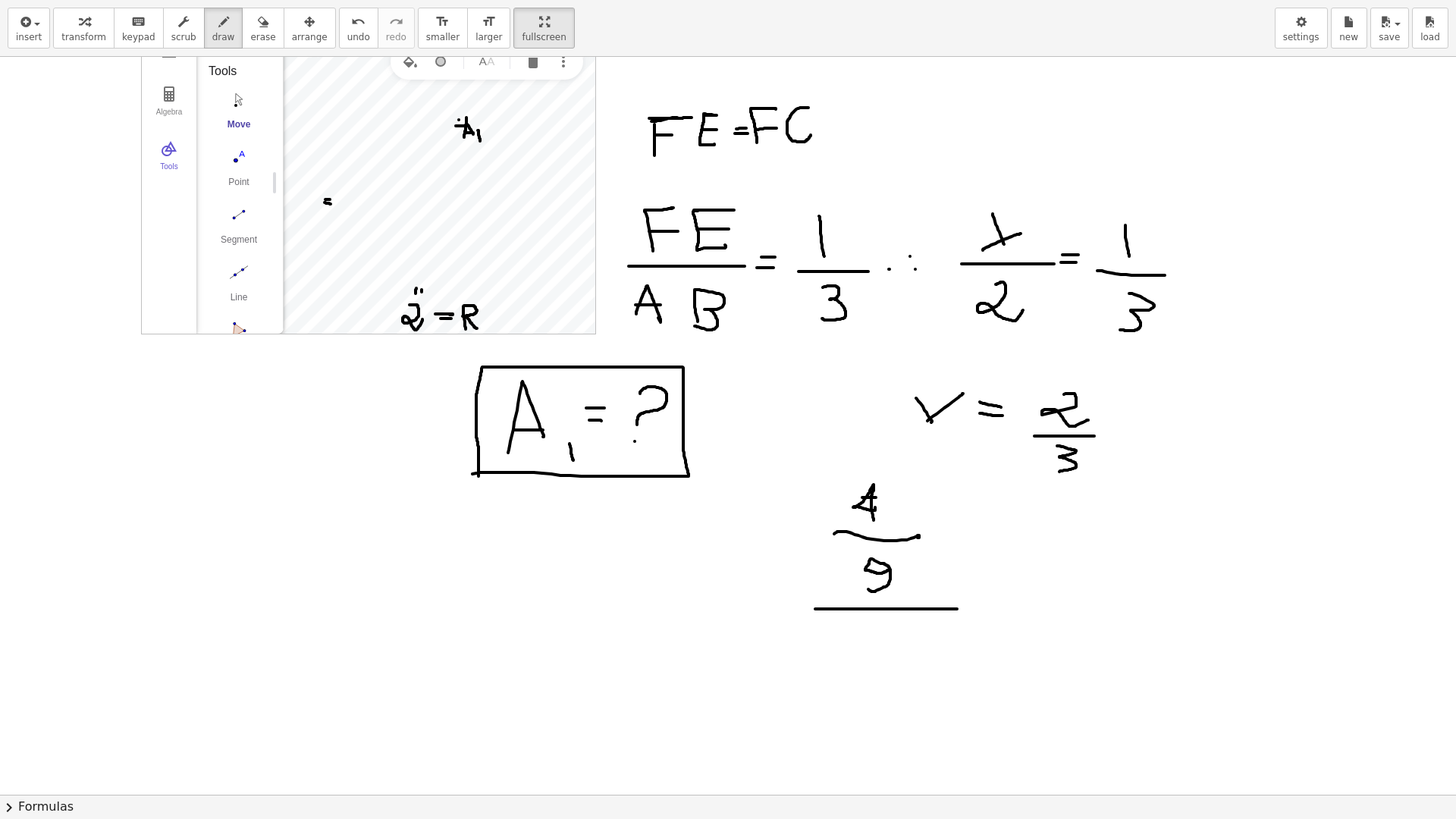
scroll to position [0, 0]
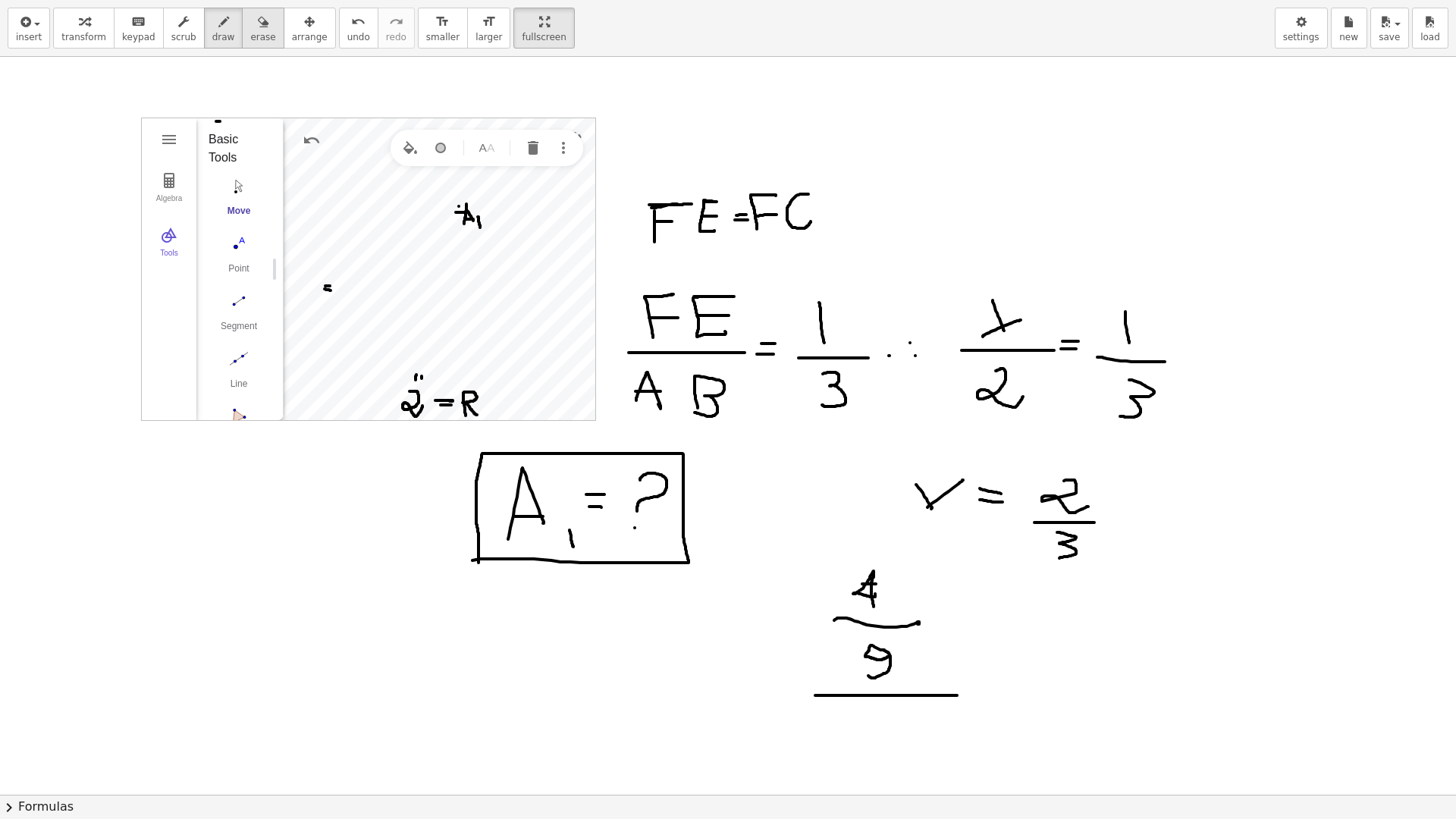
click at [257, 27] on icon "button" at bounding box center [263, 22] width 11 height 18
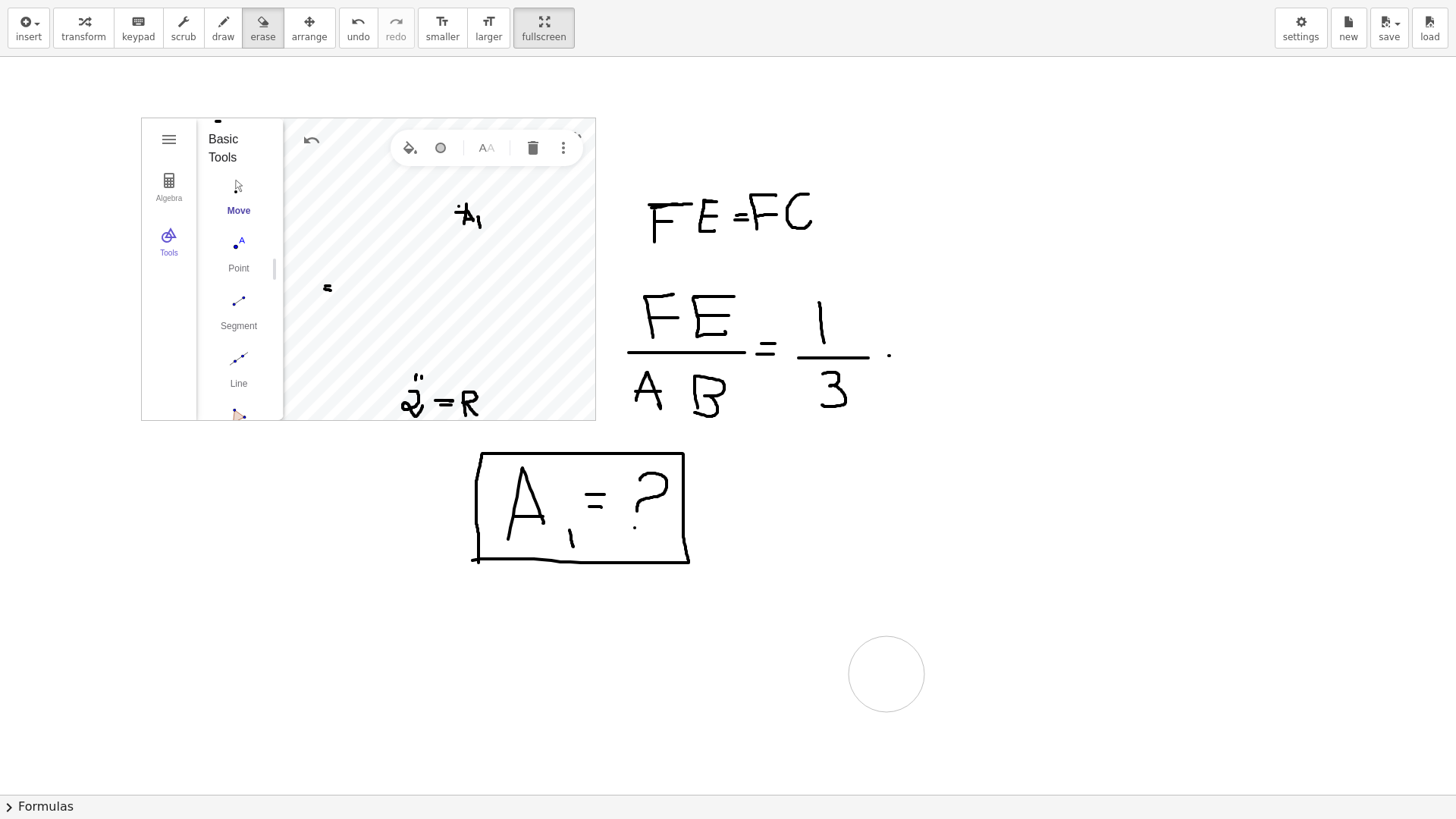
drag, startPoint x: 1054, startPoint y: 317, endPoint x: 73, endPoint y: 276, distance: 981.9
click at [869, 657] on div at bounding box center [728, 794] width 1456 height 1475
click at [212, 21] on div "button" at bounding box center [223, 21] width 23 height 18
click at [212, 32] on span "draw" at bounding box center [223, 38] width 23 height 11
drag, startPoint x: 329, startPoint y: 361, endPoint x: 331, endPoint y: 371, distance: 10.2
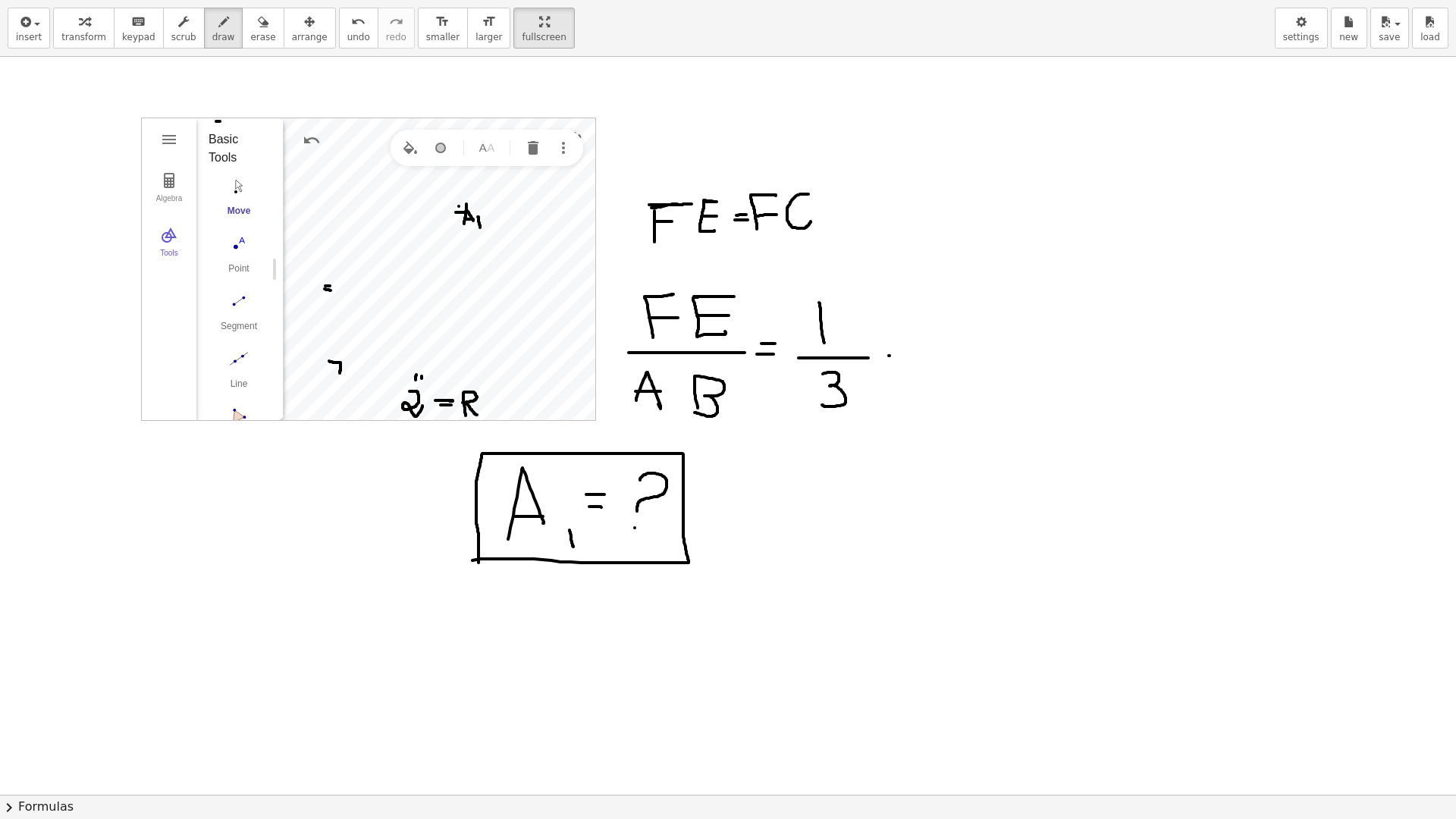
click at [339, 374] on div at bounding box center [728, 794] width 1456 height 1475
click at [331, 370] on div at bounding box center [728, 794] width 1456 height 1475
click at [342, 205] on div at bounding box center [728, 794] width 1456 height 1475
click at [335, 207] on div at bounding box center [728, 794] width 1456 height 1475
drag, startPoint x: 981, startPoint y: 345, endPoint x: 974, endPoint y: 338, distance: 9.9
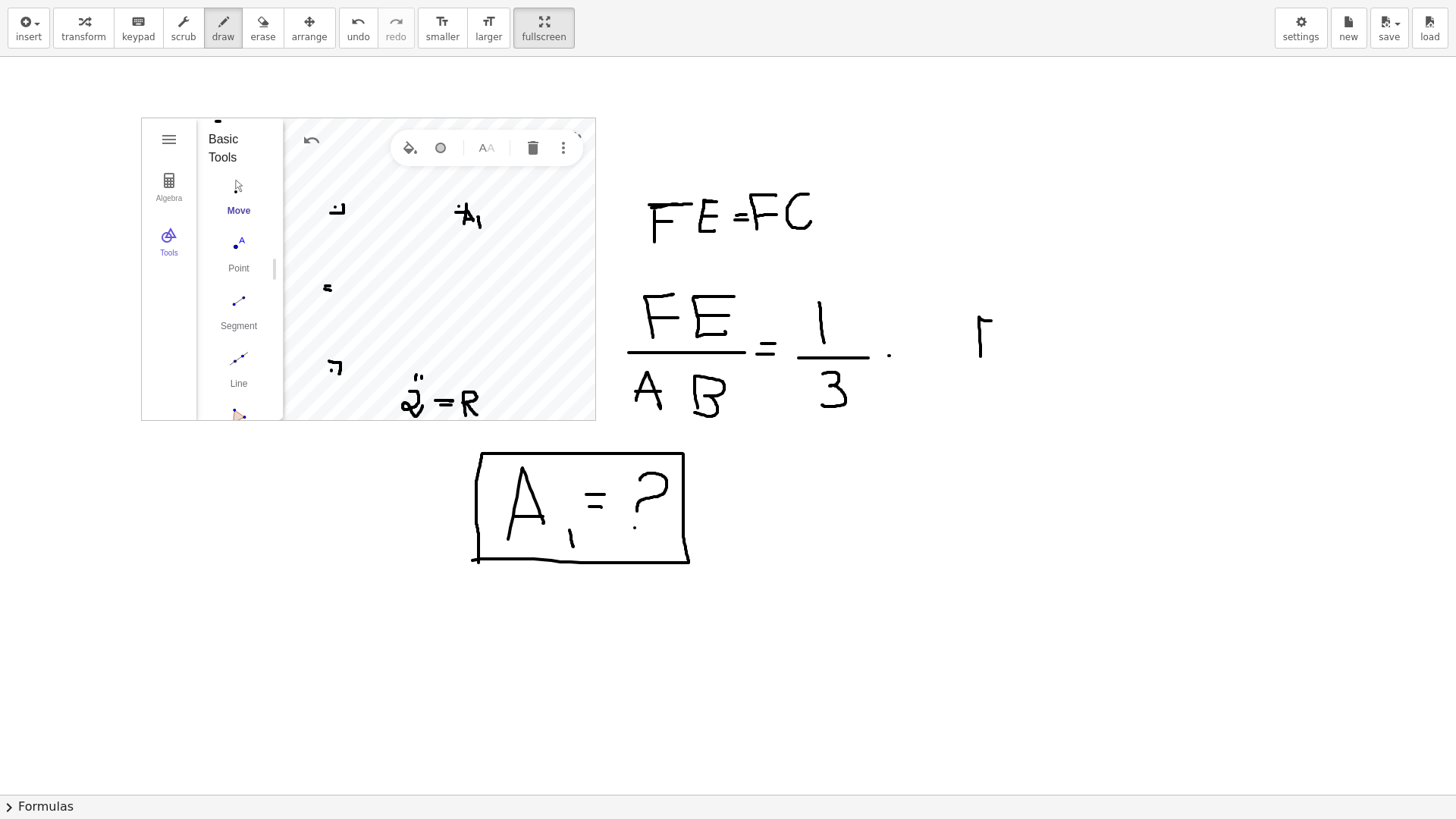
click at [997, 321] on div at bounding box center [728, 794] width 1456 height 1475
click at [997, 337] on div at bounding box center [728, 794] width 1456 height 1475
drag, startPoint x: 1037, startPoint y: 325, endPoint x: 1032, endPoint y: 352, distance: 27.5
click at [1036, 353] on div at bounding box center [728, 794] width 1456 height 1475
click at [1031, 342] on div at bounding box center [728, 794] width 1456 height 1475
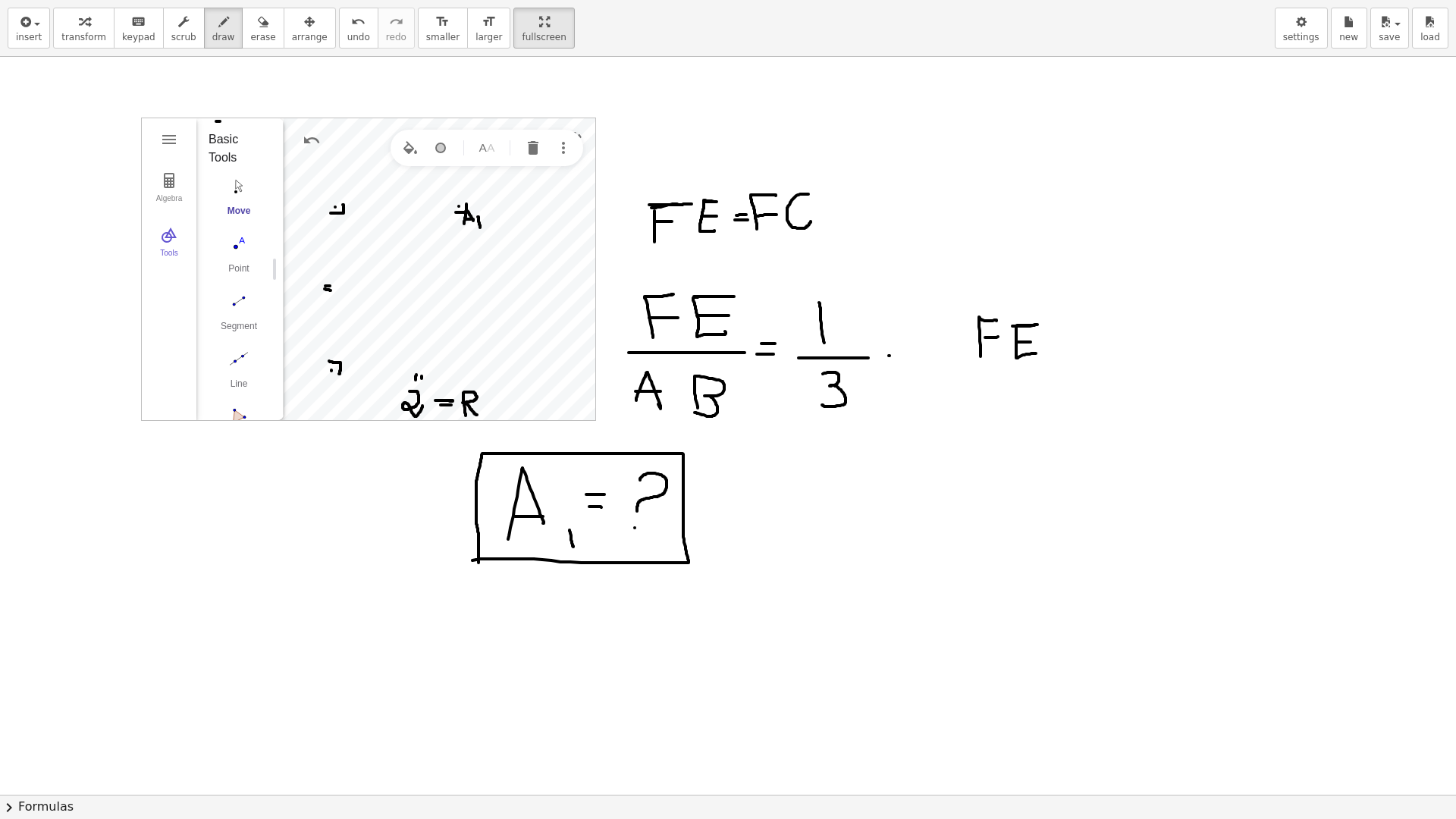
click at [1044, 370] on div at bounding box center [728, 794] width 1456 height 1475
drag, startPoint x: 1015, startPoint y: 386, endPoint x: 889, endPoint y: 410, distance: 128.3
click at [1018, 419] on div at bounding box center [728, 794] width 1456 height 1475
click at [1079, 354] on div at bounding box center [728, 794] width 1456 height 1475
click at [1083, 361] on div at bounding box center [728, 794] width 1456 height 1475
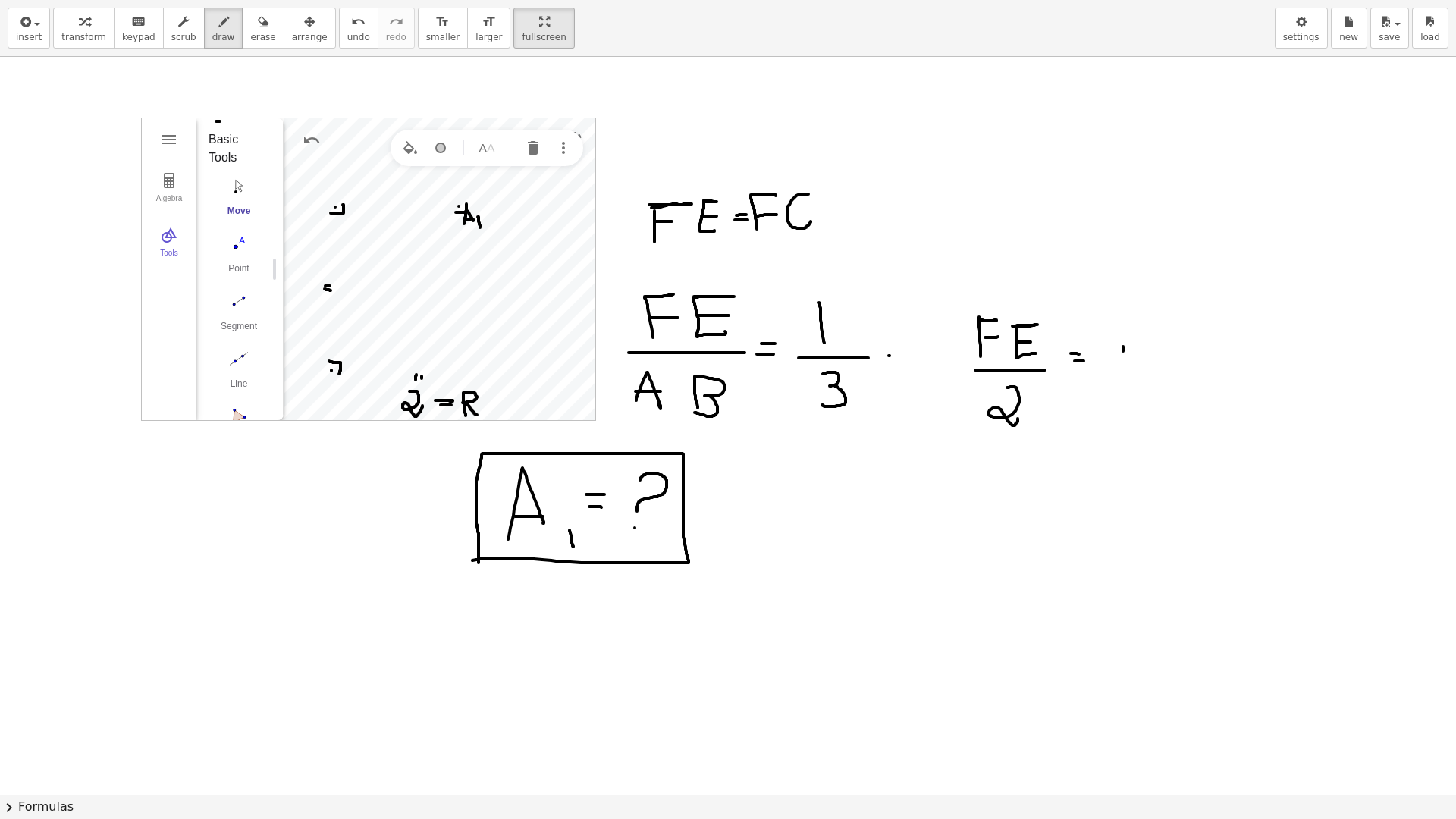
click at [1124, 338] on div at bounding box center [728, 794] width 1456 height 1475
drag, startPoint x: 1137, startPoint y: 367, endPoint x: 1166, endPoint y: 367, distance: 29.0
click at [1166, 367] on div at bounding box center [728, 794] width 1456 height 1475
drag, startPoint x: 1119, startPoint y: 384, endPoint x: 1117, endPoint y: 419, distance: 35.1
click at [1117, 419] on div at bounding box center [728, 794] width 1456 height 1475
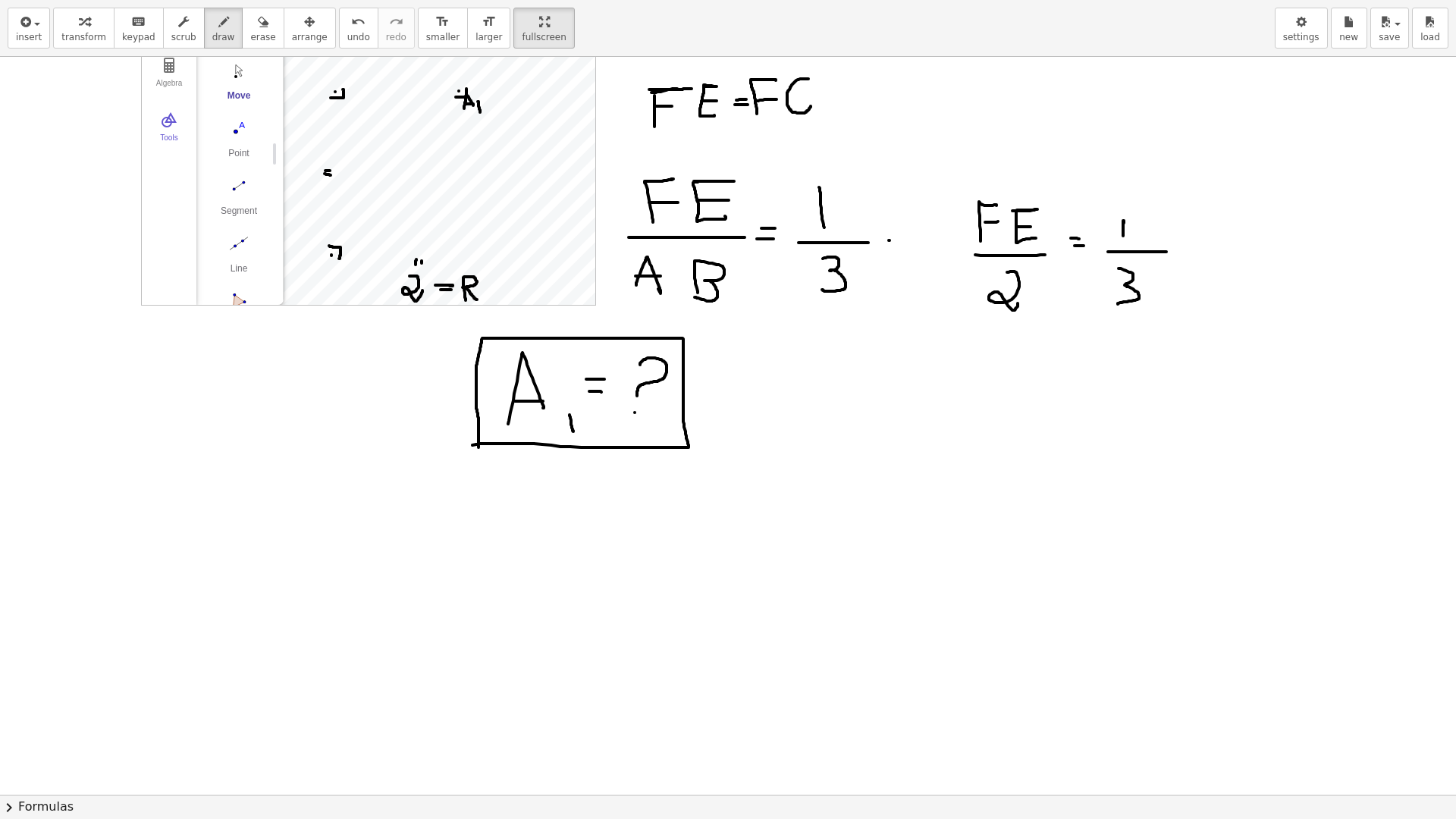
scroll to position [126, 0]
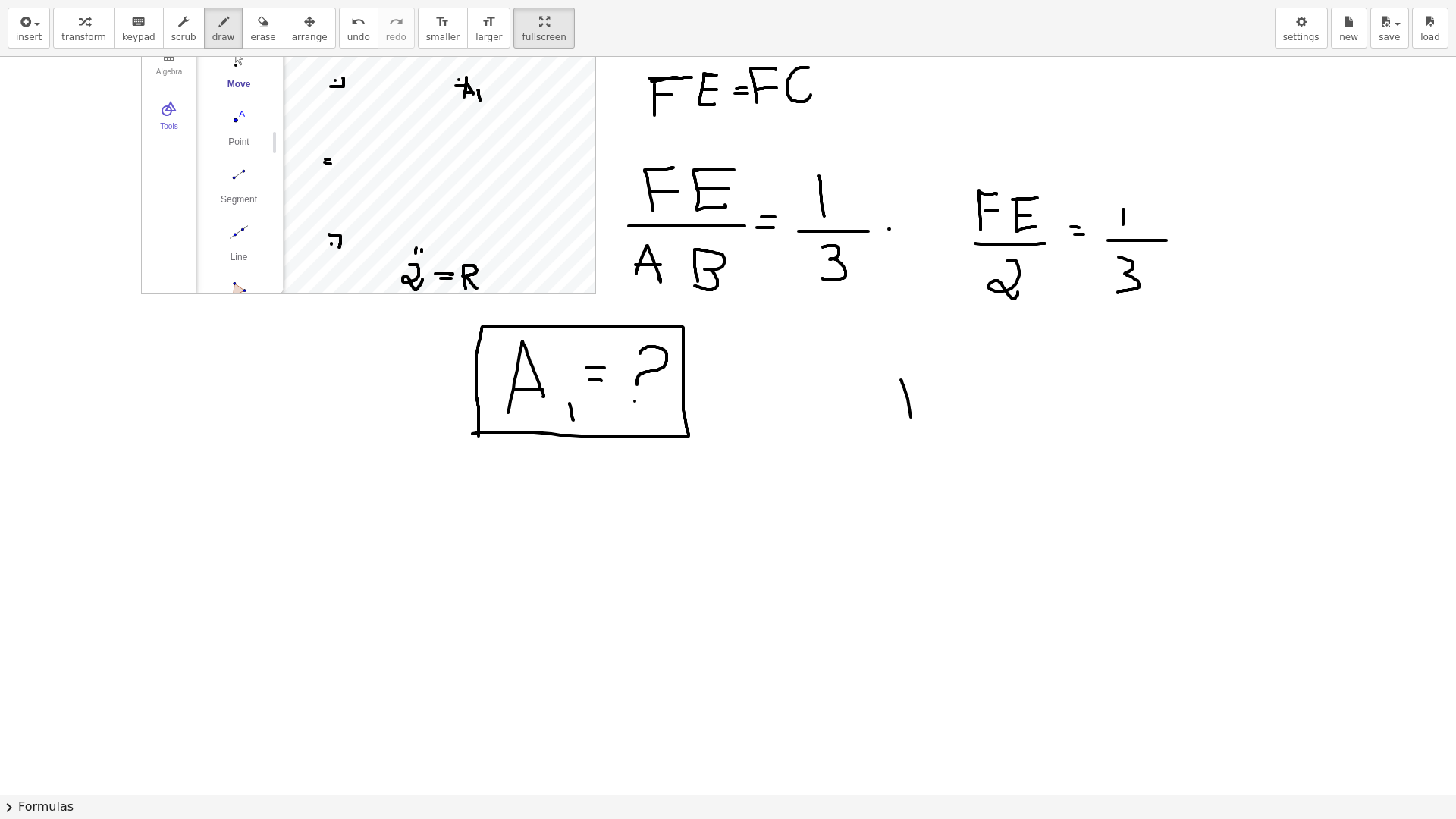
drag, startPoint x: 904, startPoint y: 389, endPoint x: 927, endPoint y: 387, distance: 23.1
click at [944, 381] on div at bounding box center [728, 667] width 1456 height 1475
drag, startPoint x: 921, startPoint y: 395, endPoint x: 981, endPoint y: 383, distance: 61.2
click at [945, 393] on div at bounding box center [728, 667] width 1456 height 1475
drag, startPoint x: 981, startPoint y: 382, endPoint x: 994, endPoint y: 406, distance: 27.3
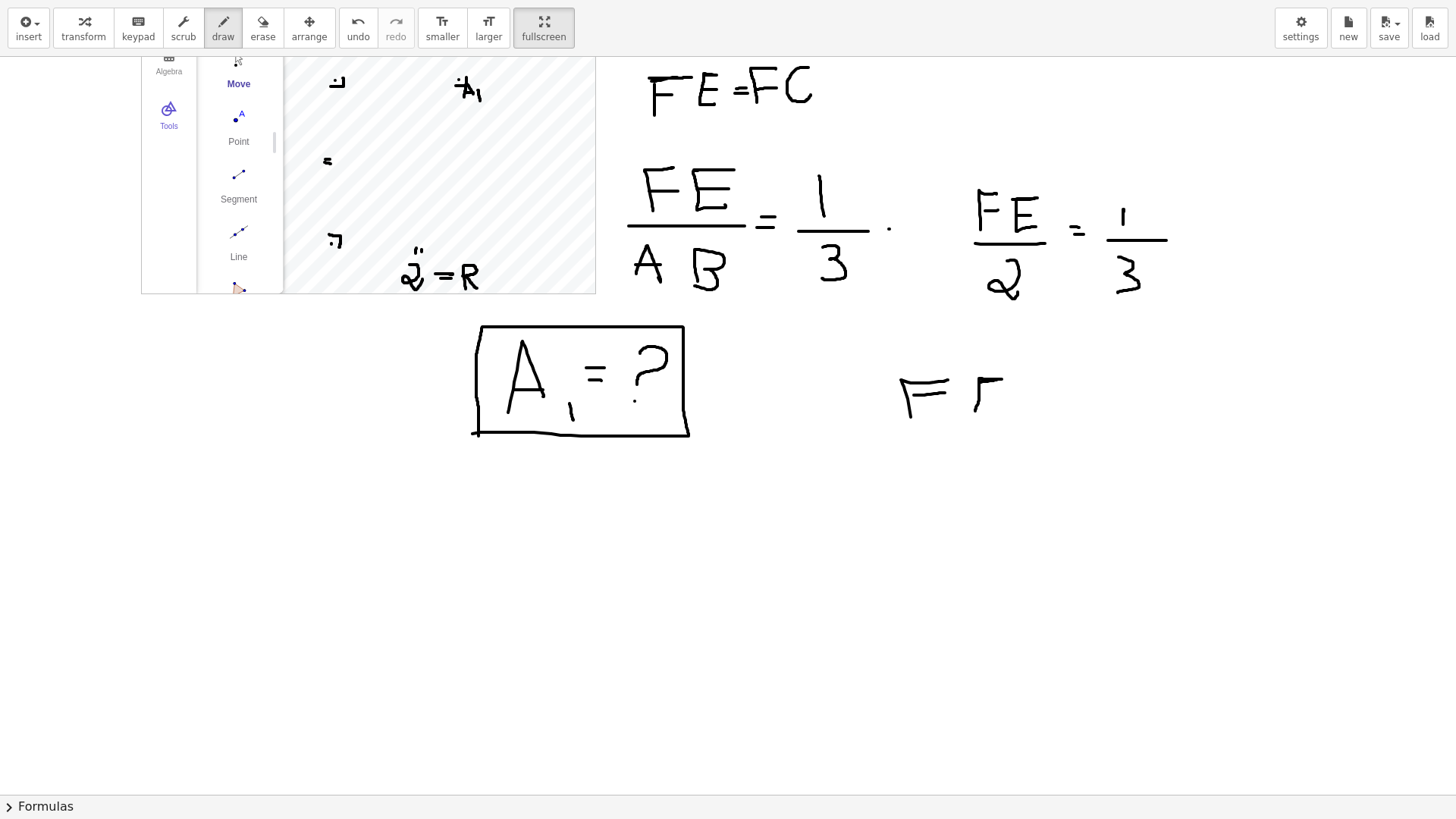
click at [994, 406] on div at bounding box center [728, 667] width 1456 height 1475
drag, startPoint x: 987, startPoint y: 394, endPoint x: 1022, endPoint y: 396, distance: 35.1
click at [1007, 393] on div at bounding box center [728, 667] width 1456 height 1475
drag, startPoint x: 1032, startPoint y: 398, endPoint x: 1041, endPoint y: 399, distance: 9.1
click at [1043, 398] on div at bounding box center [728, 667] width 1456 height 1475
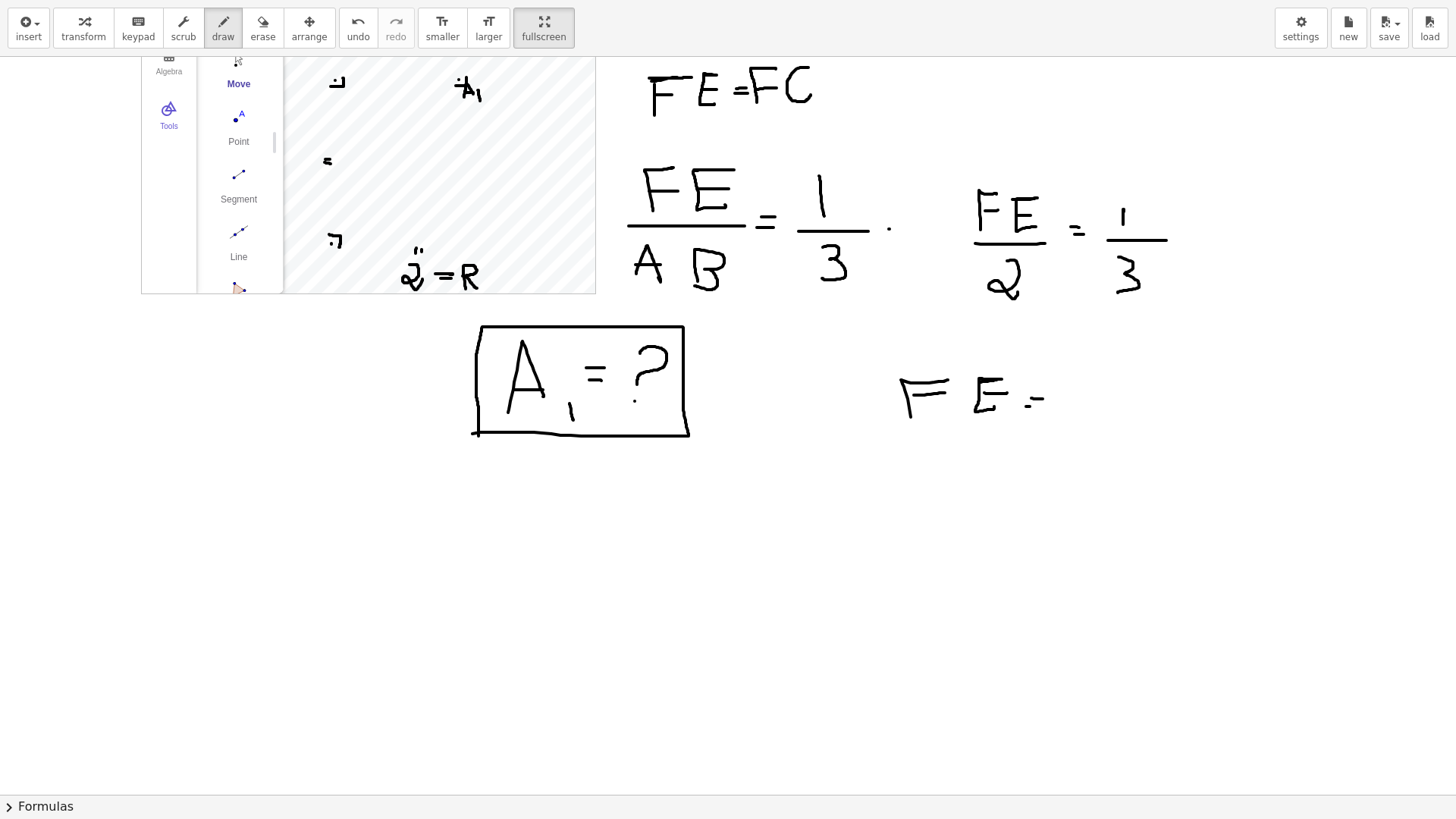
click at [1031, 406] on div at bounding box center [728, 667] width 1456 height 1475
drag, startPoint x: 1100, startPoint y: 376, endPoint x: 1114, endPoint y: 405, distance: 32.2
click at [1116, 405] on div at bounding box center [728, 667] width 1456 height 1475
drag, startPoint x: 1109, startPoint y: 411, endPoint x: 1124, endPoint y: 415, distance: 15.5
click at [1128, 411] on div at bounding box center [728, 667] width 1456 height 1475
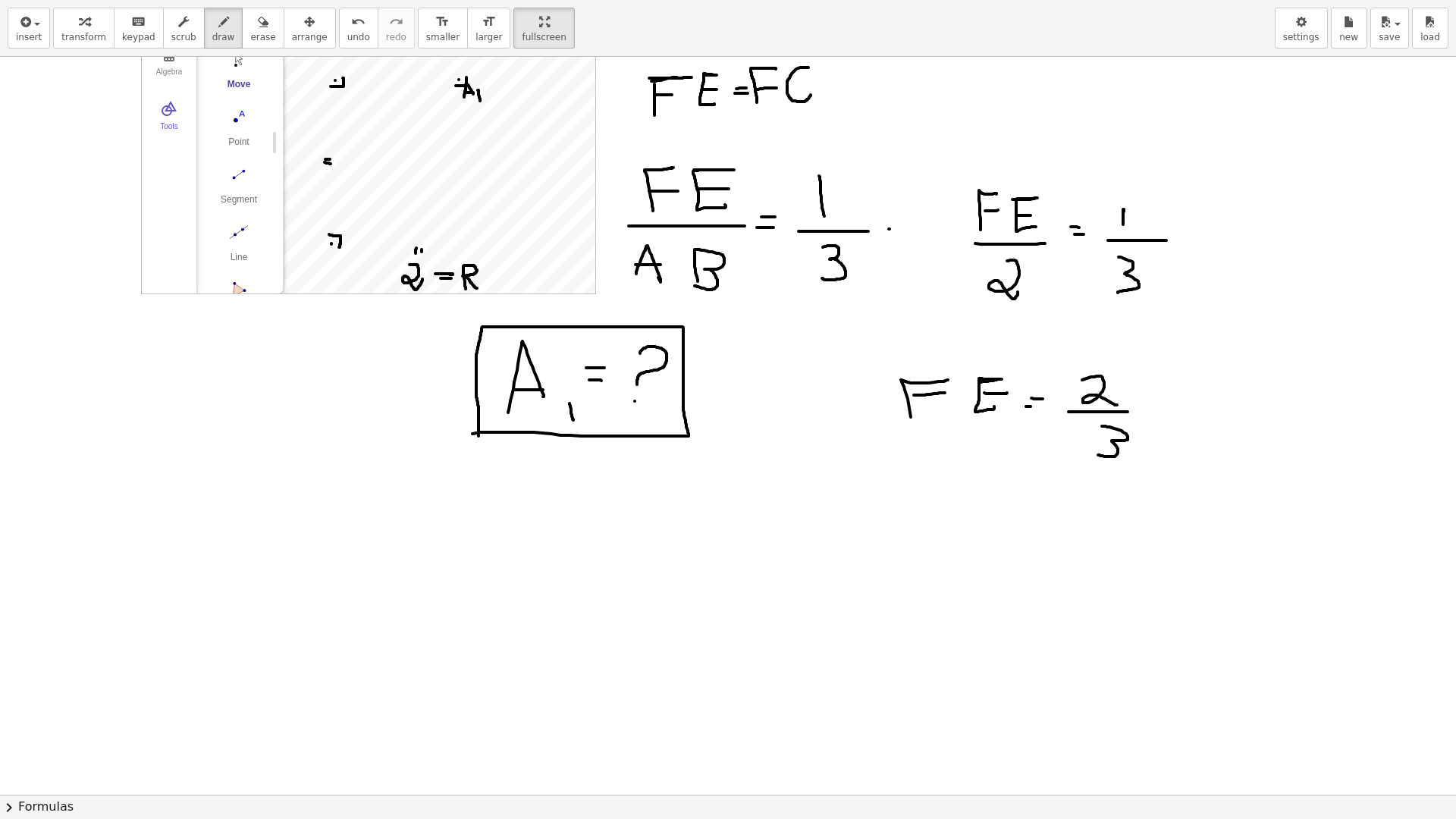
drag, startPoint x: 1128, startPoint y: 436, endPoint x: 1104, endPoint y: 460, distance: 33.9
click at [1098, 454] on div at bounding box center [728, 667] width 1456 height 1475
drag, startPoint x: 448, startPoint y: 98, endPoint x: 458, endPoint y: 98, distance: 10.0
click at [458, 98] on div at bounding box center [728, 667] width 1456 height 1475
drag, startPoint x: 454, startPoint y: 102, endPoint x: 461, endPoint y: 100, distance: 7.3
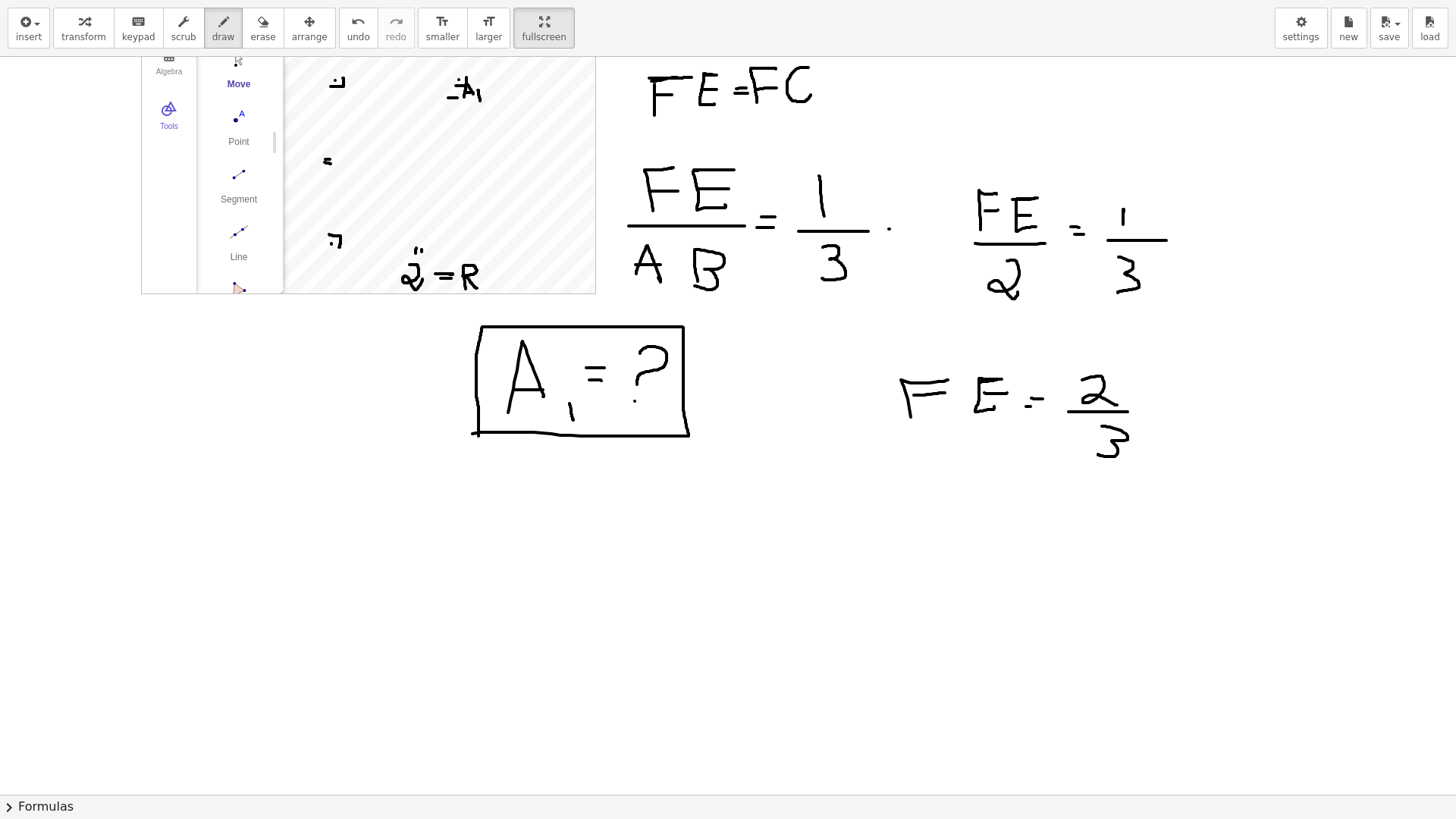
click at [459, 102] on div at bounding box center [728, 667] width 1456 height 1475
click at [473, 78] on div at bounding box center [728, 667] width 1456 height 1475
drag, startPoint x: 478, startPoint y: 75, endPoint x: 479, endPoint y: 83, distance: 8.1
click at [479, 83] on div at bounding box center [728, 667] width 1456 height 1475
click at [762, 505] on div at bounding box center [728, 667] width 1456 height 1475
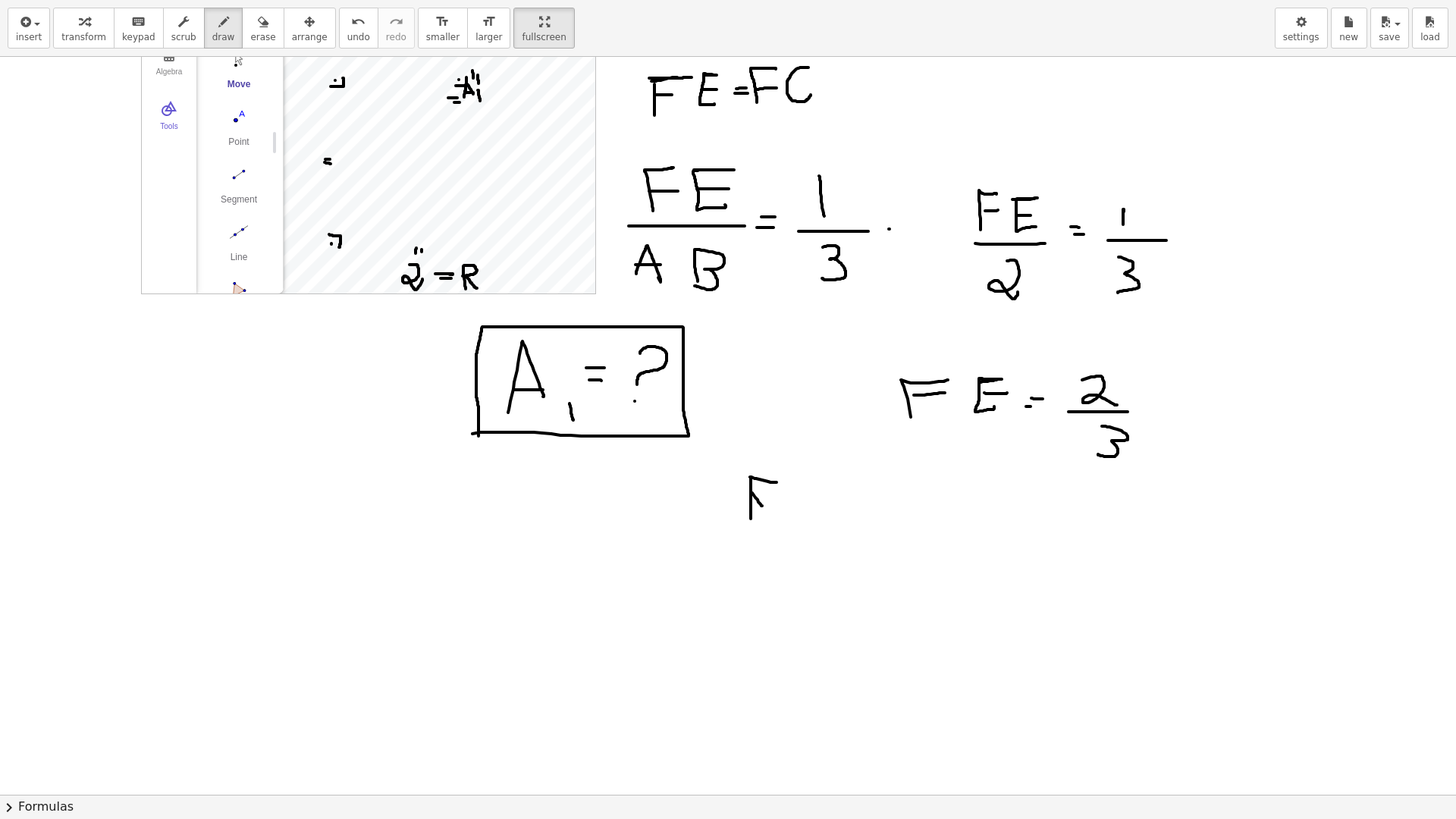
click at [780, 482] on div at bounding box center [728, 667] width 1456 height 1475
click at [770, 500] on div at bounding box center [728, 667] width 1456 height 1475
click at [808, 479] on div at bounding box center [728, 667] width 1456 height 1475
drag, startPoint x: 806, startPoint y: 479, endPoint x: 811, endPoint y: 502, distance: 23.5
click at [821, 517] on div at bounding box center [728, 667] width 1456 height 1475
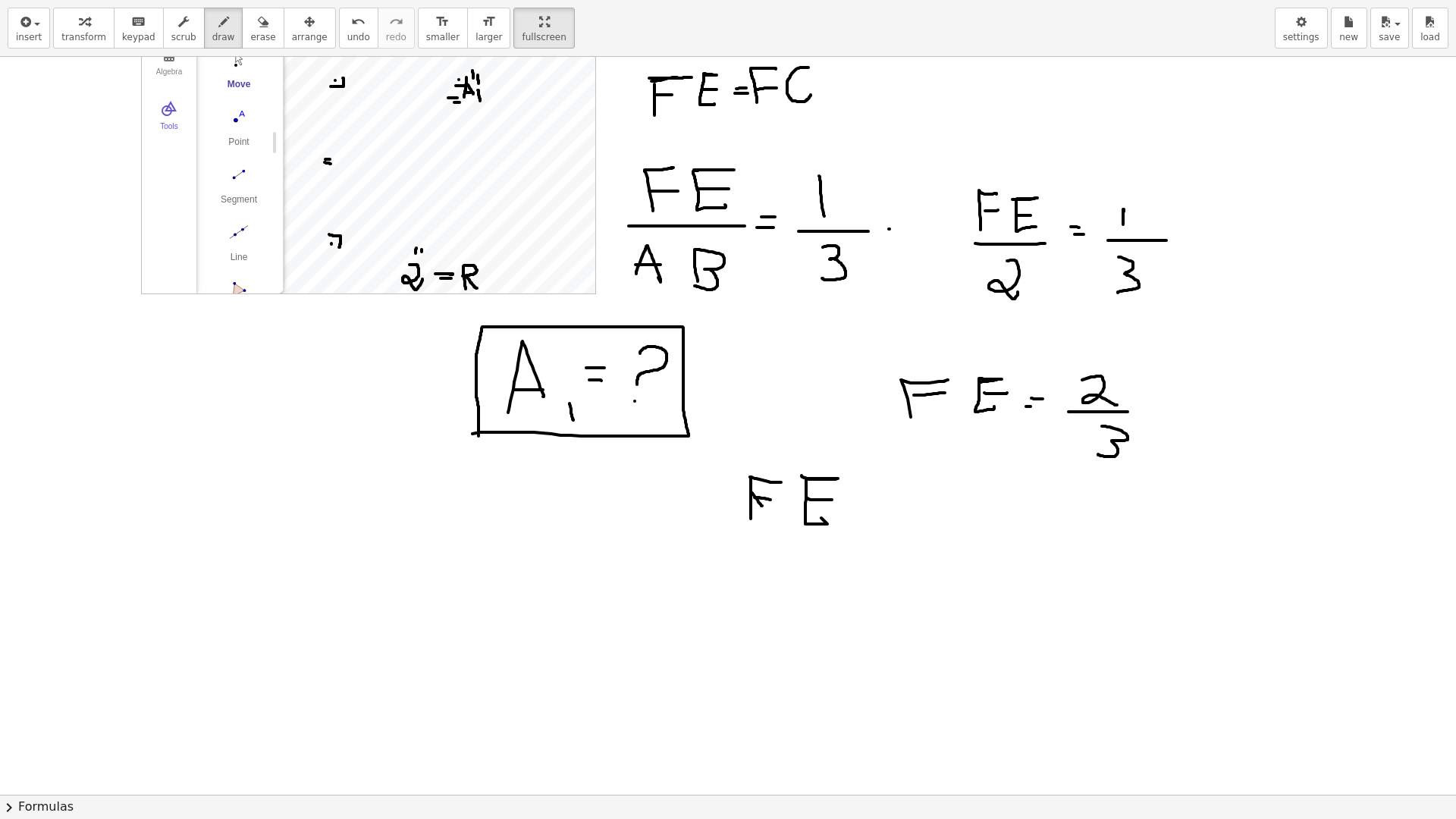
drag, startPoint x: 807, startPoint y: 498, endPoint x: 832, endPoint y: 500, distance: 25.1
click at [832, 500] on div at bounding box center [728, 667] width 1456 height 1475
click at [862, 501] on div at bounding box center [728, 667] width 1456 height 1475
drag, startPoint x: 898, startPoint y: 524, endPoint x: 931, endPoint y: 504, distance: 38.6
click at [917, 504] on div at bounding box center [728, 667] width 1456 height 1475
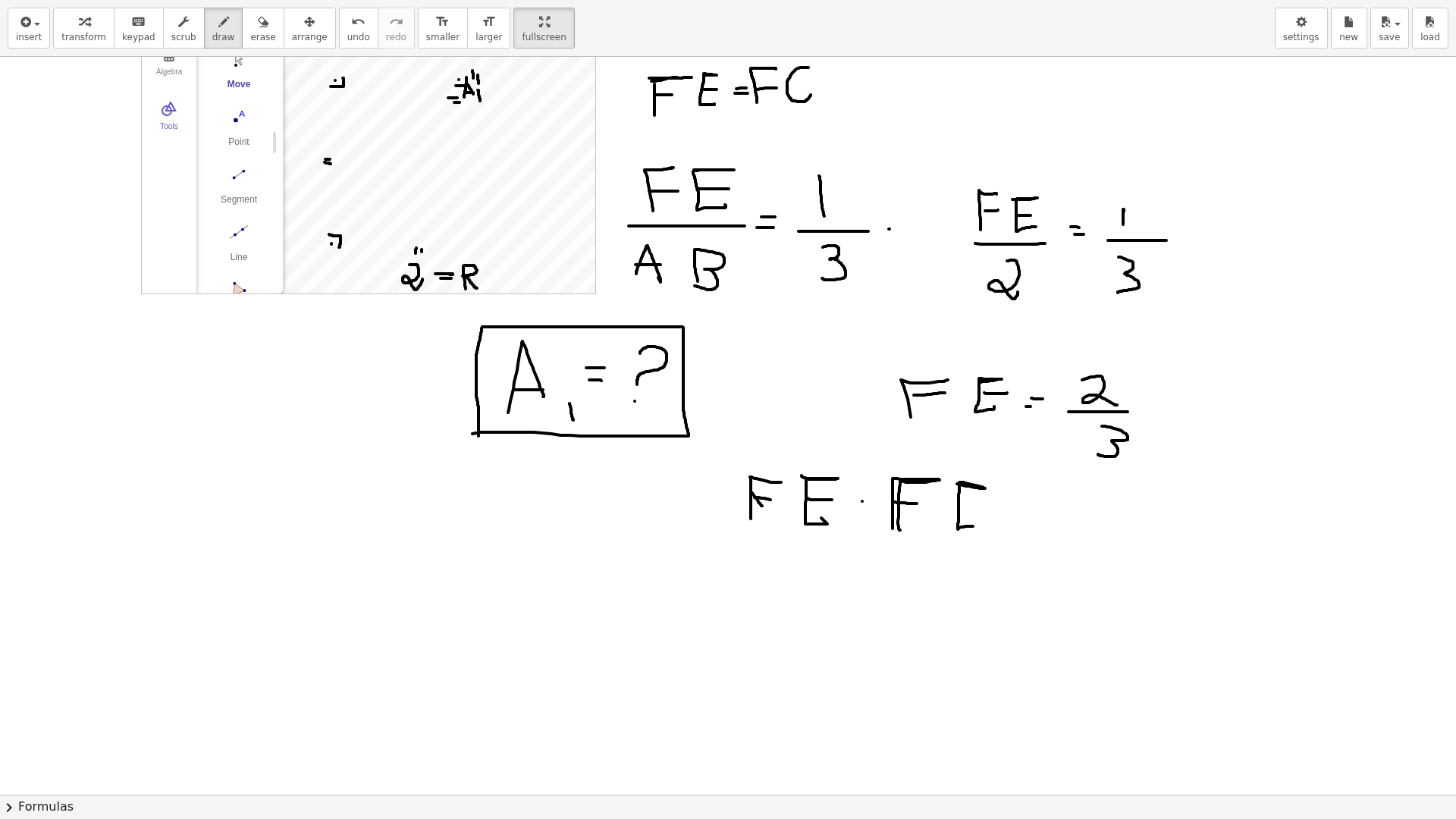
drag, startPoint x: 969, startPoint y: 486, endPoint x: 958, endPoint y: 508, distance: 24.6
click at [973, 521] on div at bounding box center [728, 667] width 1456 height 1475
drag, startPoint x: 959, startPoint y: 503, endPoint x: 996, endPoint y: 503, distance: 37.0
click at [996, 503] on div at bounding box center [728, 667] width 1456 height 1475
drag, startPoint x: 938, startPoint y: 542, endPoint x: 992, endPoint y: 542, distance: 54.0
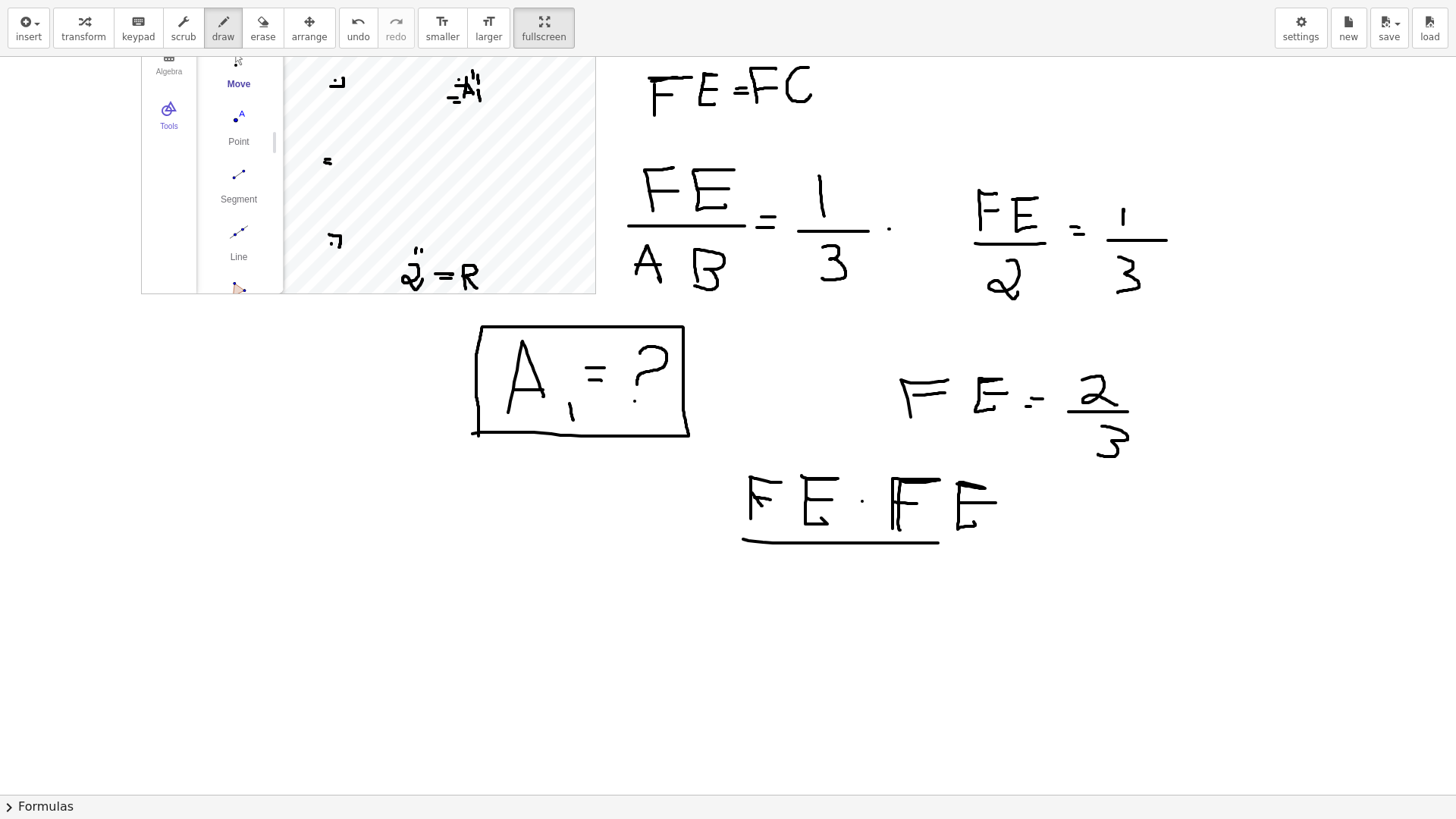
click at [992, 542] on div at bounding box center [728, 667] width 1456 height 1475
drag, startPoint x: 862, startPoint y: 560, endPoint x: 879, endPoint y: 588, distance: 32.8
click at [878, 589] on div at bounding box center [728, 667] width 1456 height 1475
drag, startPoint x: 1020, startPoint y: 520, endPoint x: 1028, endPoint y: 522, distance: 8.2
click at [1032, 520] on div at bounding box center [728, 667] width 1456 height 1475
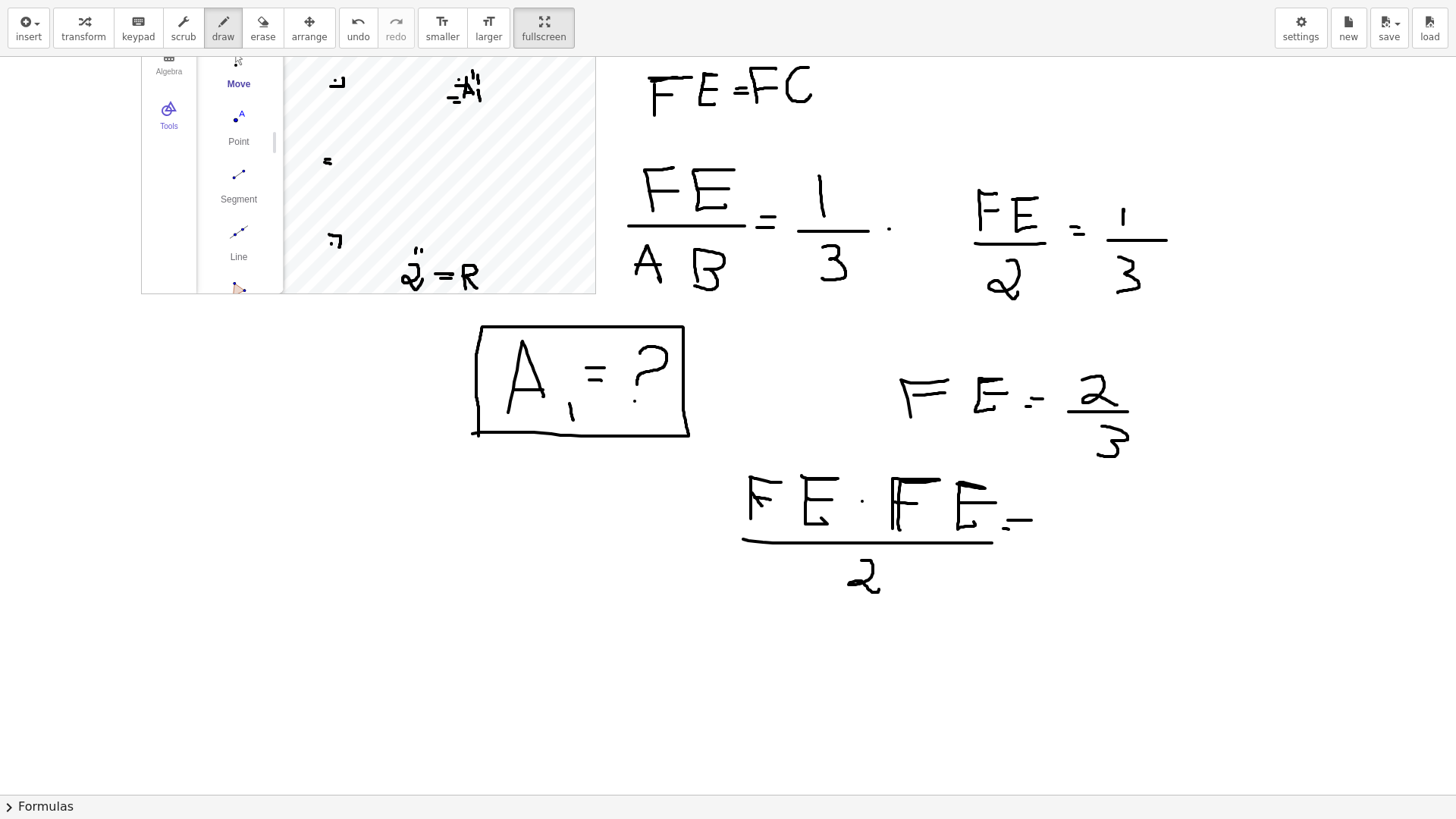
drag, startPoint x: 1008, startPoint y: 529, endPoint x: 1024, endPoint y: 531, distance: 16.1
click at [1022, 531] on div at bounding box center [728, 667] width 1456 height 1475
drag, startPoint x: 1109, startPoint y: 493, endPoint x: 1104, endPoint y: 518, distance: 25.5
click at [1109, 512] on div at bounding box center [728, 667] width 1456 height 1475
drag, startPoint x: 1149, startPoint y: 535, endPoint x: 1142, endPoint y: 541, distance: 9.2
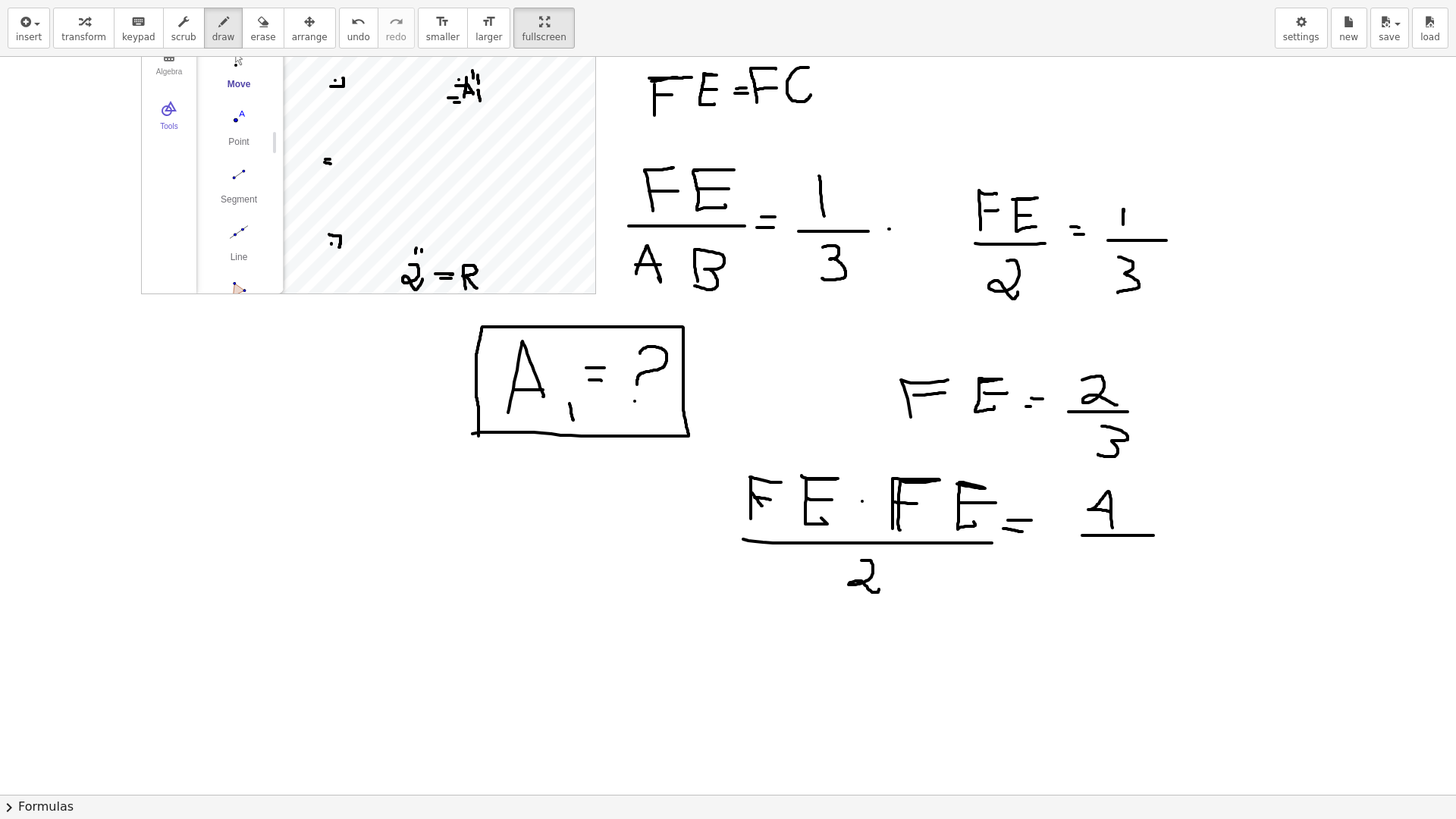
click at [1153, 536] on div at bounding box center [728, 667] width 1456 height 1475
drag, startPoint x: 1138, startPoint y: 555, endPoint x: 1128, endPoint y: 555, distance: 10.0
click at [1139, 564] on div at bounding box center [728, 667] width 1456 height 1475
click at [1058, 440] on div at bounding box center [728, 667] width 1456 height 1475
drag, startPoint x: 1160, startPoint y: 417, endPoint x: 1155, endPoint y: 444, distance: 27.5
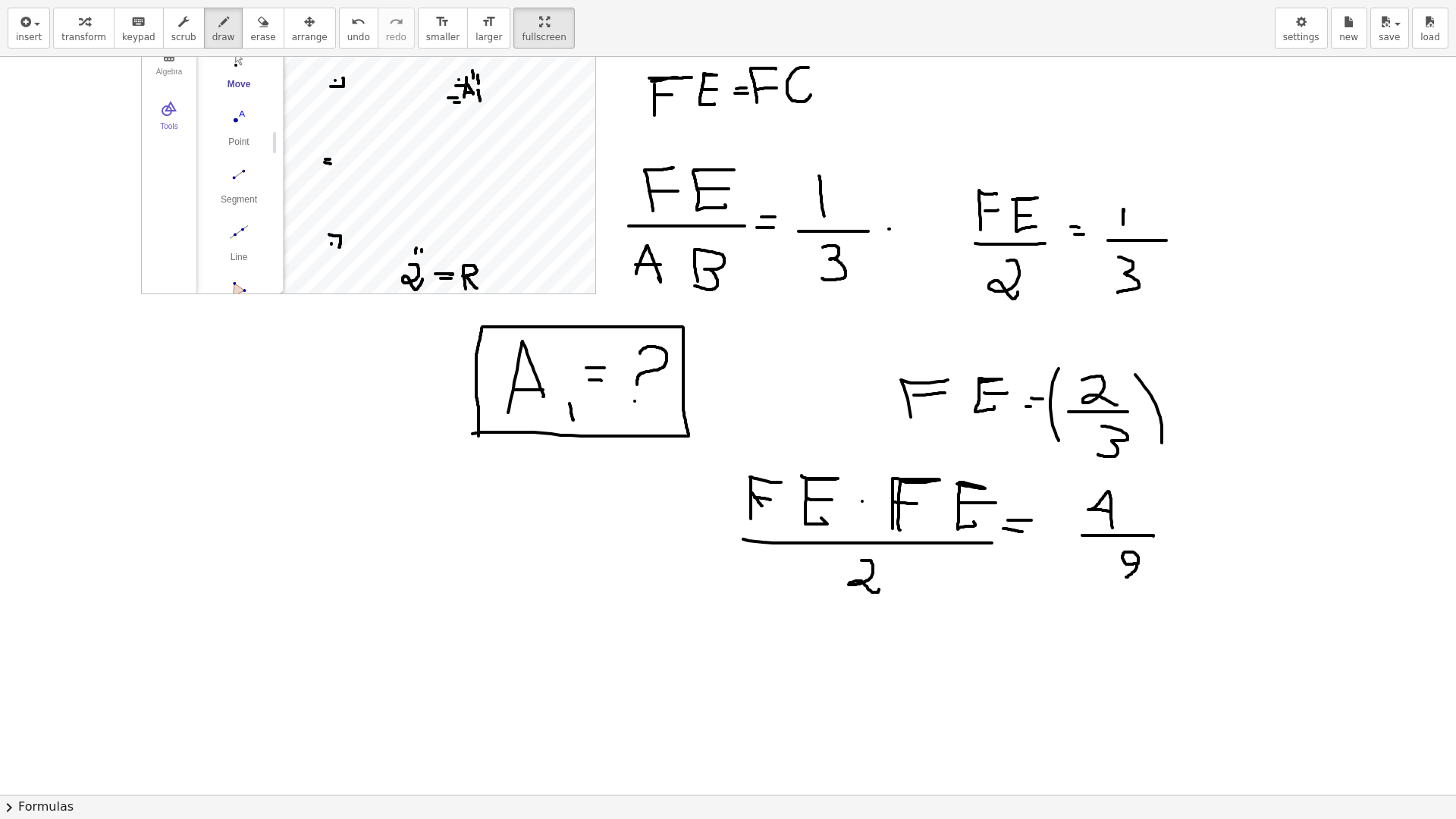
click at [1157, 445] on div at bounding box center [728, 667] width 1456 height 1475
drag, startPoint x: 1158, startPoint y: 352, endPoint x: 1173, endPoint y: 439, distance: 88.3
click at [1164, 375] on div at bounding box center [728, 667] width 1456 height 1475
click at [1168, 528] on div at bounding box center [728, 667] width 1456 height 1475
drag, startPoint x: 1213, startPoint y: 508, endPoint x: 1215, endPoint y: 490, distance: 18.1
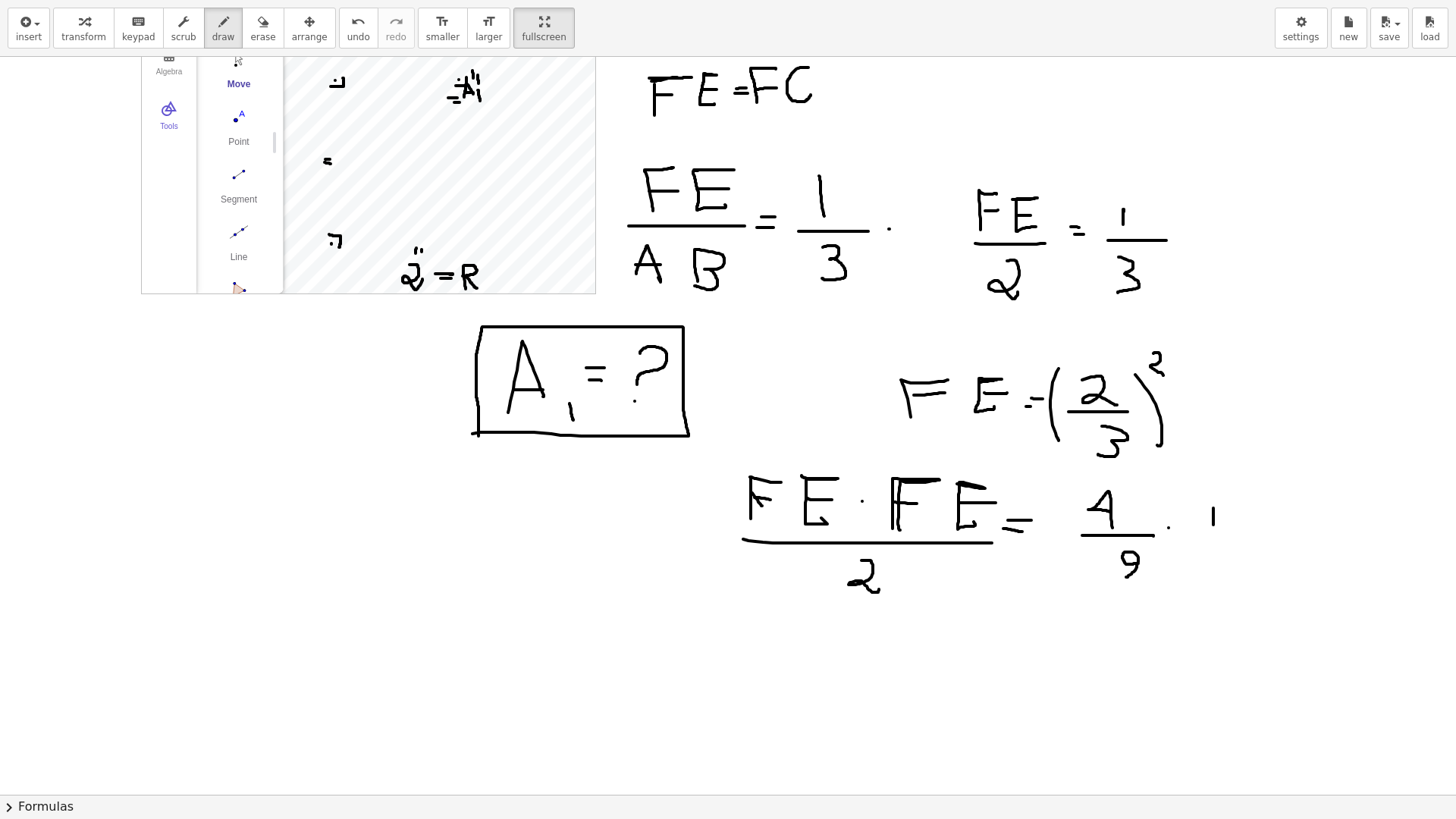
click at [1215, 490] on div at bounding box center [728, 667] width 1456 height 1475
click at [1223, 536] on div at bounding box center [728, 667] width 1456 height 1475
drag, startPoint x: 1215, startPoint y: 554, endPoint x: 1216, endPoint y: 571, distance: 17.0
click at [1216, 572] on div at bounding box center [728, 667] width 1456 height 1475
drag, startPoint x: 1227, startPoint y: 582, endPoint x: 1121, endPoint y: 507, distance: 129.8
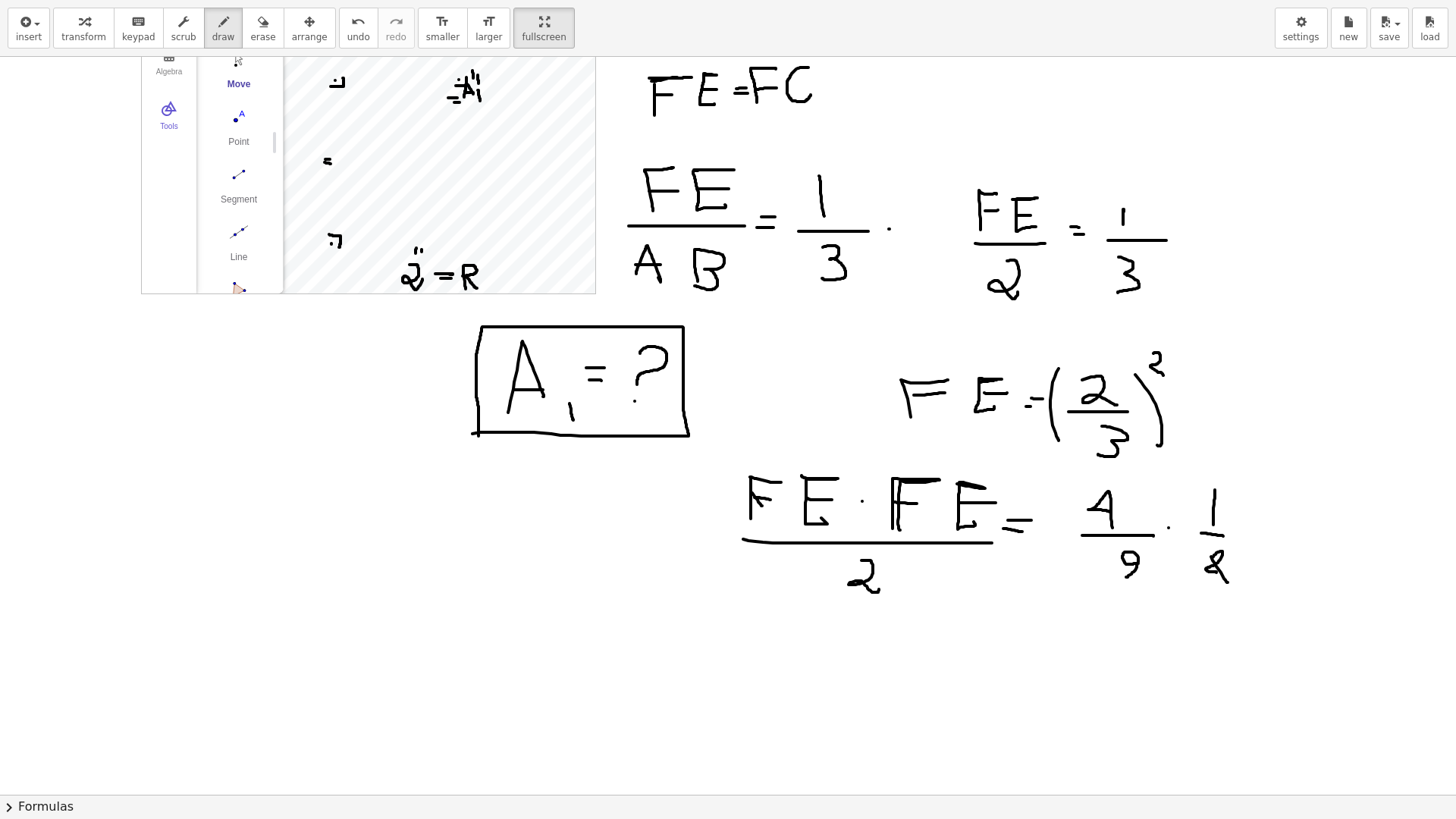
click at [1227, 581] on div at bounding box center [728, 667] width 1456 height 1475
drag, startPoint x: 1089, startPoint y: 491, endPoint x: 1110, endPoint y: 515, distance: 31.9
click at [1109, 515] on div at bounding box center [728, 667] width 1456 height 1475
click at [1250, 526] on div at bounding box center [728, 667] width 1456 height 1475
click at [1247, 537] on div at bounding box center [728, 667] width 1456 height 1475
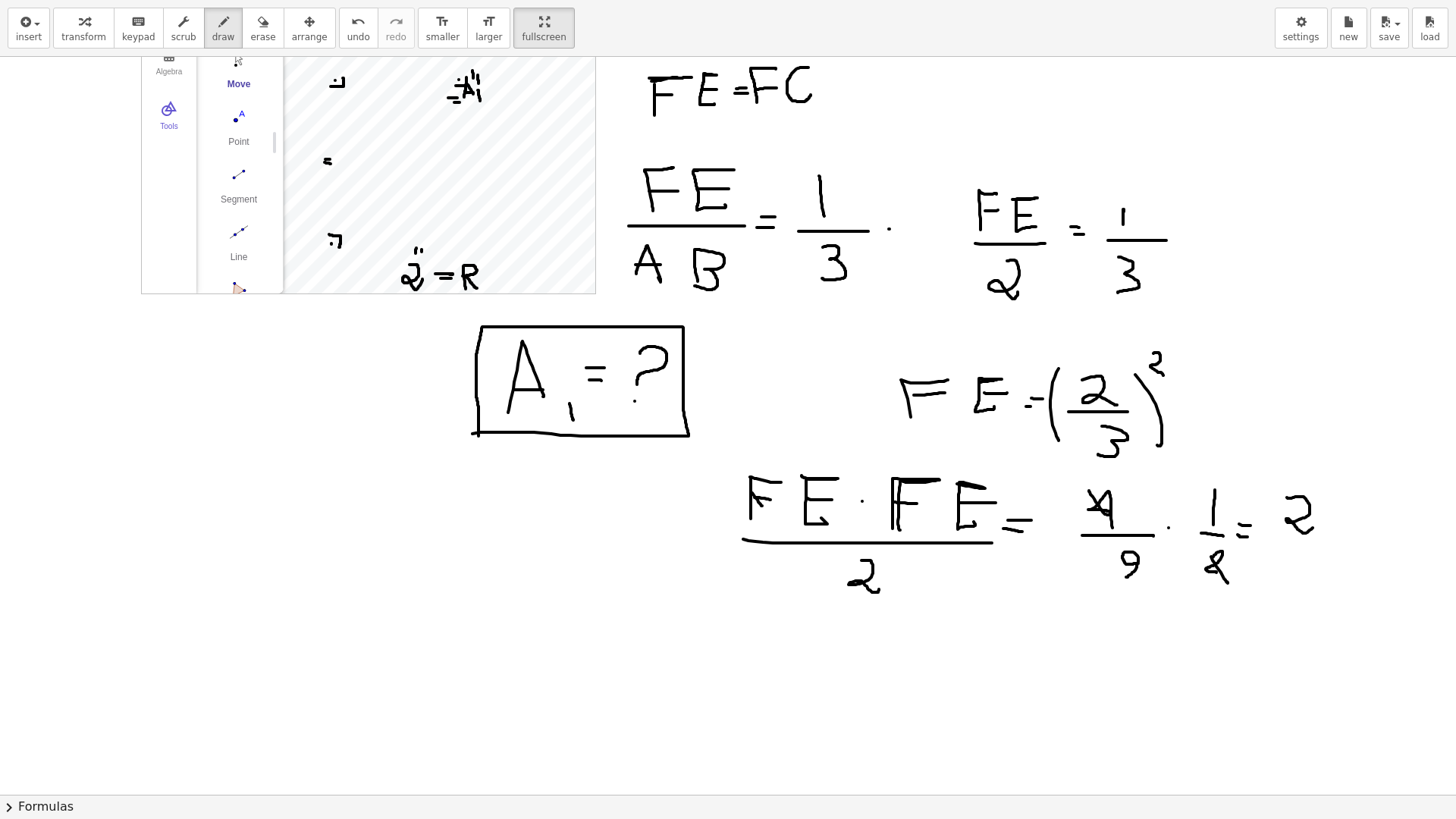
drag, startPoint x: 1300, startPoint y: 496, endPoint x: 1279, endPoint y: 538, distance: 47.0
click at [1315, 524] on div at bounding box center [728, 667] width 1456 height 1475
drag, startPoint x: 1253, startPoint y: 543, endPoint x: 1332, endPoint y: 544, distance: 79.0
click at [1332, 543] on div at bounding box center [728, 667] width 1456 height 1475
drag, startPoint x: 1293, startPoint y: 580, endPoint x: 1292, endPoint y: 557, distance: 23.0
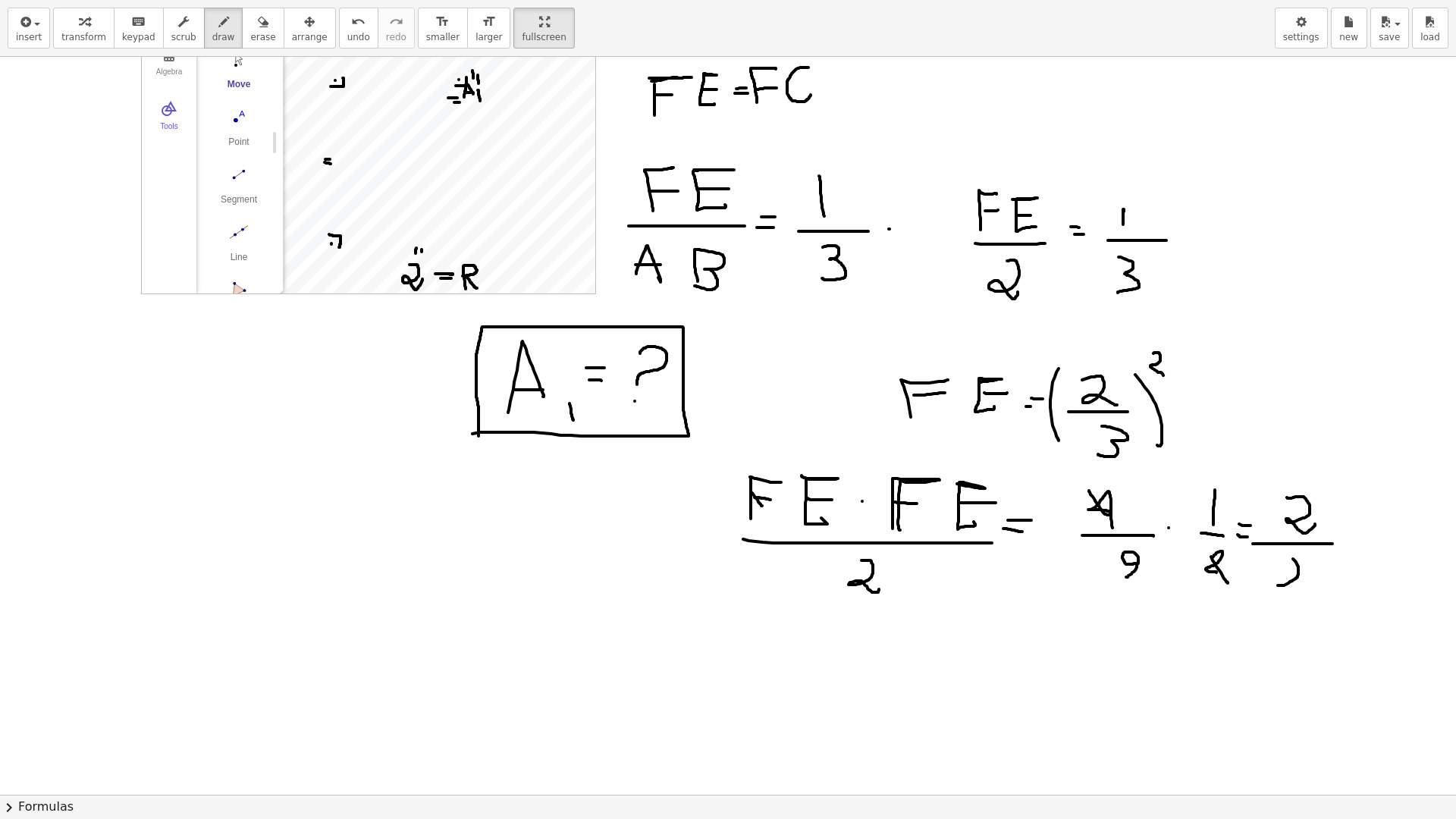
click at [1292, 557] on div at bounding box center [728, 667] width 1456 height 1475
click at [1282, 555] on div at bounding box center [728, 667] width 1456 height 1475
drag, startPoint x: 1254, startPoint y: 452, endPoint x: 1236, endPoint y: 450, distance: 18.1
click at [1236, 450] on div at bounding box center [728, 667] width 1456 height 1475
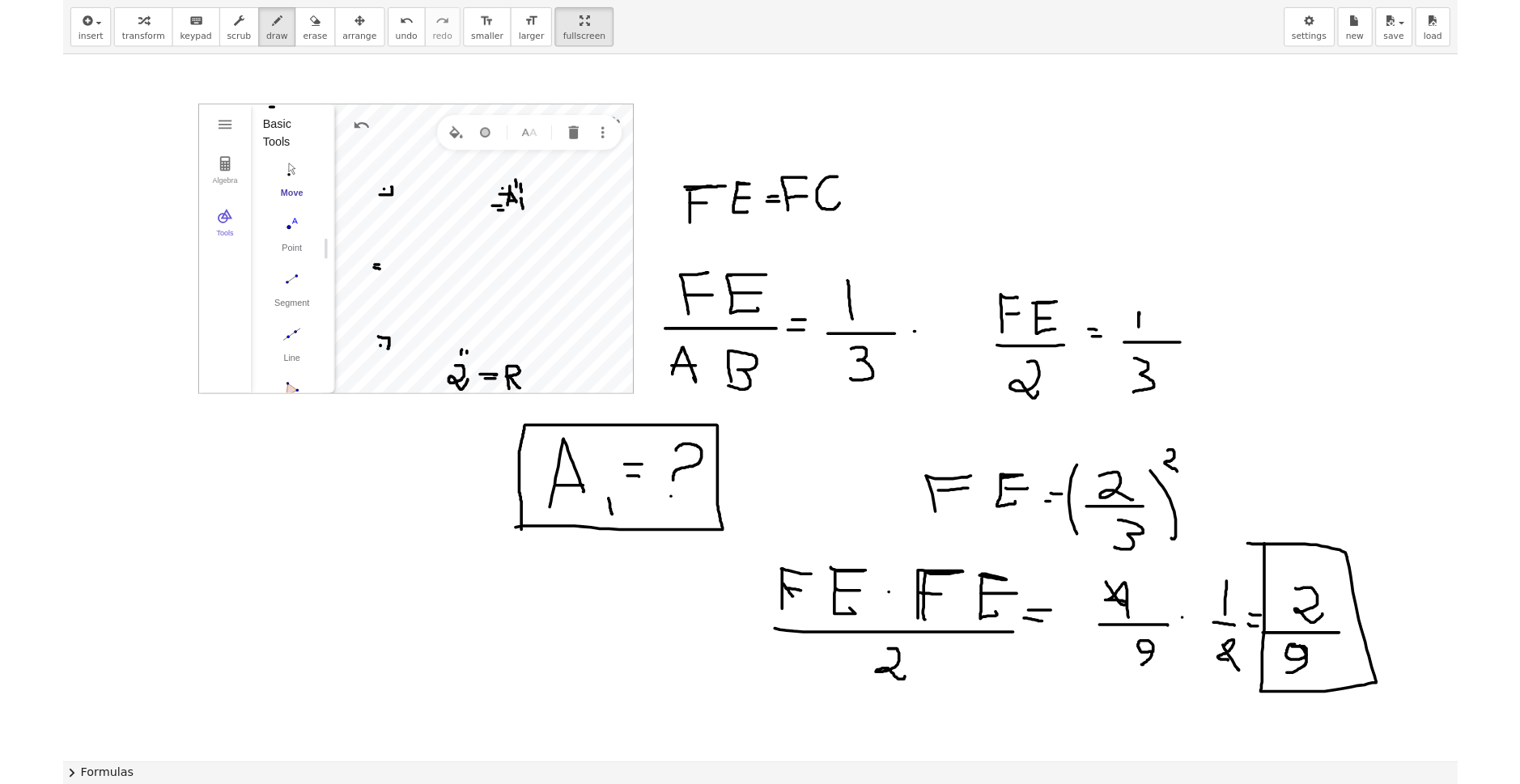
scroll to position [0, 0]
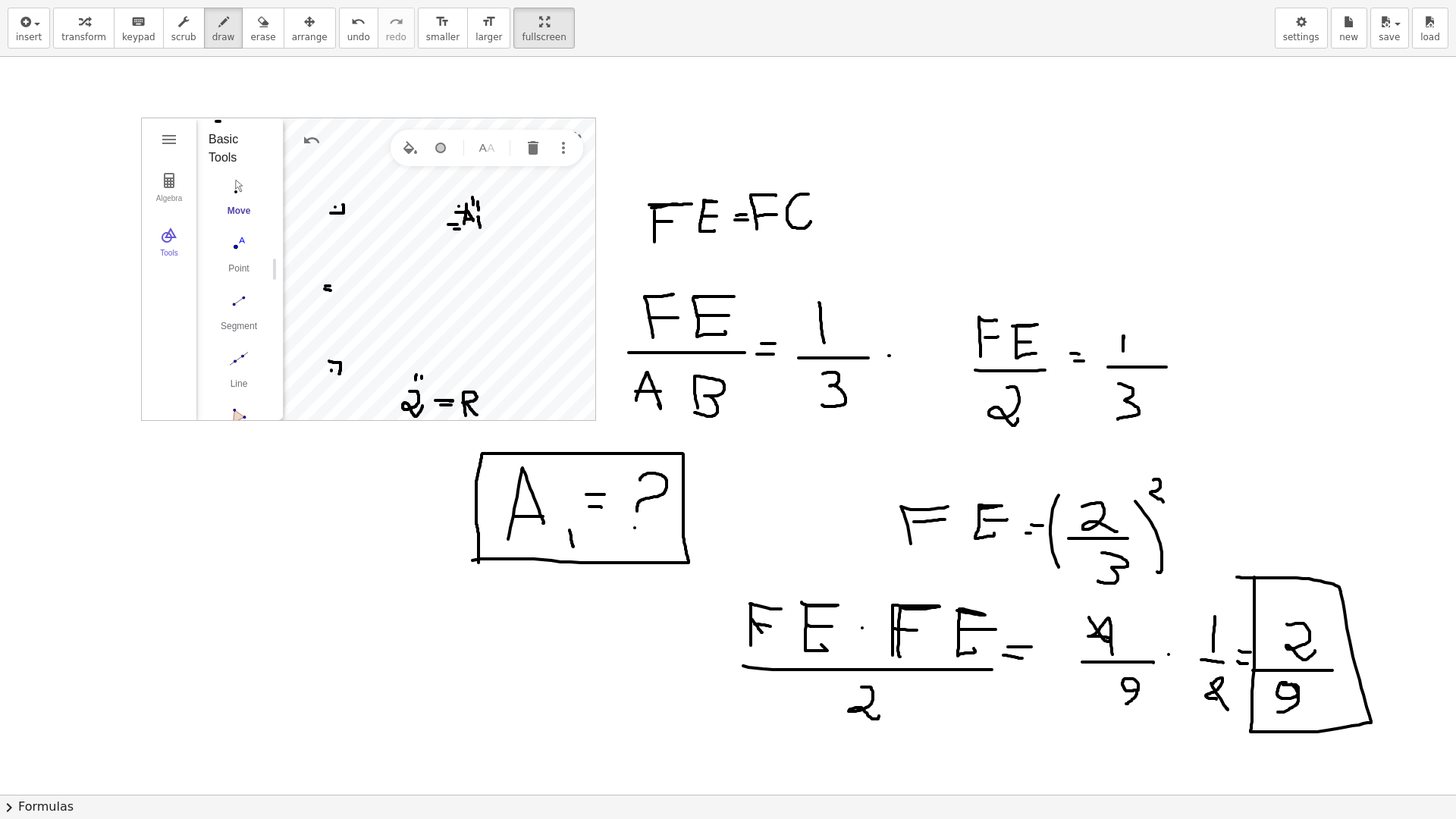
drag, startPoint x: 511, startPoint y: 27, endPoint x: 479, endPoint y: -56, distance: 89.0
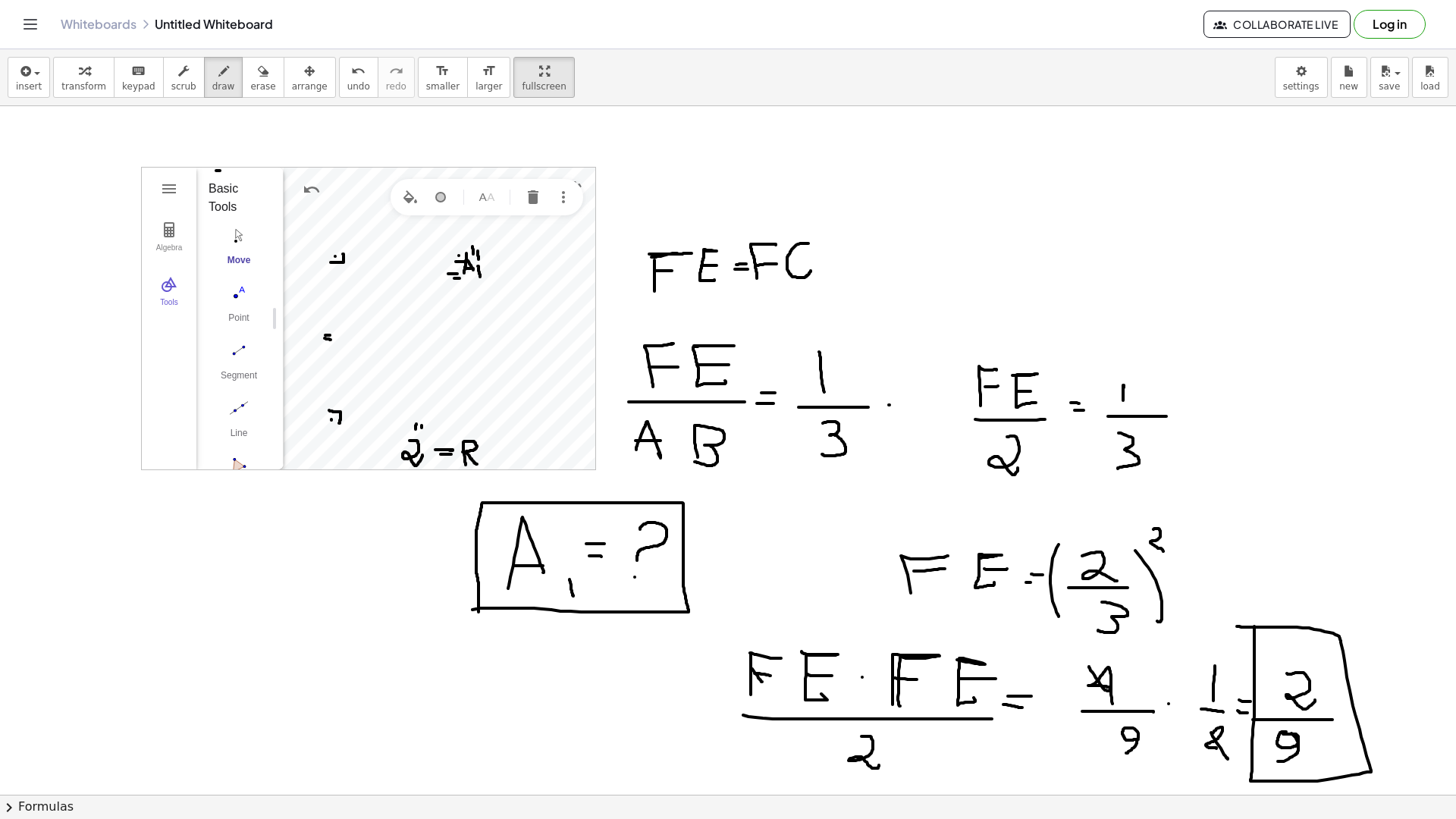
click at [479, 0] on html "Graspable Math Activities Get Started Activity Bank Assigned Work Classes White…" at bounding box center [728, 410] width 1456 height 819
